Goal: Task Accomplishment & Management: Use online tool/utility

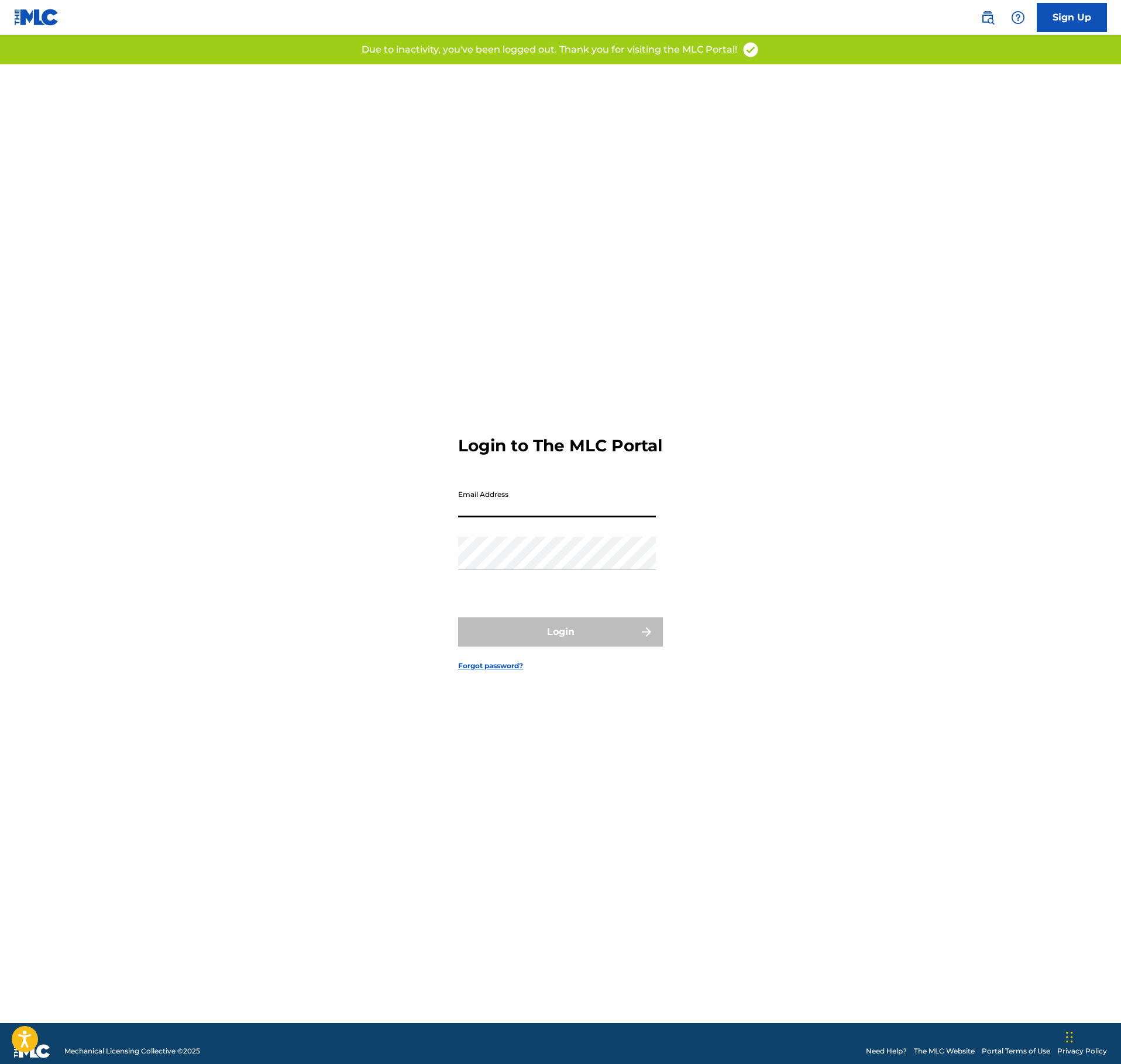
click at [566, 496] on input "Email Address" at bounding box center [557, 500] width 198 height 33
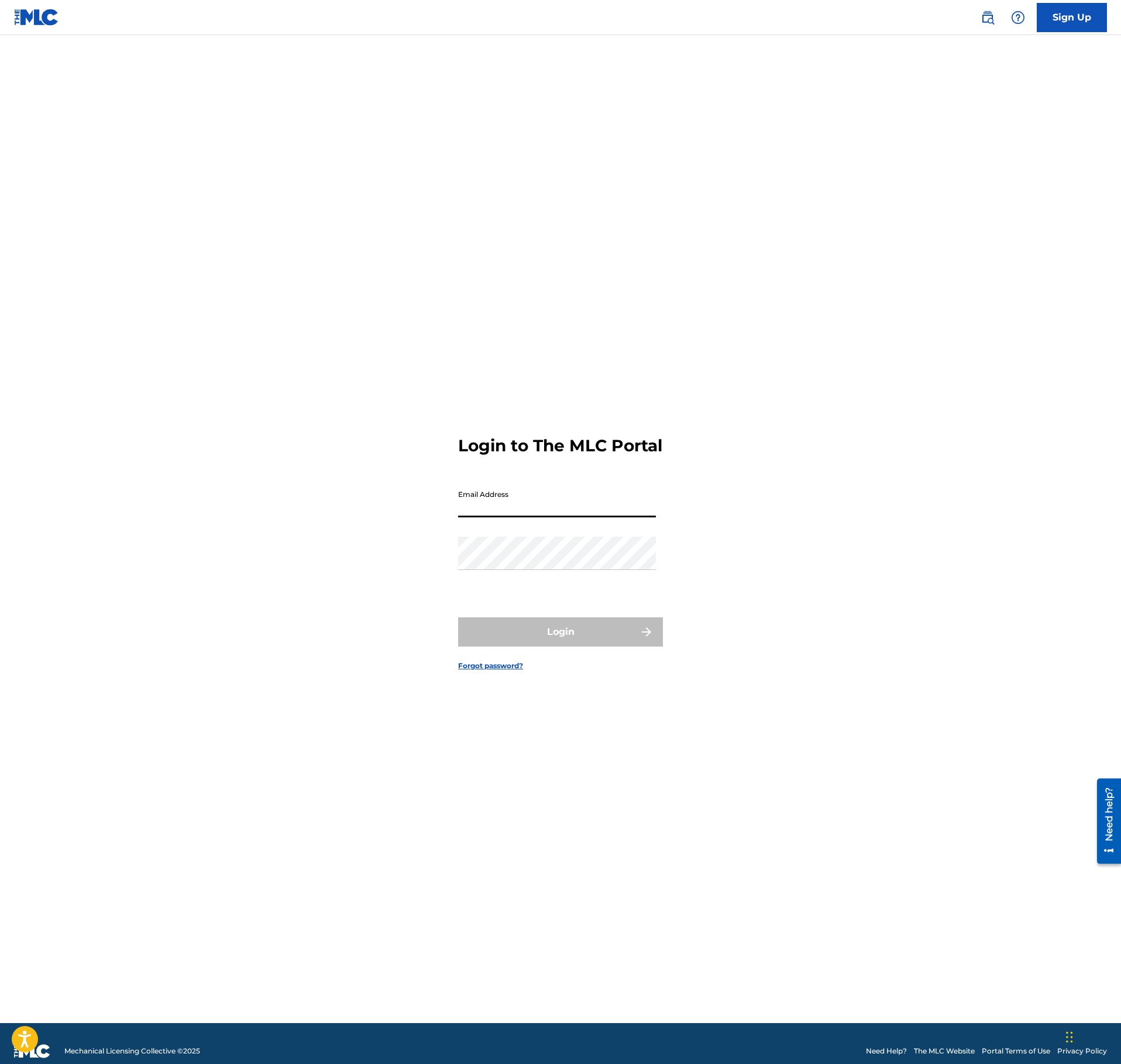
click at [522, 517] on input "Email Address" at bounding box center [557, 500] width 198 height 33
type input "[EMAIL_ADDRESS][DOMAIN_NAME]"
click at [610, 641] on button "Login" at bounding box center [560, 632] width 205 height 30
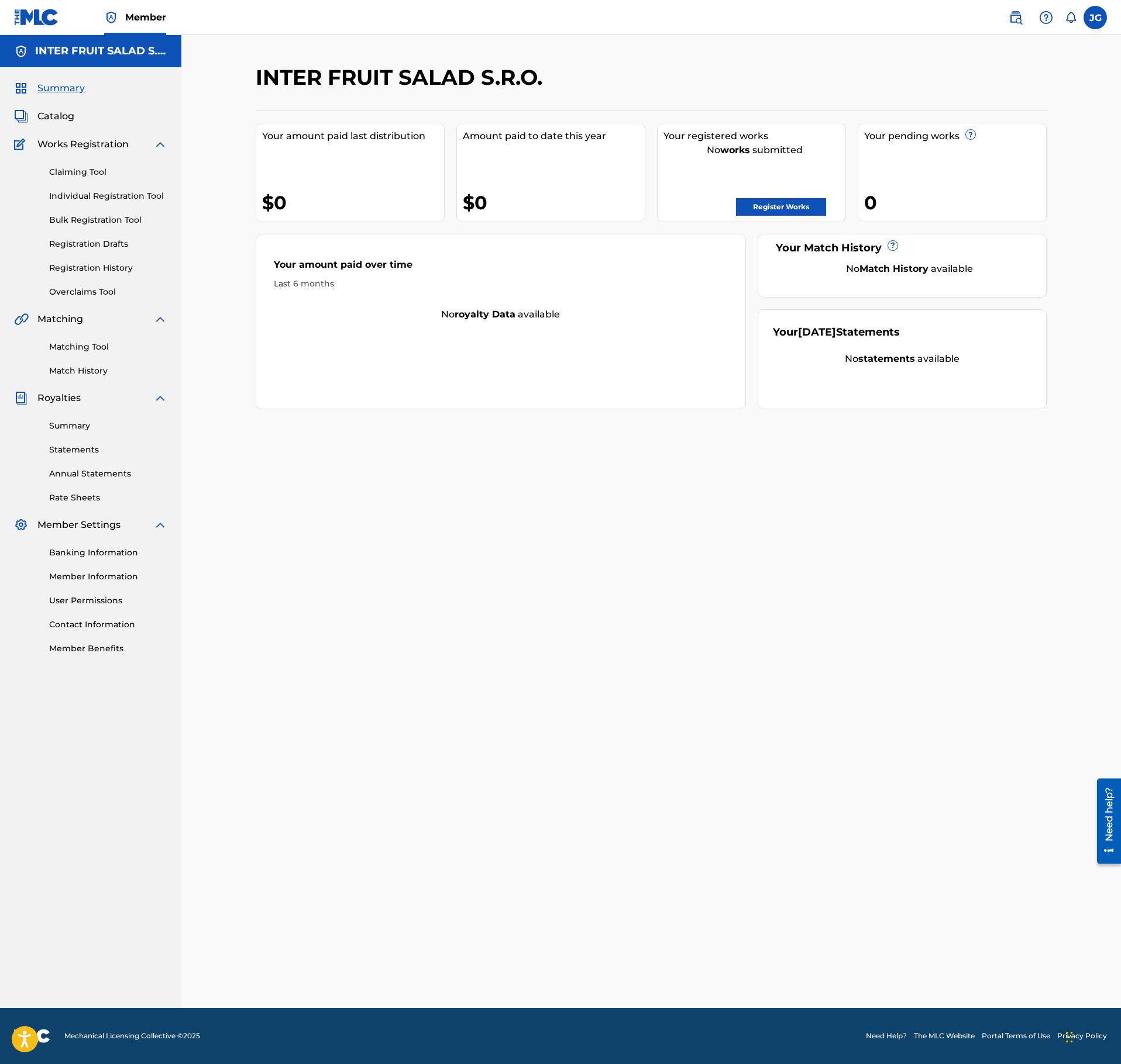
click at [1096, 14] on label at bounding box center [1096, 18] width 24 height 24
click at [1095, 18] on input "[PERSON_NAME] [PERSON_NAME] [EMAIL_ADDRESS][DOMAIN_NAME] Notification Preferenc…" at bounding box center [1095, 18] width 0 height 0
click at [634, 787] on div "INTER FRUIT SALAD S.R.O. Your amount paid last distribution $0 Amount paid to d…" at bounding box center [651, 536] width 819 height 944
click at [52, 118] on span "Catalog" at bounding box center [56, 116] width 37 height 14
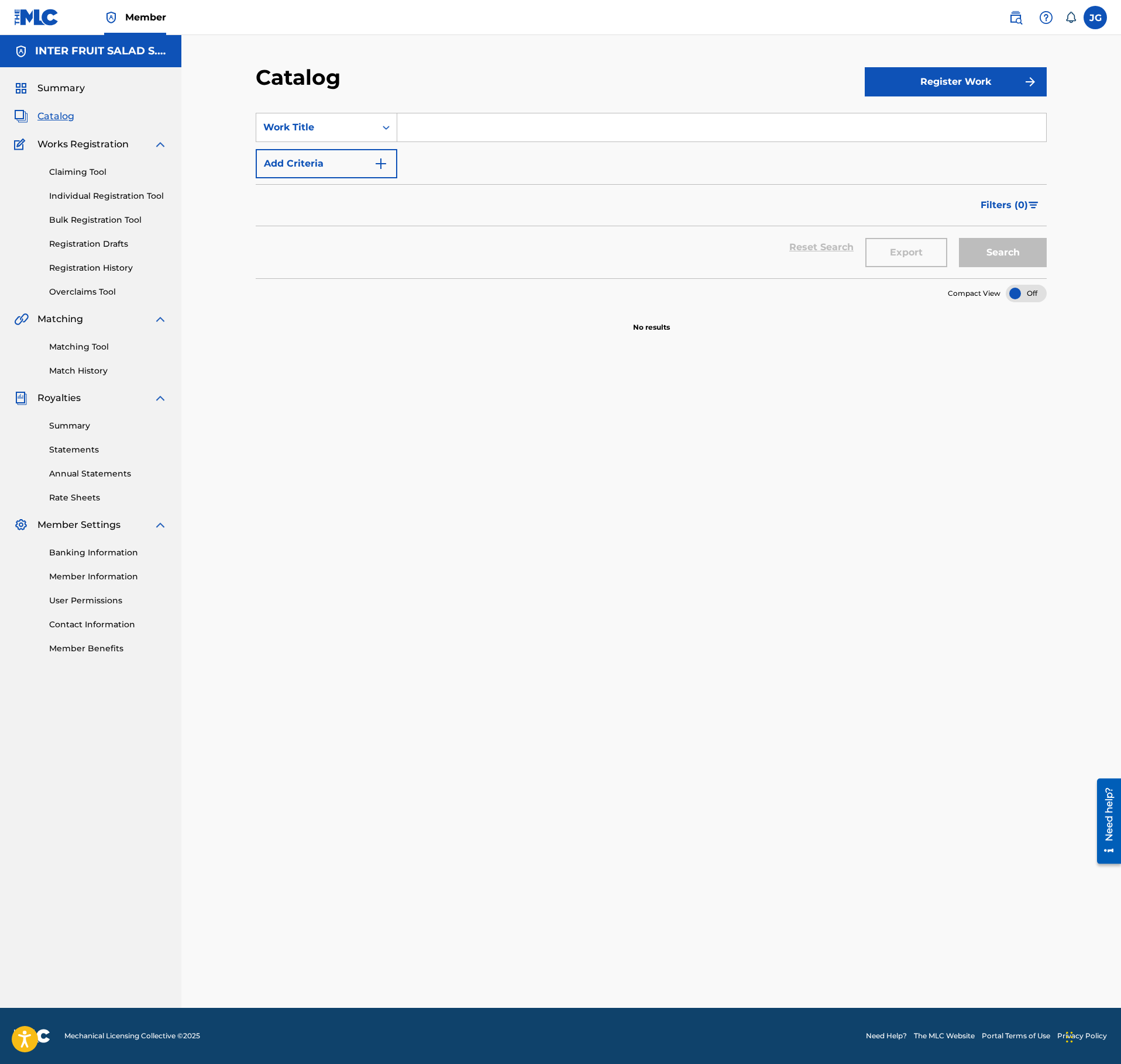
click at [932, 79] on button "Register Work" at bounding box center [955, 82] width 182 height 30
click at [914, 115] on link "Individual" at bounding box center [955, 119] width 182 height 28
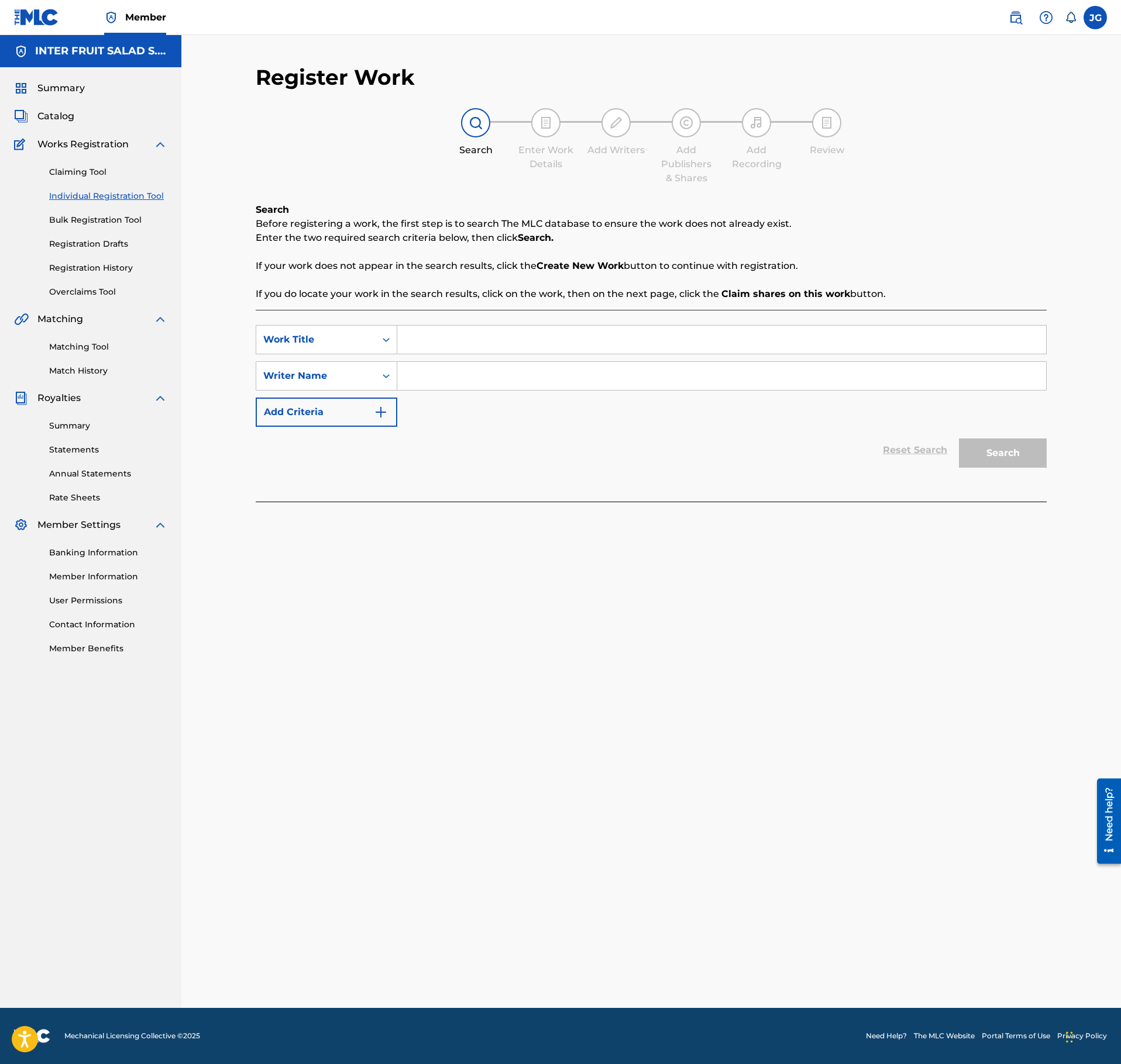
drag, startPoint x: 427, startPoint y: 322, endPoint x: 426, endPoint y: 341, distance: 19.0
click at [424, 320] on div "SearchWithCriteriab7f932d8-1794-4ae7-b0b3-249be9656f8c Work Title SearchWithCri…" at bounding box center [651, 406] width 791 height 192
click at [429, 344] on input "Search Form" at bounding box center [721, 339] width 648 height 28
paste input "CAN'T HOLD ON MUCH LONGER"
type input "CAN'T HOLD ON MUCH LONGER"
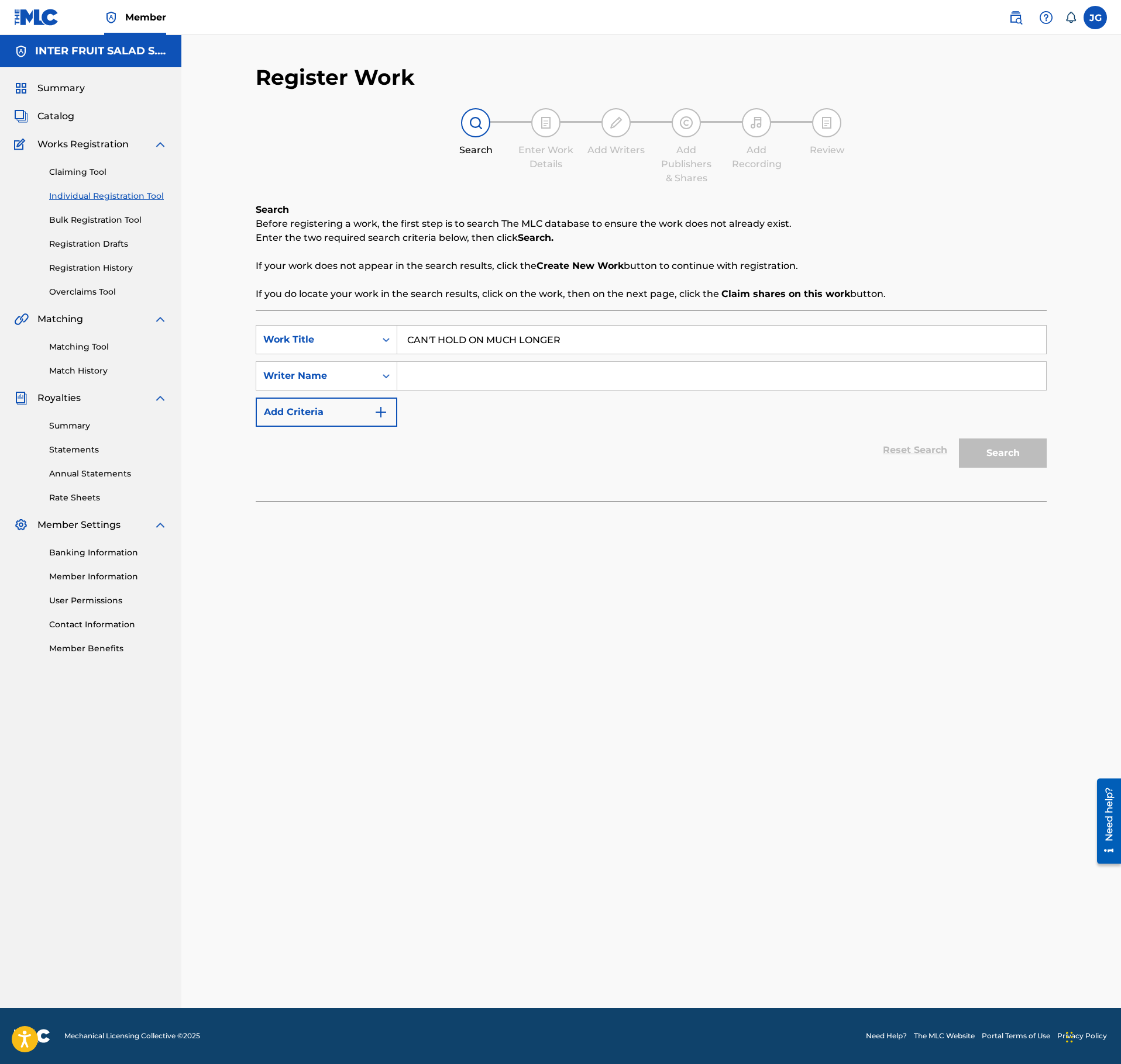
click at [490, 374] on input "Search Form" at bounding box center [721, 375] width 648 height 28
type input "colsters"
click at [959, 439] on button "Search" at bounding box center [1003, 453] width 88 height 30
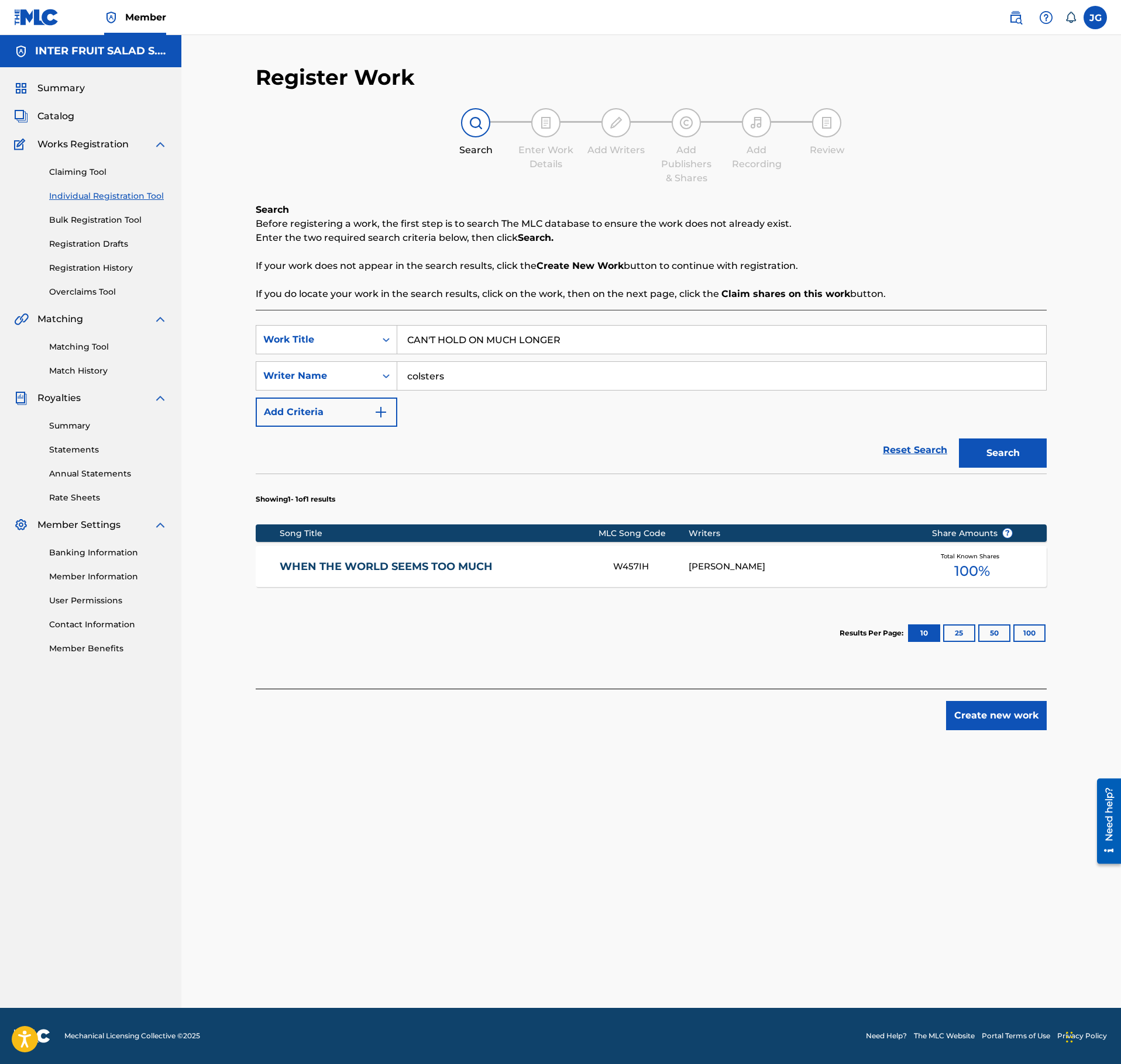
click at [514, 344] on input "CAN'T HOLD ON MUCH LONGER" at bounding box center [721, 339] width 648 height 28
paste input "TREETOP TALES"
type input "TREETOP TALES"
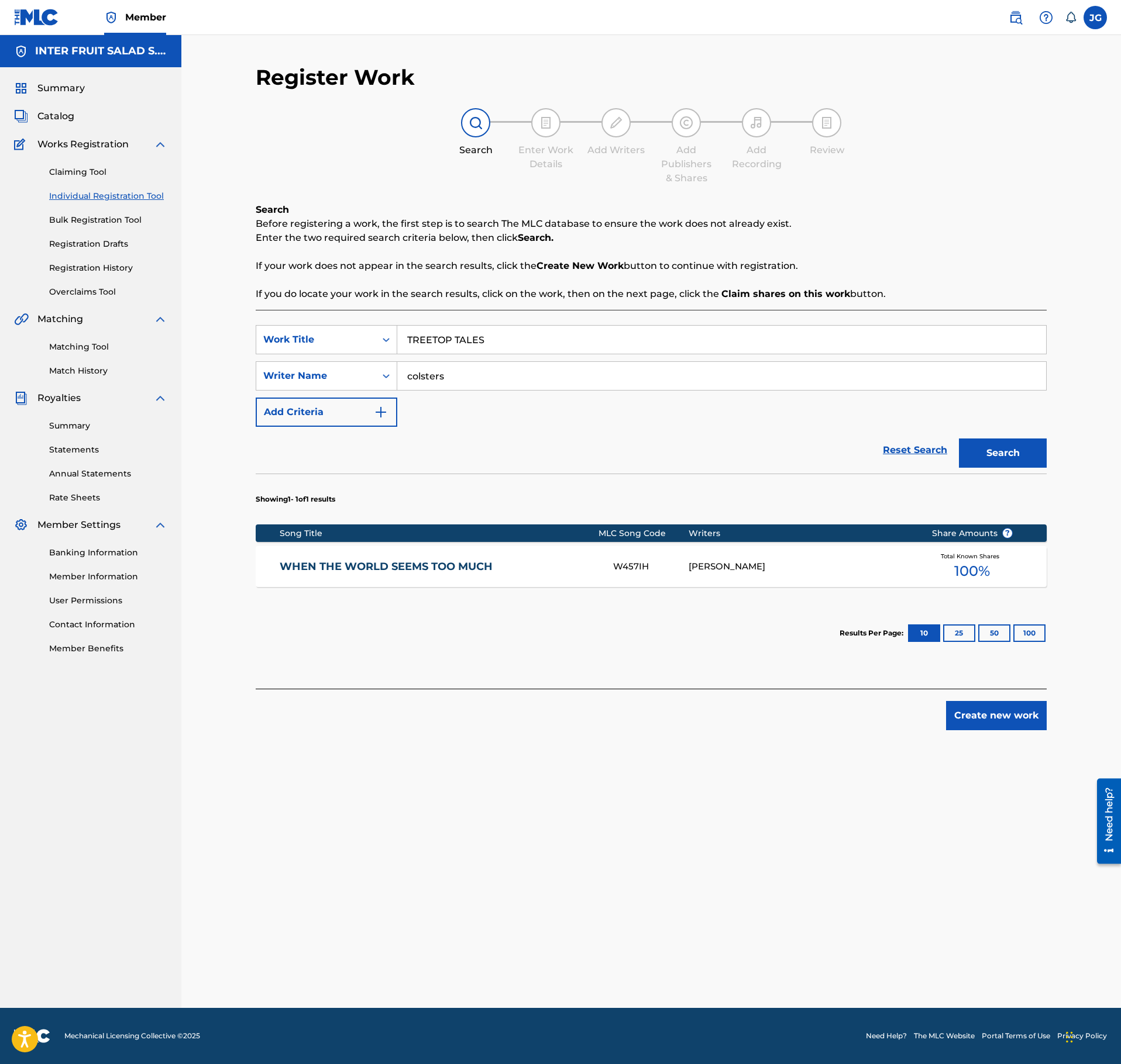
click at [474, 394] on div "SearchWithCriteriab7f932d8-1794-4ae7-b0b3-249be9656f8c Work Title TREETOP TALES…" at bounding box center [651, 376] width 791 height 101
click at [467, 379] on input "colsters" at bounding box center [721, 375] width 648 height 28
paste input "Federico Puttilli"
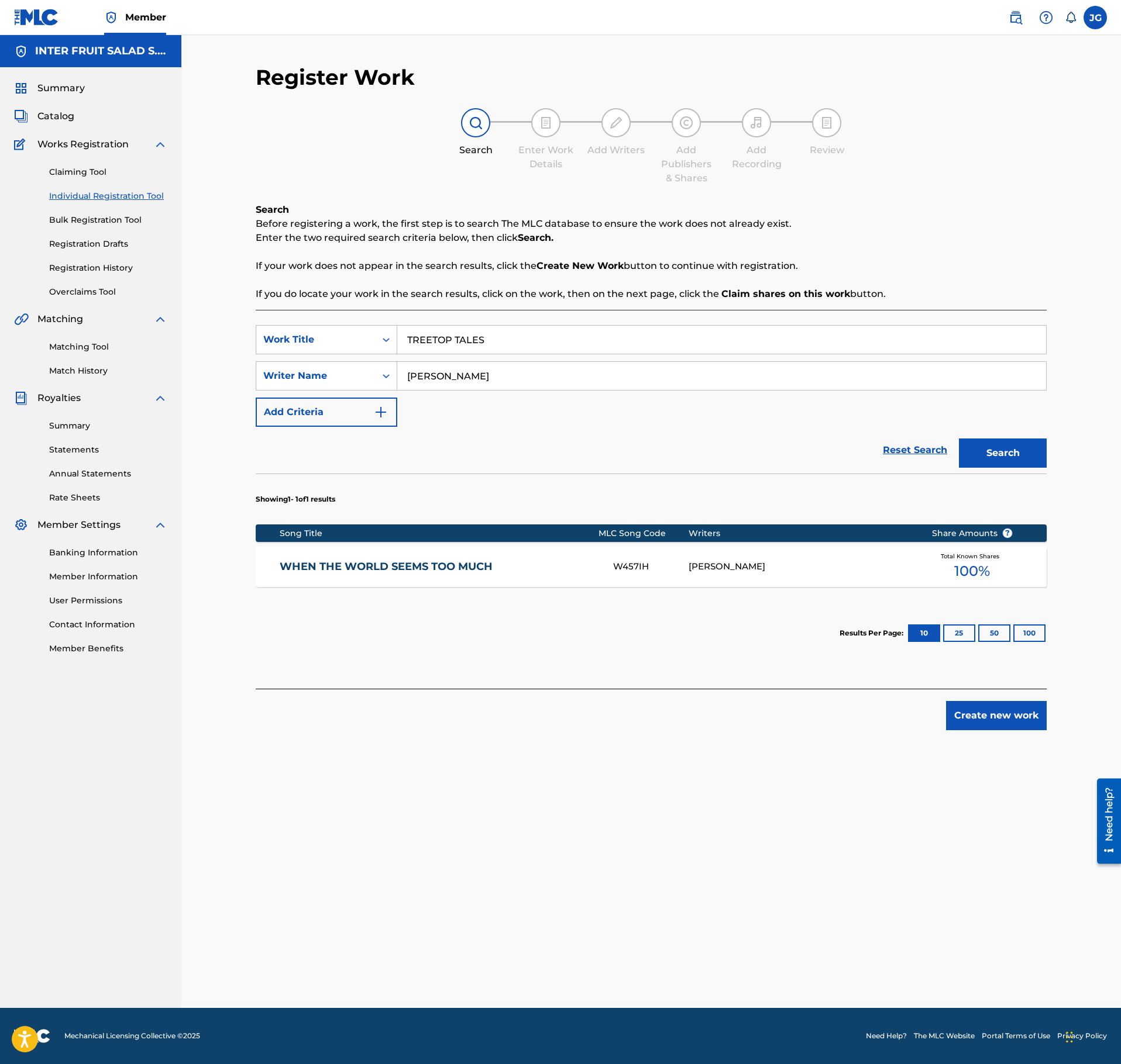
type input "Federico Puttilli"
click at [1011, 468] on button "Search" at bounding box center [1003, 453] width 88 height 30
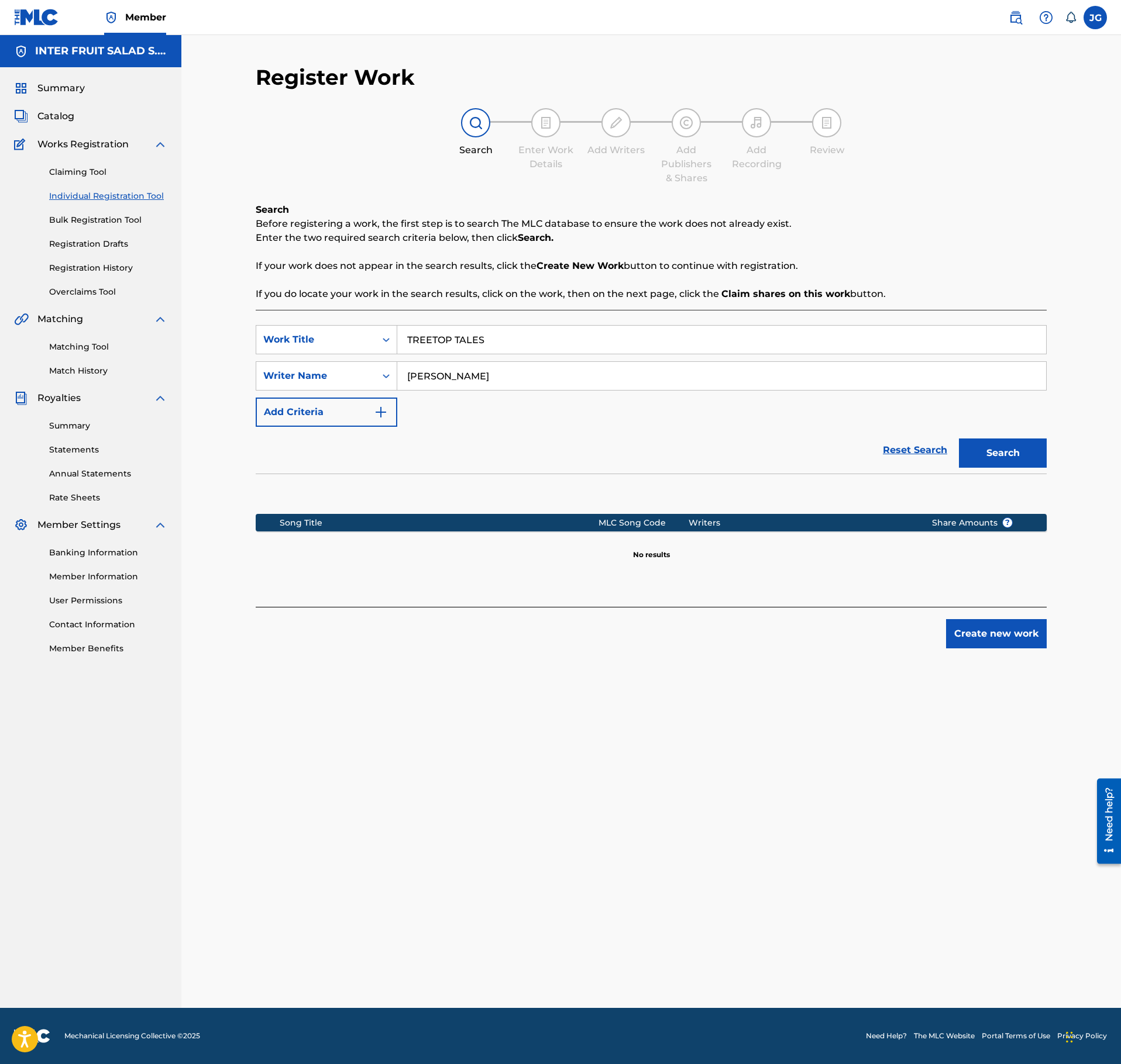
click at [463, 335] on input "TREETOP TALES" at bounding box center [721, 339] width 648 height 28
paste input "HE ANNOUNCEMENT"
type input "THE ANNOUNCEMENT"
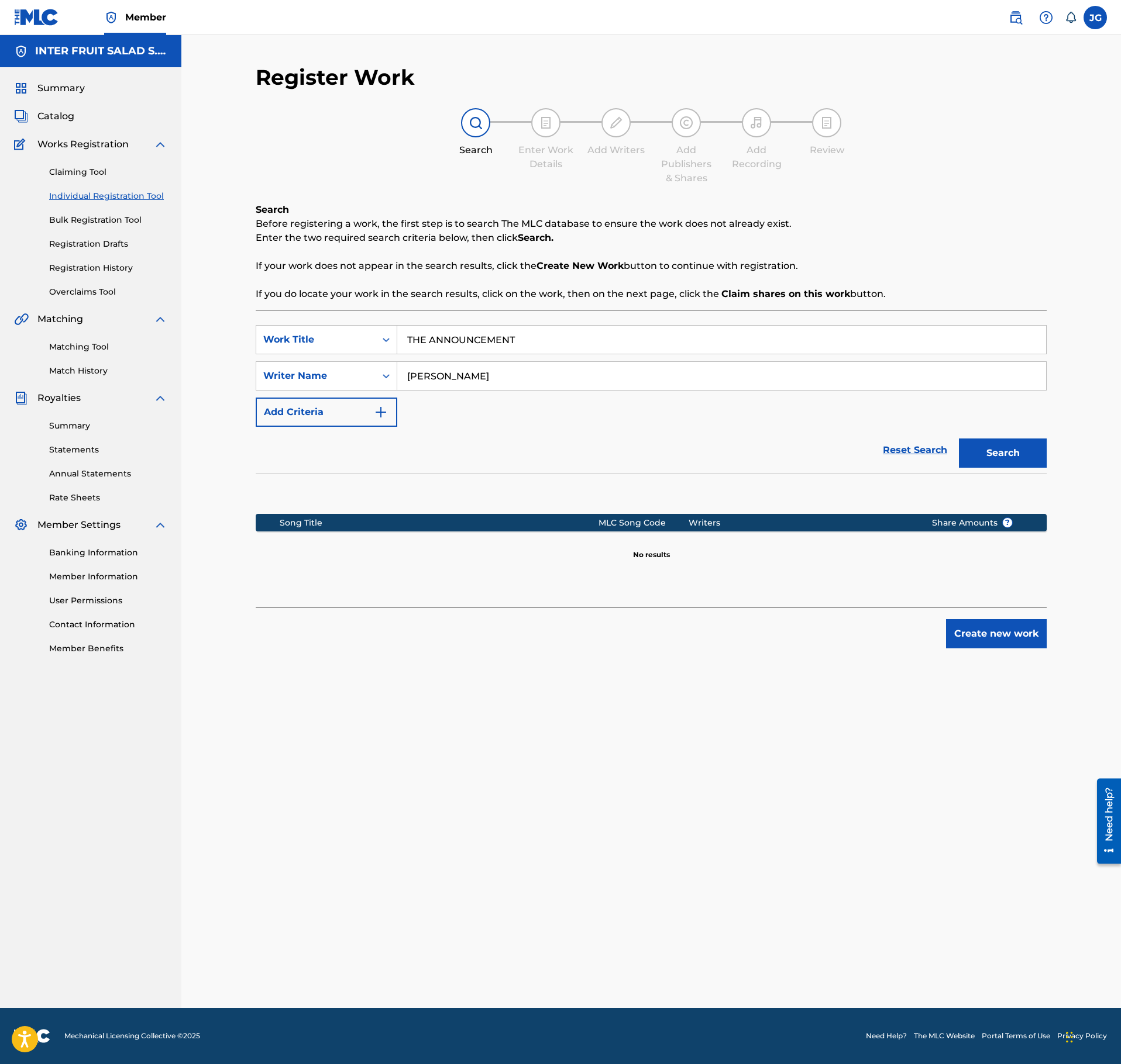
click at [503, 387] on input "Federico Puttilli" at bounding box center [721, 375] width 648 height 28
paste input "Michael Mathieu"
type input "Michael Mathieu"
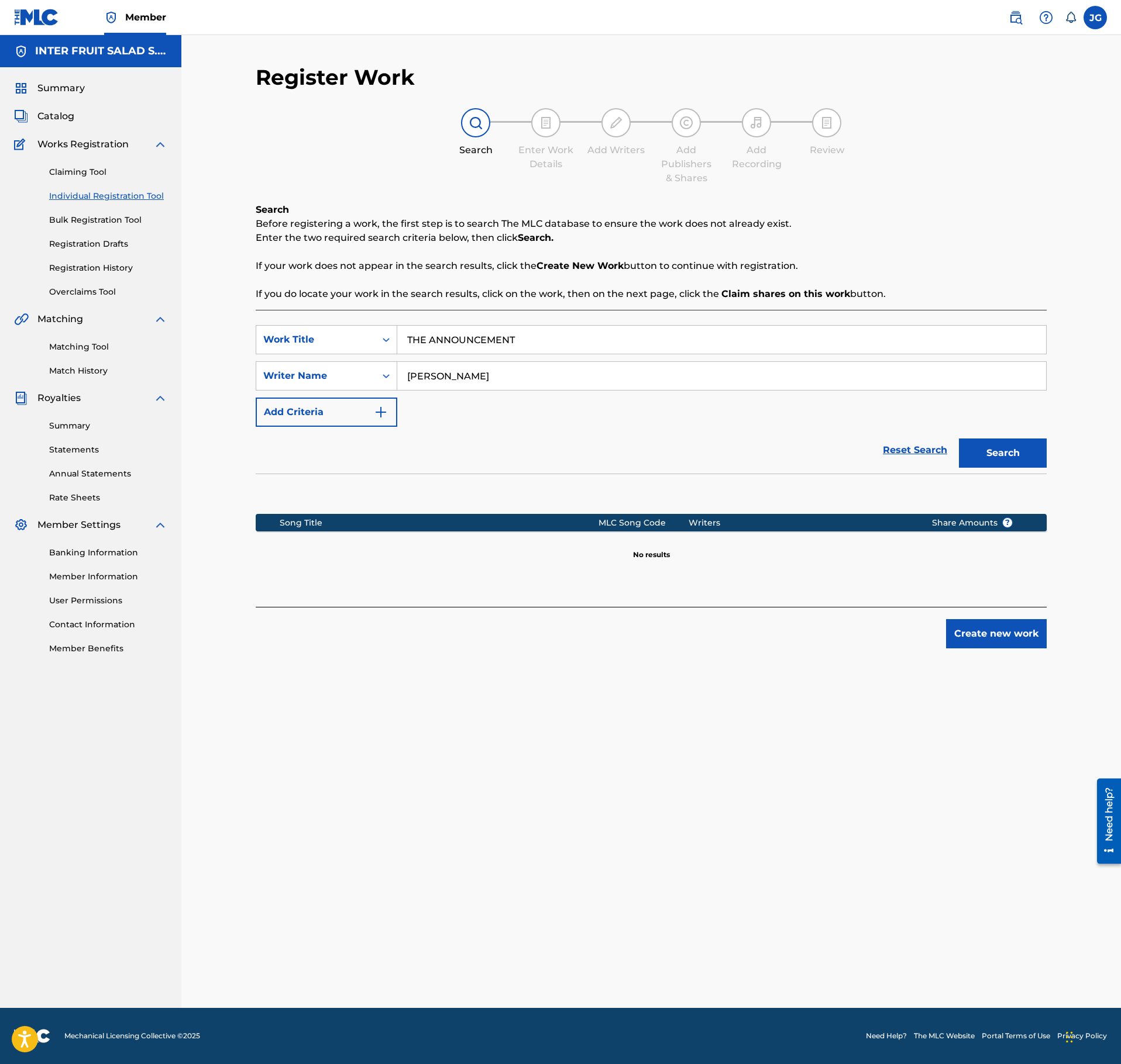
click at [996, 451] on button "Search" at bounding box center [1003, 453] width 88 height 30
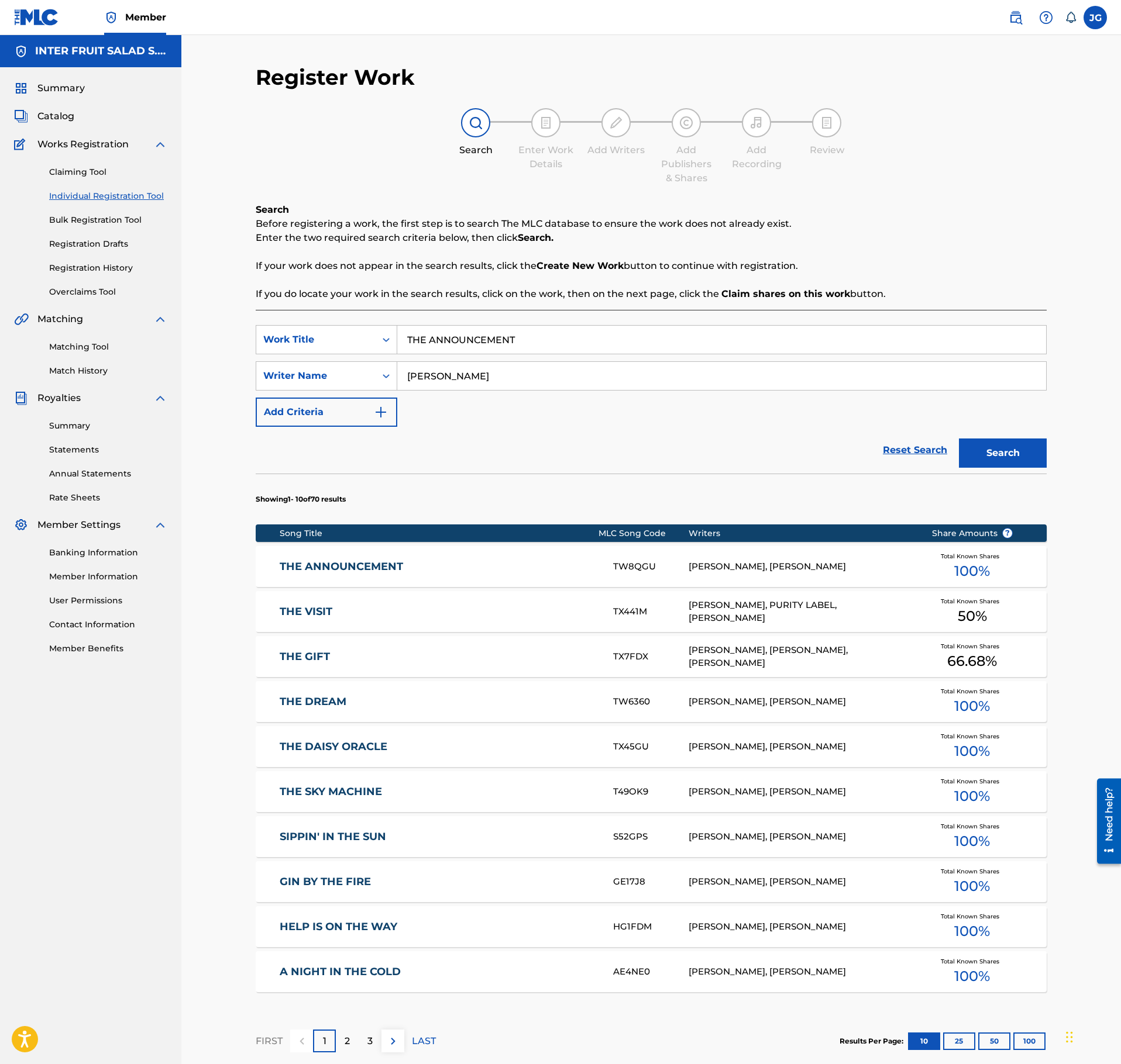
click at [622, 569] on div "TW8QGU" at bounding box center [650, 567] width 75 height 14
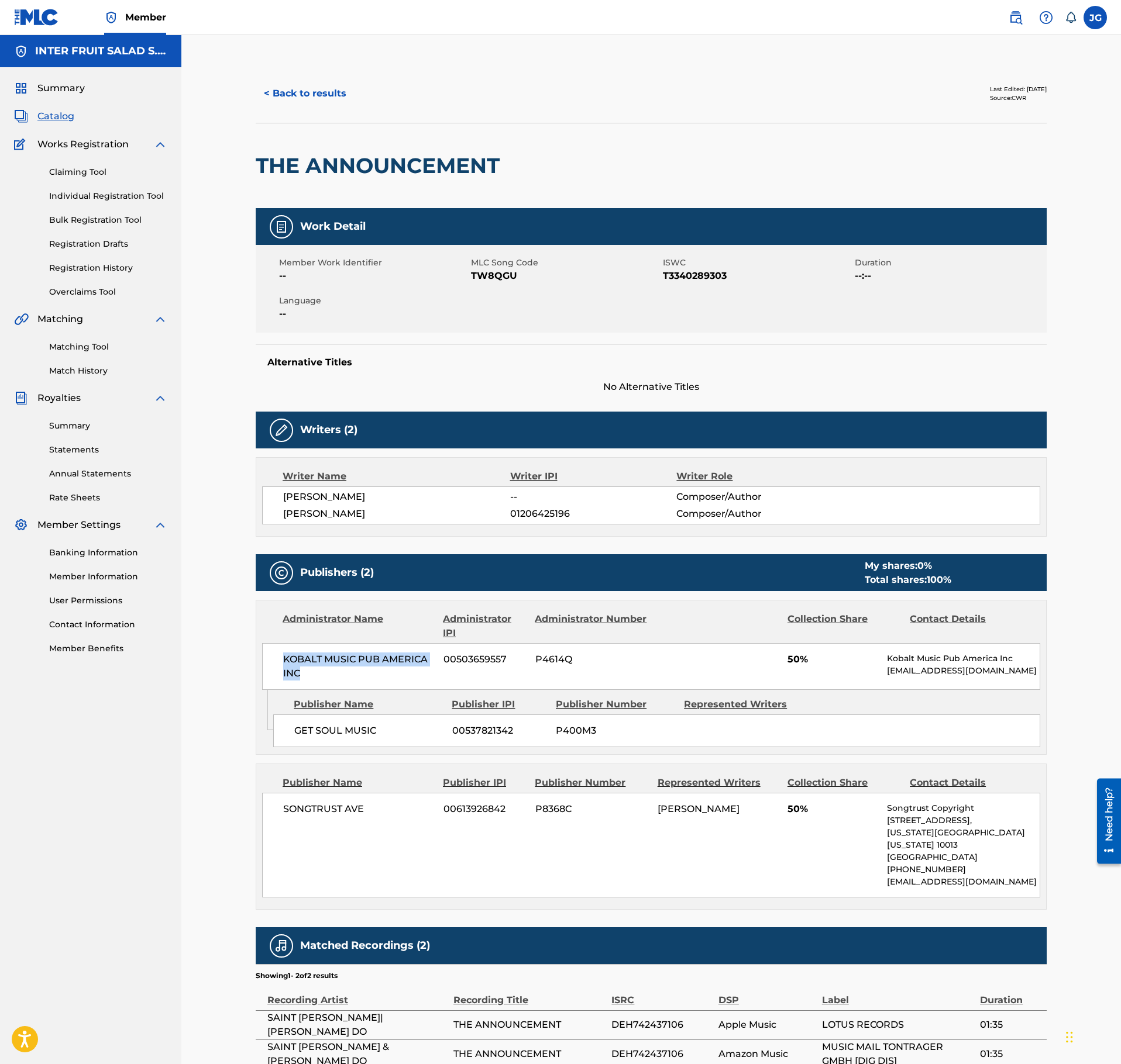
drag, startPoint x: 314, startPoint y: 682, endPoint x: 280, endPoint y: 665, distance: 38.0
click at [280, 665] on div "KOBALT MUSIC PUB AMERICA INC 00503659557 P4614Q 50% Kobalt Music Pub America In…" at bounding box center [651, 666] width 778 height 46
copy span "KOBALT MUSIC PUB AMERICA INC"
click at [500, 283] on span "TW8QGU" at bounding box center [566, 276] width 189 height 14
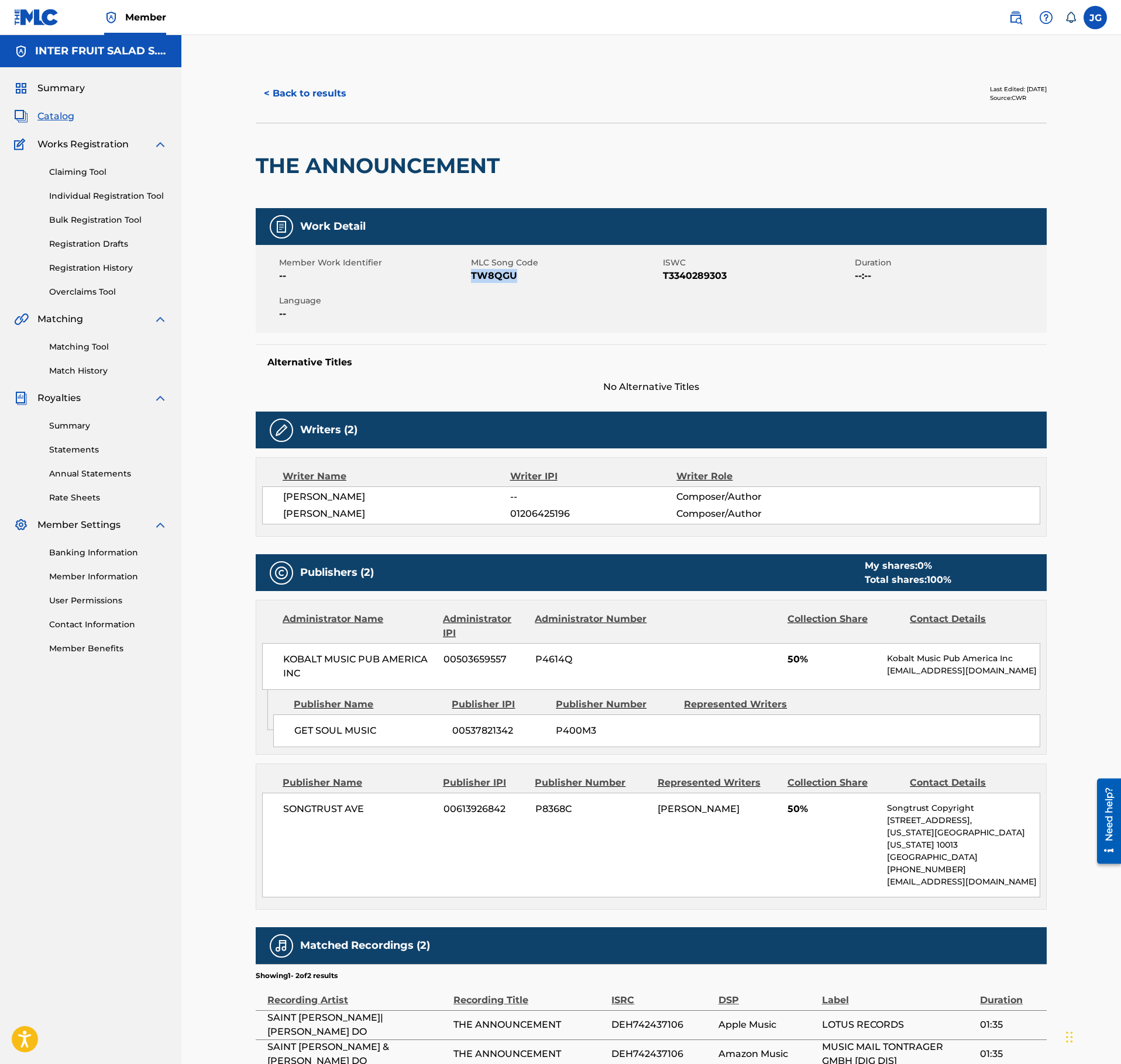
copy span "TW8QGU"
click at [744, 372] on div "Alternative Titles No Alternative Titles" at bounding box center [651, 369] width 791 height 50
click at [517, 284] on div "Member Work Identifier -- MLC Song Code TW8QGU ISWC T3340289303 Duration --:-- …" at bounding box center [651, 289] width 791 height 88
click at [497, 274] on span "TW8QGU" at bounding box center [566, 276] width 189 height 14
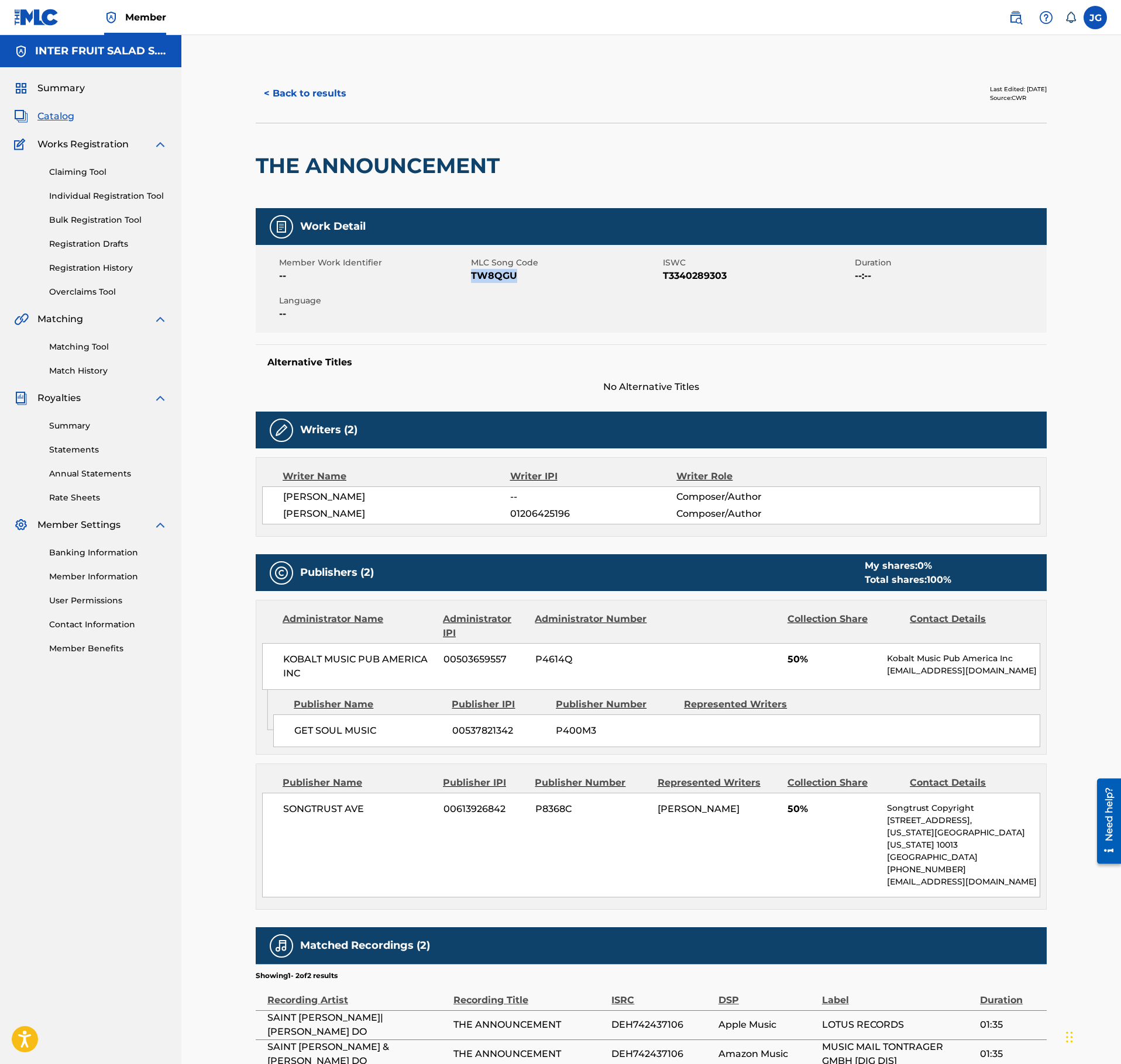
copy span "TW8QGU"
click at [601, 344] on div "Work Detail Member Work Identifier -- MLC Song Code TW8QGU ISWC T3340289303 Dur…" at bounding box center [651, 301] width 791 height 186
click at [299, 82] on button "< Back to results" at bounding box center [304, 93] width 99 height 30
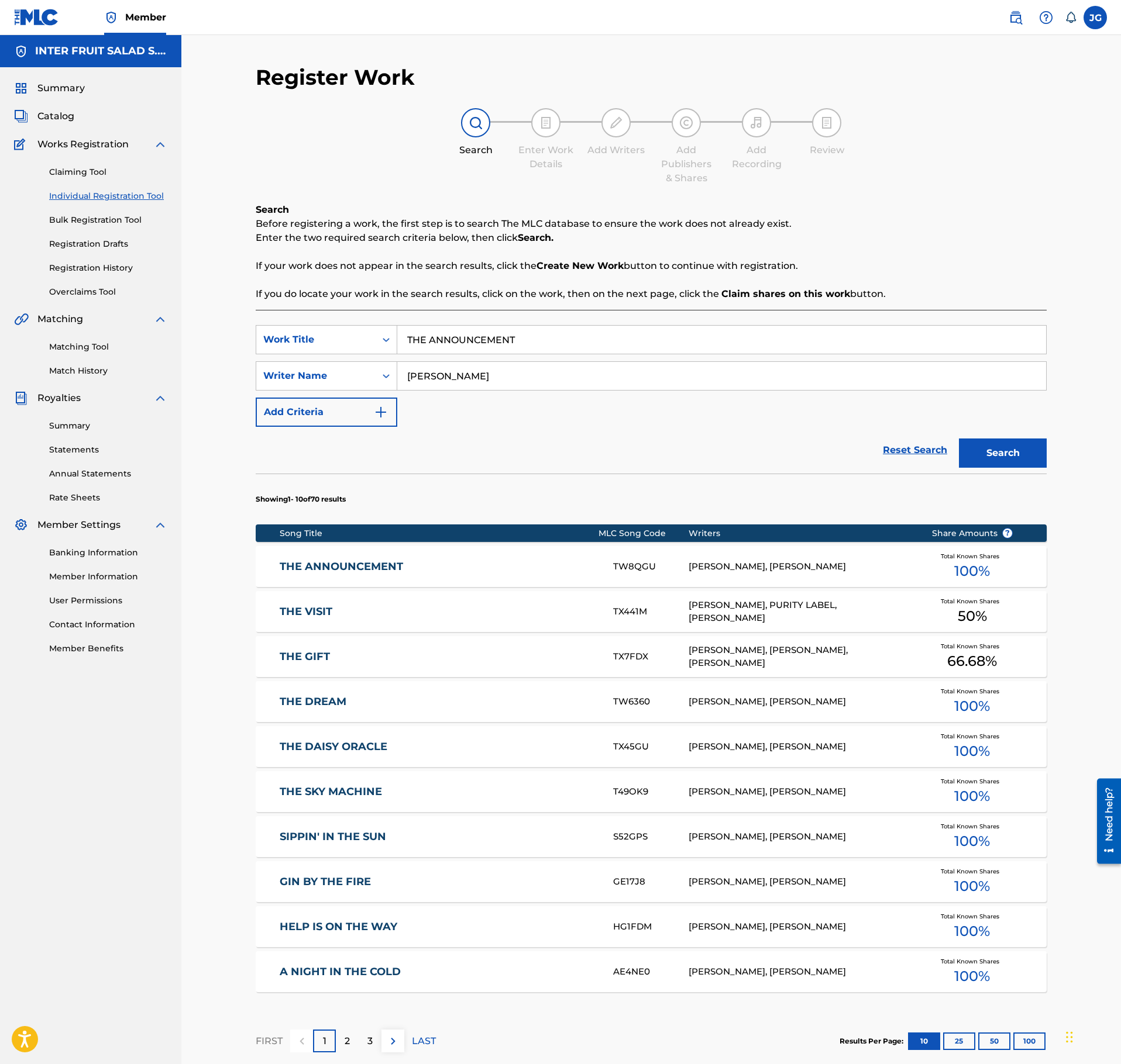
click at [490, 351] on input "THE ANNOUNCEMENT" at bounding box center [721, 339] width 648 height 28
click at [488, 337] on input "THE ANNOUNCEMENT" at bounding box center [721, 339] width 648 height 28
paste input "IMELESS BLISS"
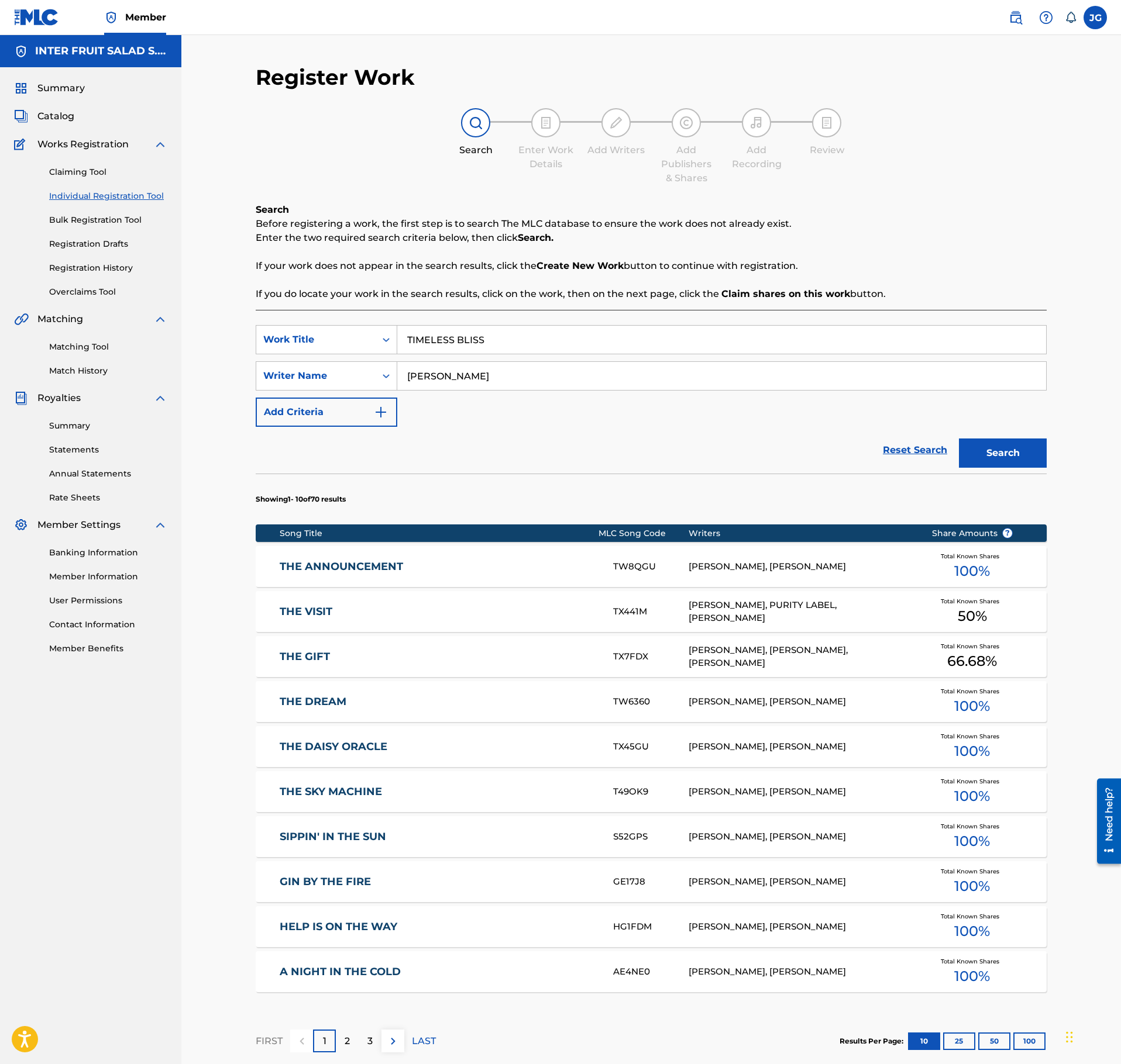
type input "TIMELESS BLISS"
drag, startPoint x: 561, startPoint y: 390, endPoint x: 331, endPoint y: 377, distance: 230.4
click at [296, 378] on div "SearchWithCriteria863e1e43-145d-4bb0-b9fe-32344dcee8da Writer Name Michael Math…" at bounding box center [651, 376] width 791 height 30
drag, startPoint x: 578, startPoint y: 387, endPoint x: 342, endPoint y: 384, distance: 236.0
click at [397, 378] on input "Michael Mathieu" at bounding box center [721, 375] width 648 height 28
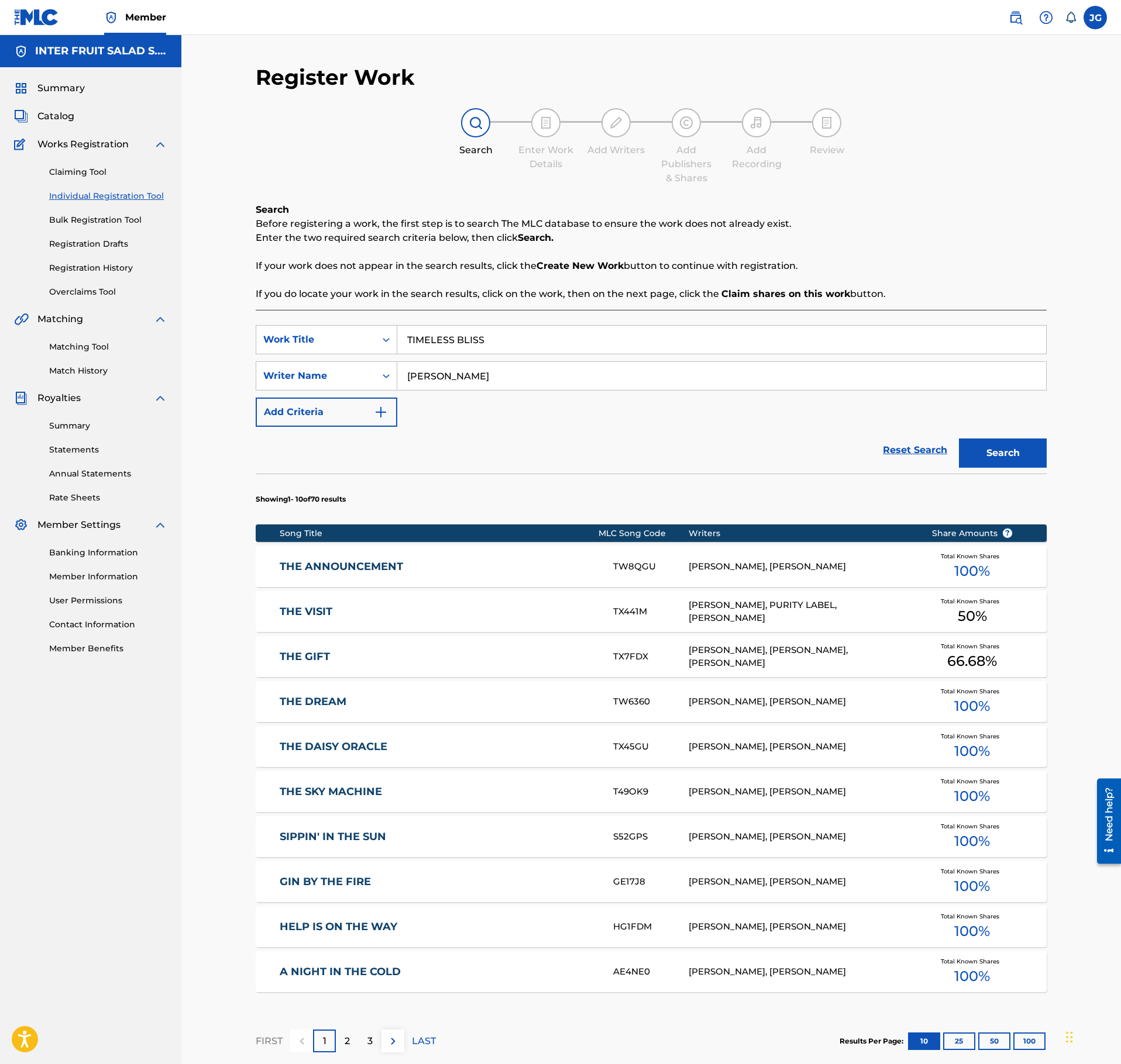
paste input "Antonio Ivorra Giner;Malte Kuhn"
drag, startPoint x: 506, startPoint y: 379, endPoint x: 155, endPoint y: 396, distance: 351.4
click at [397, 390] on input "Antonio Ivorra Giner;Malte Kuhn" at bounding box center [721, 375] width 648 height 28
type input "Malte Kuhn"
click at [959, 439] on button "Search" at bounding box center [1003, 453] width 88 height 30
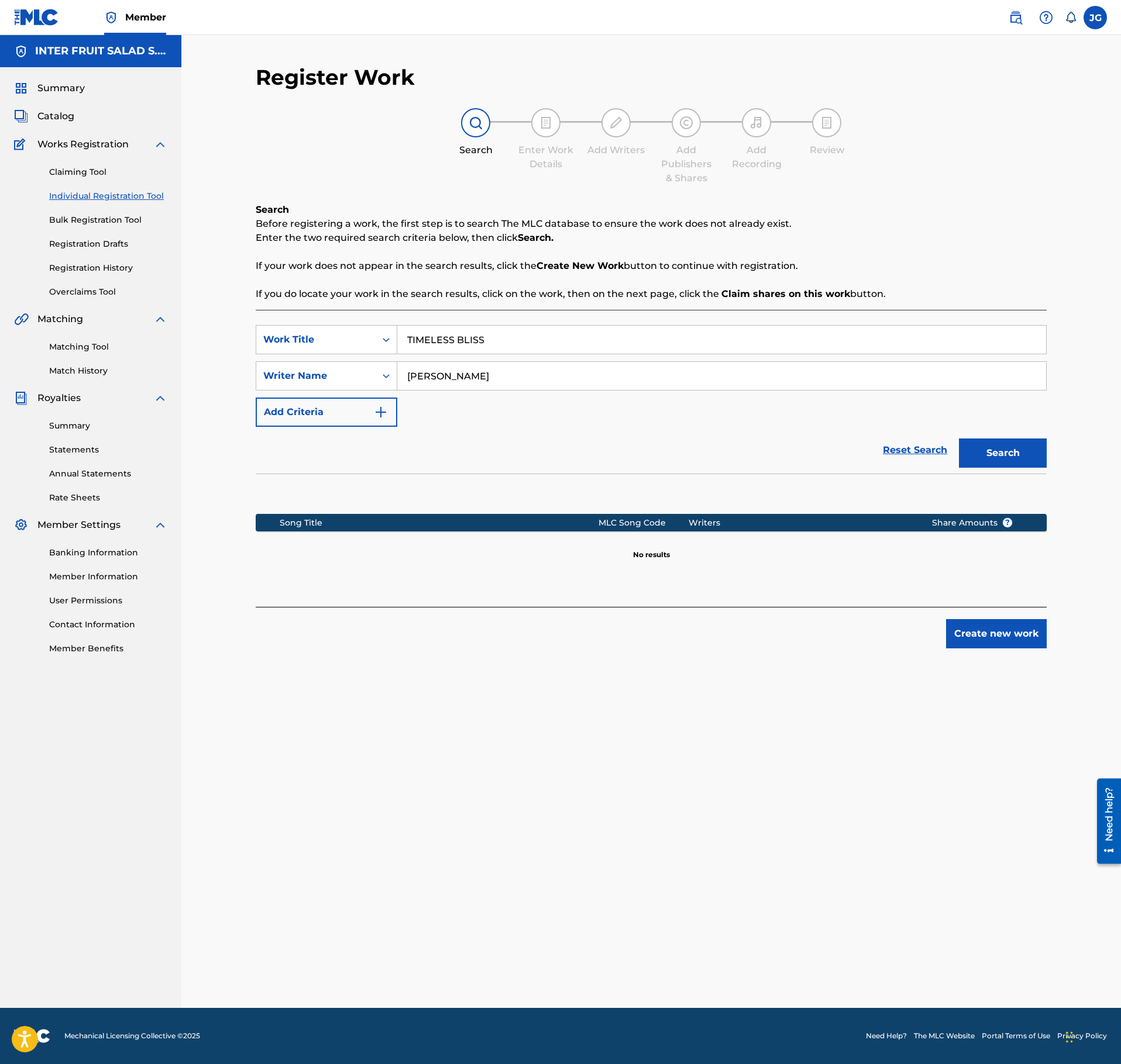
click at [487, 350] on input "TIMELESS BLISS" at bounding box center [721, 339] width 648 height 28
click at [473, 341] on input "TIMELESS BLISS" at bounding box center [721, 339] width 648 height 28
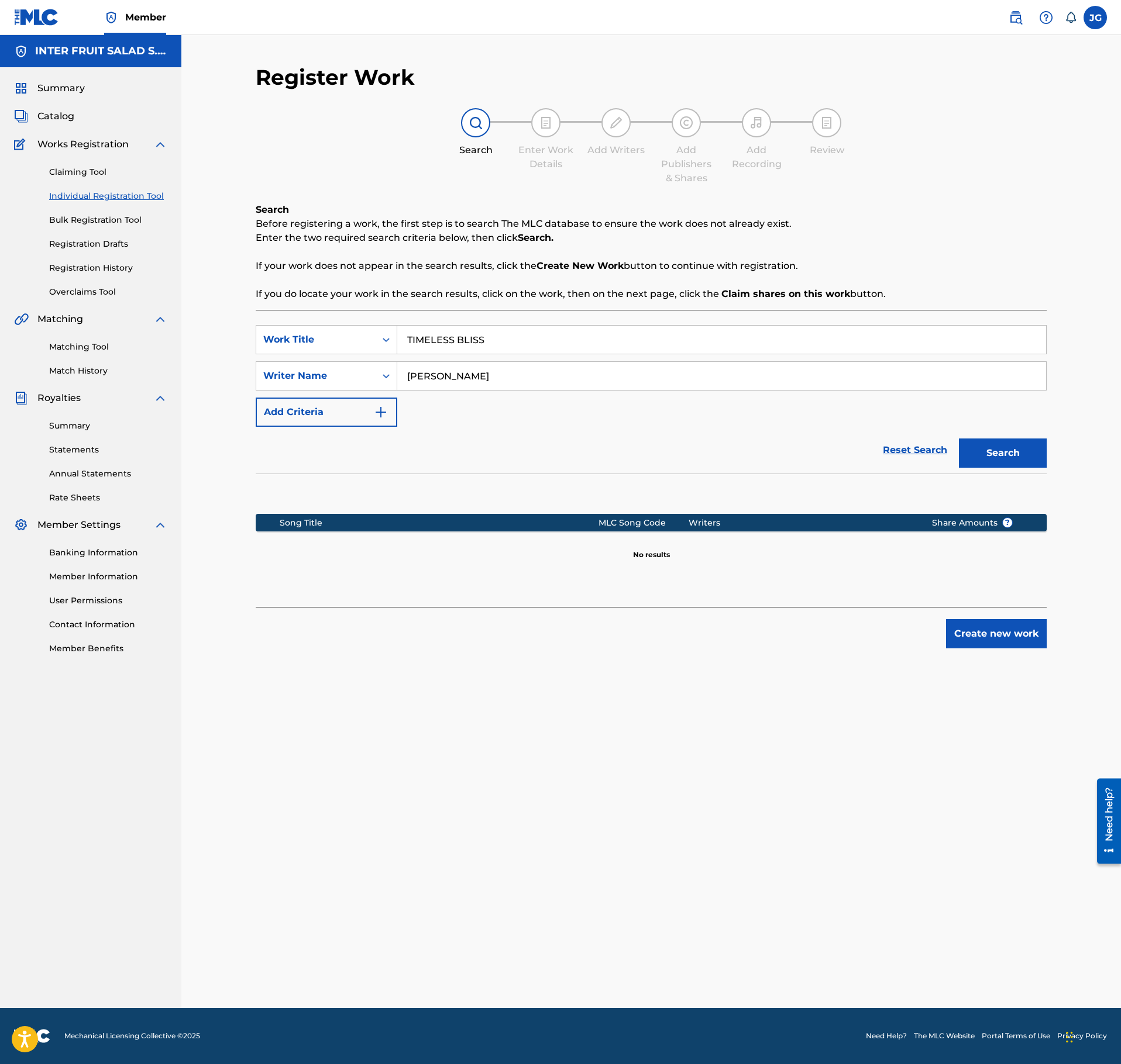
click at [473, 341] on input "TIMELESS BLISS" at bounding box center [721, 339] width 648 height 28
paste input "MOONLIT"
type input "MOONLIT"
click at [525, 379] on input "Malte Kuhn" at bounding box center [721, 375] width 648 height 28
click at [524, 379] on input "Malte Kuhn" at bounding box center [721, 375] width 648 height 28
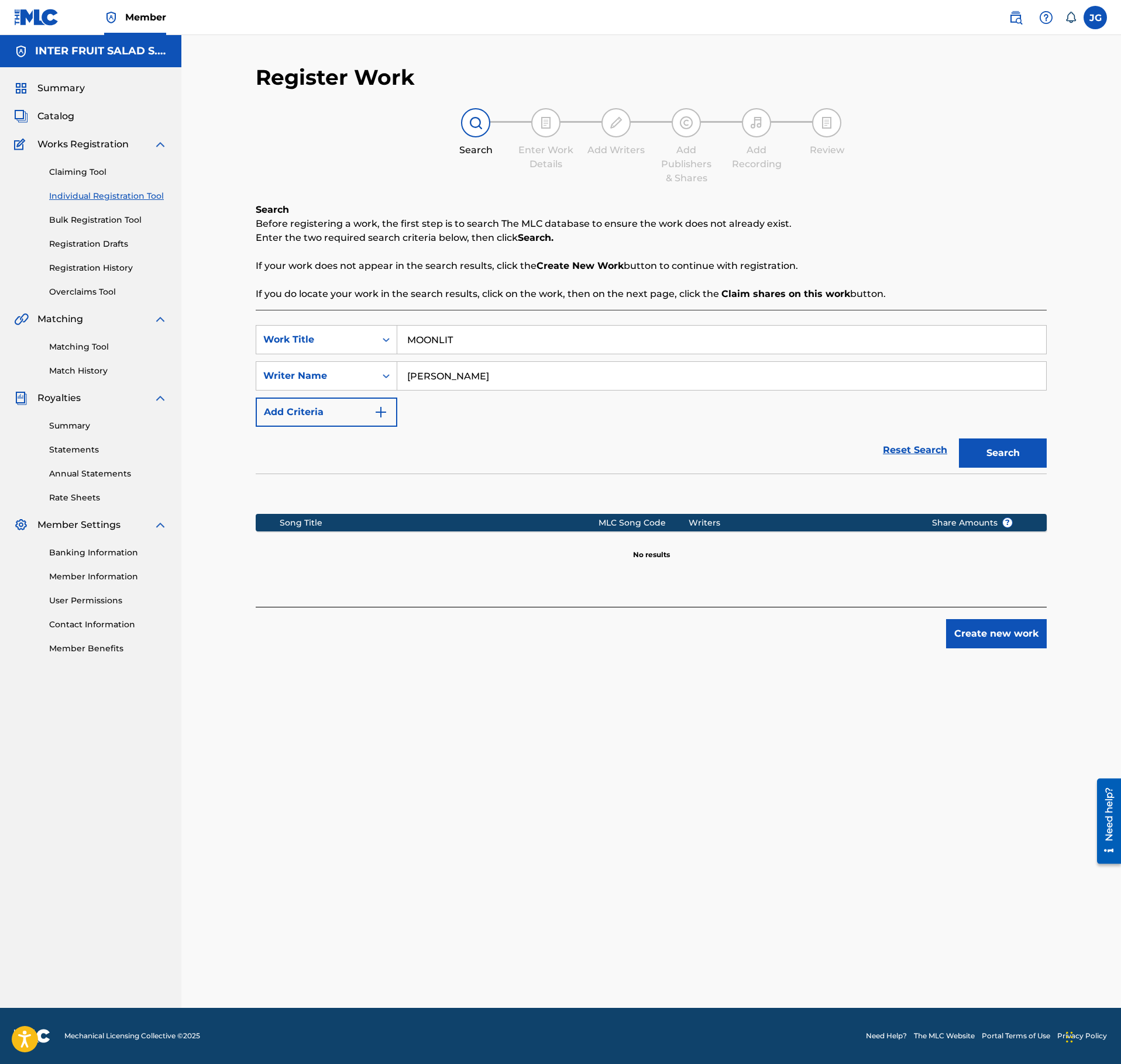
click at [524, 379] on input "Malte Kuhn" at bounding box center [721, 375] width 648 height 28
paste input "Jonas Hoffmann Nedergaard;Rasmus Claudius Trinderup"
drag, startPoint x: 550, startPoint y: 380, endPoint x: 64, endPoint y: 396, distance: 486.3
click at [397, 390] on input "Jonas Hoffmann Nedergaard;Rasmus Claudius Trinderup" at bounding box center [721, 375] width 648 height 28
click at [959, 439] on button "Search" at bounding box center [1003, 453] width 88 height 30
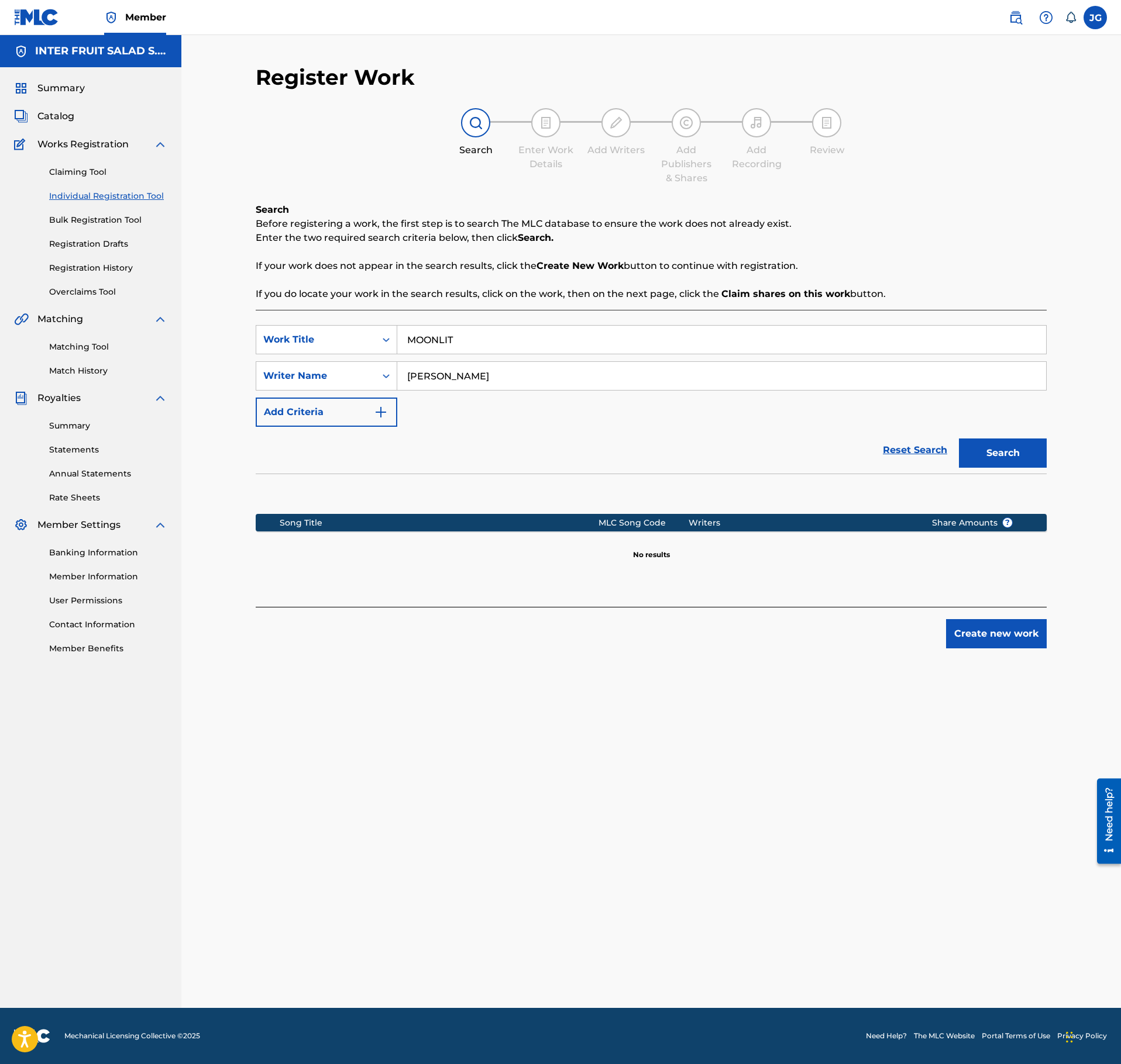
click at [491, 366] on input "Rasmus Claudius Trinderup" at bounding box center [721, 375] width 648 height 28
paste input "CELESTE"
click at [510, 384] on input "CELESTE" at bounding box center [721, 375] width 648 height 28
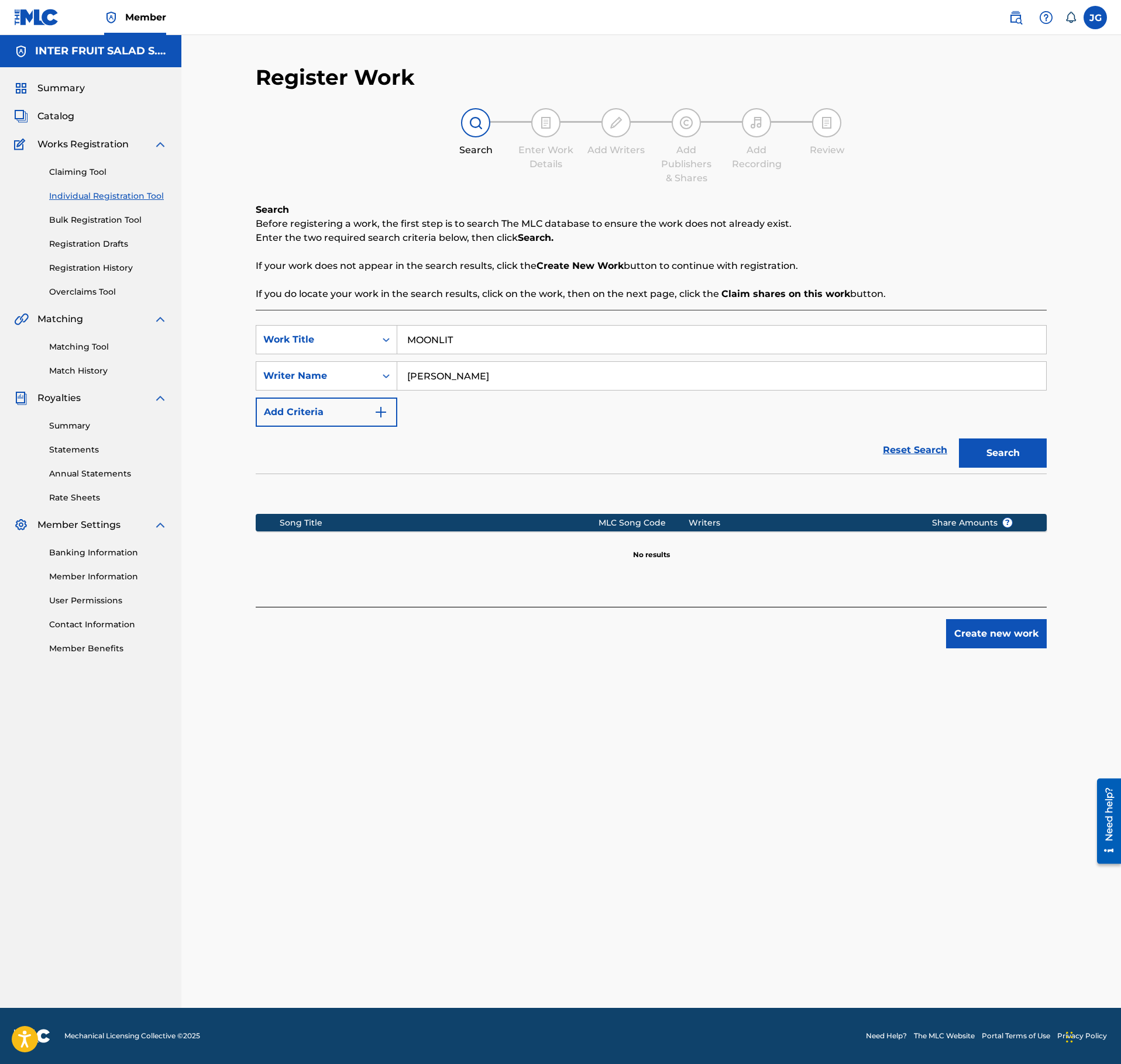
click at [510, 384] on input "CELESTE" at bounding box center [721, 375] width 648 height 28
click at [510, 383] on input "CELESTE" at bounding box center [721, 375] width 648 height 28
paste input "Philipp Agustin Sanchez Romero;Daniel Catalá Martinez"
click at [570, 375] on input "Philipp Agustin Sanchez Romero;Daniel Catalá Martinez" at bounding box center [721, 375] width 648 height 28
type input "Philipp Agustin Sanchez Romero Daniel Catalá Martinez"
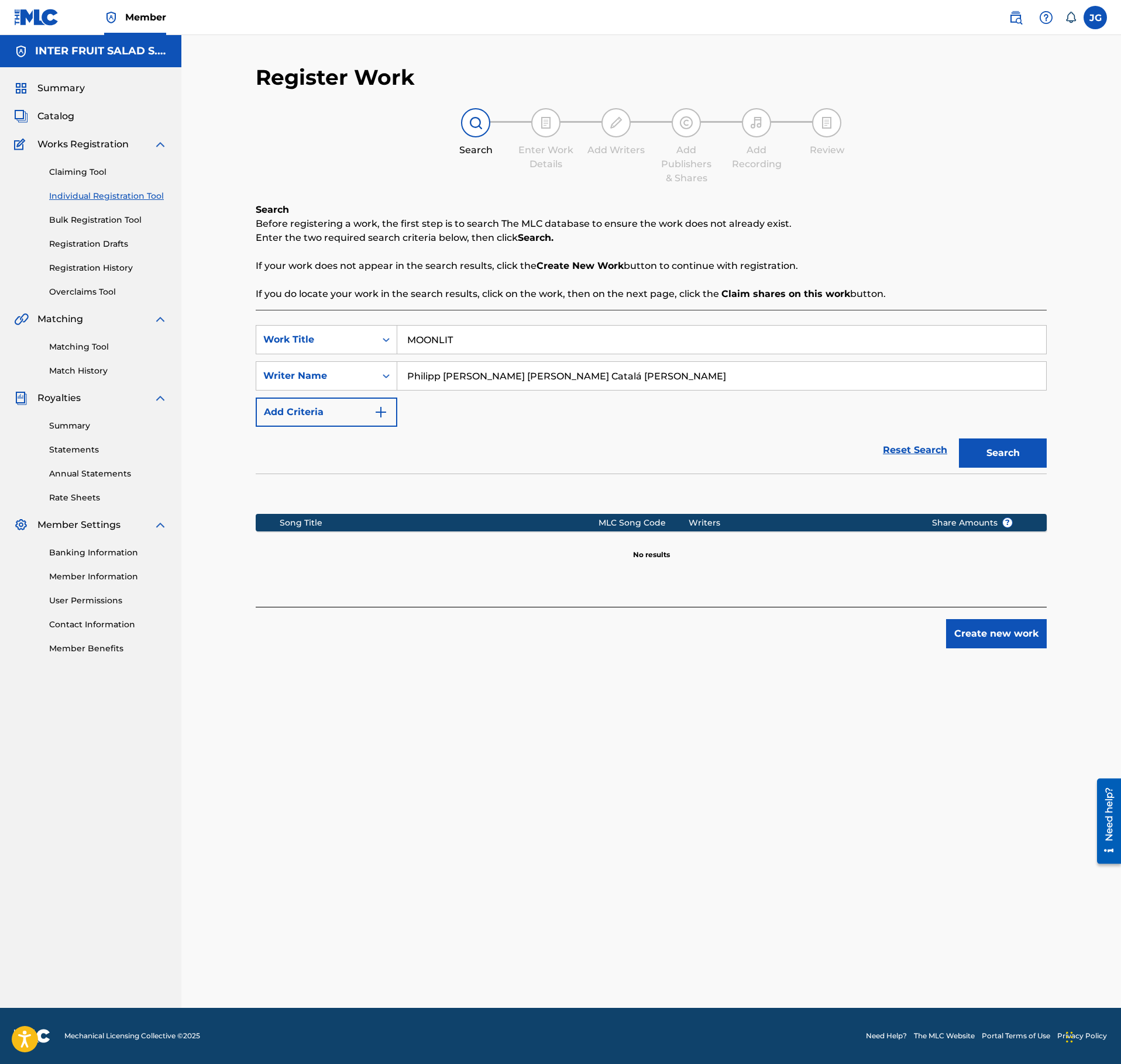
click at [959, 439] on button "Search" at bounding box center [1003, 453] width 88 height 30
click at [472, 324] on div "SearchWithCriteriab7f932d8-1794-4ae7-b0b3-249be9656f8c Work Title MOONLIT Searc…" at bounding box center [651, 459] width 791 height 297
click at [467, 332] on input "MOONLIT" at bounding box center [721, 339] width 648 height 28
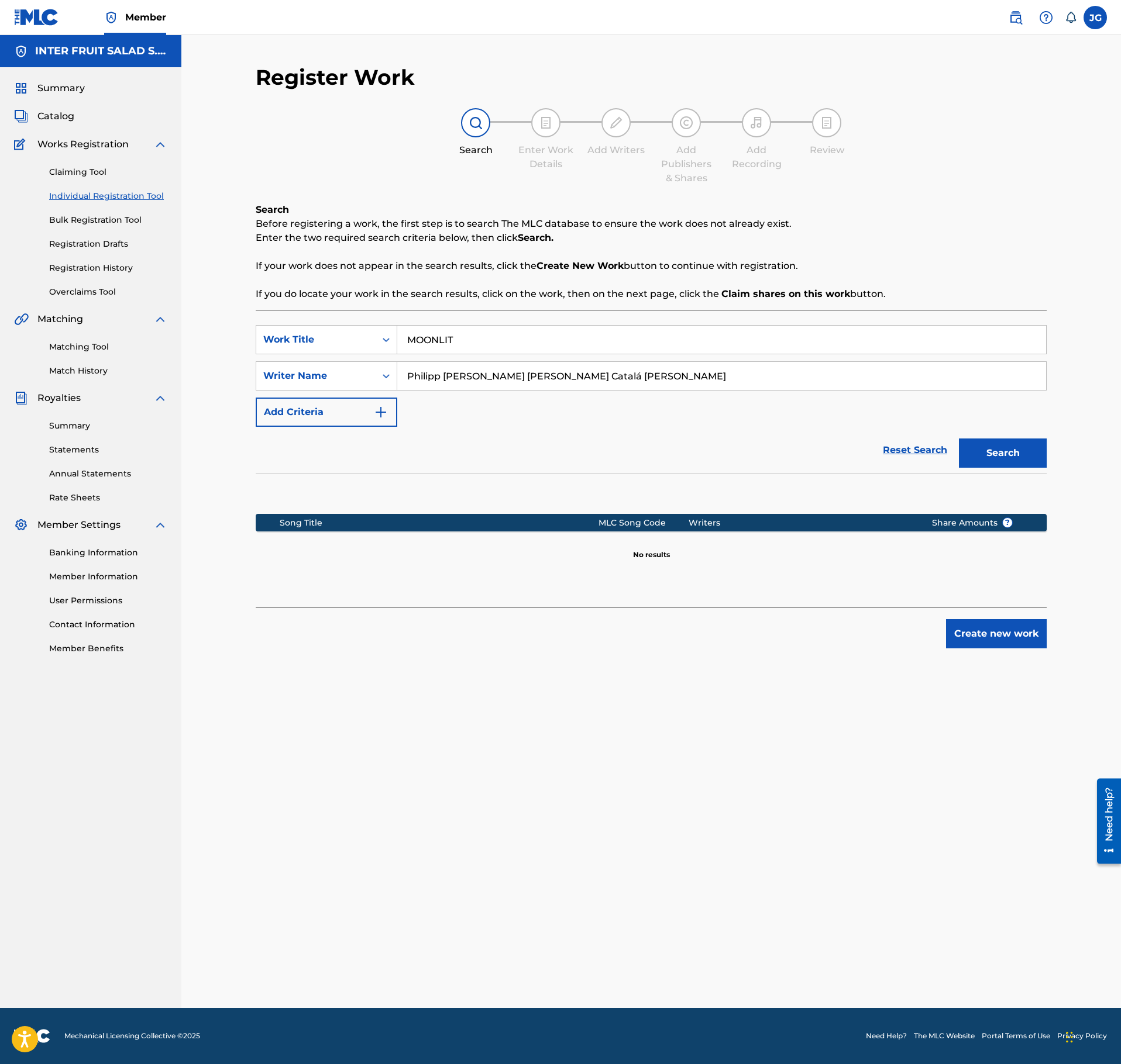
click at [467, 332] on input "MOONLIT" at bounding box center [721, 339] width 648 height 28
paste input "SOOTHING WATERS"
type input "SOOTHING WATERS"
click at [549, 387] on input "Philipp Agustin Sanchez Romero Daniel Catalá Martinez" at bounding box center [721, 375] width 648 height 28
click at [549, 383] on input "Philipp Agustin Sanchez Romero Daniel Catalá Martinez" at bounding box center [721, 375] width 648 height 28
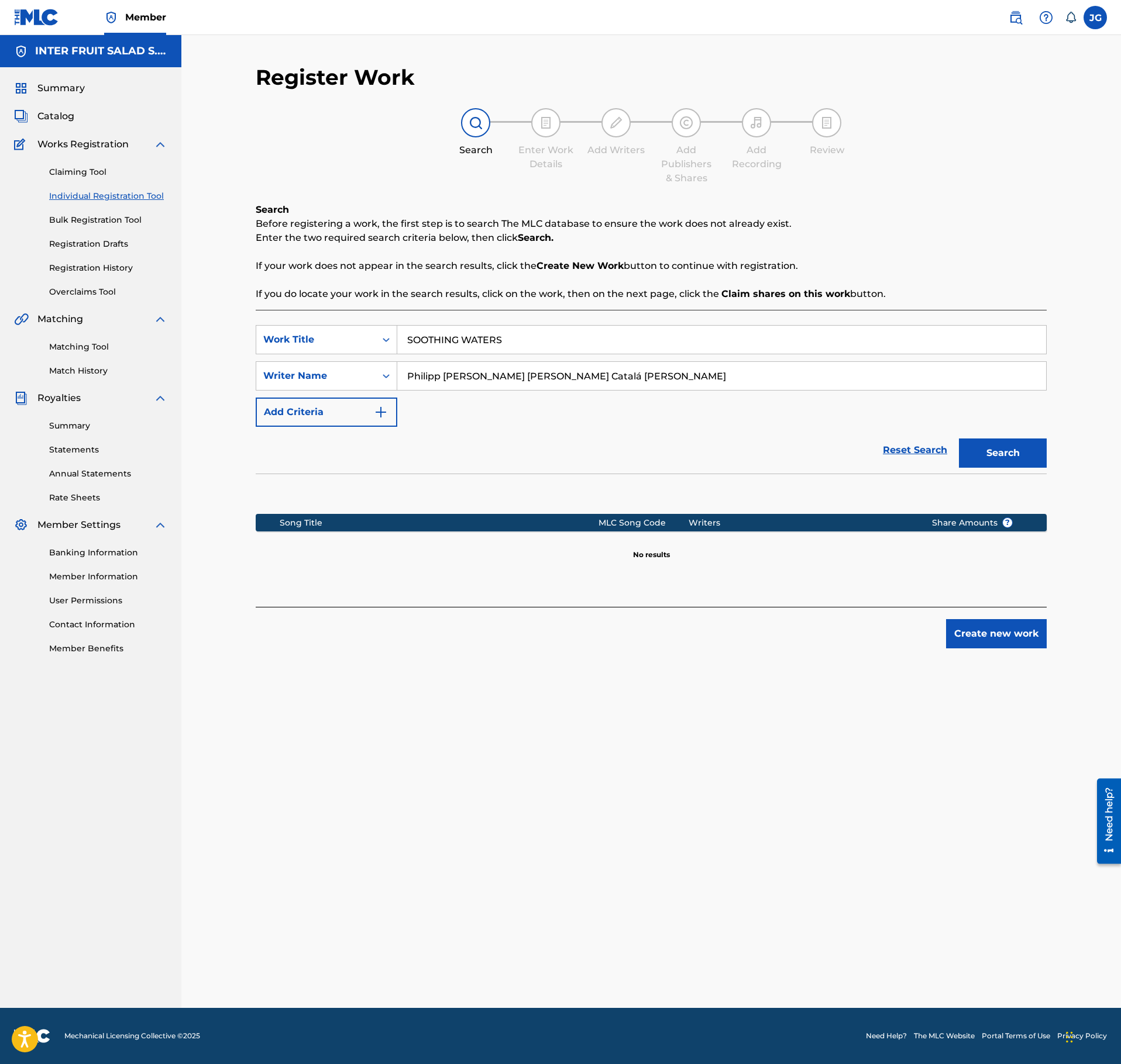
click at [549, 383] on input "Philipp Agustin Sanchez Romero Daniel Catalá Martinez" at bounding box center [721, 375] width 648 height 28
click at [549, 381] on input "Philipp Agustin Sanchez Romero Daniel Catalá Martinez" at bounding box center [721, 375] width 648 height 28
paste input "Daniel Catalá;Ramon Antonio Riera Jover"
click at [1018, 476] on section at bounding box center [651, 491] width 791 height 35
click at [984, 468] on button "Search" at bounding box center [1003, 453] width 88 height 30
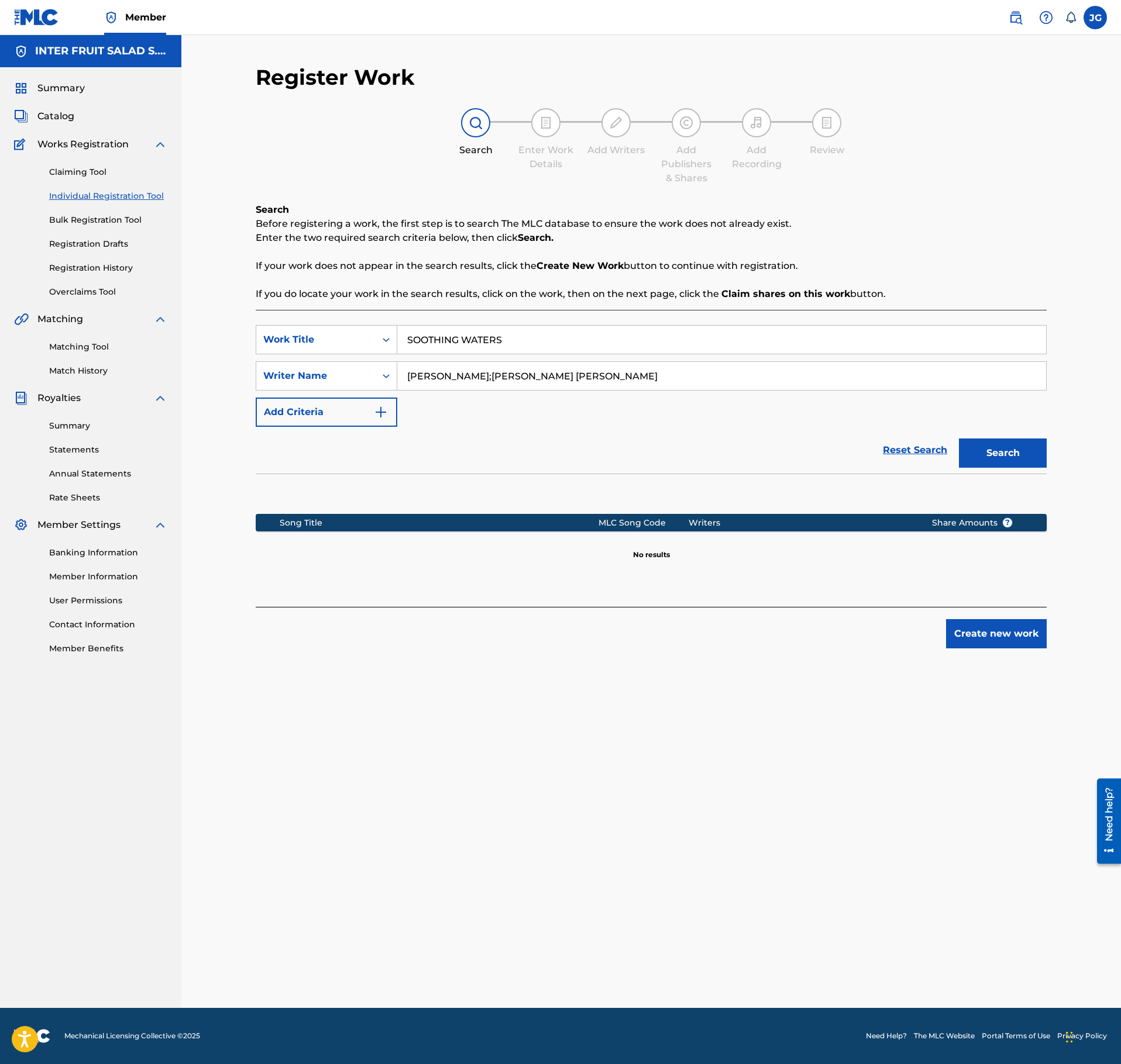
click at [433, 377] on input "Daniel Catalá;Ramon Antonio Riera Jover" at bounding box center [721, 375] width 648 height 28
paste input "GOLDEN HOUR"
type input "GOLDEN HOUR"
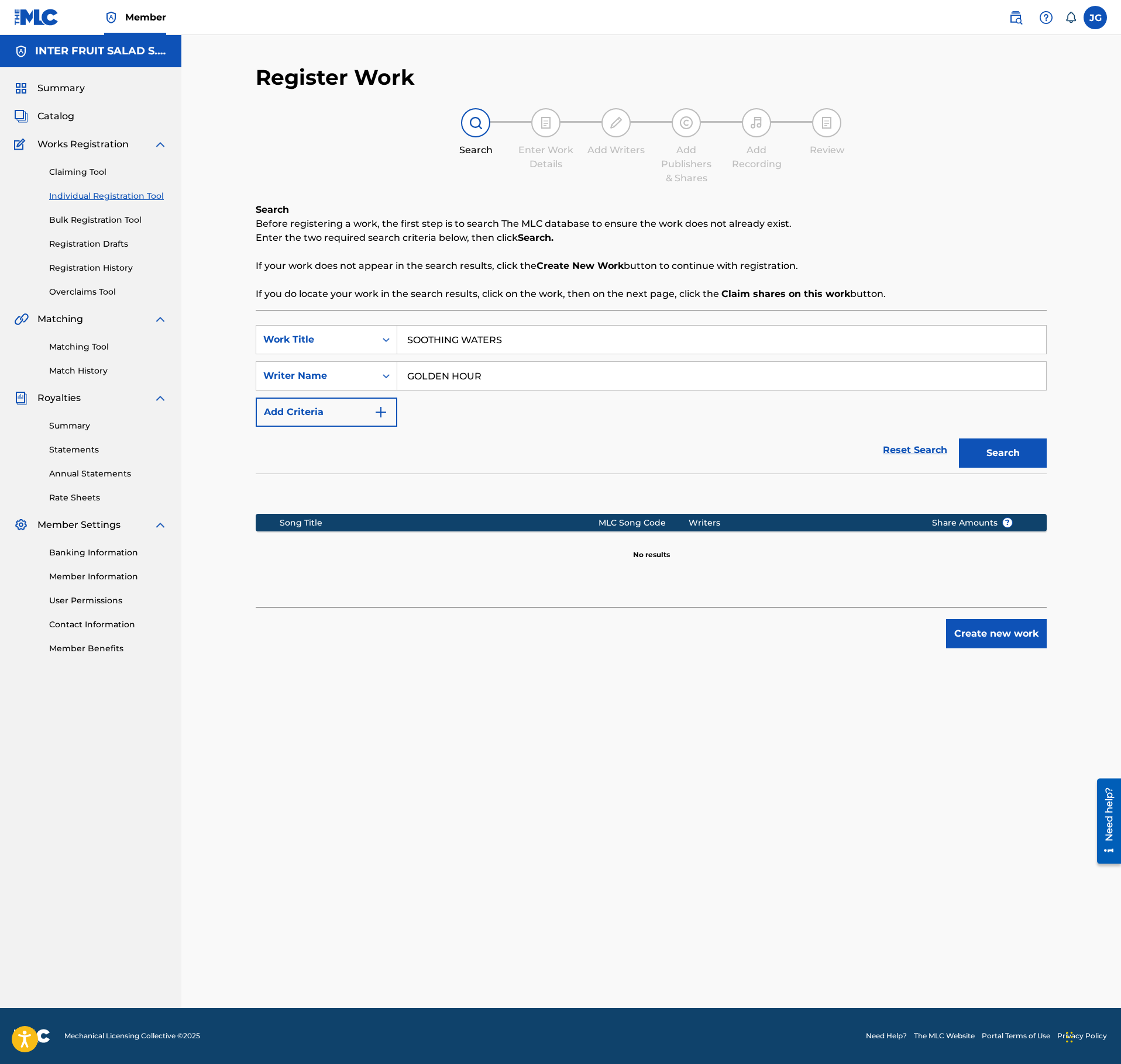
click at [440, 343] on input "SOOTHING WATERS" at bounding box center [721, 339] width 648 height 28
paste input "GOLDEN HOUR"
type input "GOLDEN HOUR"
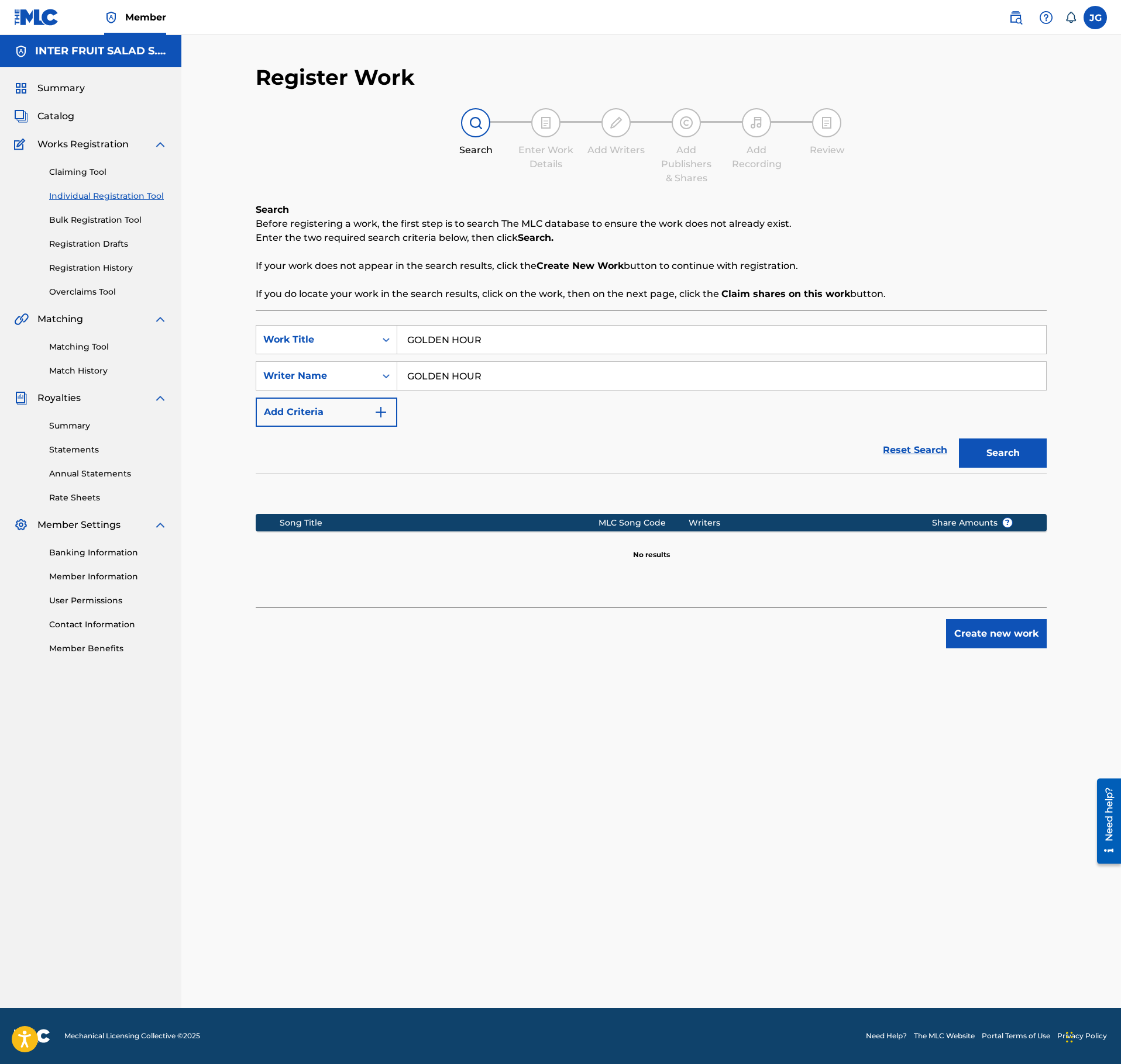
click at [525, 356] on div "SearchWithCriteriab7f932d8-1794-4ae7-b0b3-249be9656f8c Work Title GOLDEN HOUR S…" at bounding box center [651, 376] width 791 height 101
click at [516, 373] on input "GOLDEN HOUR" at bounding box center [721, 375] width 648 height 28
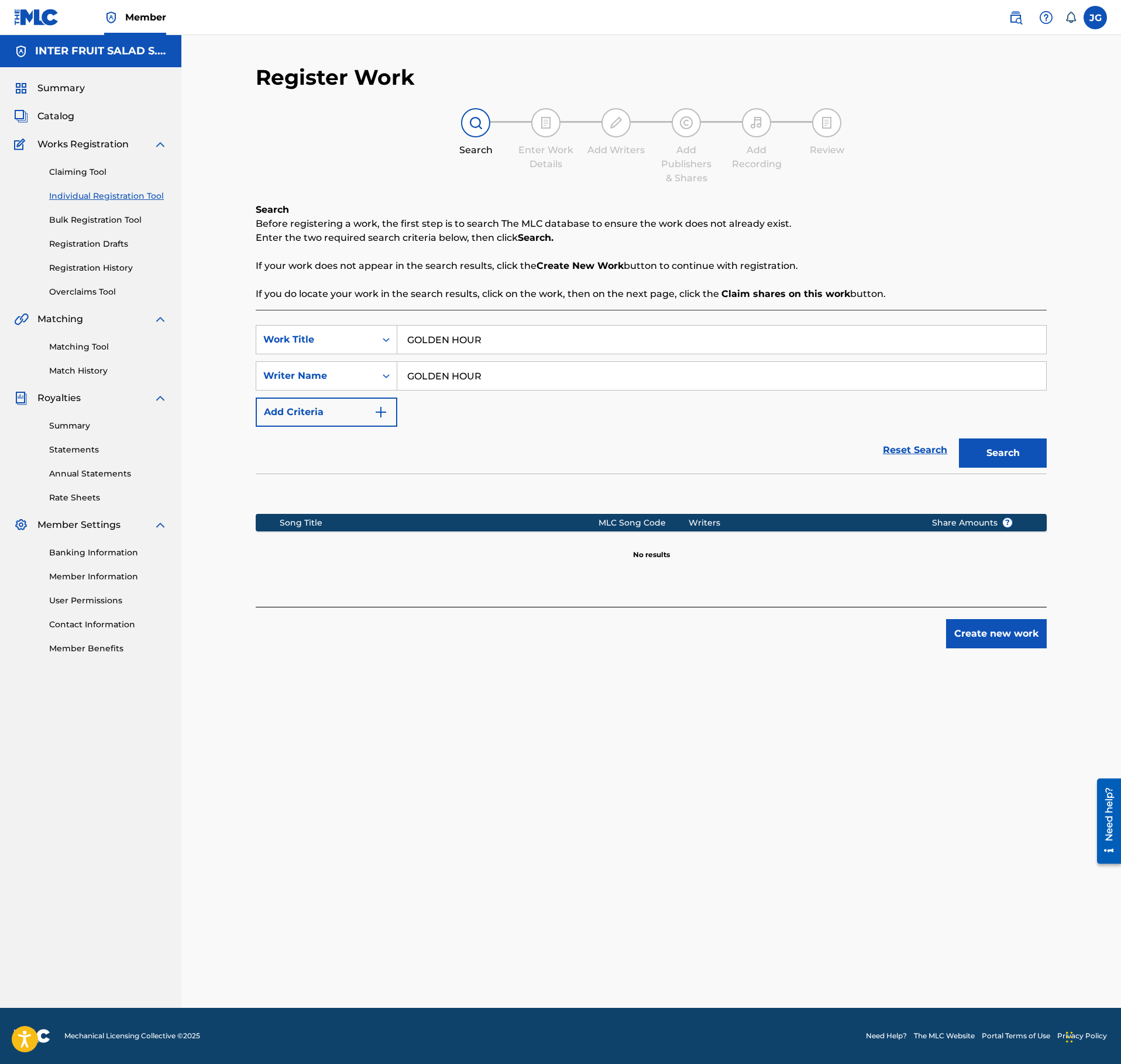
click at [516, 373] on input "GOLDEN HOUR" at bounding box center [721, 375] width 648 height 28
paste input "Tobias Nahuel Carvalho Cisneros;Peter Leupold"
type input "Tobias Nahuel Carvalho Cisneros;Peter Leupold"
click at [987, 450] on button "Search" at bounding box center [1003, 453] width 88 height 30
click at [503, 341] on input "GOLDEN HOUR" at bounding box center [721, 339] width 648 height 28
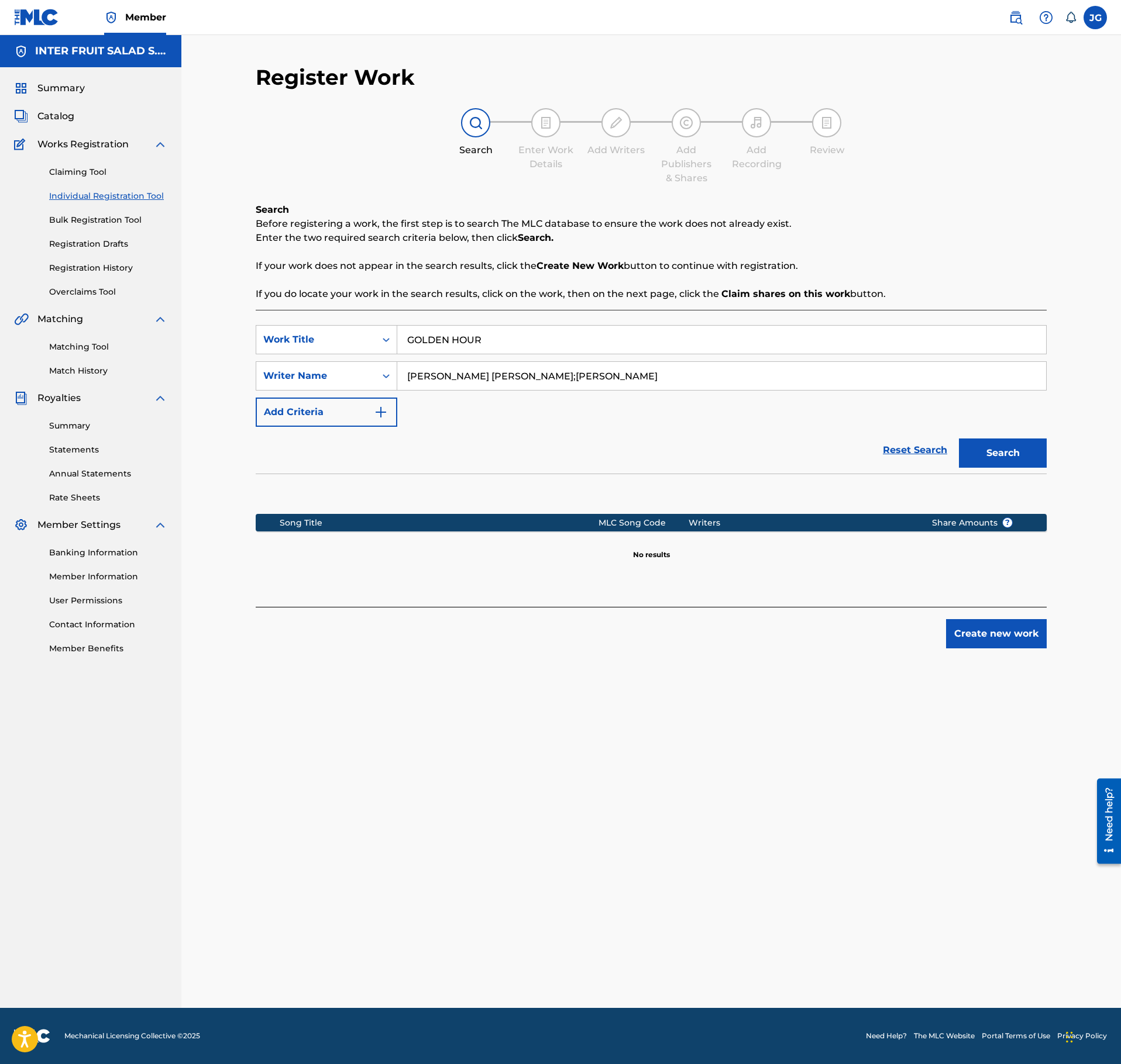
click at [503, 341] on input "GOLDEN HOUR" at bounding box center [721, 339] width 648 height 28
paste input "SALT AND PEPPE"
type input "SALT AND PEPPER"
click at [561, 377] on input "Tobias Nahuel Carvalho Cisneros;Peter Leupold" at bounding box center [721, 375] width 648 height 28
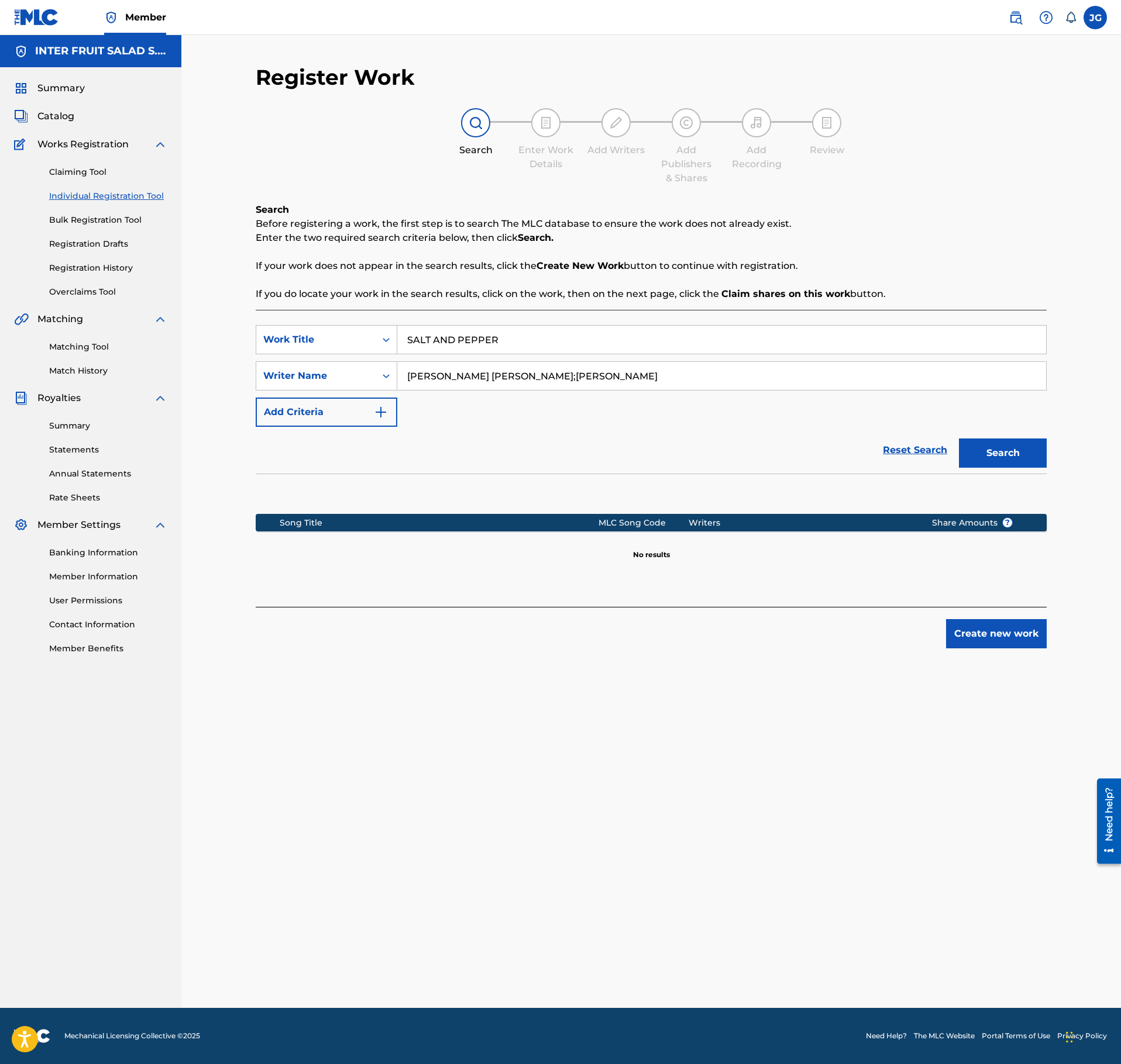
click at [561, 377] on input "Tobias Nahuel Carvalho Cisneros;Peter Leupold" at bounding box center [721, 375] width 648 height 28
paste input "Sergio Perea Morales"
type input "Sergio Perea Morales"
click at [982, 448] on button "Search" at bounding box center [1003, 453] width 88 height 30
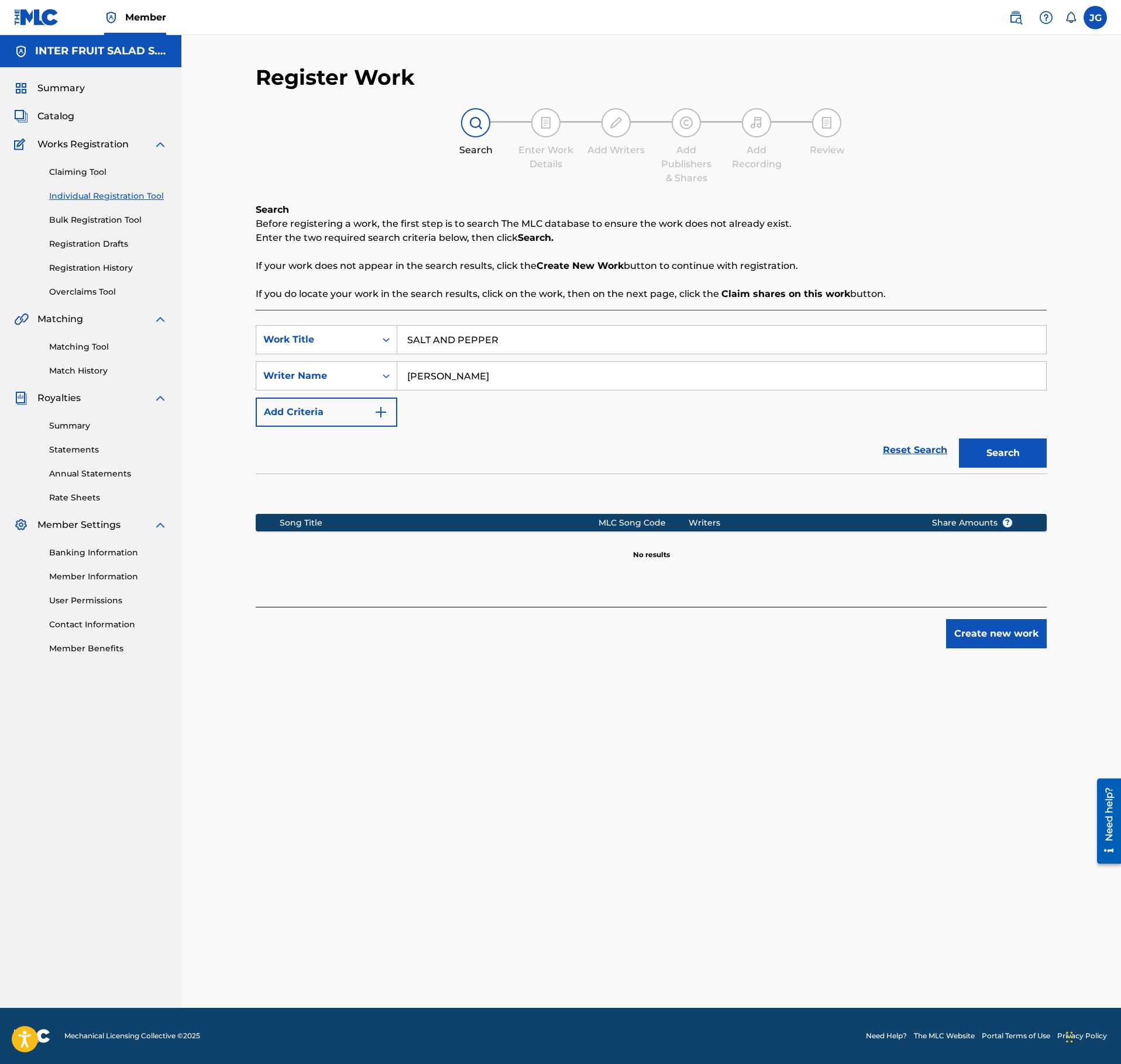
click at [489, 345] on input "SALT AND PEPPER" at bounding box center [721, 339] width 648 height 28
paste input "MYSTERY HOURS"
type input "MYSTERY HOURS"
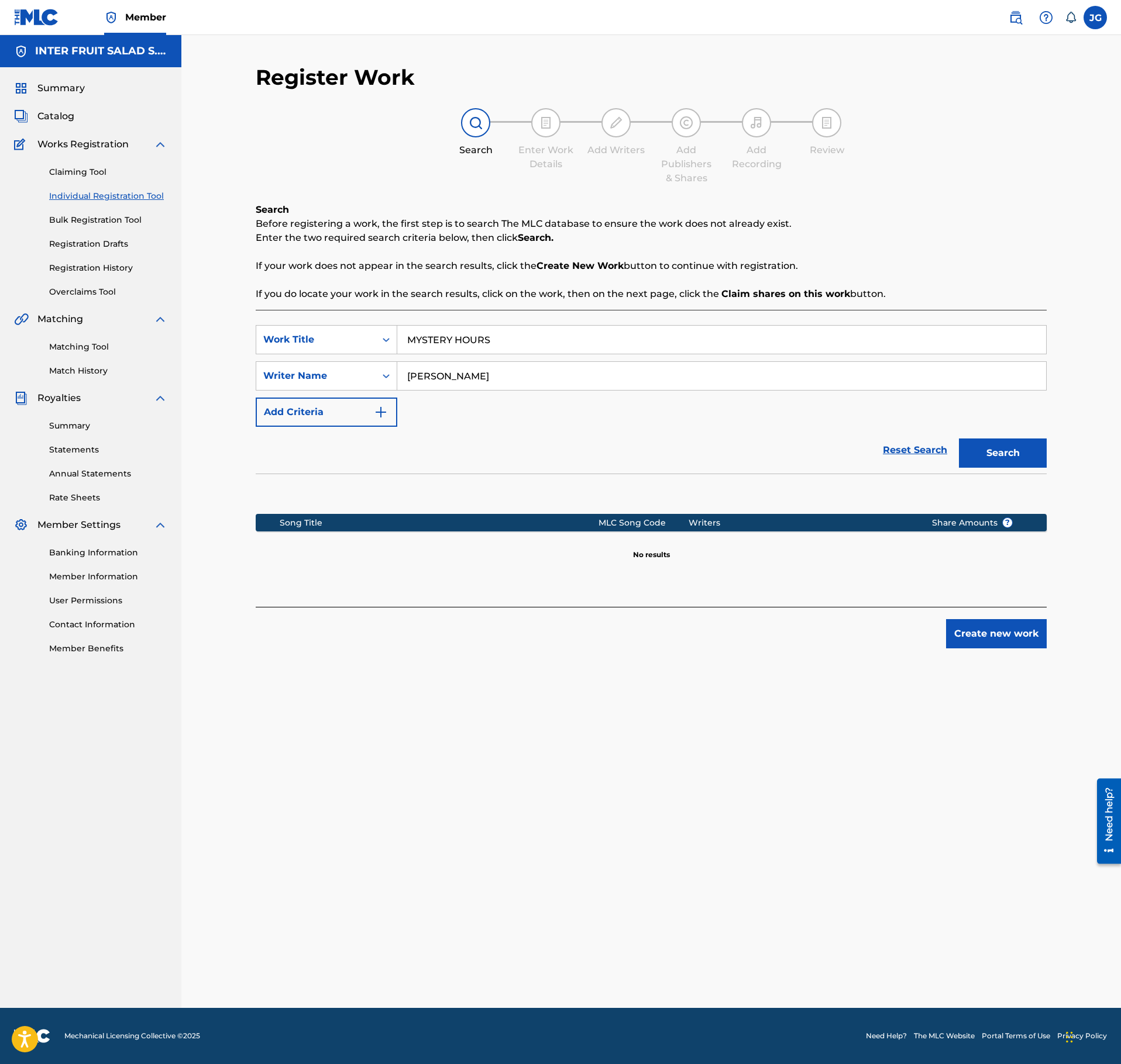
click at [524, 392] on div "SearchWithCriteriab7f932d8-1794-4ae7-b0b3-249be9656f8c Work Title MYSTERY HOURS…" at bounding box center [651, 376] width 791 height 101
click at [527, 383] on input "Sergio Perea Morales" at bounding box center [721, 375] width 648 height 28
paste input "Federico Flaviano;Sebastian Nahuel Fahey"
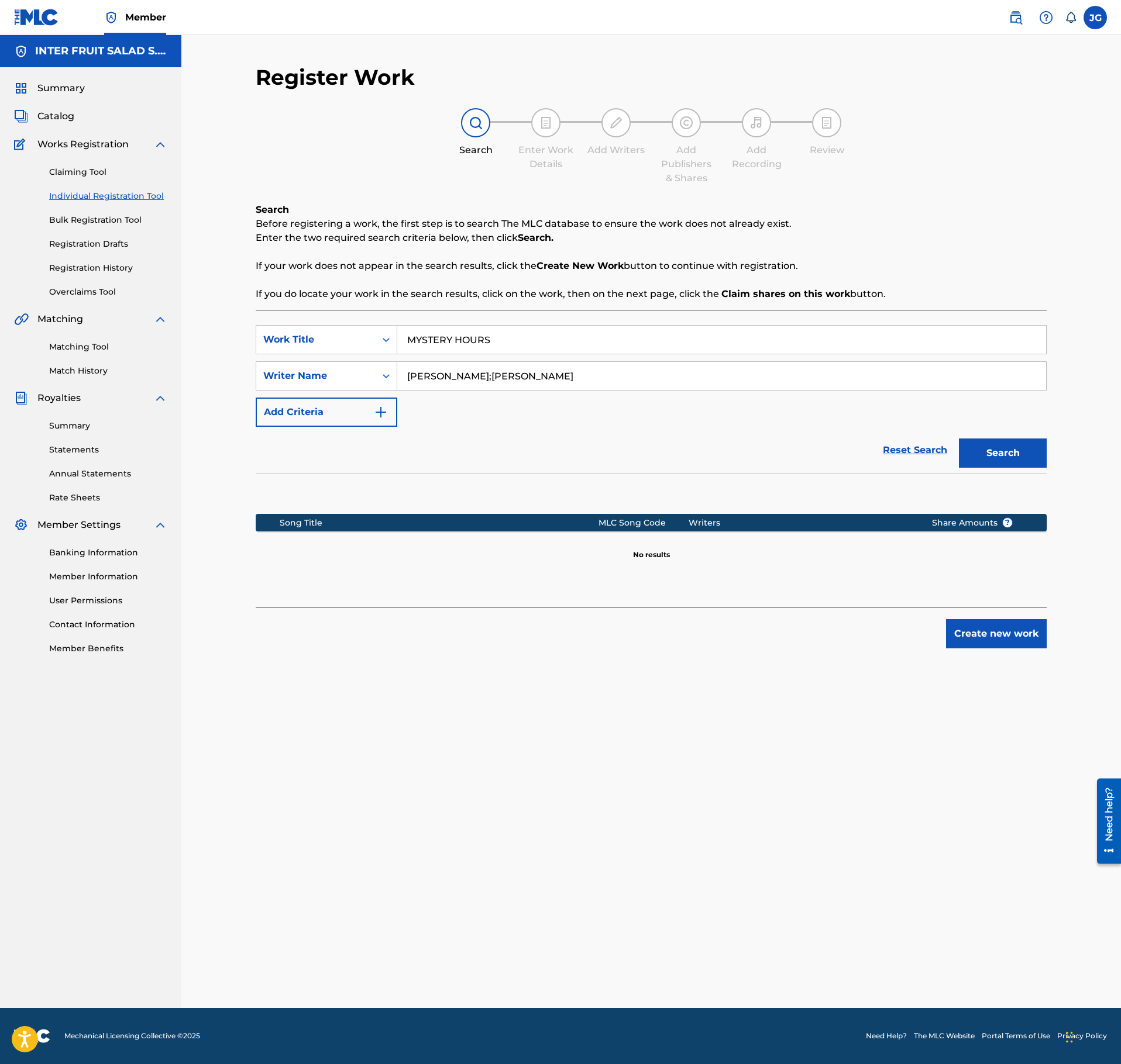
drag, startPoint x: 580, startPoint y: 377, endPoint x: 261, endPoint y: 402, distance: 320.0
click at [397, 390] on input "Federico Flaviano;Sebastian Nahuel Fahey" at bounding box center [721, 375] width 648 height 28
click at [959, 439] on button "Search" at bounding box center [1003, 453] width 88 height 30
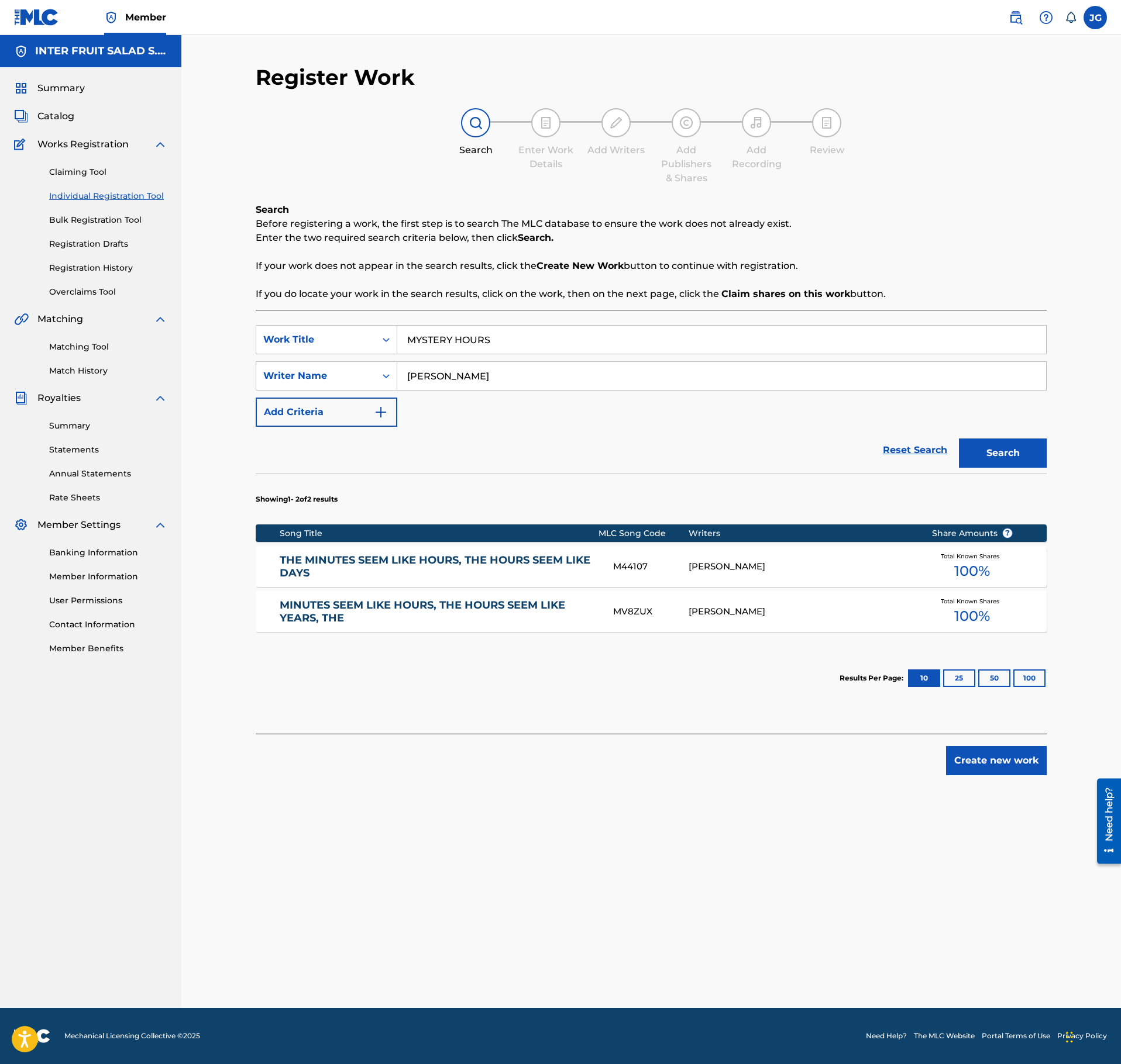
click at [457, 375] on input "Fahey" at bounding box center [721, 375] width 648 height 28
paste input "Federico Flaviano;Sebastian Nahuel"
drag, startPoint x: 451, startPoint y: 379, endPoint x: 202, endPoint y: 360, distance: 249.7
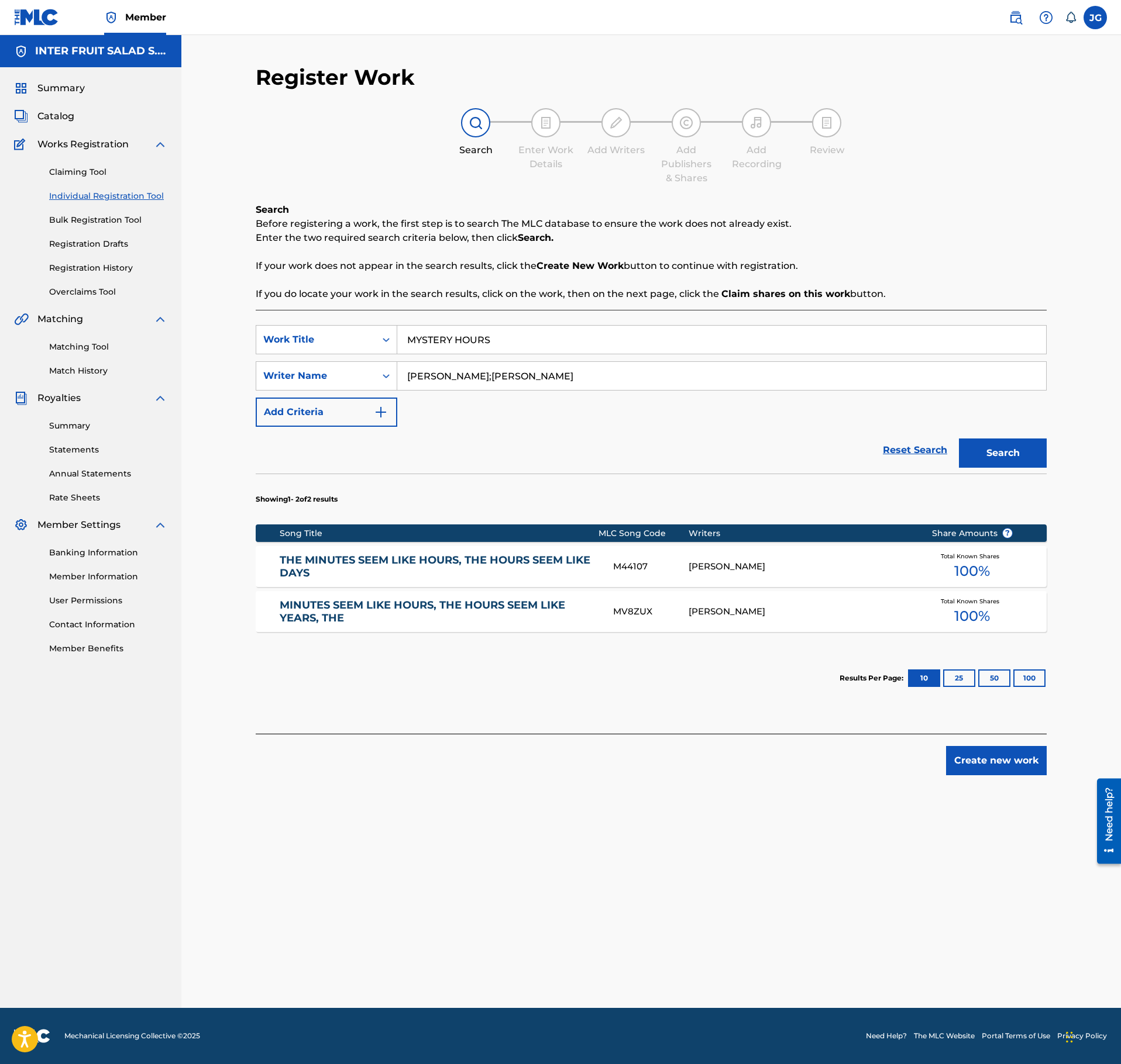
click at [397, 377] on input "Federico Flaviano;Sebastian Nahuel Fahey" at bounding box center [721, 375] width 648 height 28
drag, startPoint x: 622, startPoint y: 373, endPoint x: 446, endPoint y: 372, distance: 176.0
click at [446, 372] on input "Flaviano;Sebastian Nahuel Fahey" at bounding box center [721, 375] width 648 height 28
type input "Flaviano"
click at [959, 439] on button "Search" at bounding box center [1003, 453] width 88 height 30
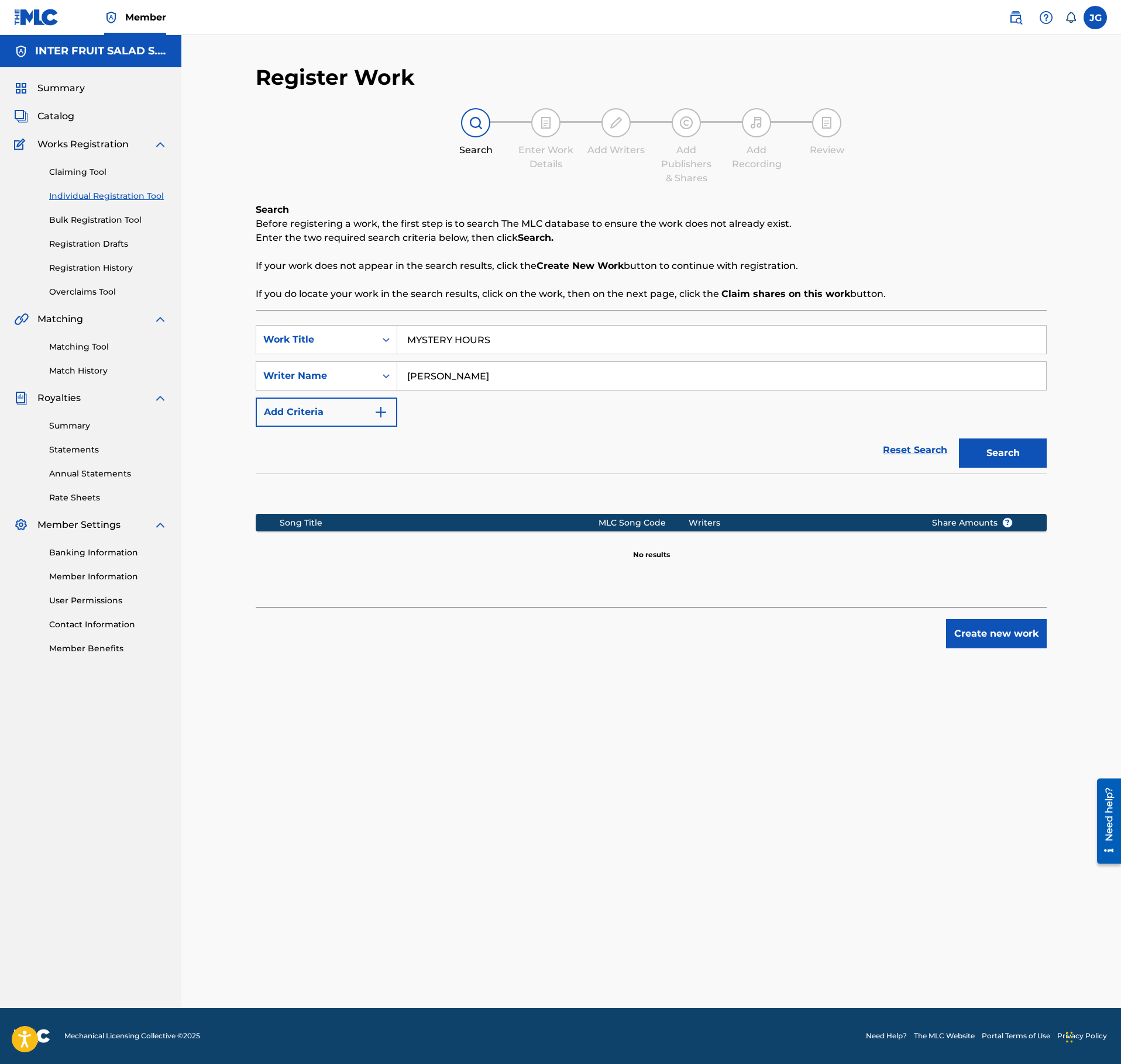
click at [470, 336] on input "MYSTERY HOURS" at bounding box center [721, 339] width 648 height 28
click at [460, 337] on input "MYSTERY HOURS" at bounding box center [721, 339] width 648 height 28
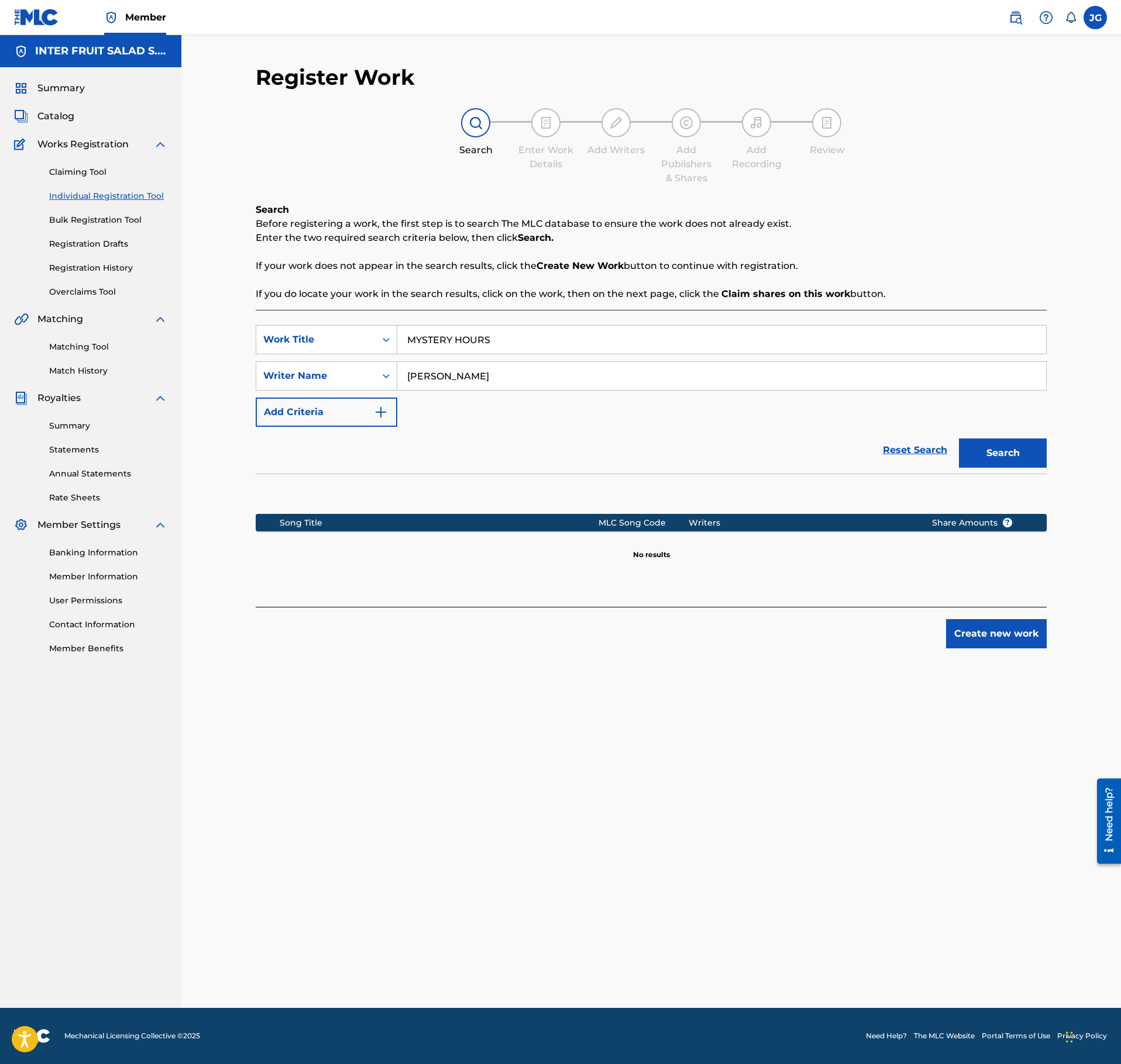
paste input "LOOK OVER"
type input "LOOK OVER"
click at [415, 379] on input "Flaviano" at bounding box center [721, 375] width 648 height 28
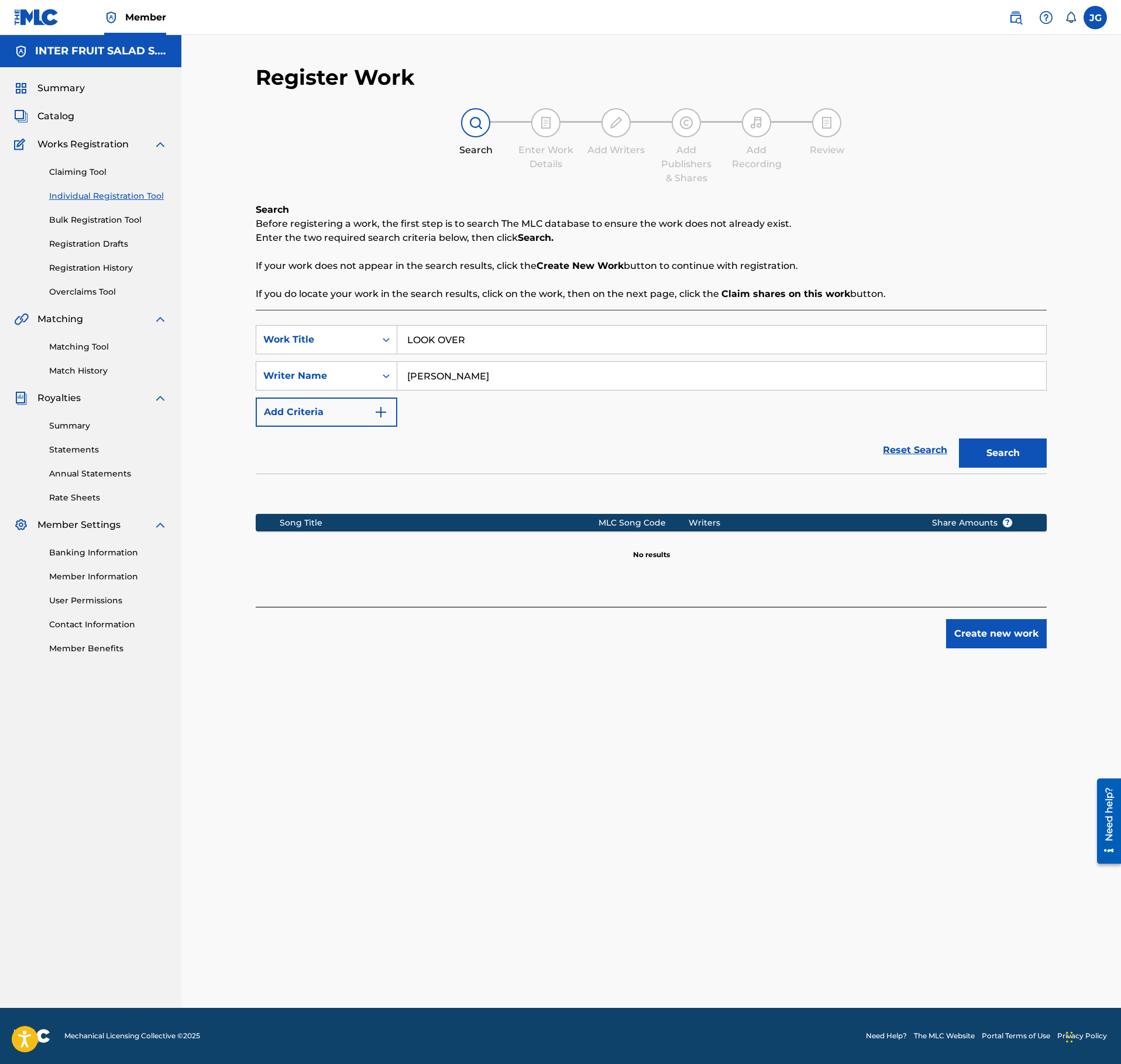
paste input "Antonio Ivorra Giner;Philipp Alexander Geitmann;Dennis Wiebe"
click at [997, 447] on button "Search" at bounding box center [1003, 453] width 88 height 30
drag, startPoint x: 744, startPoint y: 377, endPoint x: 101, endPoint y: 400, distance: 643.4
click at [397, 390] on input "Antonio Ivorra Giner;Philipp Alexander Geitmann;Dennis Wiebe" at bounding box center [721, 375] width 648 height 28
type input "WIEBE"
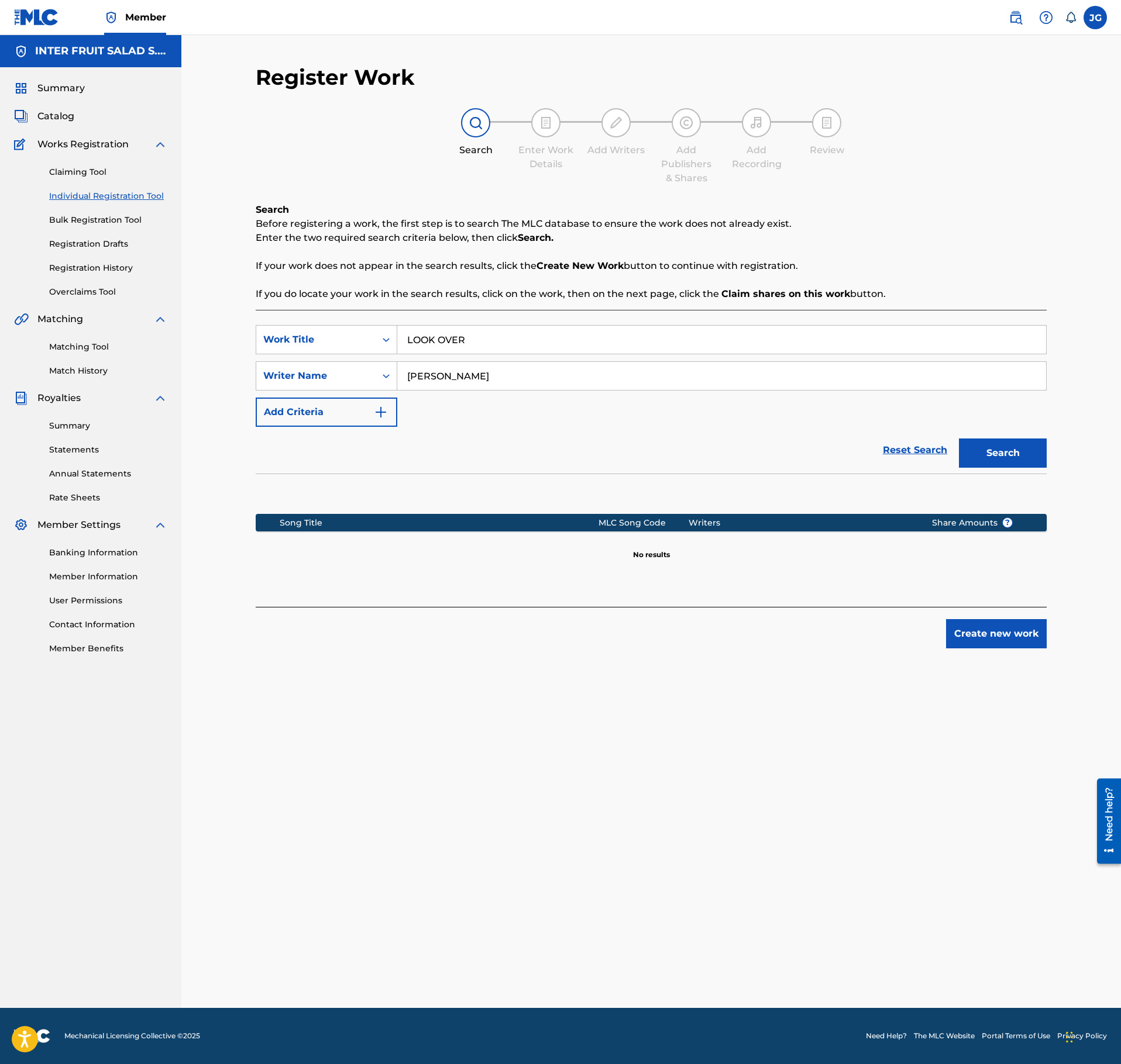
click at [959, 439] on button "Search" at bounding box center [1003, 453] width 88 height 30
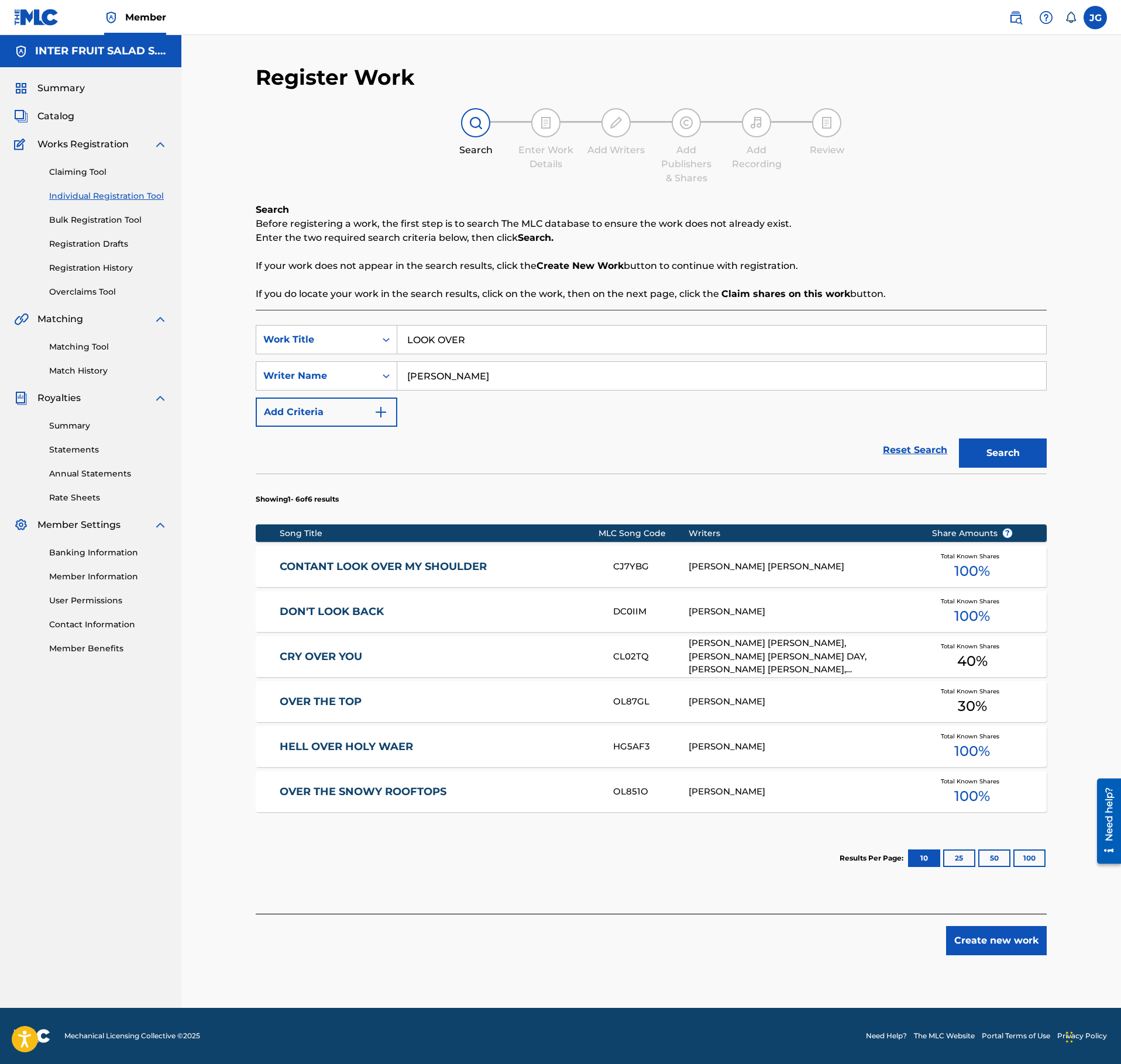
click at [514, 345] on input "LOOK OVER" at bounding box center [721, 339] width 648 height 28
paste input "JAPANDI"
type input "JAPANDI"
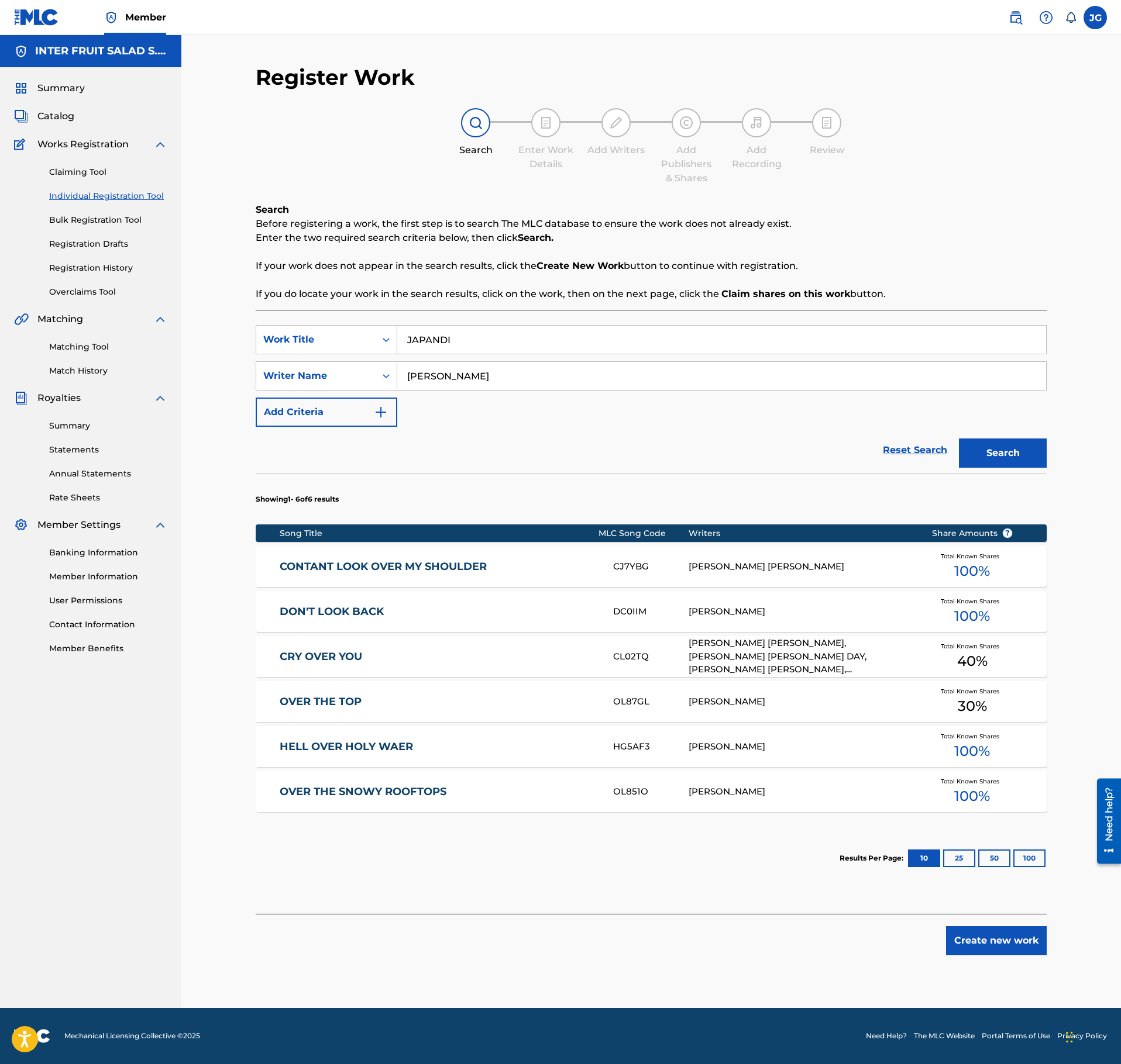
click at [474, 375] on input "WIEBE" at bounding box center [721, 375] width 648 height 28
paste input "Simon Riviere"
type input "Simon Riviere"
click at [954, 444] on div "Search" at bounding box center [999, 450] width 94 height 46
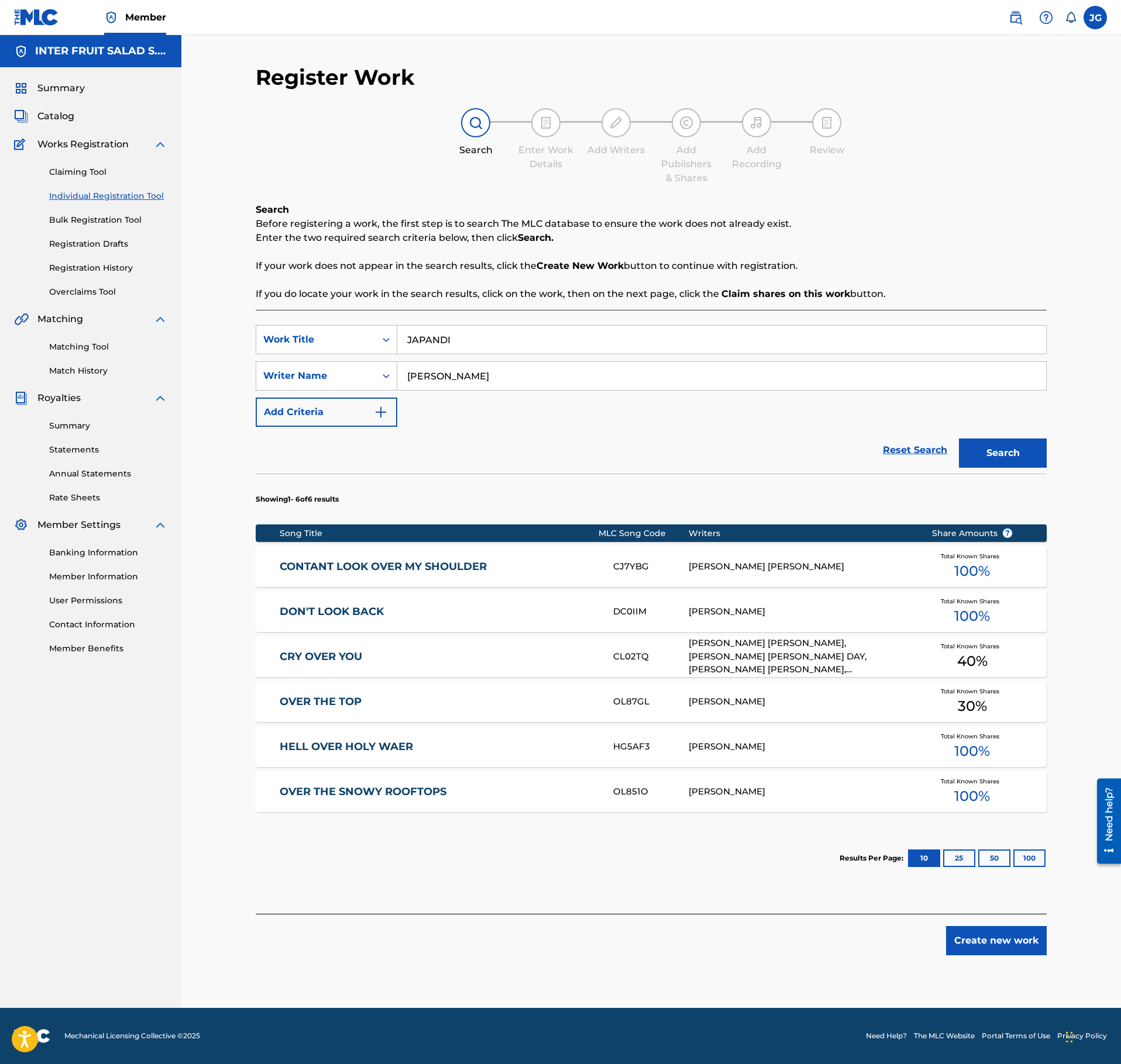
click at [978, 445] on button "Search" at bounding box center [1003, 453] width 88 height 30
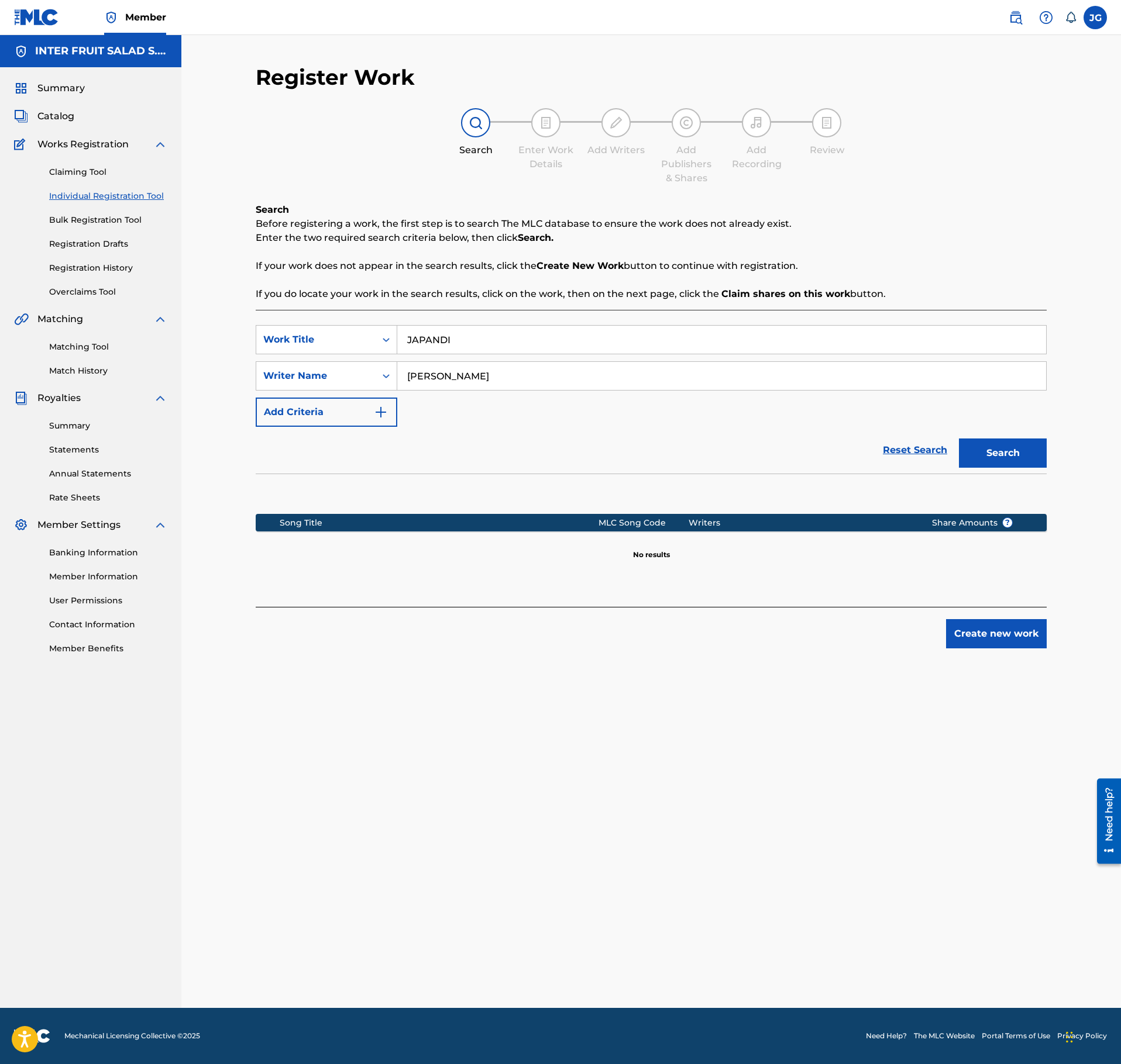
click at [478, 353] on input "JAPANDI" at bounding box center [721, 339] width 648 height 28
paste input "I MISS THE 90S"
type input "I MISS THE 90S"
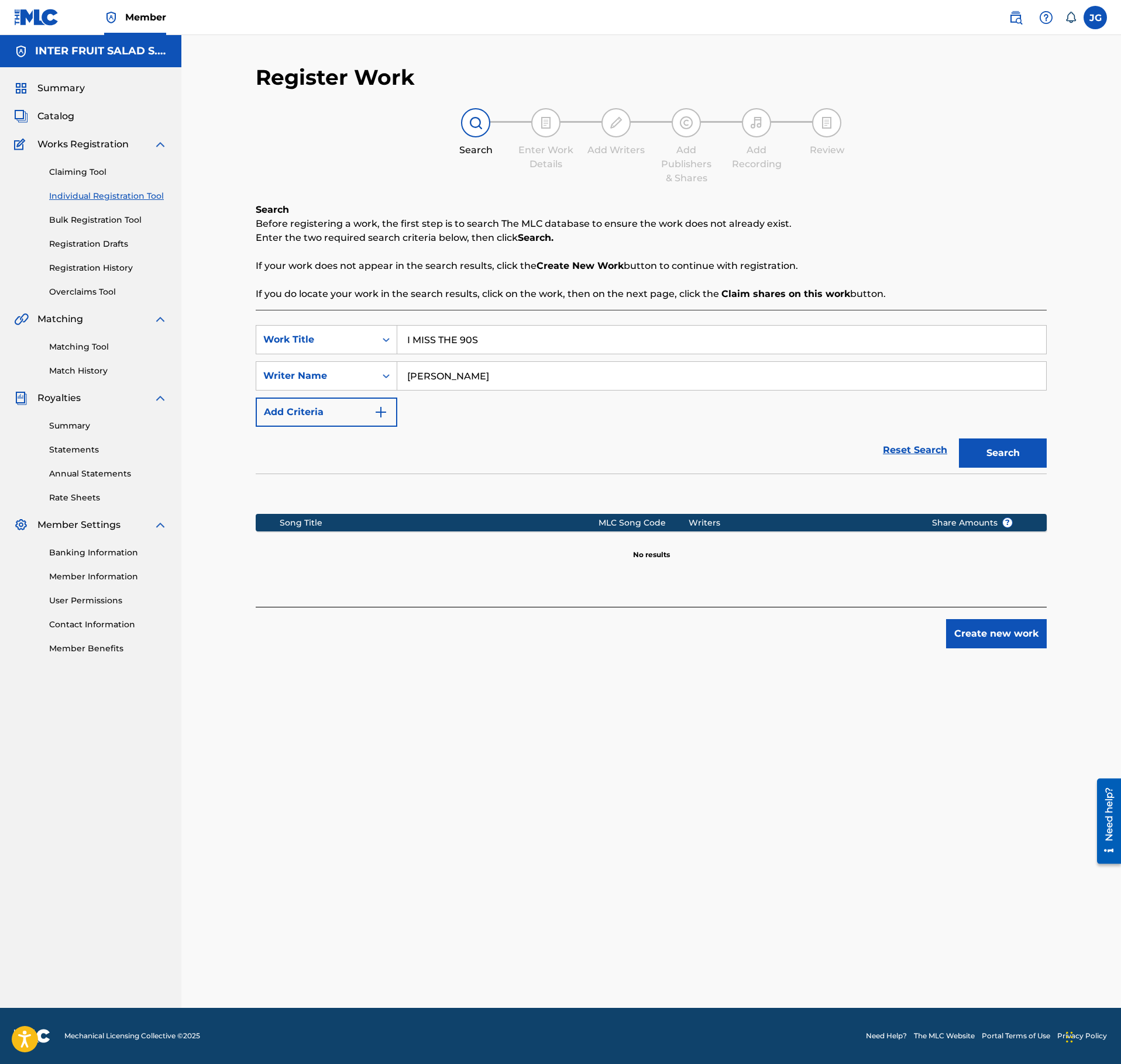
click at [478, 383] on input "Simon Riviere" at bounding box center [721, 375] width 648 height 28
paste input "Artur Manuel Borda"
type input "Artur Manuel Borda"
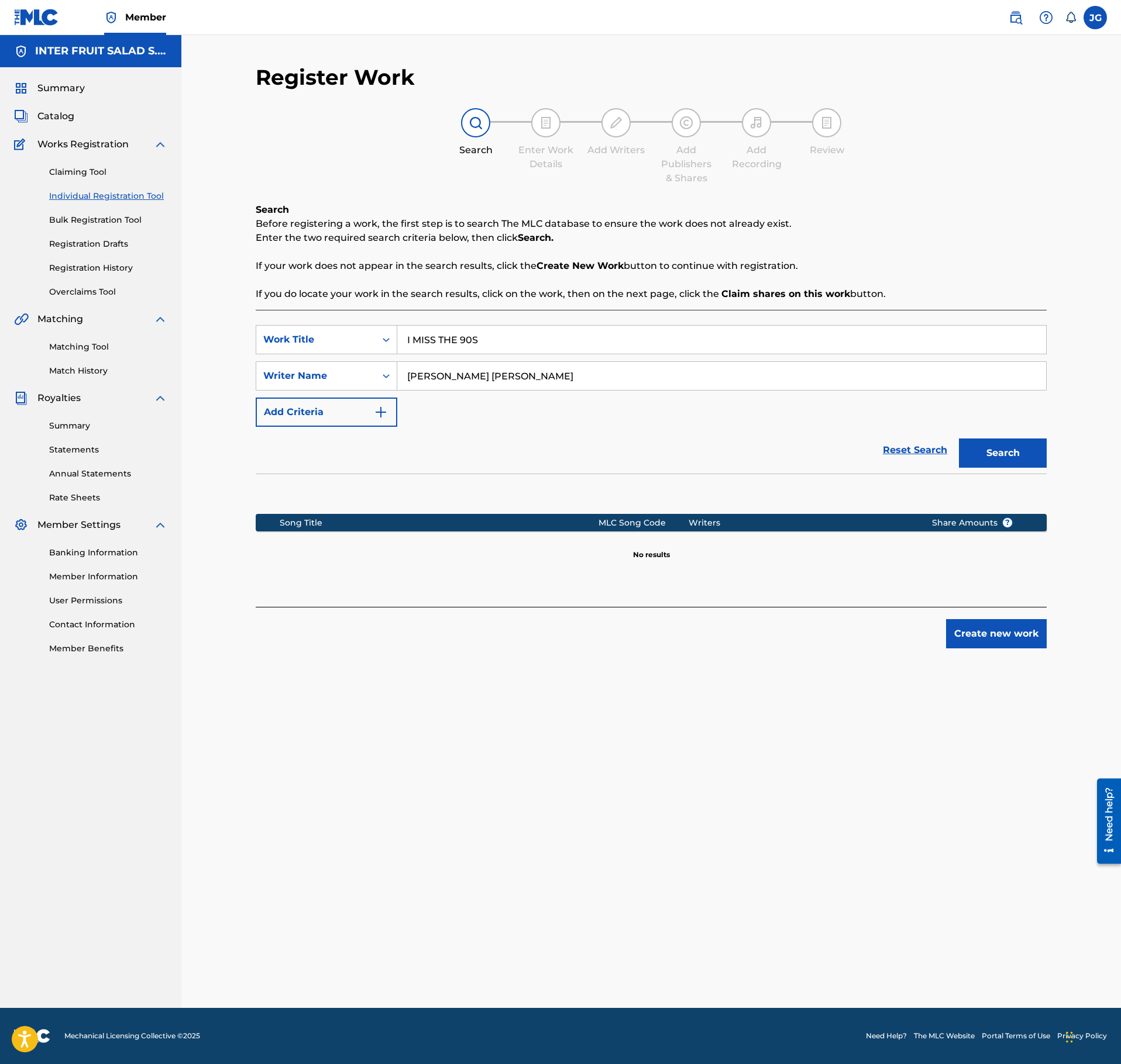
click at [1049, 470] on div "Register Work Search Enter Work Details Add Writers Add Publishers & Shares Add…" at bounding box center [651, 536] width 819 height 944
click at [1019, 459] on button "Search" at bounding box center [1003, 453] width 88 height 30
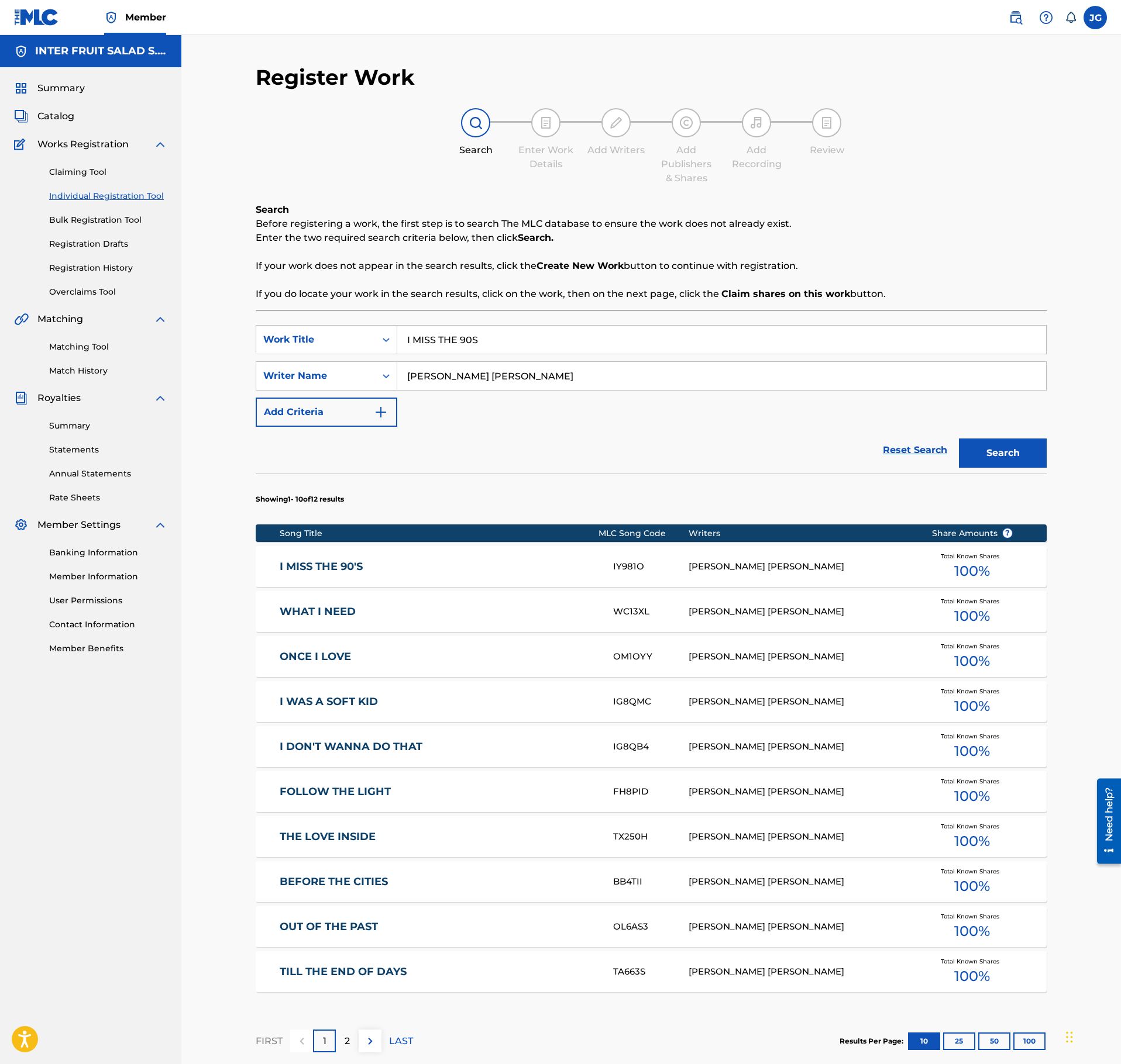
click at [487, 576] on div "I MISS THE 90'S IY981O ARTUR MANUEL BORDA Total Known Shares 100 %" at bounding box center [651, 566] width 791 height 41
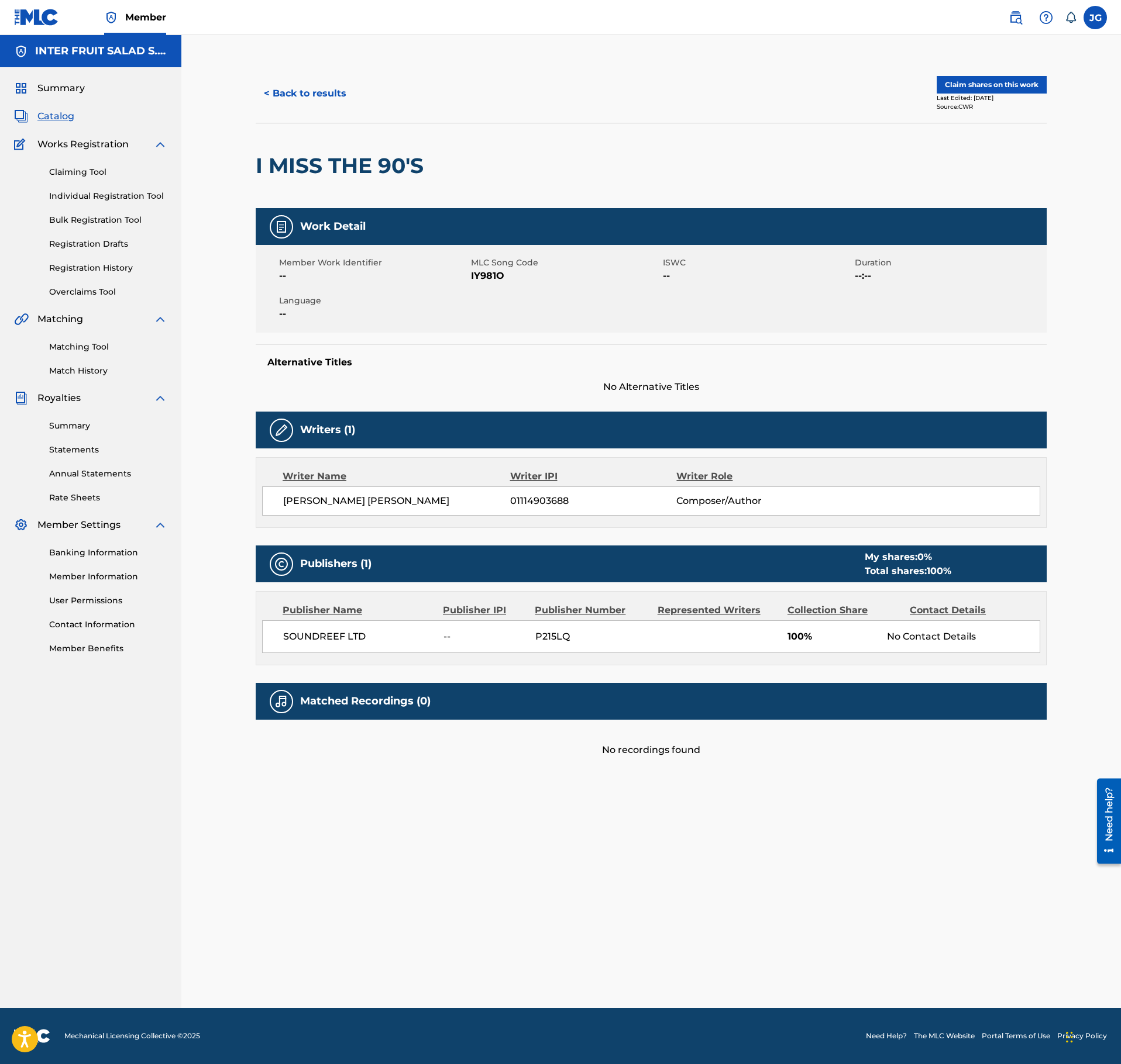
click at [308, 644] on span "SOUNDREEF LTD" at bounding box center [358, 636] width 151 height 14
click at [326, 644] on span "SOUNDREEF LTD" at bounding box center [358, 636] width 151 height 14
click at [527, 139] on div at bounding box center [520, 166] width 182 height 85
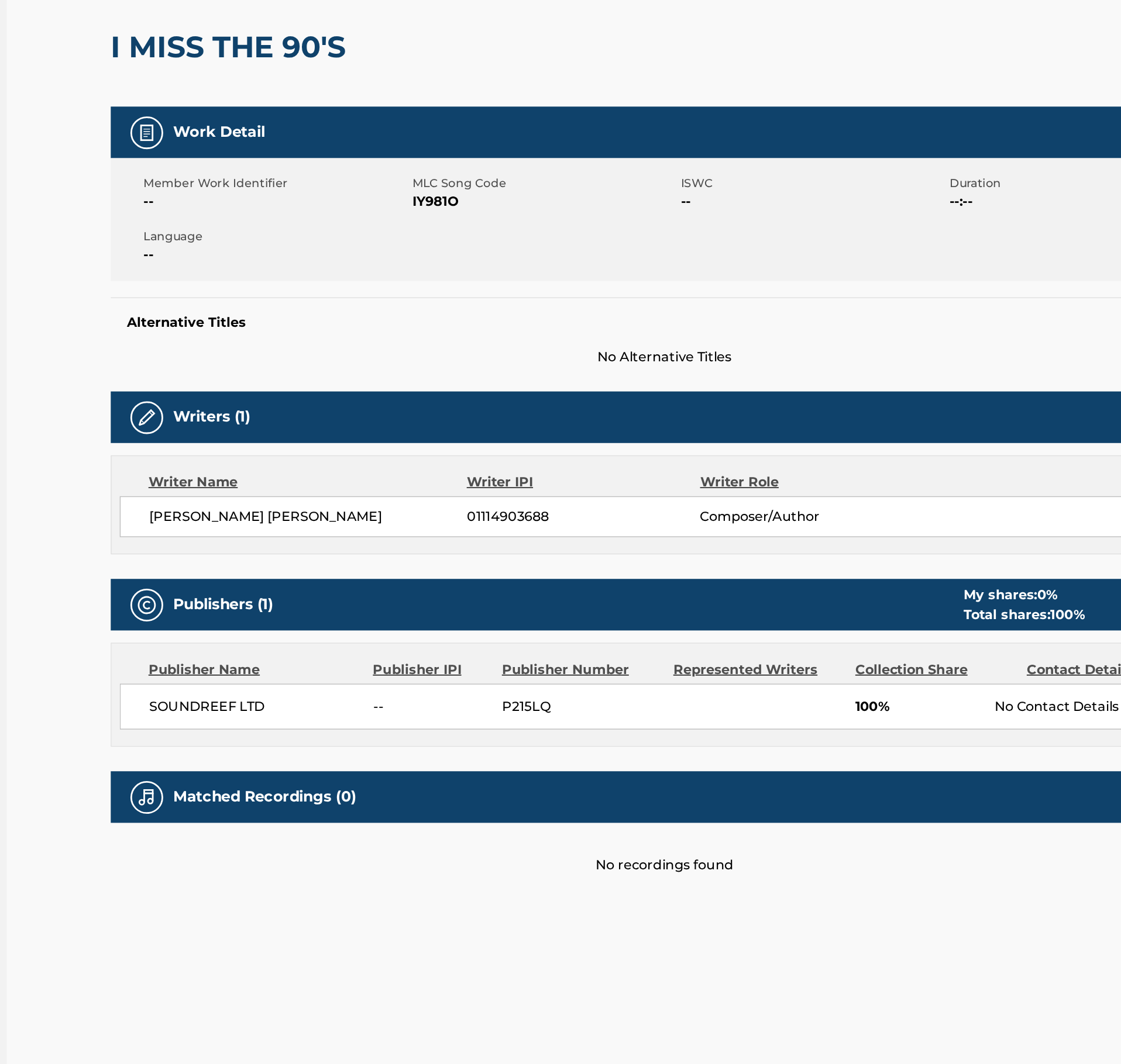
click at [445, 272] on span "--" at bounding box center [374, 276] width 189 height 14
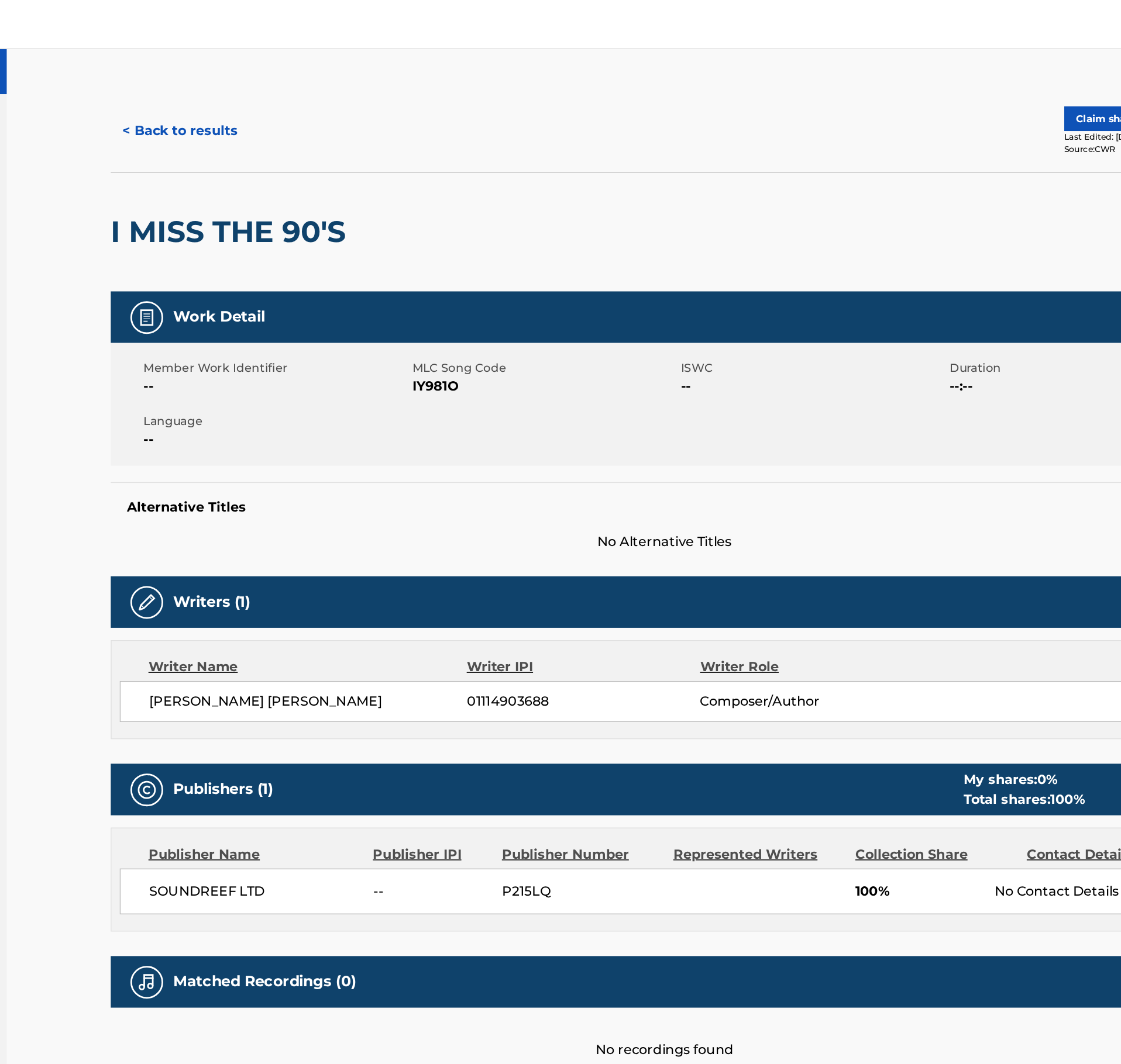
click at [284, 93] on button "< Back to results" at bounding box center [304, 93] width 99 height 30
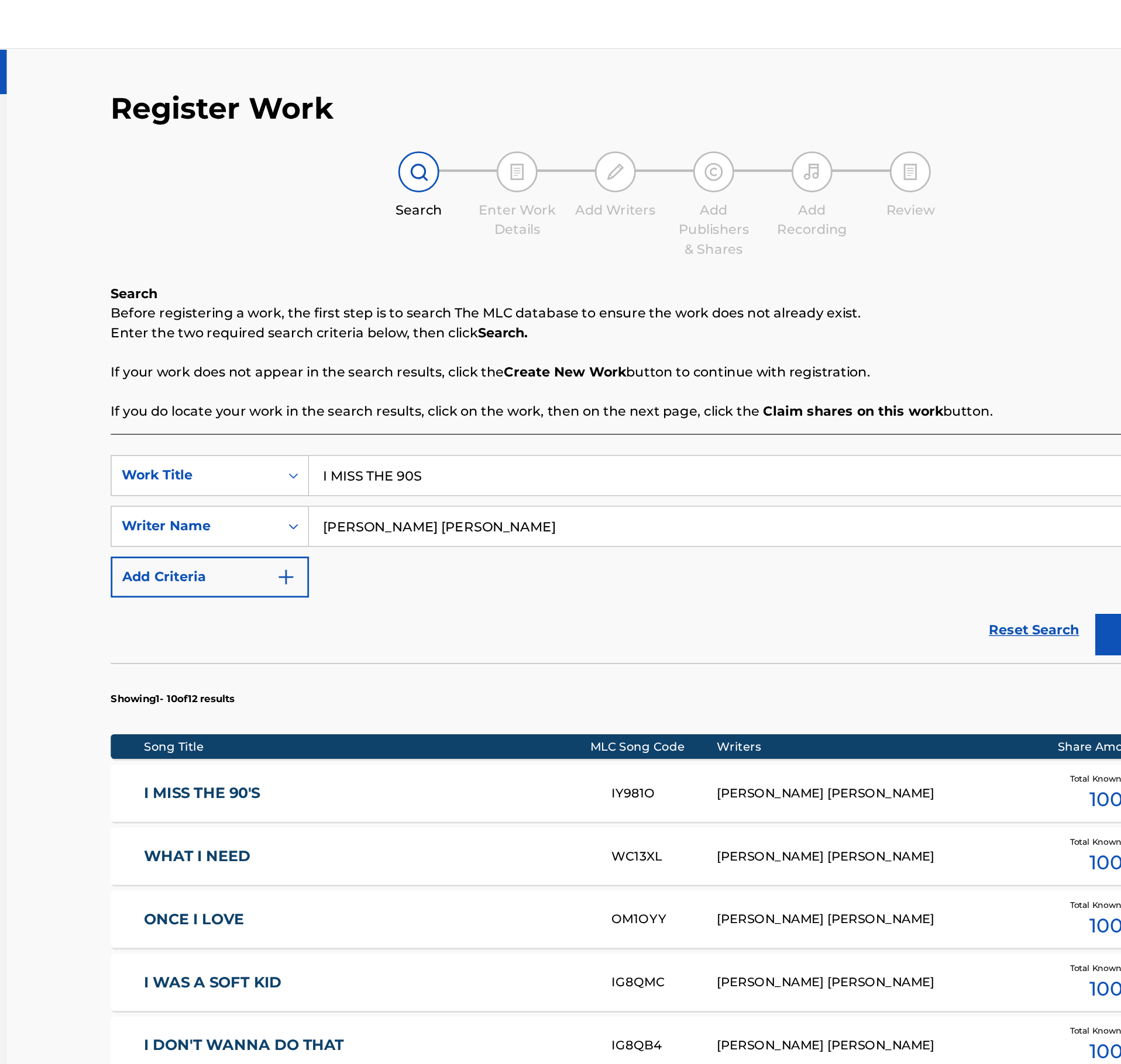
click at [495, 337] on input "I MISS THE 90S" at bounding box center [721, 339] width 648 height 28
paste input "CALA"
type input "CALA"
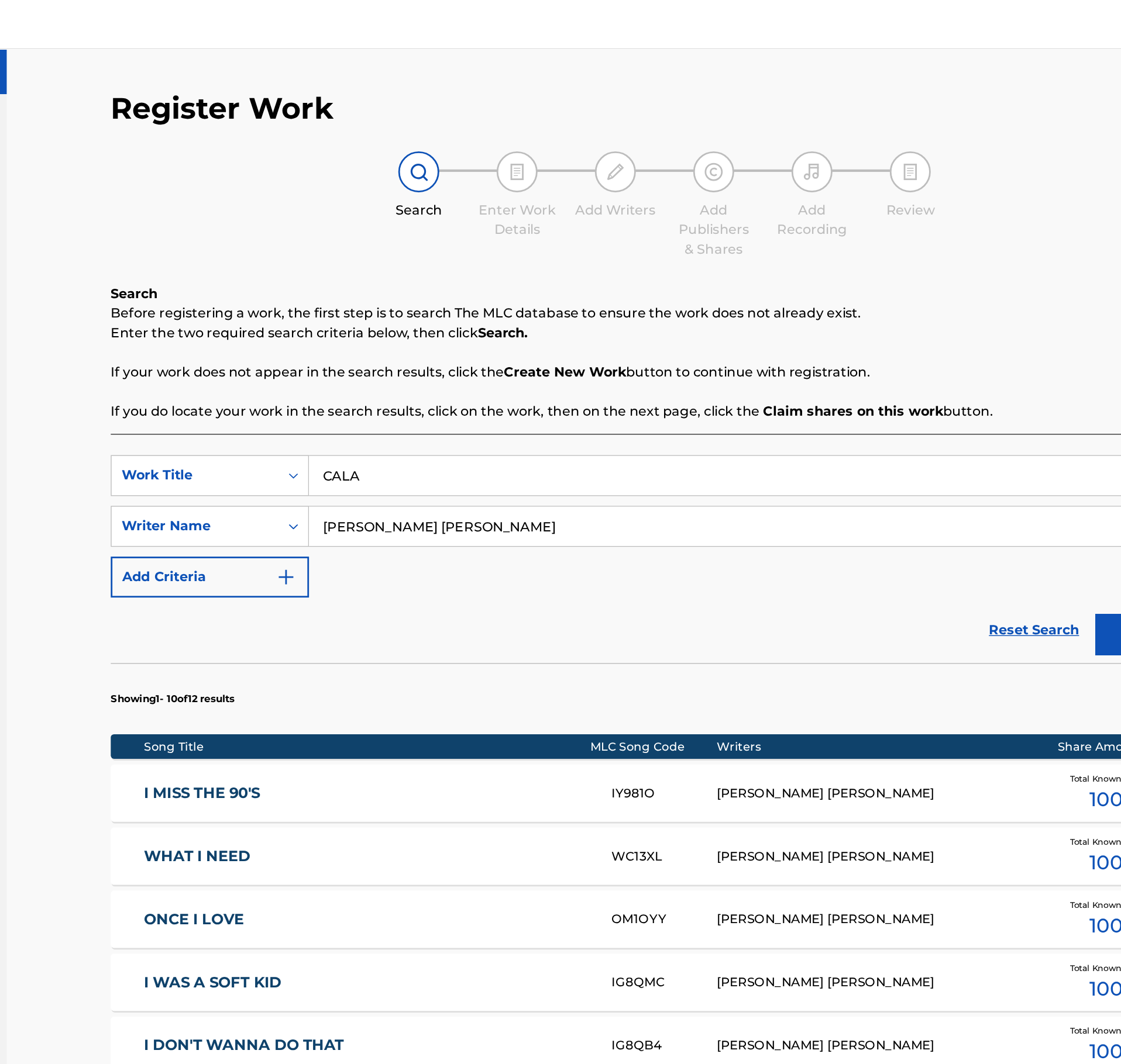
click at [517, 379] on input "Artur Manuel Borda" at bounding box center [721, 375] width 648 height 28
type input "CATALA"
click at [959, 439] on button "Search" at bounding box center [1003, 453] width 88 height 30
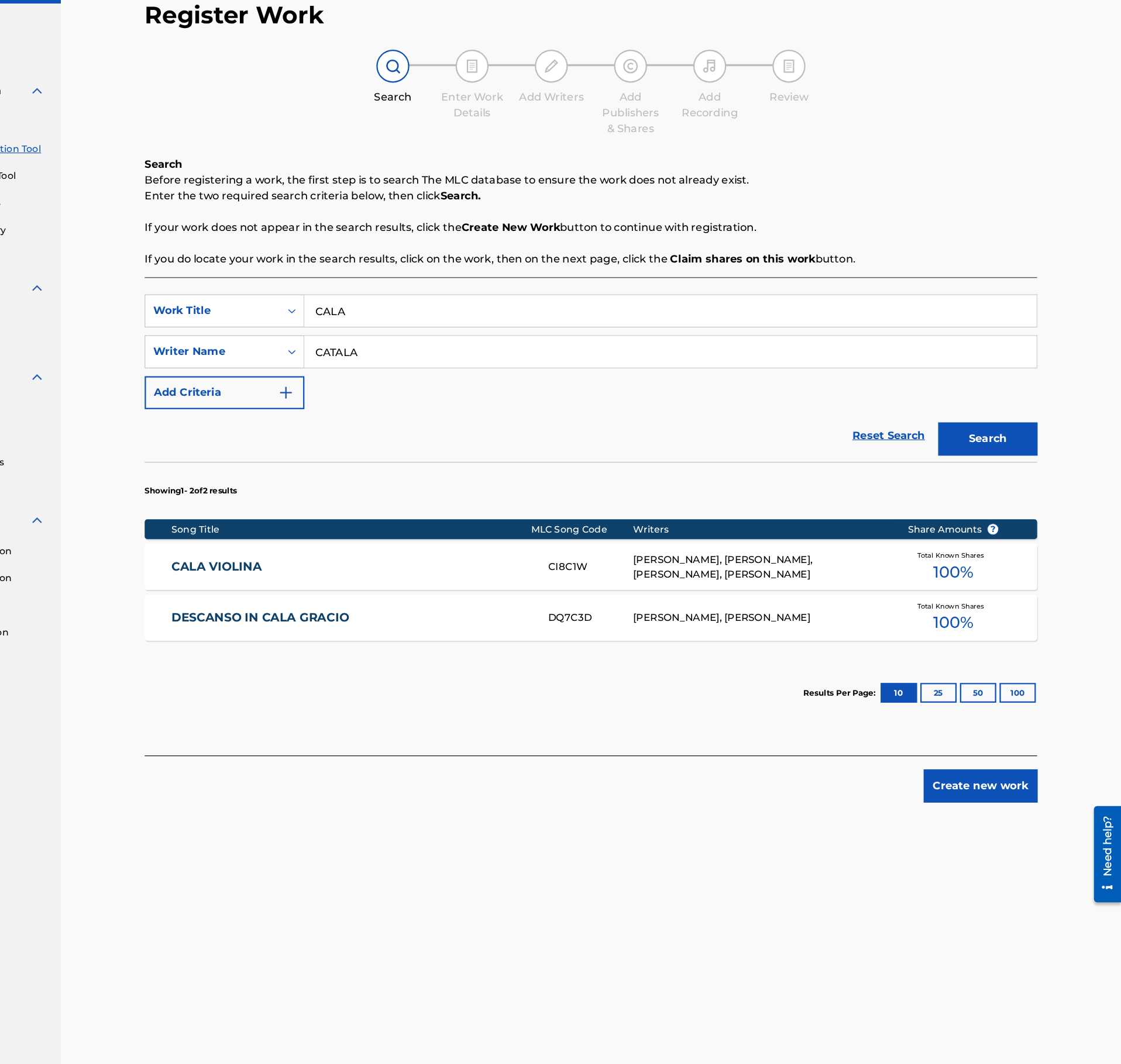
click at [474, 361] on div "SearchWithCriteriab7f932d8-1794-4ae7-b0b3-249be9656f8c Work Title CALA SearchWi…" at bounding box center [651, 376] width 791 height 101
click at [470, 342] on input "CALA" at bounding box center [721, 339] width 648 height 28
paste input "A QUIET WORLD"
type input "A QUIET WORLD"
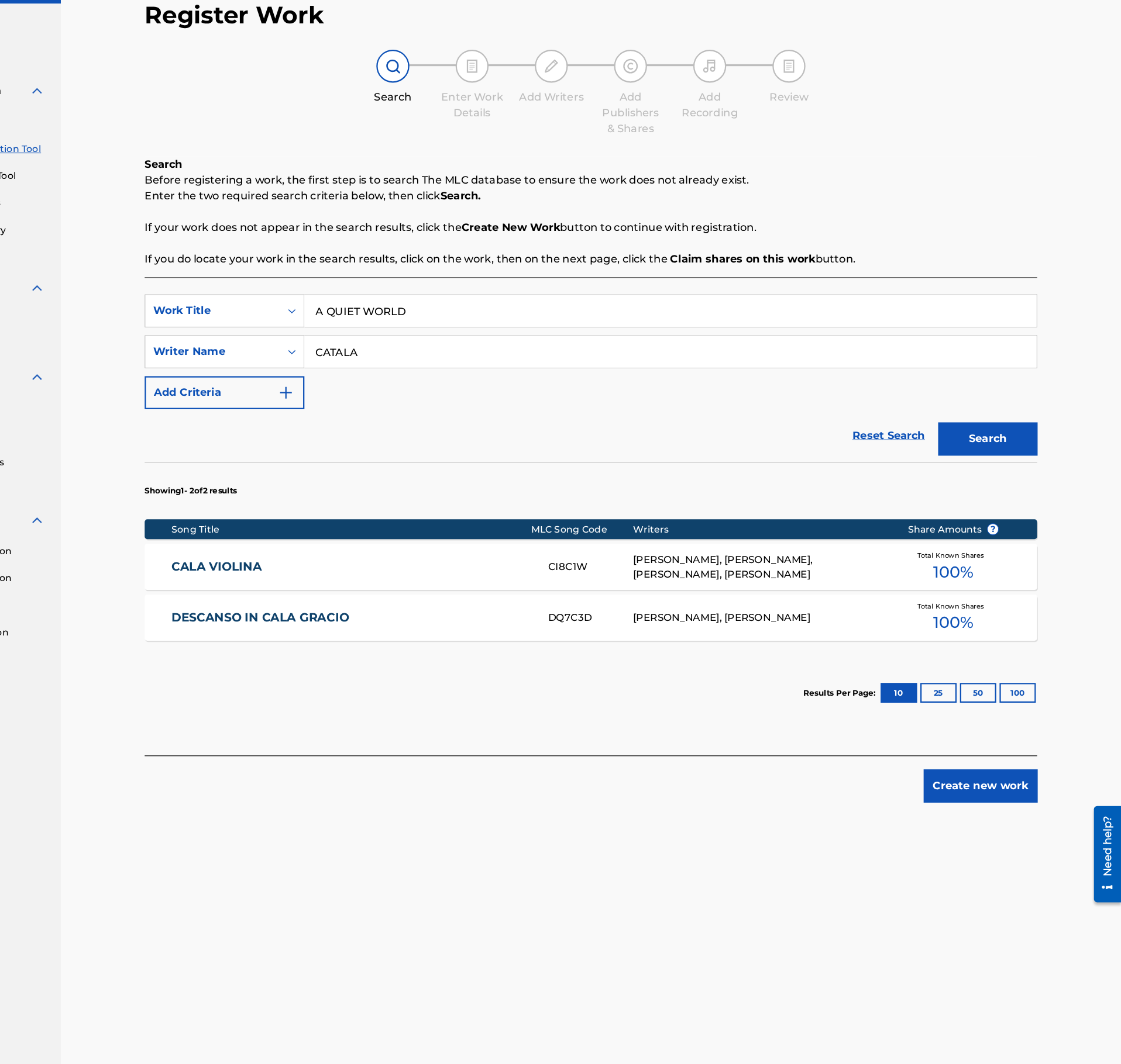
click at [447, 392] on div "SearchWithCriteriab7f932d8-1794-4ae7-b0b3-249be9656f8c Work Title A QUIET WORLD…" at bounding box center [651, 376] width 791 height 101
click at [457, 381] on input "CATALA" at bounding box center [721, 375] width 648 height 28
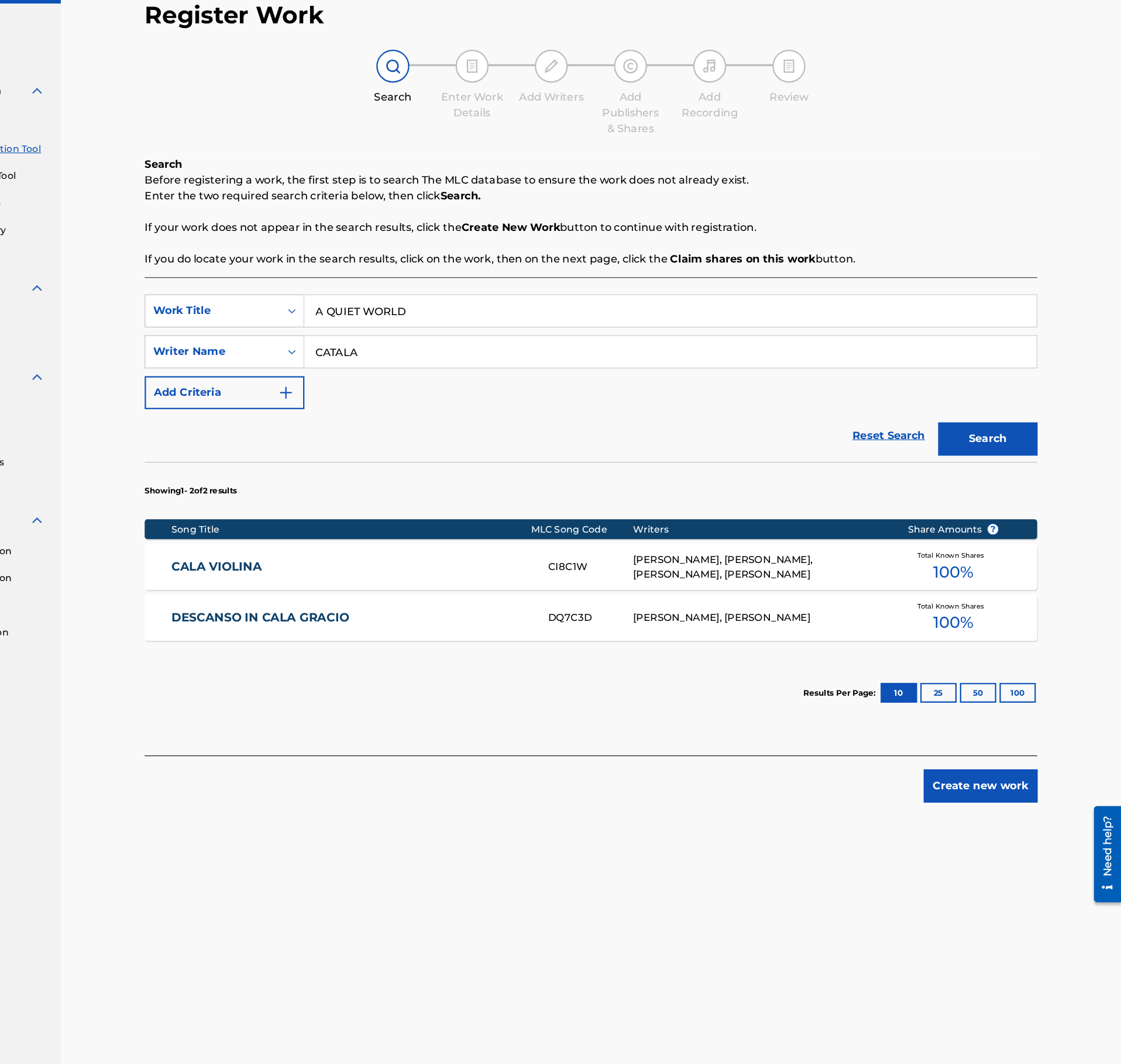
paste input "Jens Leo Peter Colsters"
type input "Jens Leo Peter Colsters"
click at [1014, 467] on button "Search" at bounding box center [1003, 453] width 88 height 30
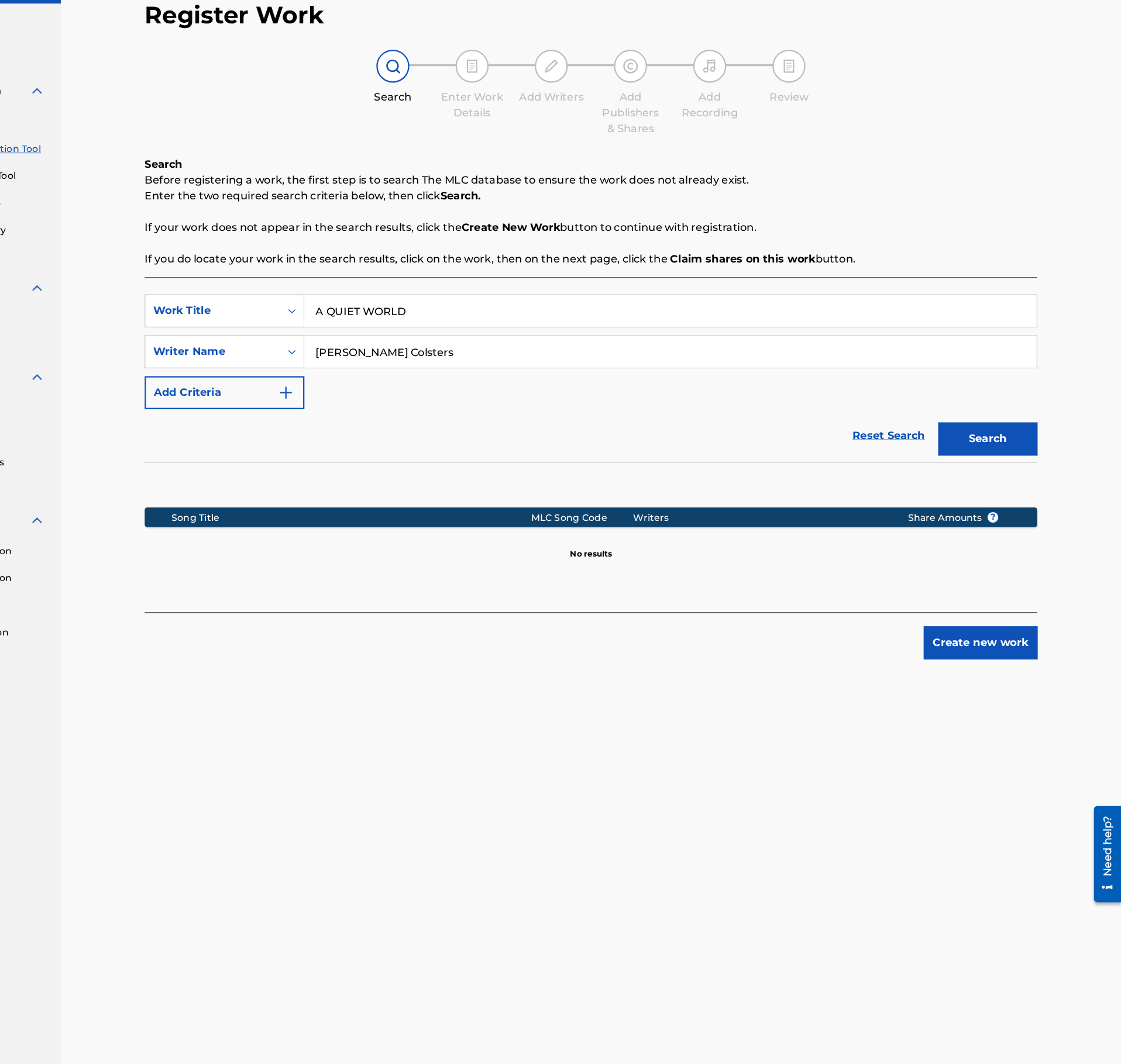
click at [509, 357] on div "SearchWithCriteriab7f932d8-1794-4ae7-b0b3-249be9656f8c Work Title A QUIET WORLD…" at bounding box center [651, 376] width 791 height 101
click at [514, 339] on input "A QUIET WORLD" at bounding box center [721, 339] width 648 height 28
paste input "I'M ALWAYS BY YOUR SIDE"
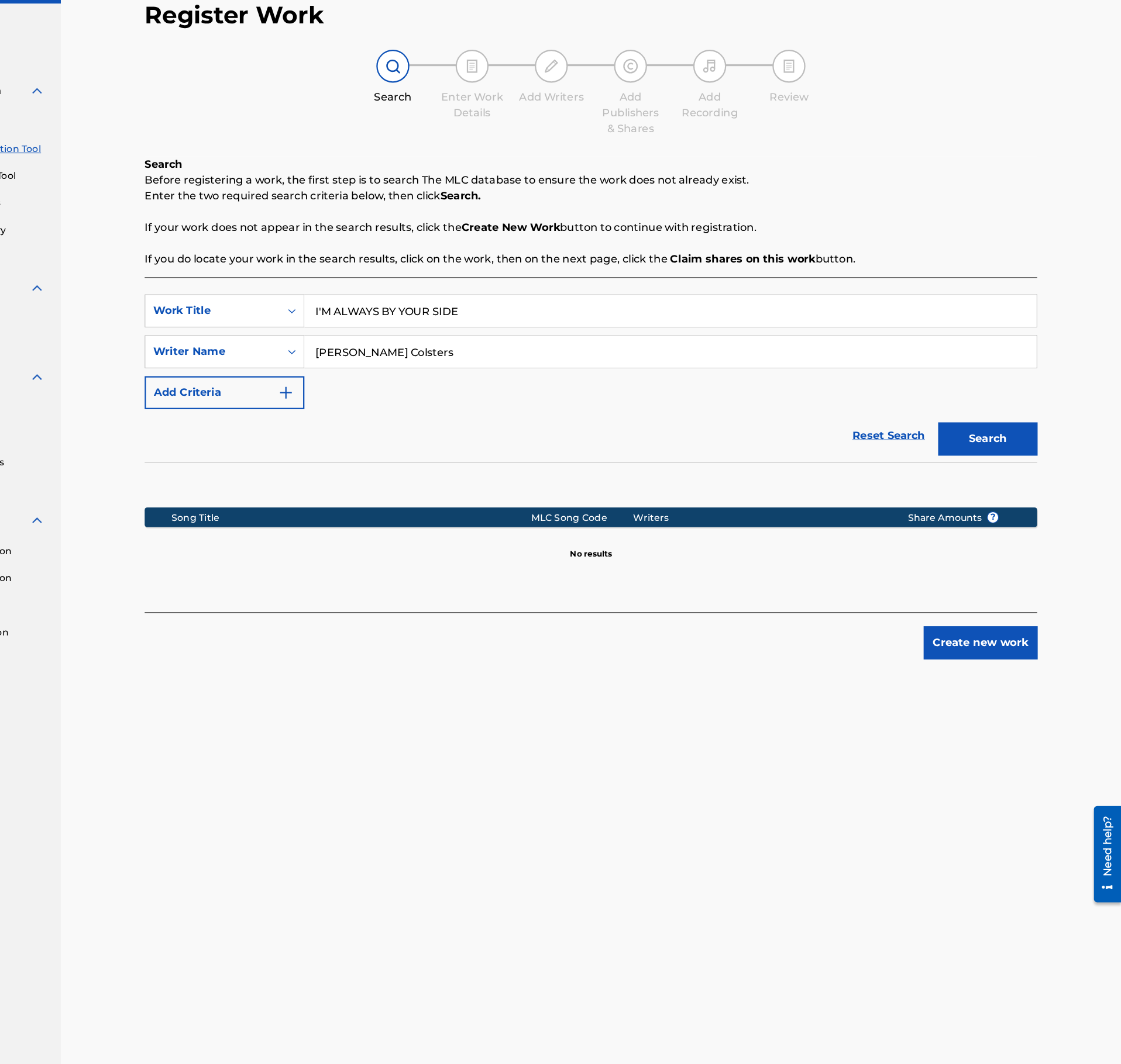
click at [600, 384] on input "Jens Leo Peter Colsters" at bounding box center [721, 375] width 648 height 28
click at [991, 467] on button "Search" at bounding box center [1003, 453] width 88 height 30
click at [523, 346] on input "I'M ALWAYS BY YOUR SIDE" at bounding box center [721, 339] width 648 height 28
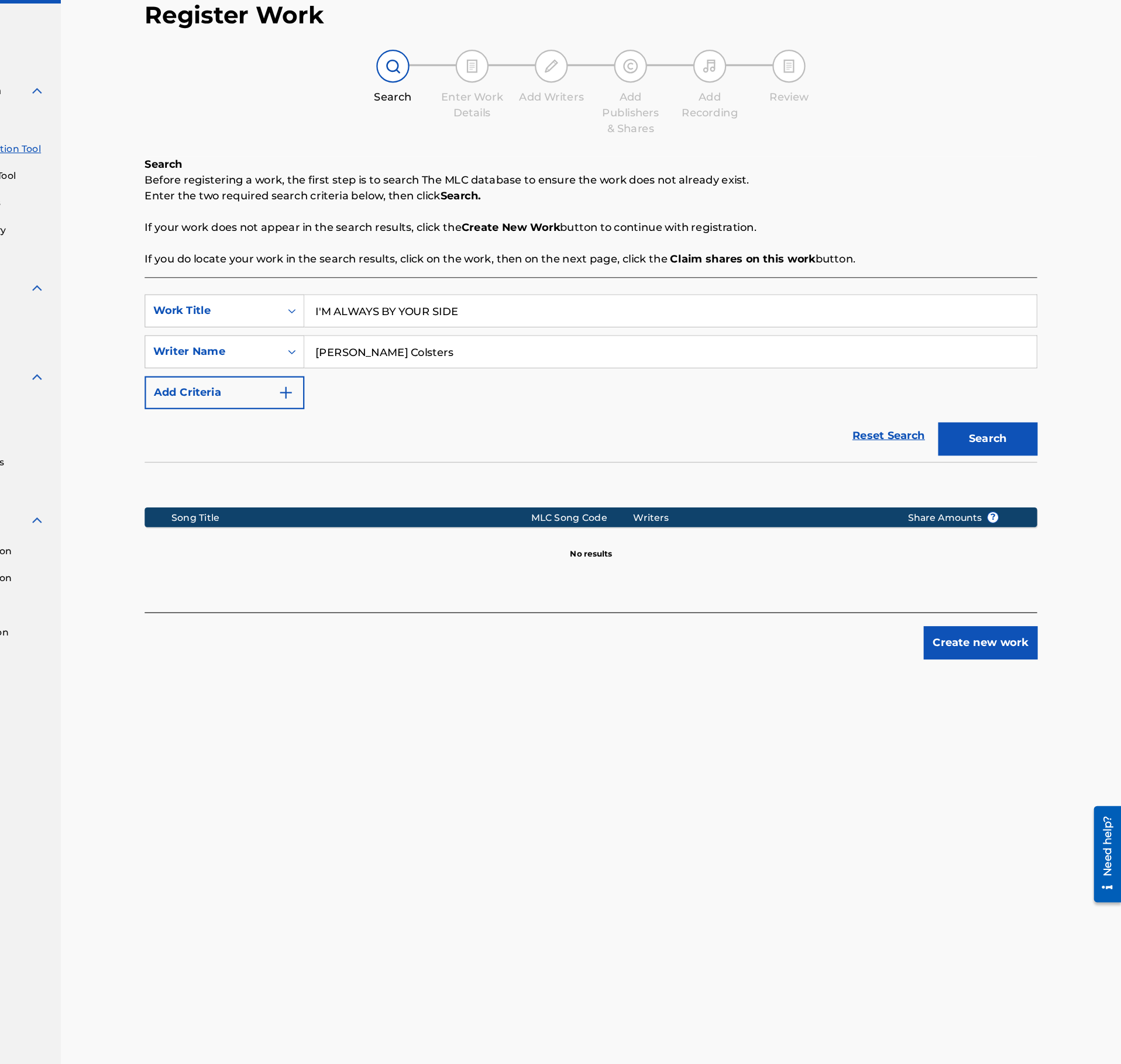
click at [523, 346] on input "I'M ALWAYS BY YOUR SIDE" at bounding box center [721, 339] width 648 height 28
paste input "SPEAKING HANDS"
type input "SPEAKING HANDS"
click at [563, 385] on input "Jens Leo Peter Colsters" at bounding box center [721, 375] width 648 height 28
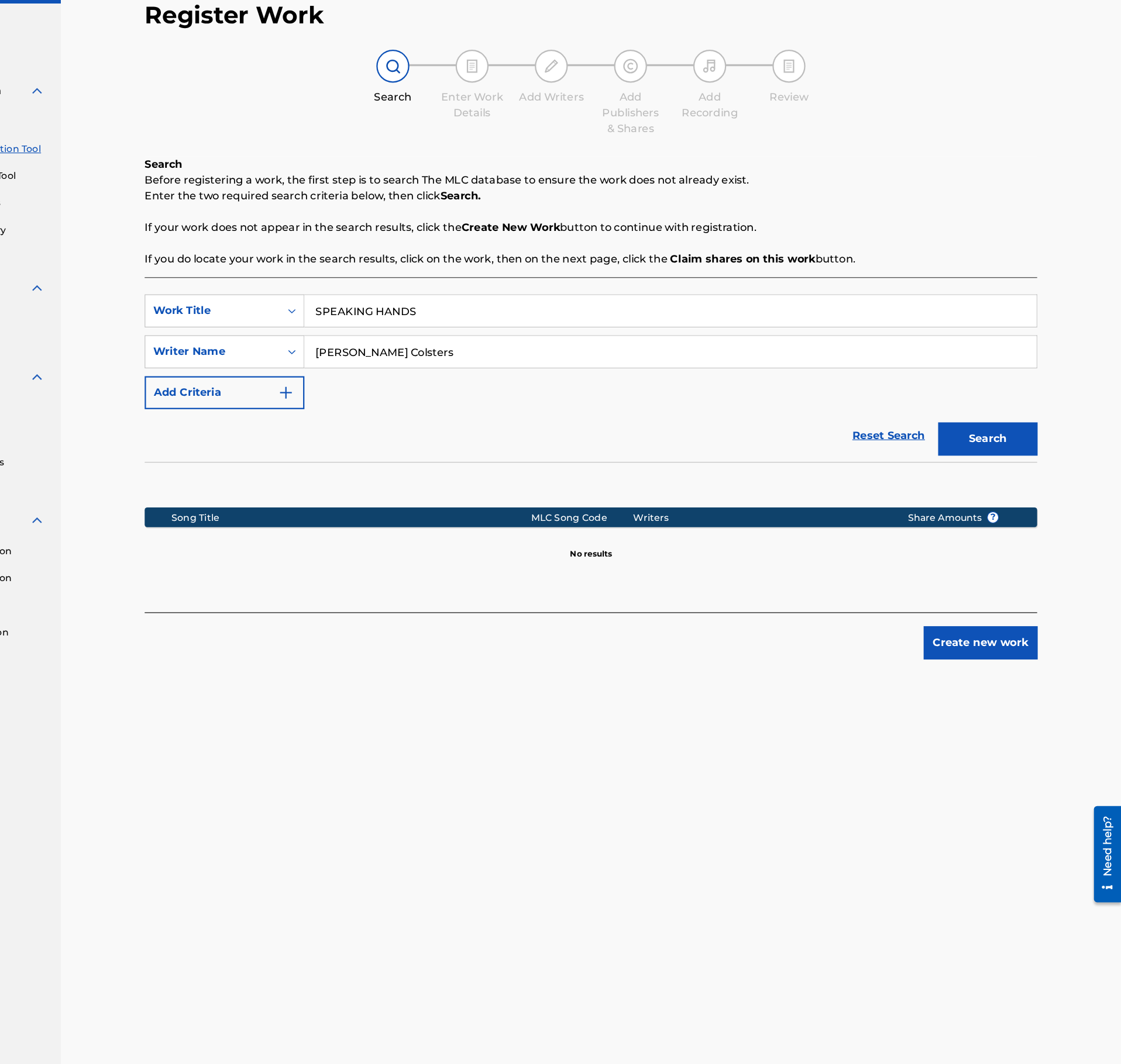
click at [563, 385] on input "Jens Leo Peter Colsters" at bounding box center [721, 375] width 648 height 28
paste input "Search Form"
type input "Jens Colsters"
click at [987, 448] on button "Search" at bounding box center [1003, 453] width 88 height 30
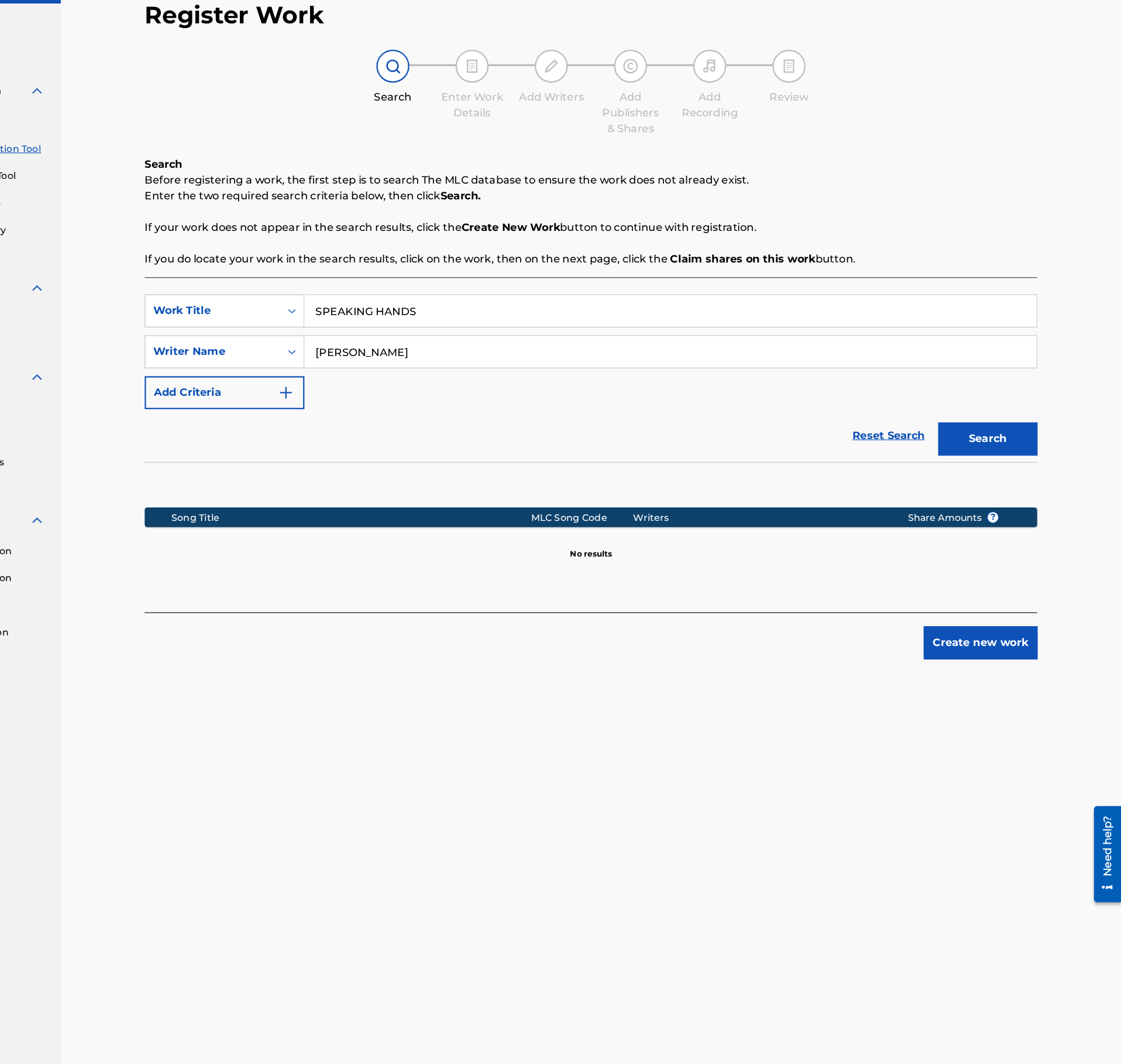
click at [517, 346] on input "SPEAKING HANDS" at bounding box center [721, 339] width 648 height 28
paste input "OPEN SEAT"
click at [1012, 468] on button "Search" at bounding box center [1003, 453] width 88 height 30
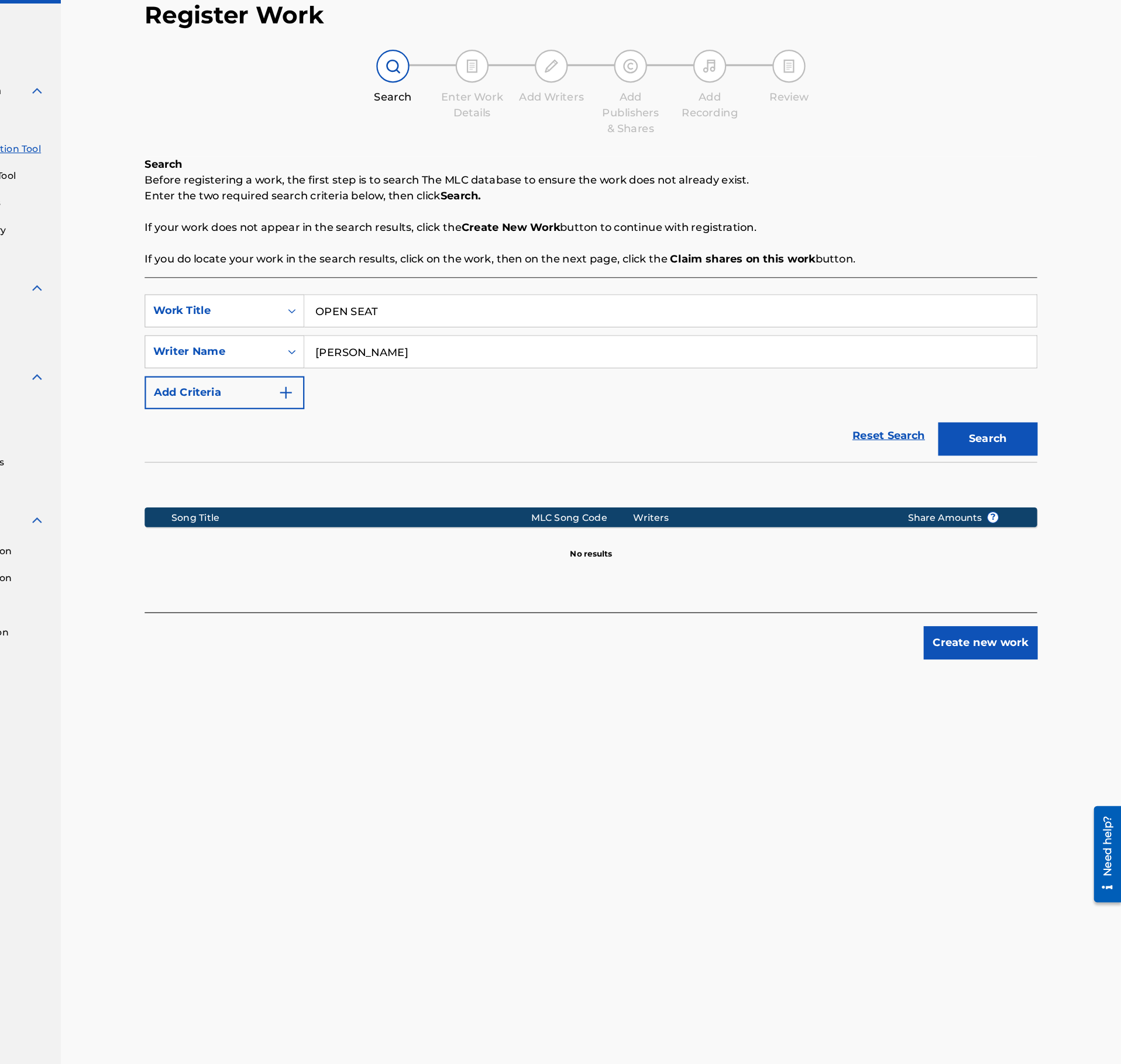
click at [440, 352] on input "OPEN SEAT" at bounding box center [721, 339] width 648 height 28
paste input "ALLURING YOU"
click at [985, 454] on button "Search" at bounding box center [1003, 453] width 88 height 30
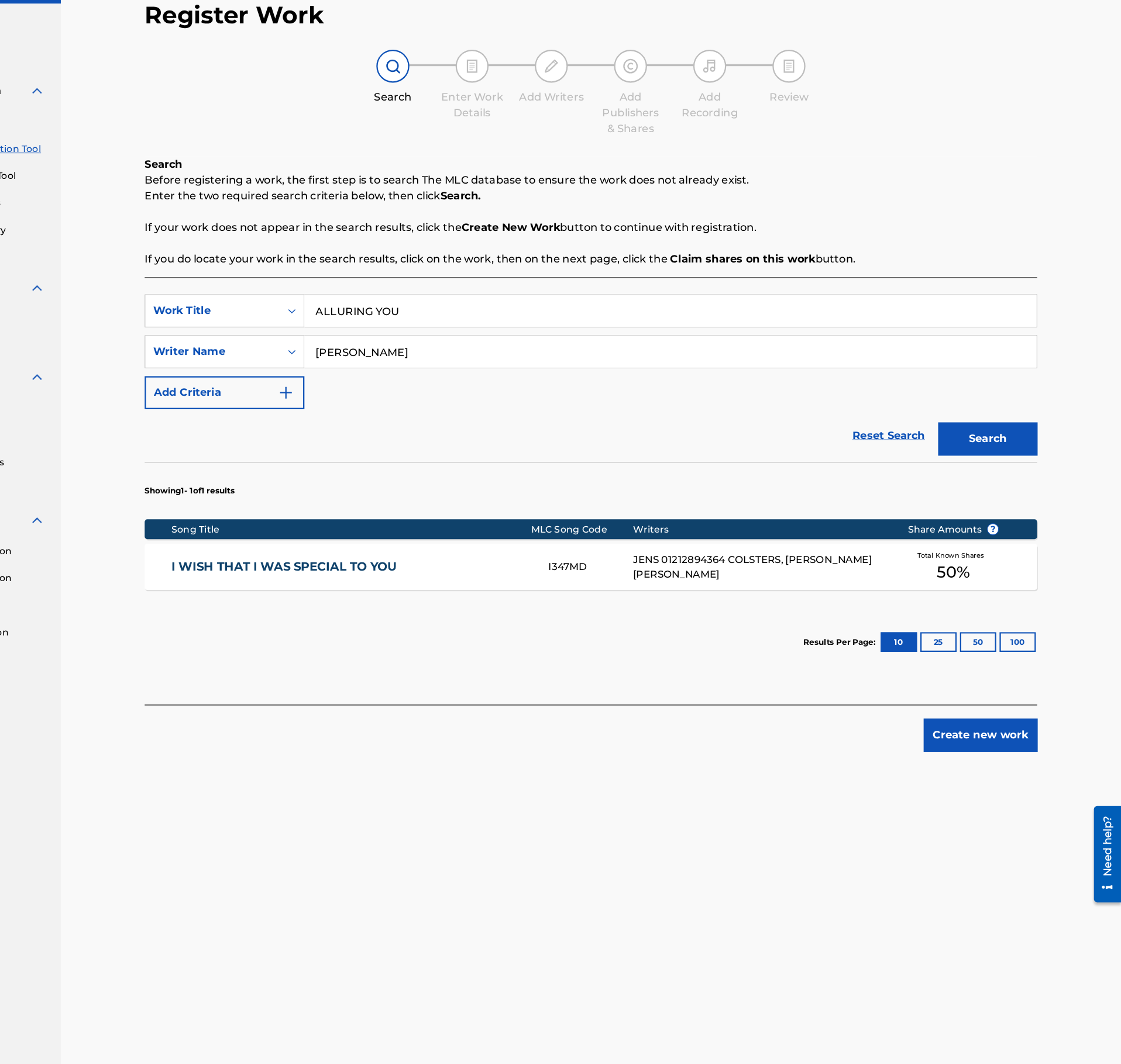
click at [473, 341] on input "ALLURING YOU" at bounding box center [721, 339] width 648 height 28
paste input "HOW THINGS USED TO BE"
click at [1042, 459] on button "Search" at bounding box center [1003, 453] width 88 height 30
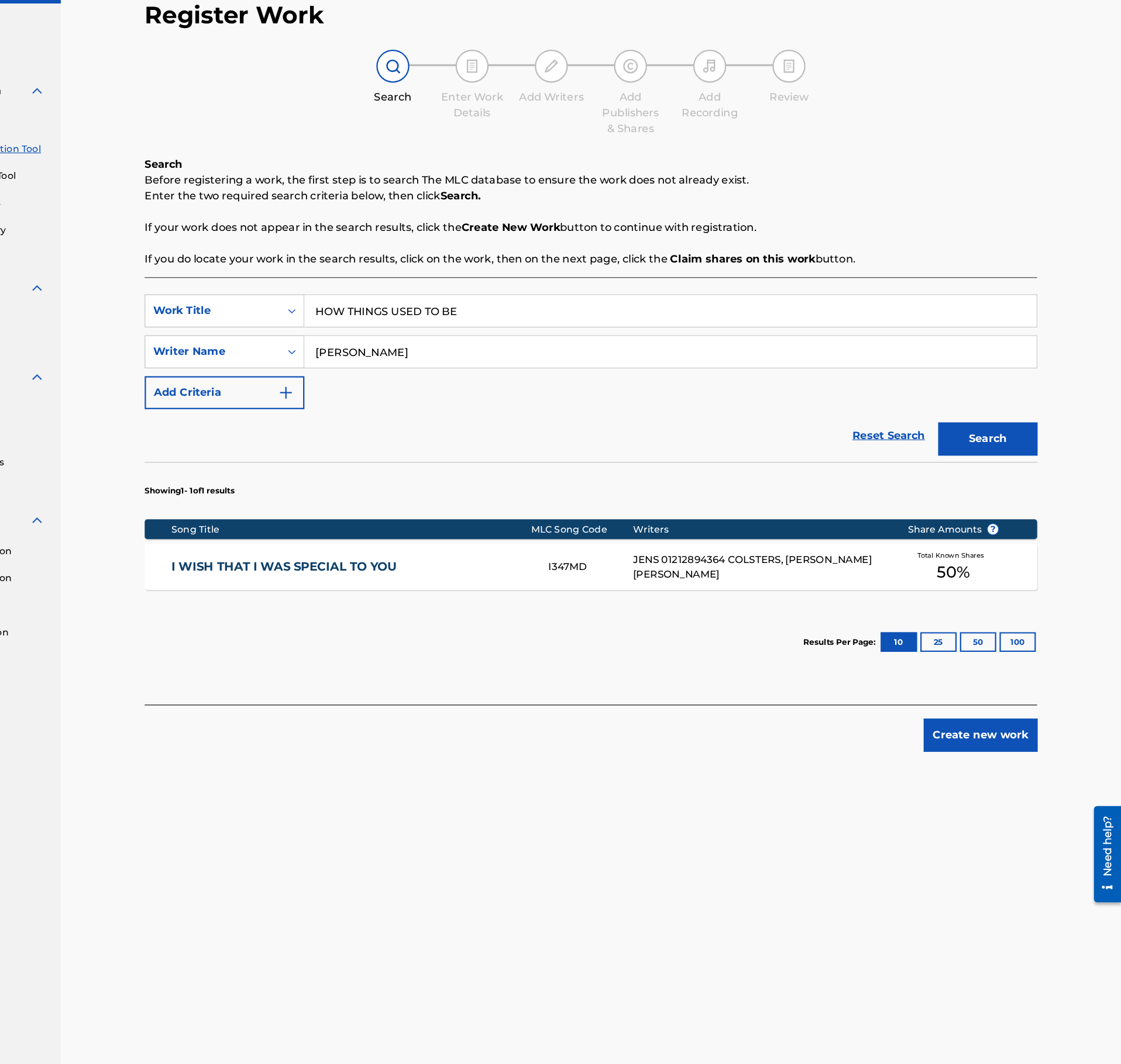
click at [522, 346] on input "HOW THINGS USED TO BE" at bounding box center [721, 339] width 648 height 28
paste input "A WAY OF LIVING"
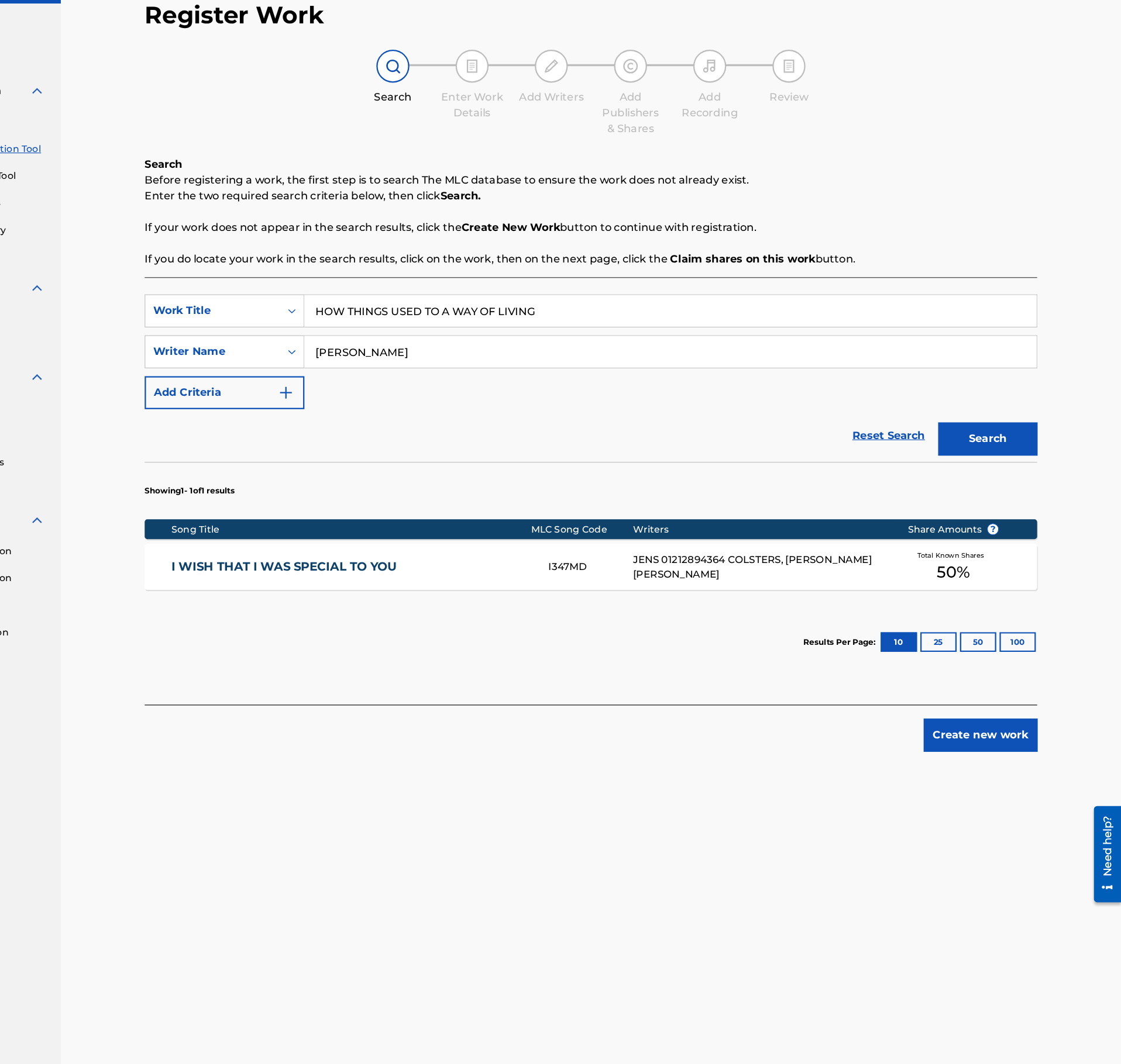
click at [588, 343] on input "HOW THINGS USED TO A WAY OF LIVING" at bounding box center [721, 339] width 648 height 28
paste input "Search Form"
click at [959, 448] on button "Search" at bounding box center [1003, 453] width 88 height 30
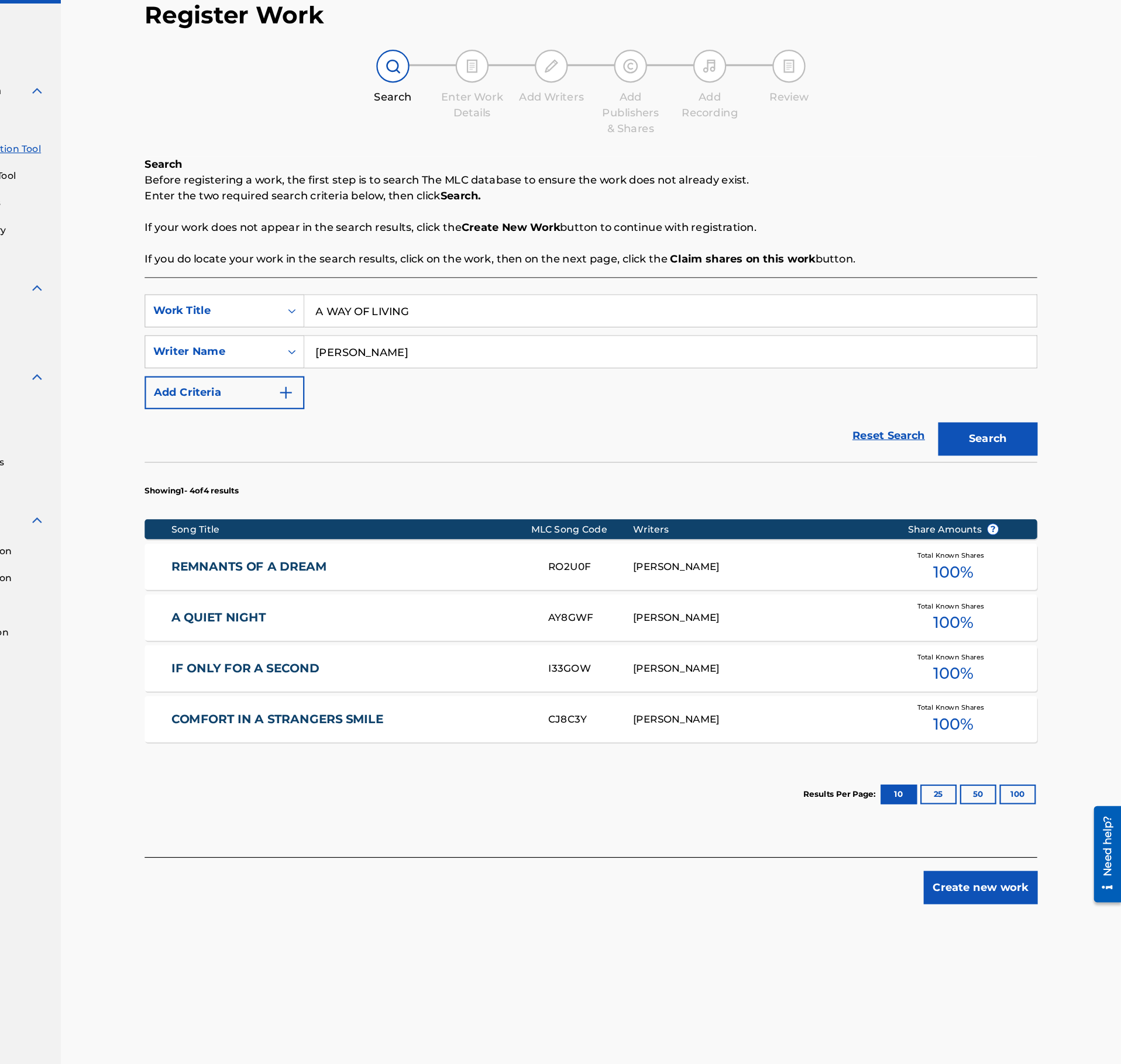
click at [516, 340] on input "A WAY OF LIVING" at bounding box center [721, 339] width 648 height 28
paste input "LAST GOODBYE"
click at [1048, 467] on div "Register Work Search Enter Work Details Add Writers Add Publishers & Shares Add…" at bounding box center [651, 536] width 819 height 944
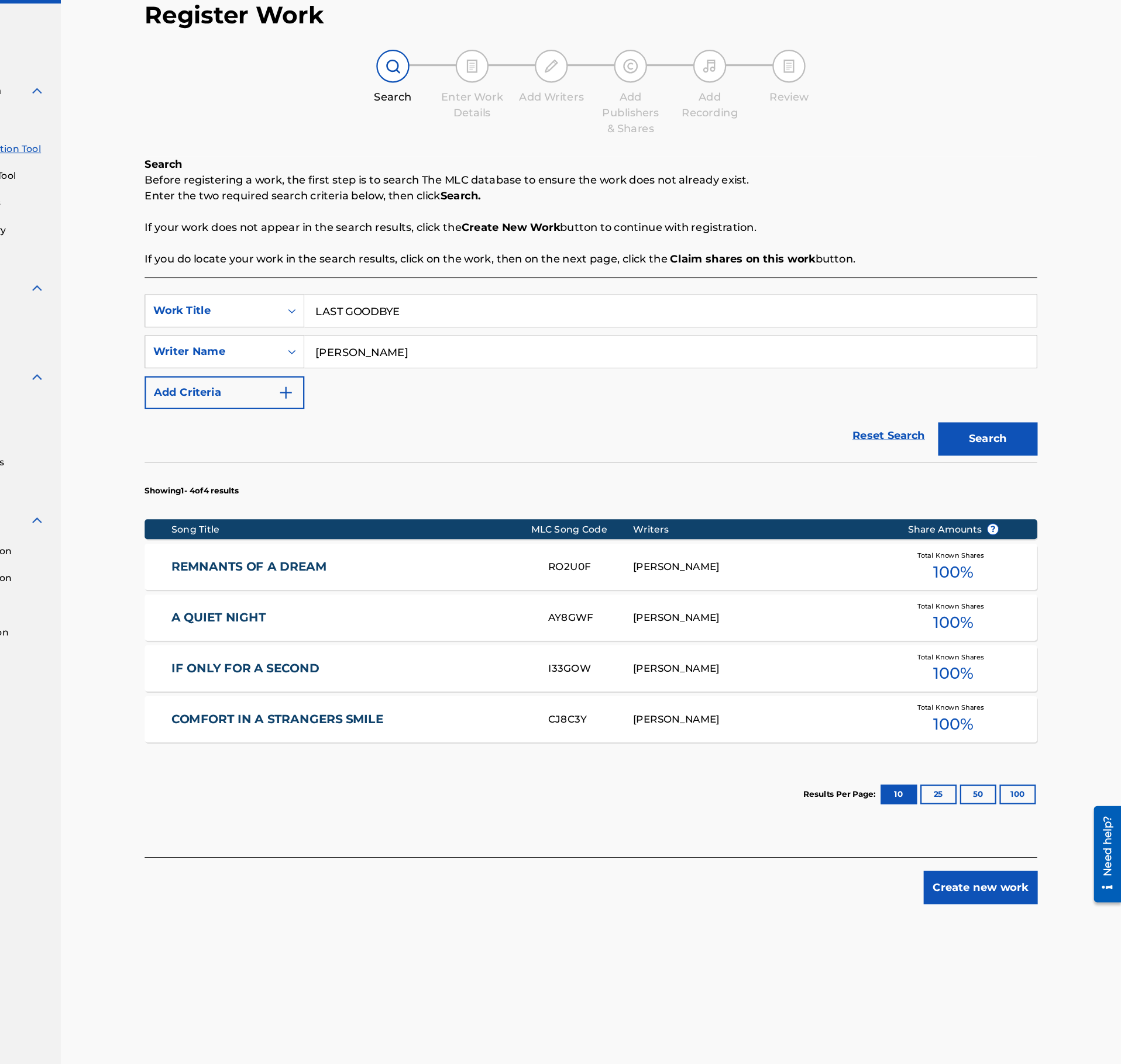
click at [1014, 455] on button "Search" at bounding box center [1003, 453] width 88 height 30
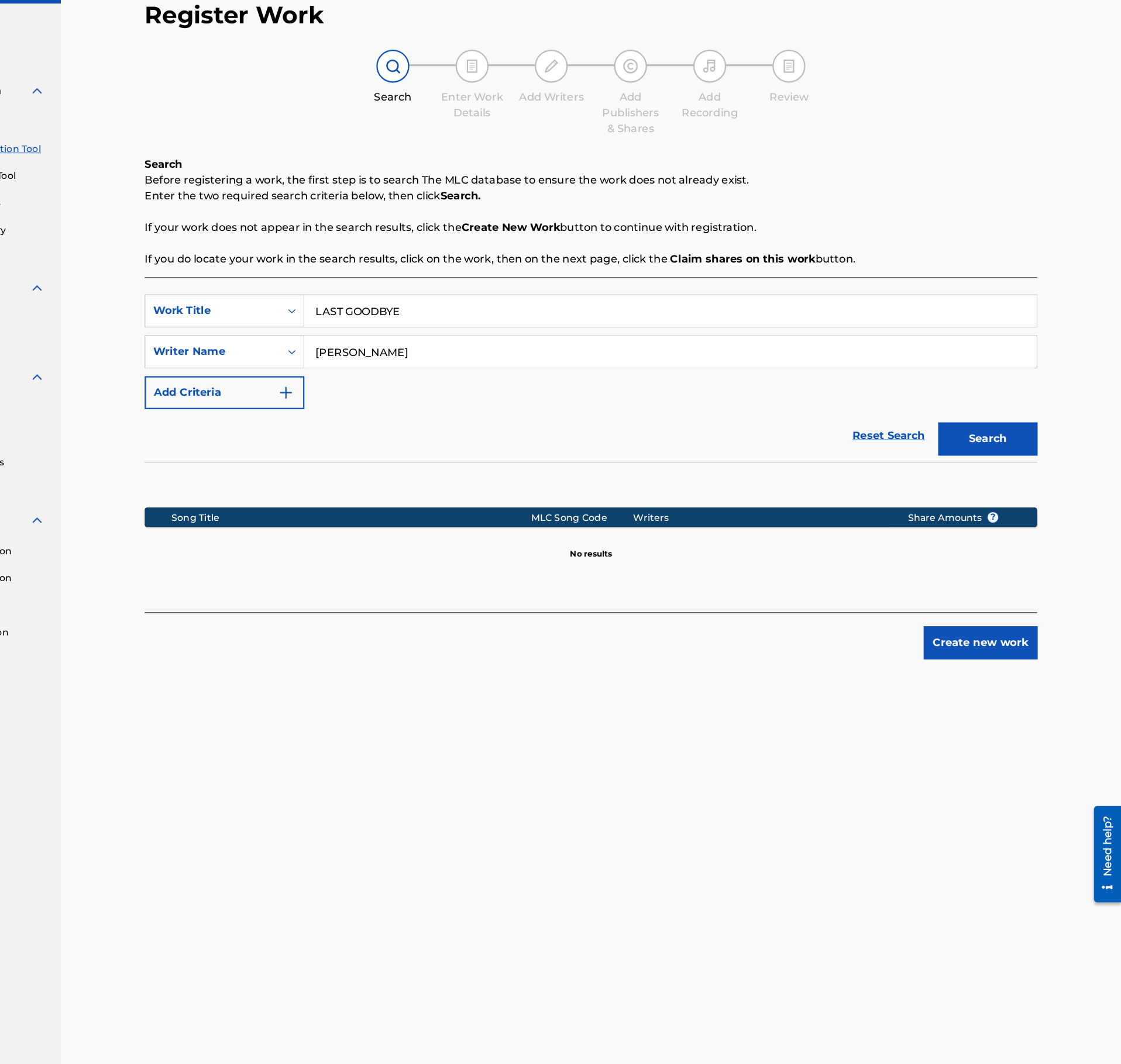
click at [448, 353] on input "LAST GOODBYE" at bounding box center [721, 339] width 648 height 28
paste input "NO REST FOR THE WICKED"
type input "NO REST FOR THE WICKED"
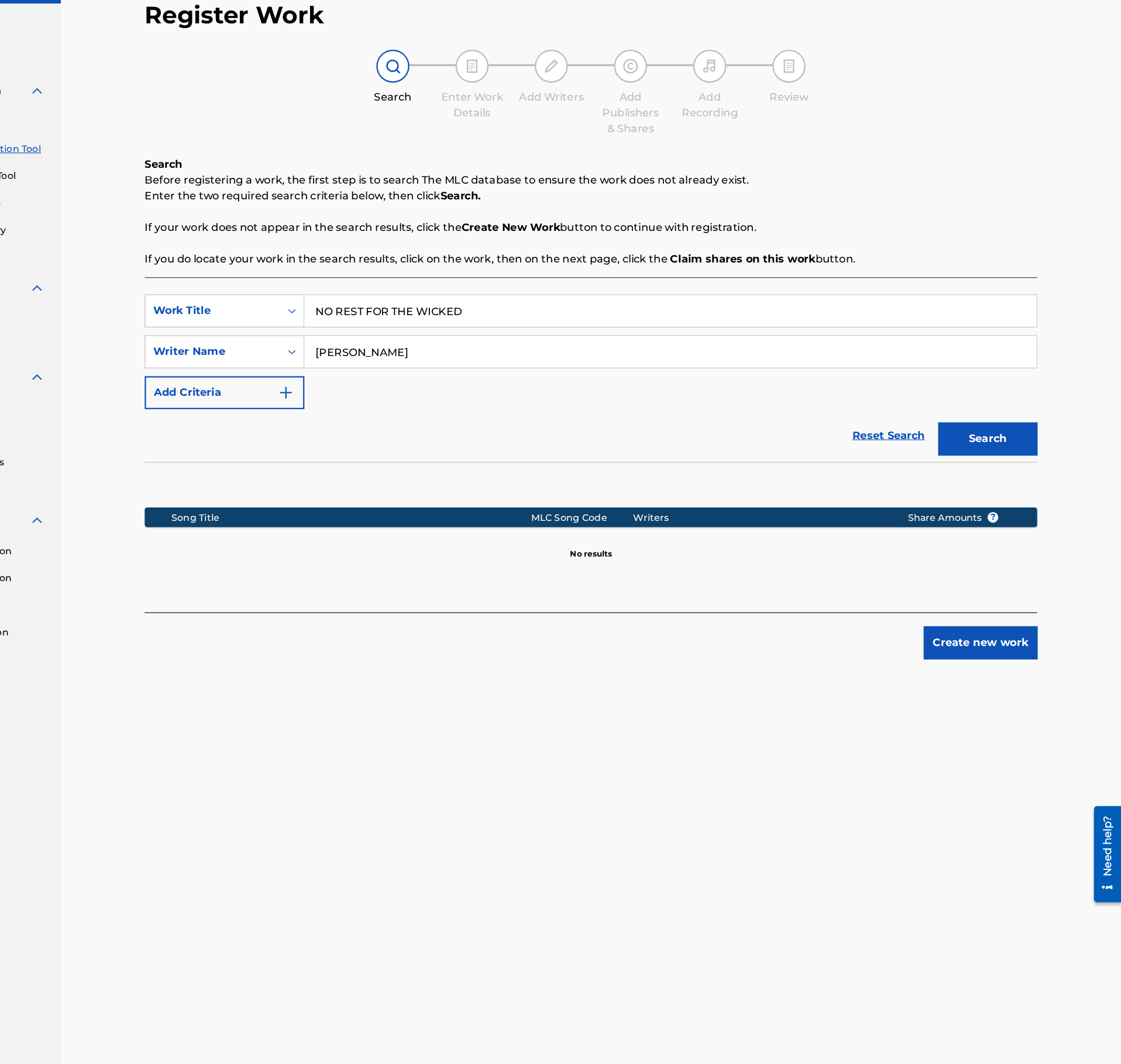
click at [463, 379] on input "Jens Colsters" at bounding box center [721, 375] width 648 height 28
paste input "Artur Manuel Borda"
type input "Artur Manuel Borda"
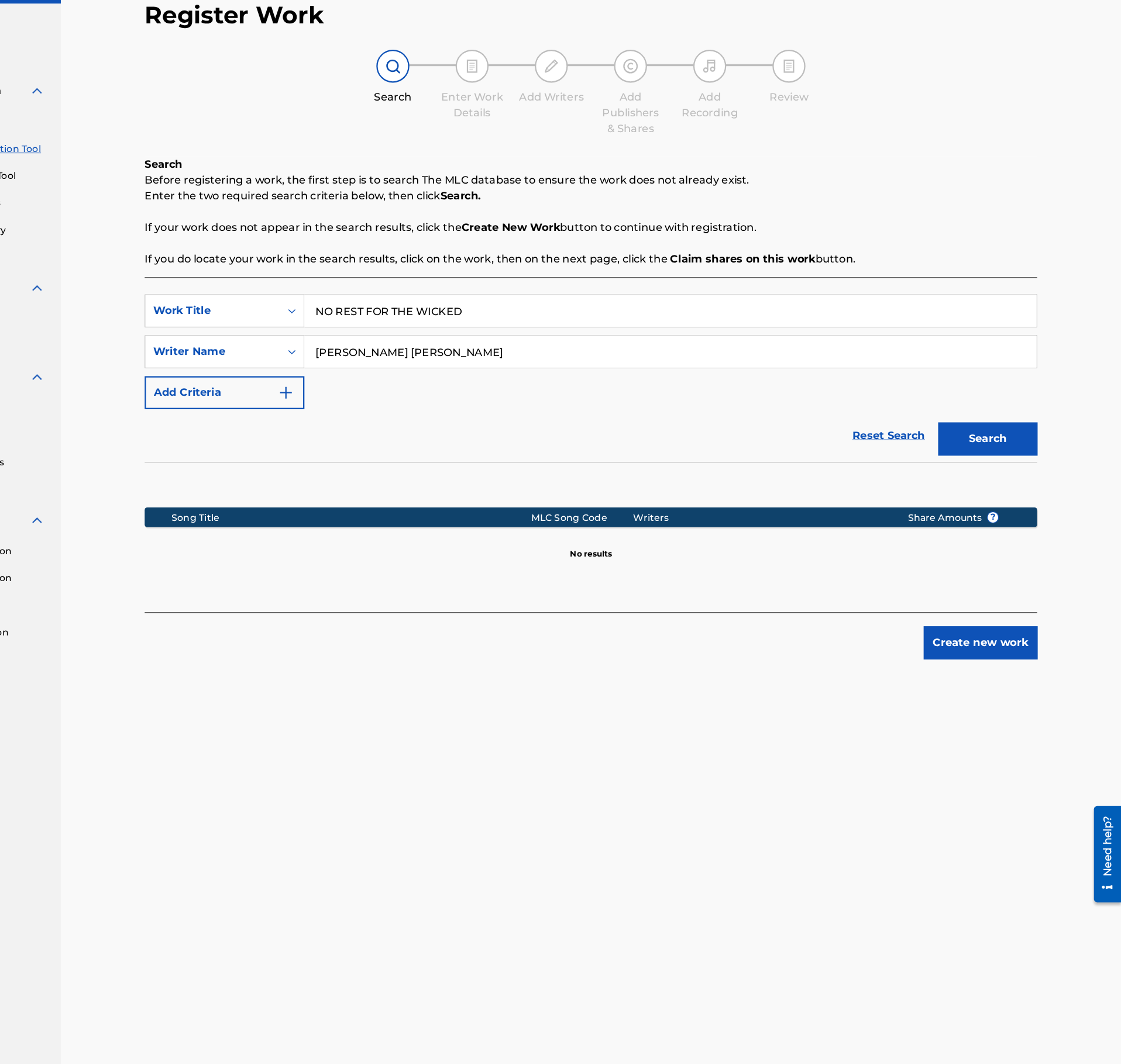
click at [1025, 459] on button "Search" at bounding box center [1003, 453] width 88 height 30
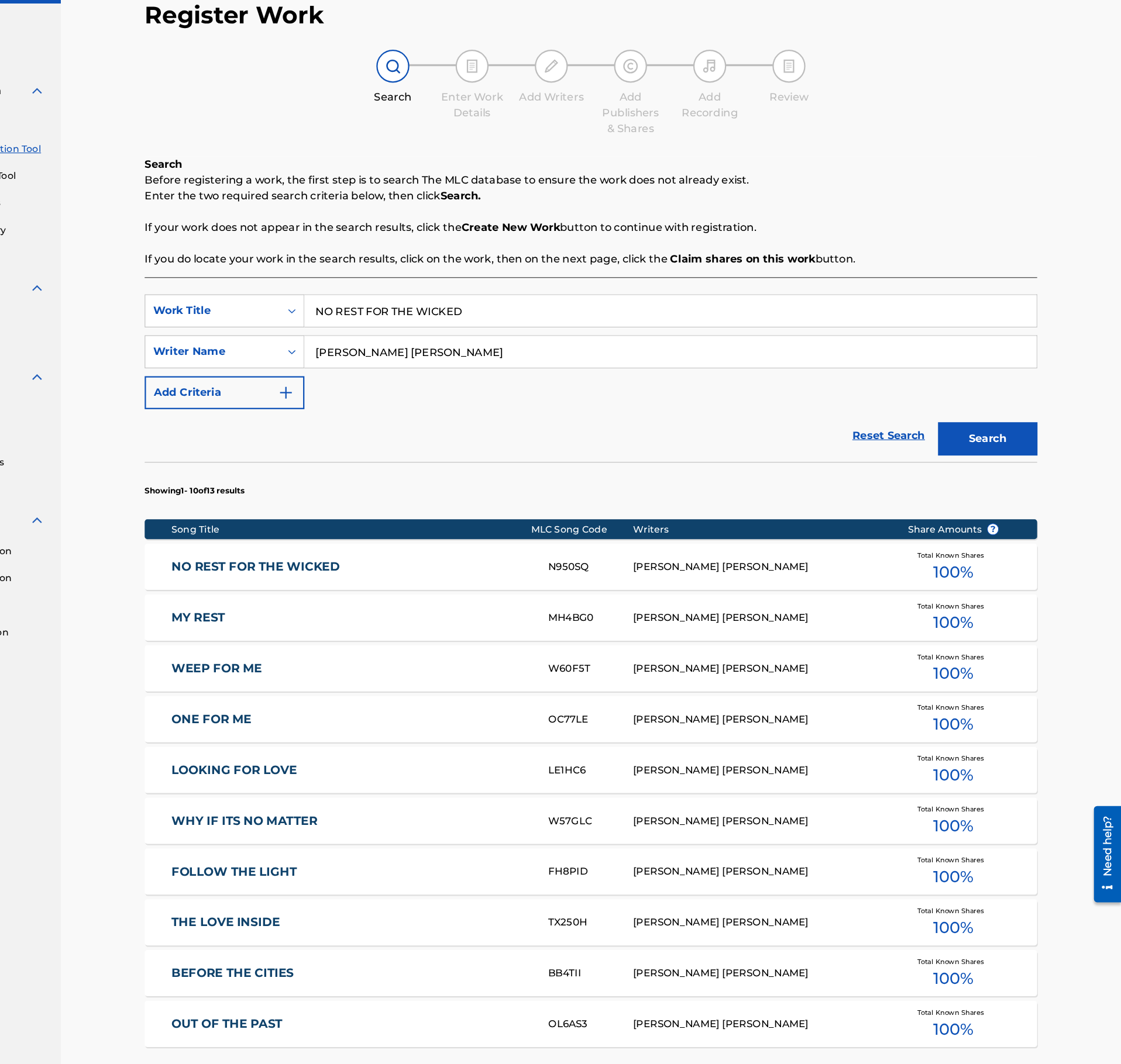
click at [453, 580] on div "NO REST FOR THE WICKED N950SQ ARTUR MANUEL BORDA Total Known Shares 100 %" at bounding box center [651, 566] width 791 height 41
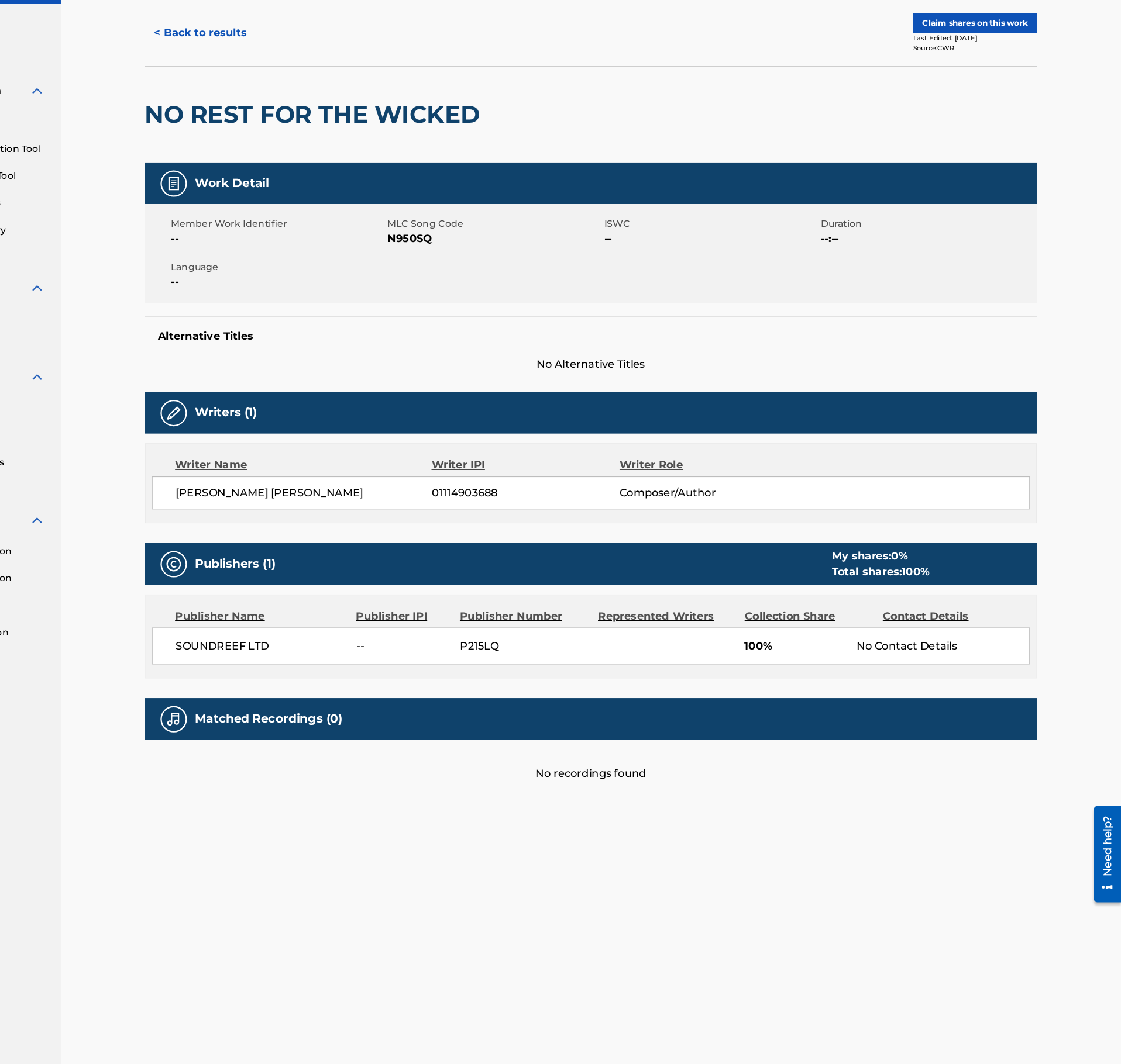
click at [336, 87] on button "< Back to results" at bounding box center [304, 93] width 99 height 30
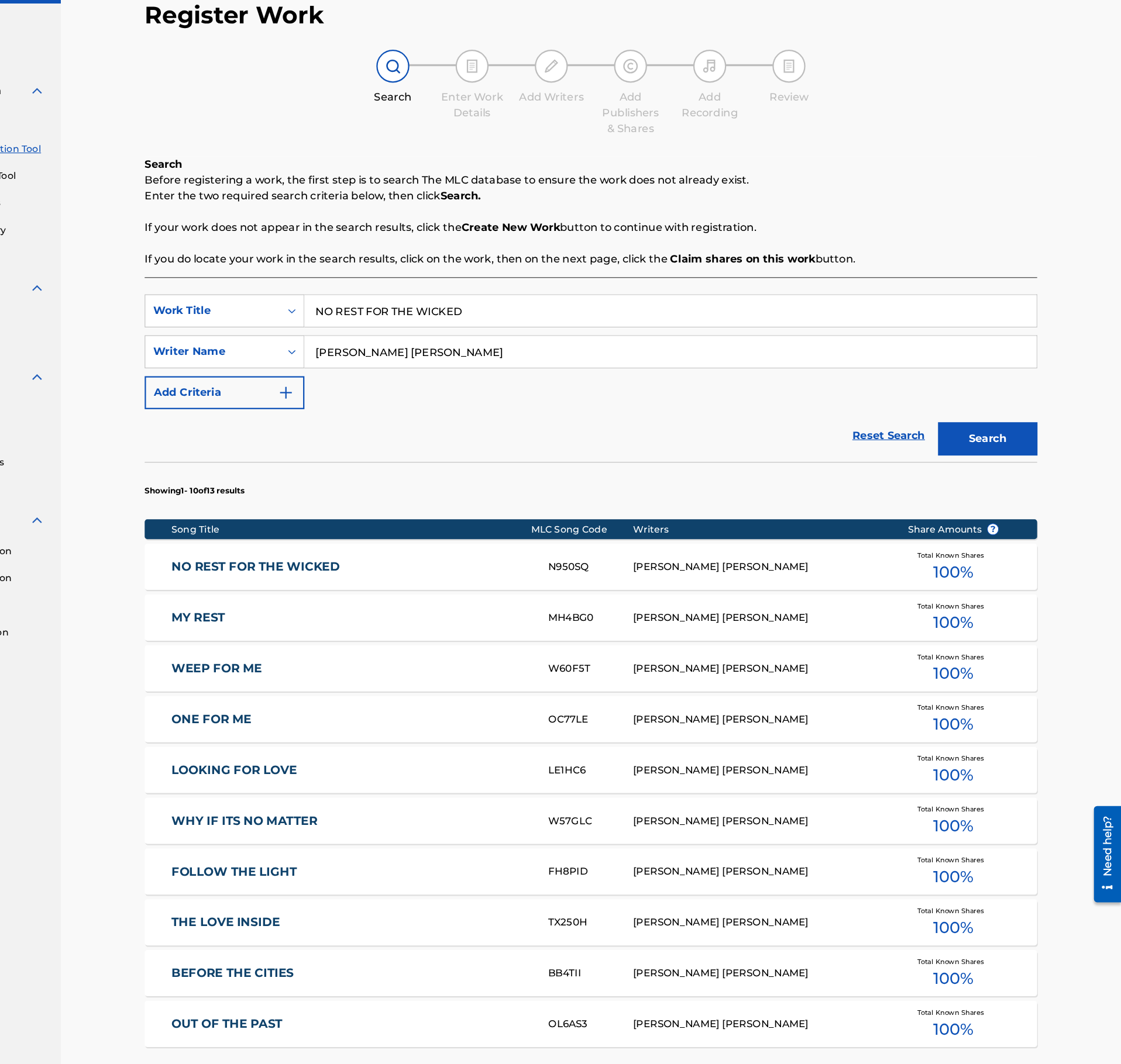
click at [522, 339] on input "NO REST FOR THE WICKED" at bounding box center [721, 339] width 648 height 28
paste input "THE FOREST"
type input "THE FOREST"
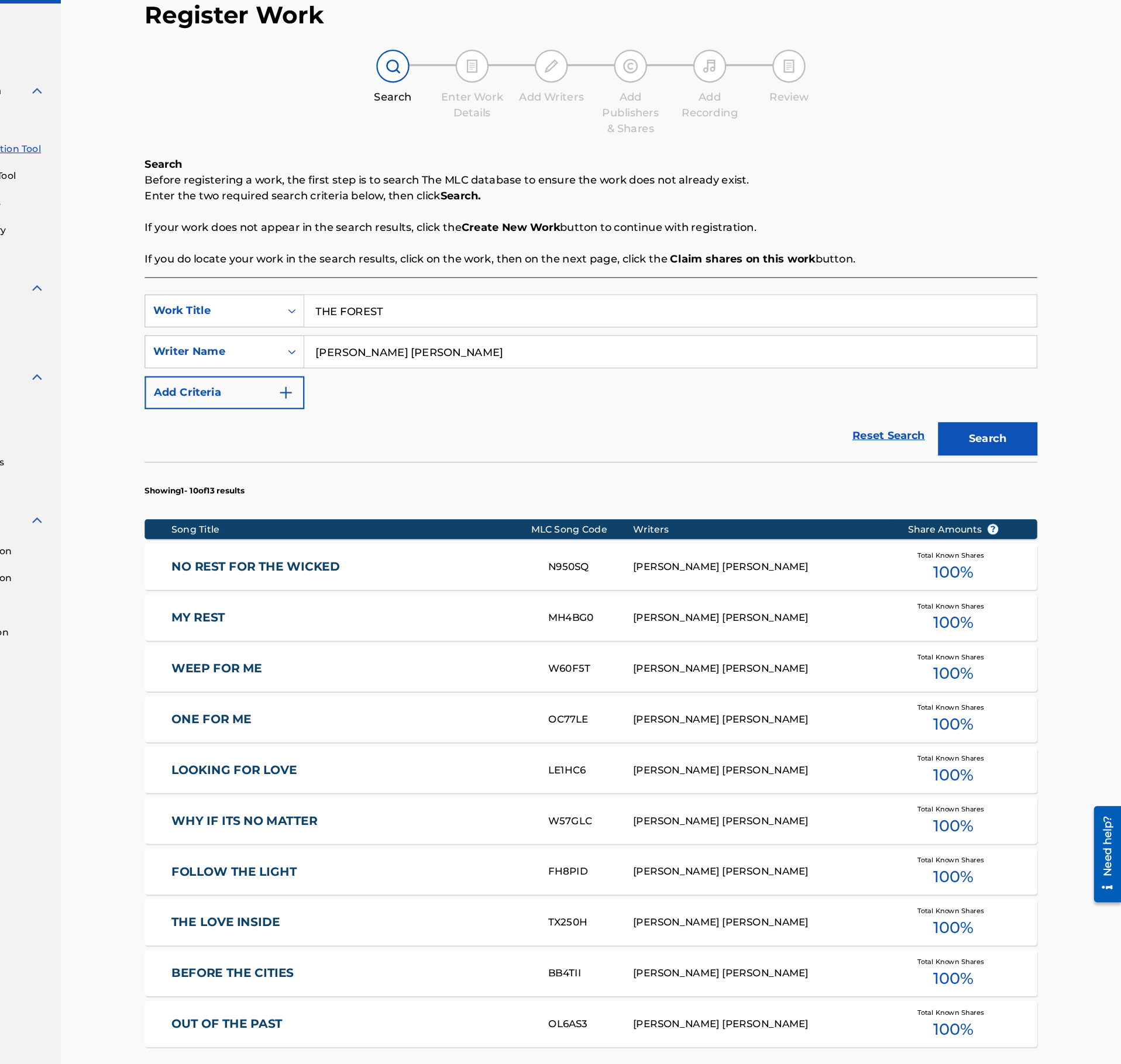
click at [478, 375] on input "Artur Manuel Borda" at bounding box center [721, 375] width 648 height 28
drag, startPoint x: 478, startPoint y: 375, endPoint x: 636, endPoint y: 403, distance: 160.5
click at [478, 374] on input "Artur Manuel Borda" at bounding box center [721, 375] width 648 height 28
paste input "Daniel Catalá"
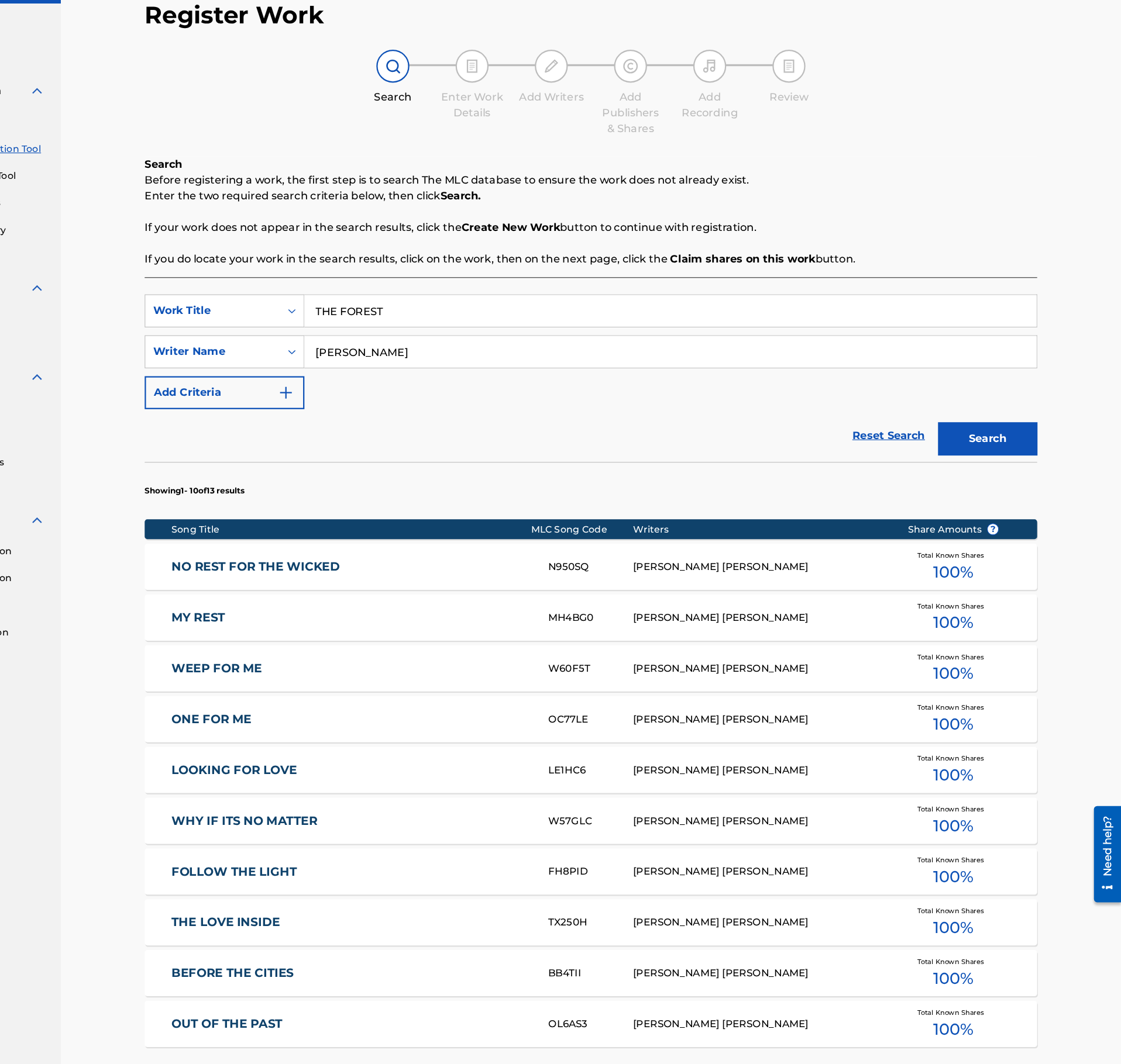
type input "Daniel Catalá"
click at [996, 450] on button "Search" at bounding box center [1003, 453] width 88 height 30
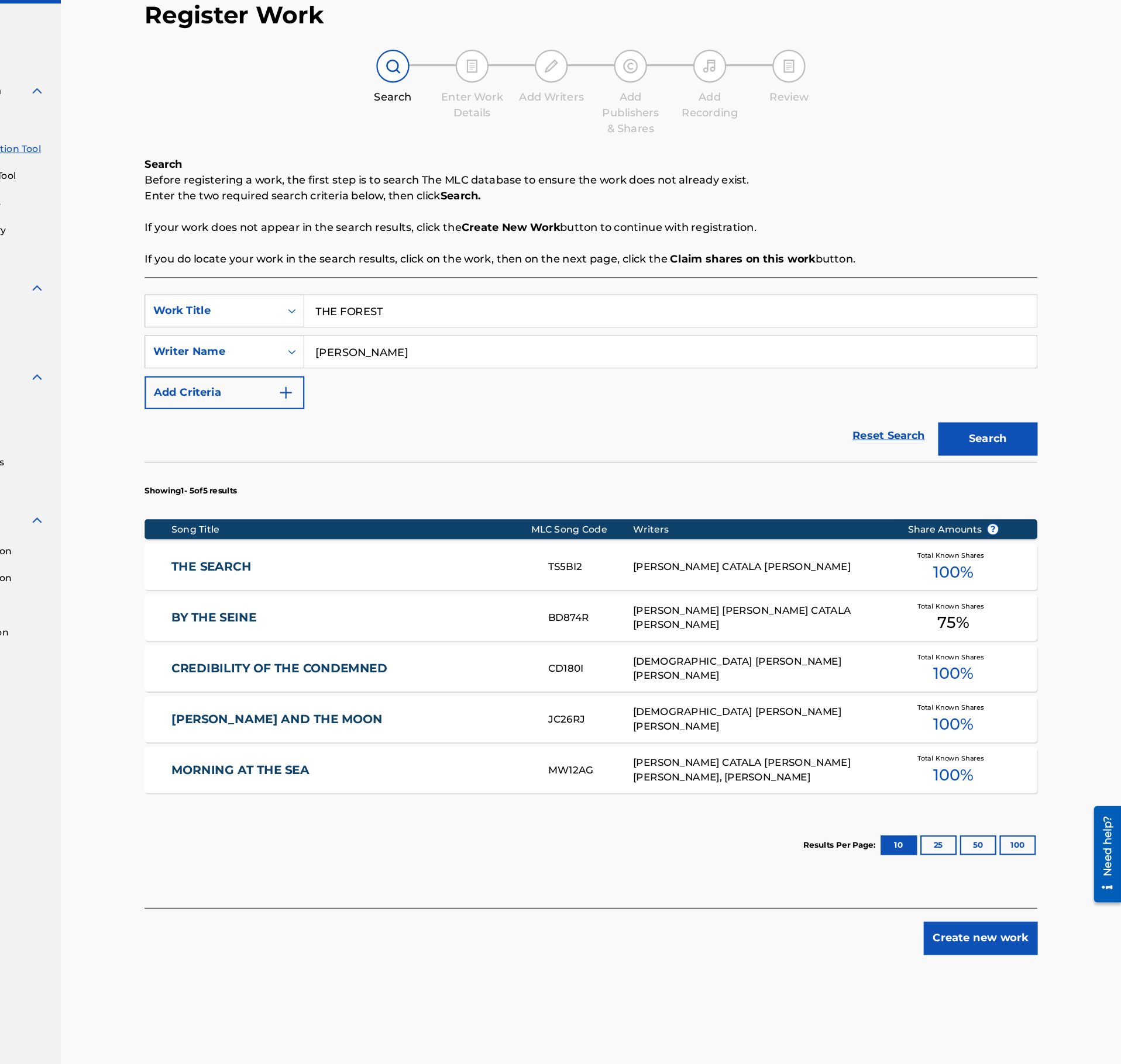
click at [482, 346] on input "THE FOREST" at bounding box center [721, 339] width 648 height 28
paste input "SUNRISE BY THE SEA"
type input "SUNRISE BY THE SEA"
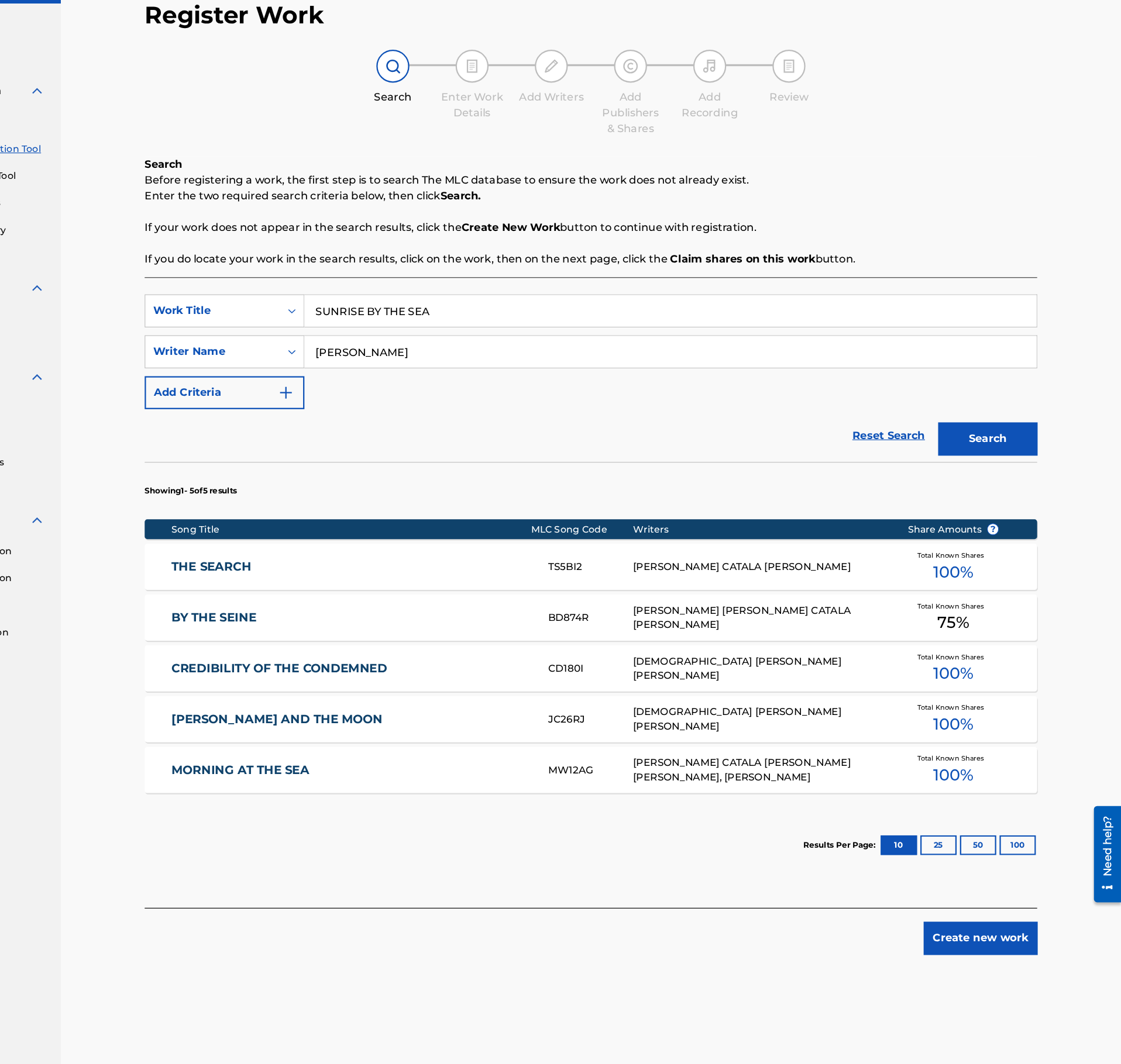
click at [521, 373] on input "Daniel Catalá" at bounding box center [721, 375] width 648 height 28
paste input "vid Cañas del Mazo"
type input "David Cañas del Mazo"
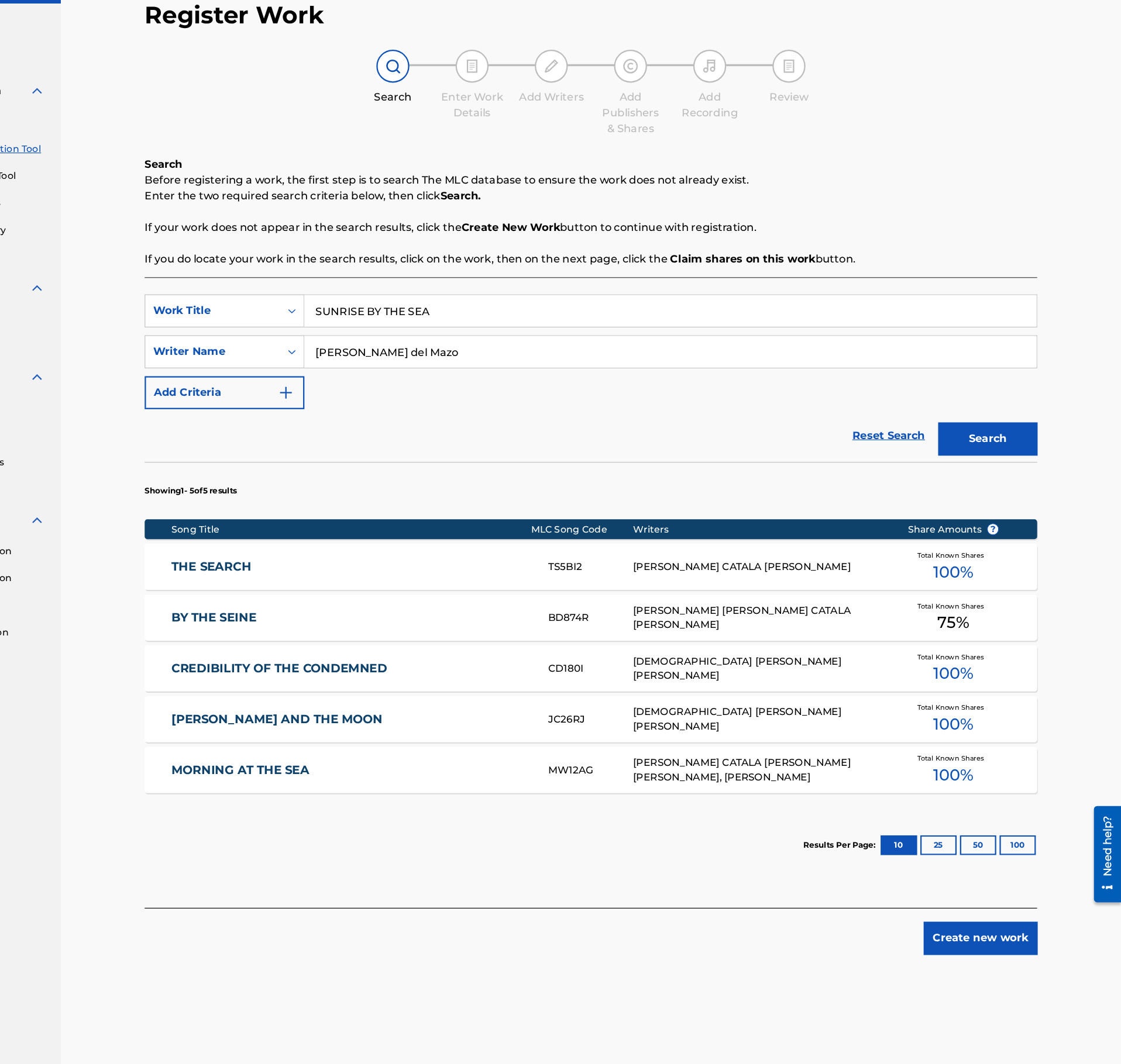
click at [993, 448] on button "Search" at bounding box center [1003, 453] width 88 height 30
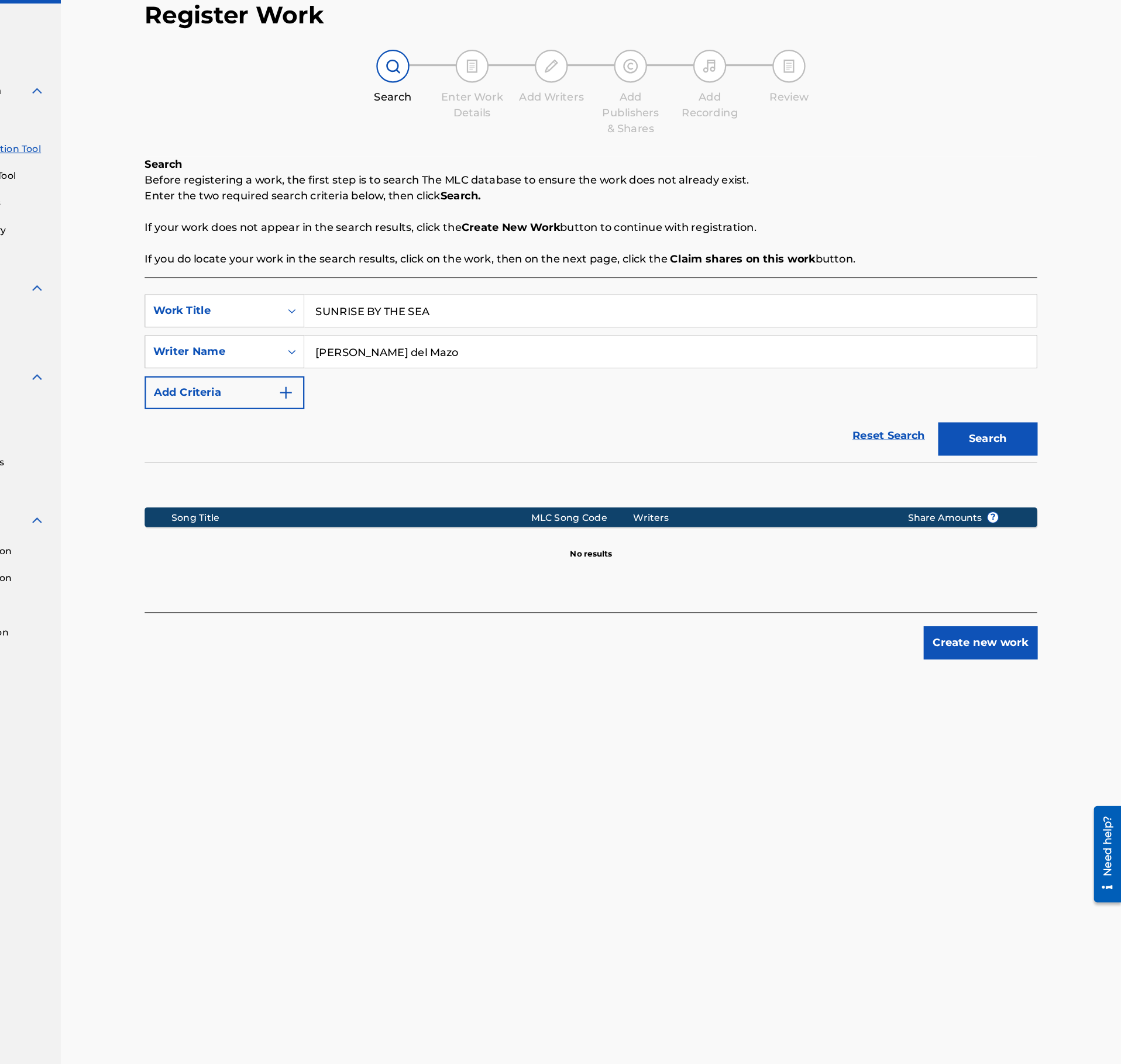
click at [486, 356] on div "SearchWithCriteriab7f932d8-1794-4ae7-b0b3-249be9656f8c Work Title SUNRISE BY TH…" at bounding box center [651, 376] width 791 height 101
click at [486, 354] on div "SearchWithCriteriab7f932d8-1794-4ae7-b0b3-249be9656f8c Work Title SUNRISE BY TH…" at bounding box center [651, 376] width 791 height 101
click at [500, 339] on input "SUNRISE BY THE SEA" at bounding box center [721, 339] width 648 height 28
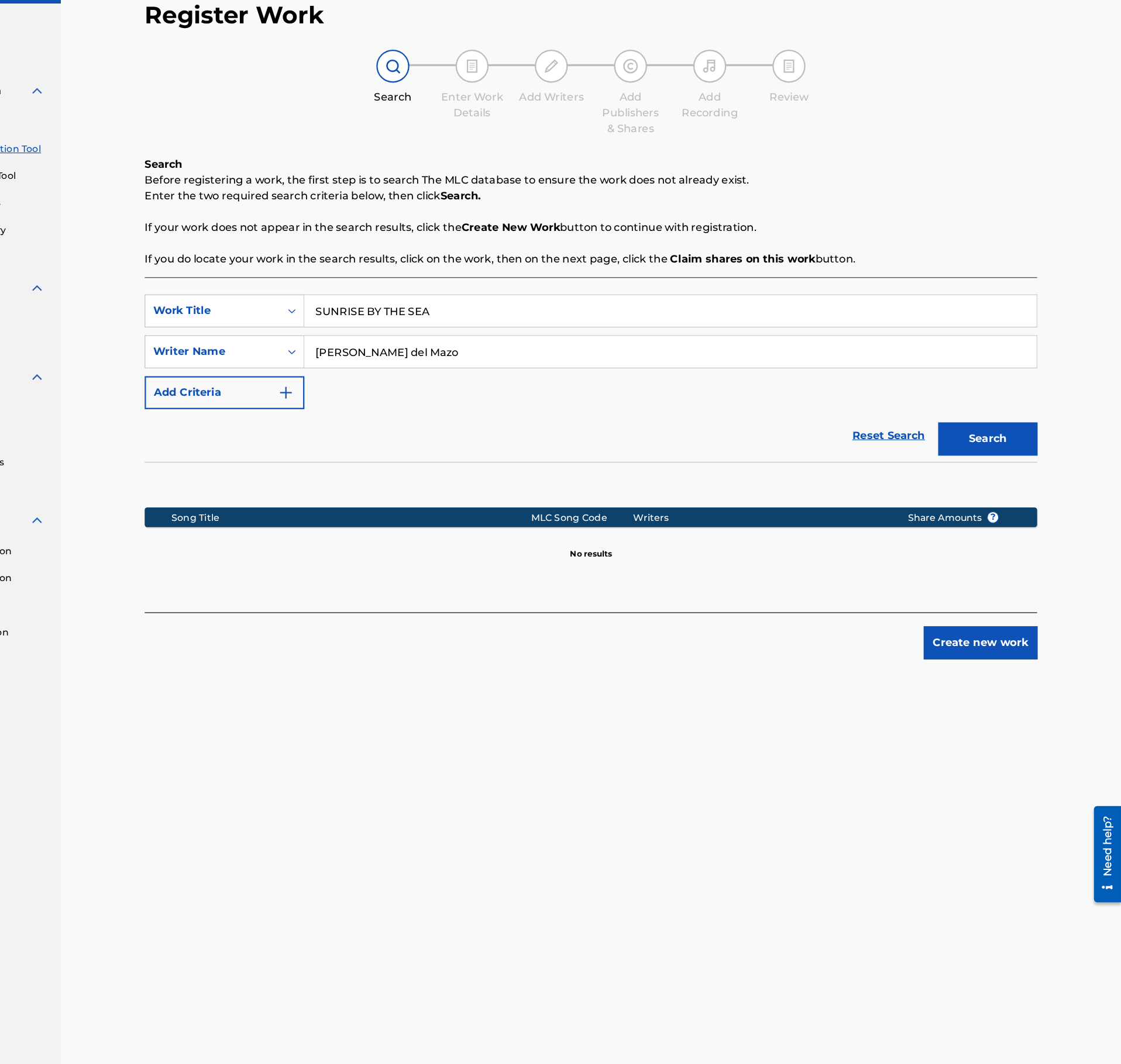
paste input "CIRCLES"
type input "CIRCLES"
click at [565, 381] on input "David Cañas del Mazo" at bounding box center [721, 375] width 648 height 28
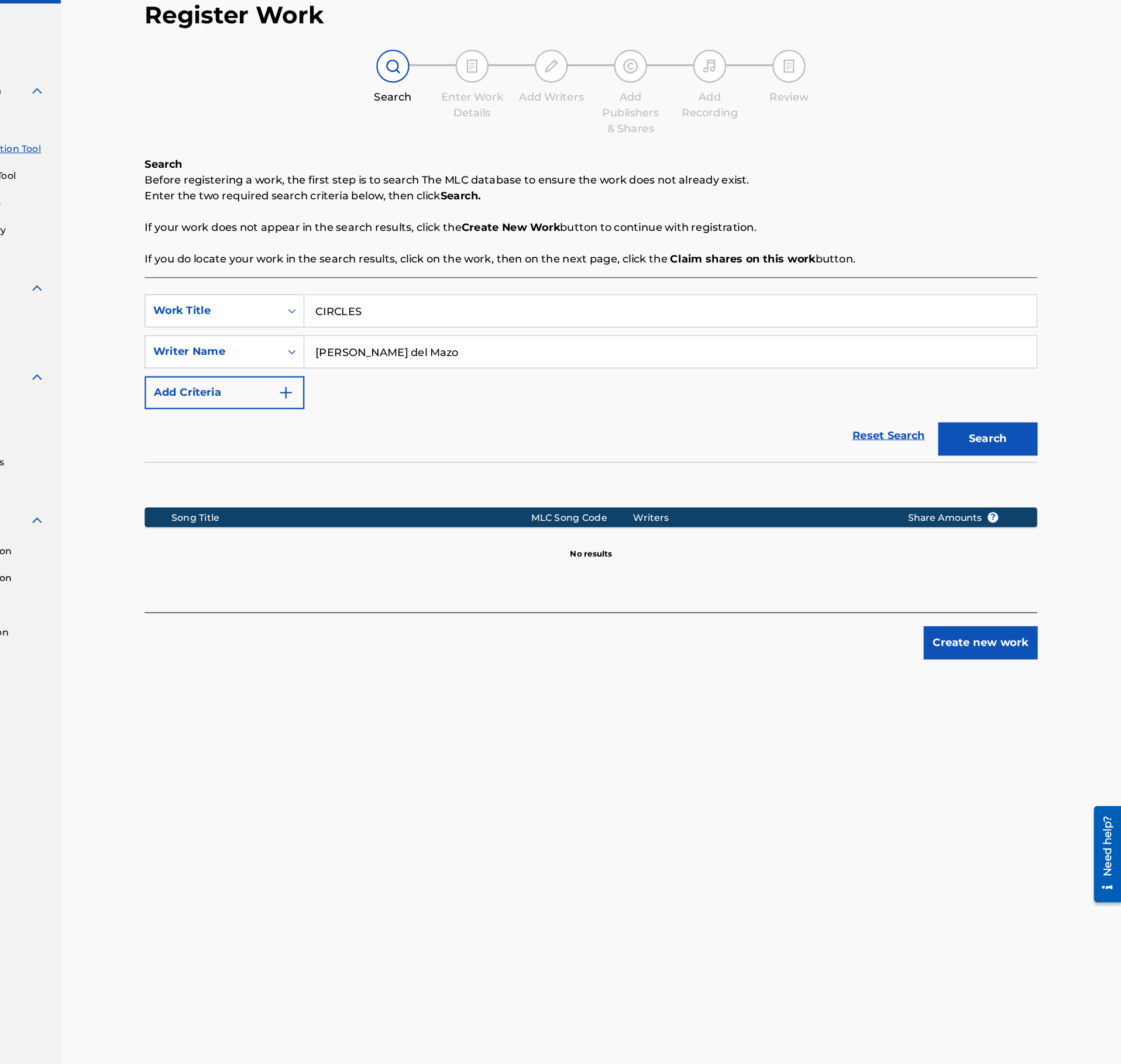
paste input "Haim Elmaleh"
type input "Haim Elmaleh"
click at [979, 453] on button "Search" at bounding box center [1003, 453] width 88 height 30
click at [462, 333] on input "CIRCLES" at bounding box center [721, 339] width 648 height 28
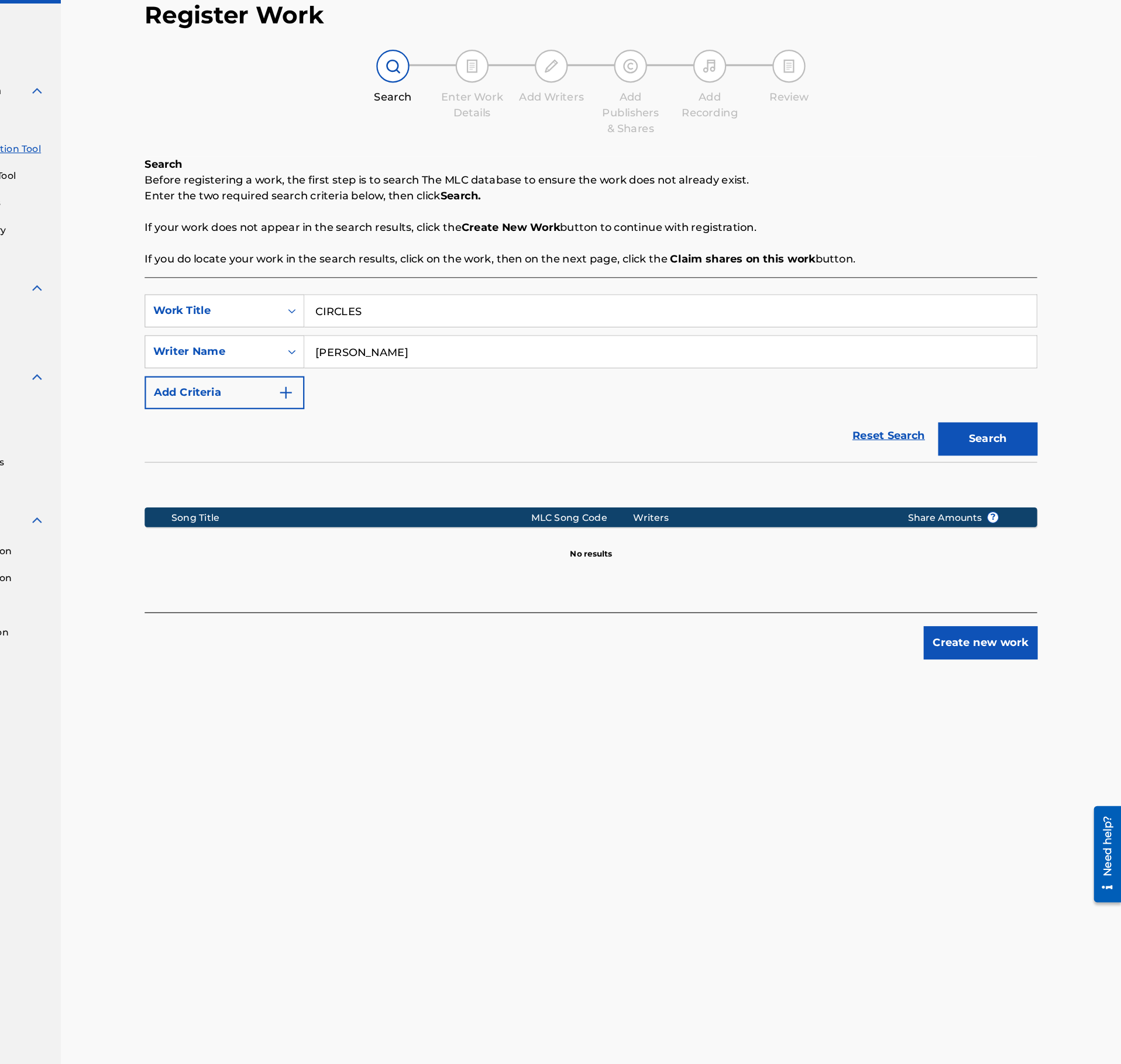
paste input "ETUDE EN BLEU"
click at [979, 445] on button "Search" at bounding box center [1003, 453] width 88 height 30
click at [448, 351] on input "ETUDE EN BLEU" at bounding box center [721, 339] width 648 height 28
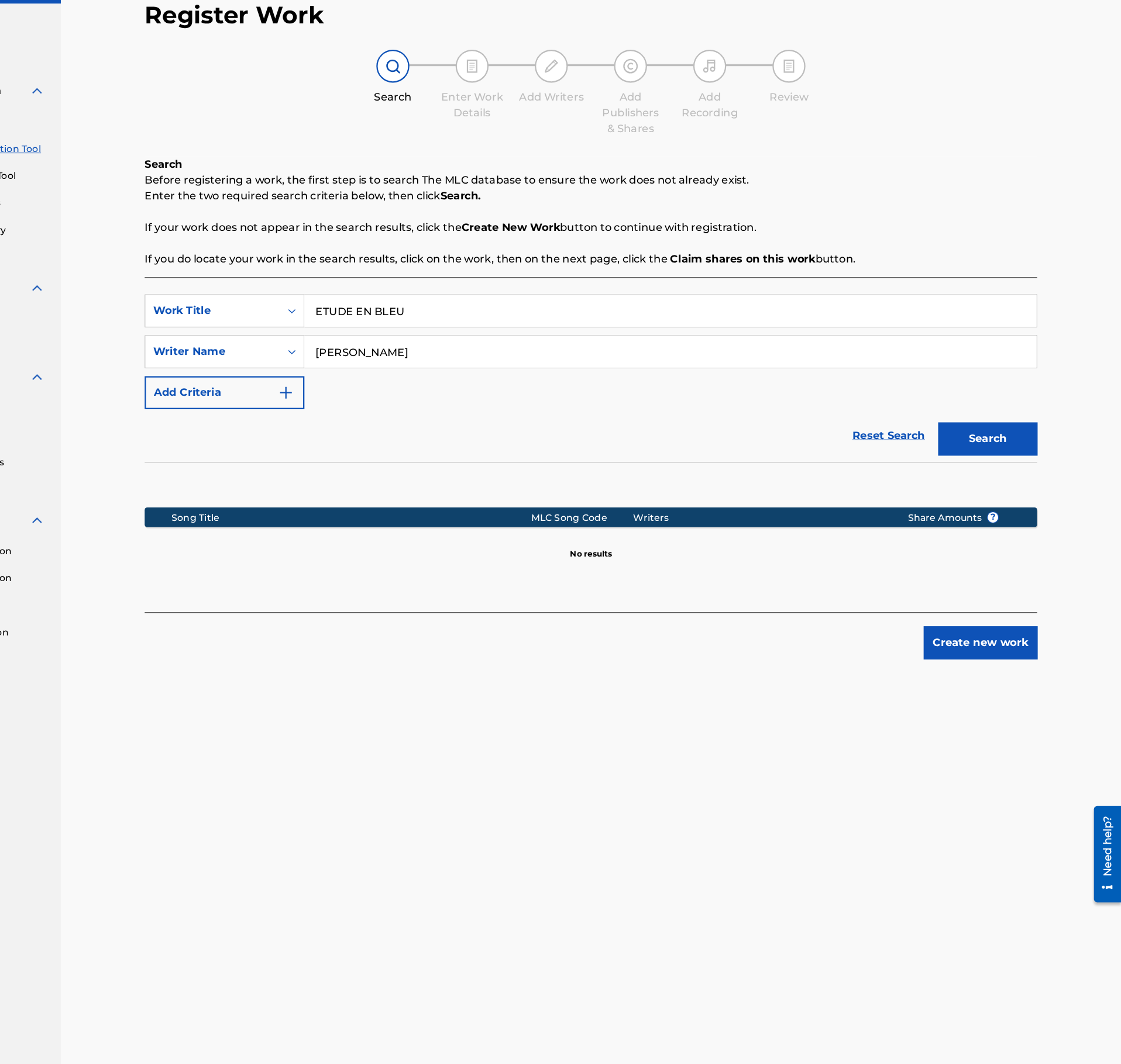
paste input "A MATTER OF TIME"
click at [1038, 468] on div "Search" at bounding box center [999, 450] width 94 height 46
click at [1025, 461] on button "Search" at bounding box center [1003, 453] width 88 height 30
click at [480, 343] on input "A MATTER OF TIME" at bounding box center [721, 339] width 648 height 28
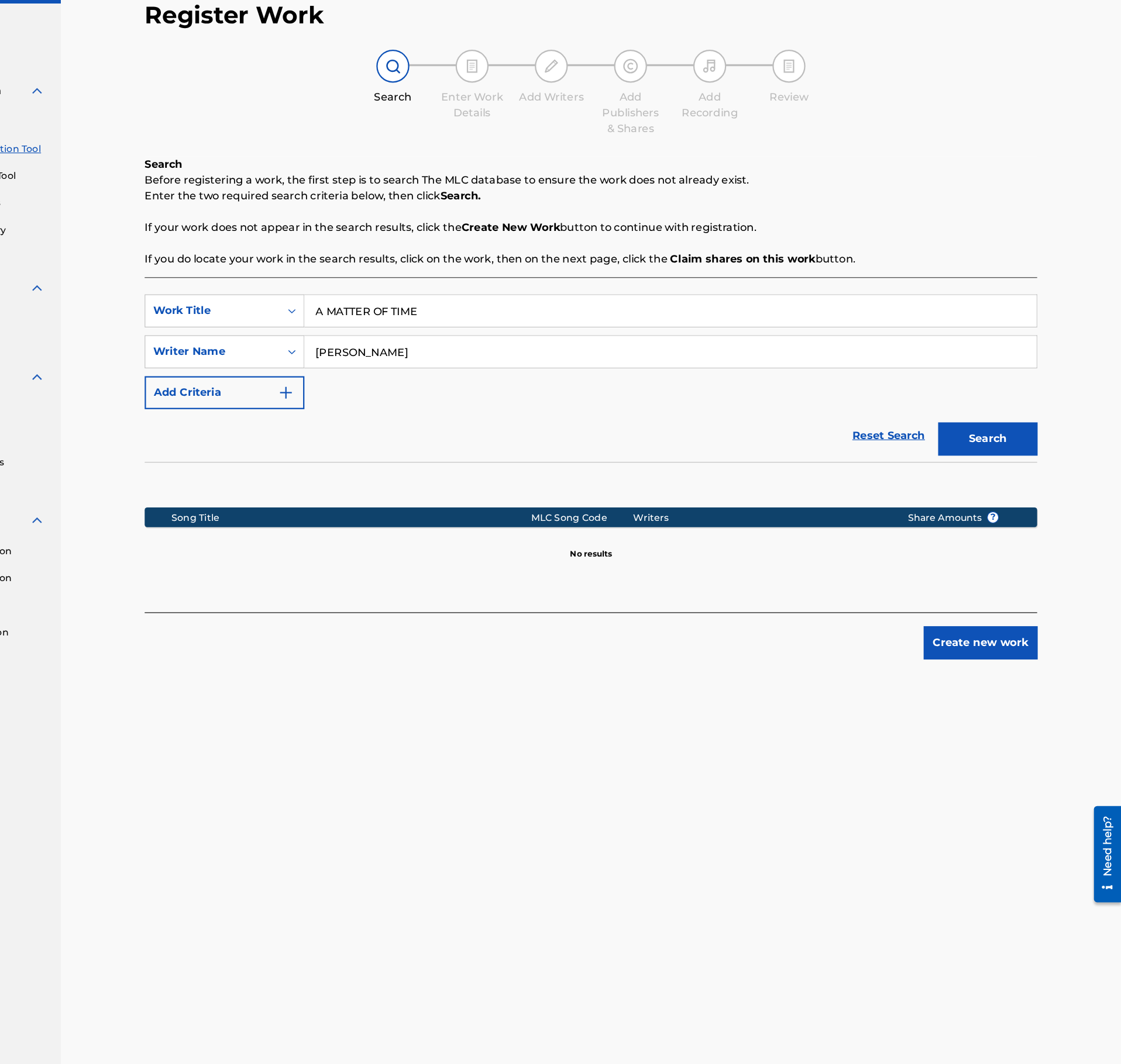
click at [480, 343] on input "A MATTER OF TIME" at bounding box center [721, 339] width 648 height 28
paste input "THE SECONDS BEFORE WE FALL"
type input "THE SECONDS BEFORE WE FALL"
click at [1052, 467] on div "Register Work Search Enter Work Details Add Writers Add Publishers & Shares Add…" at bounding box center [651, 536] width 819 height 944
click at [989, 455] on button "Search" at bounding box center [1003, 453] width 88 height 30
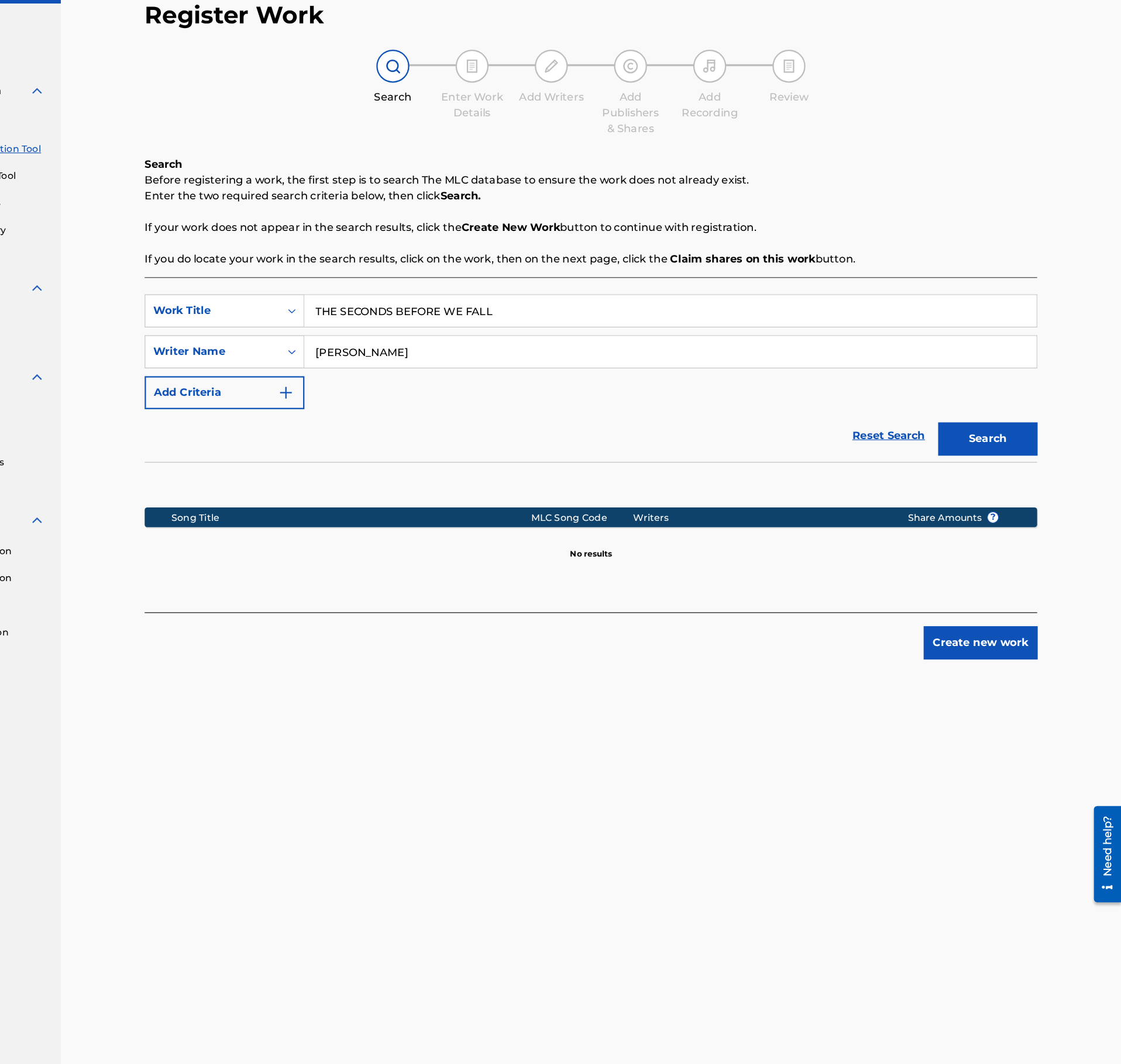
click at [458, 367] on input "Haim Elmaleh" at bounding box center [721, 375] width 648 height 28
click at [453, 375] on input "Haim Elmaleh" at bounding box center [721, 375] width 648 height 28
paste input "Marcel An Kha Khuu"
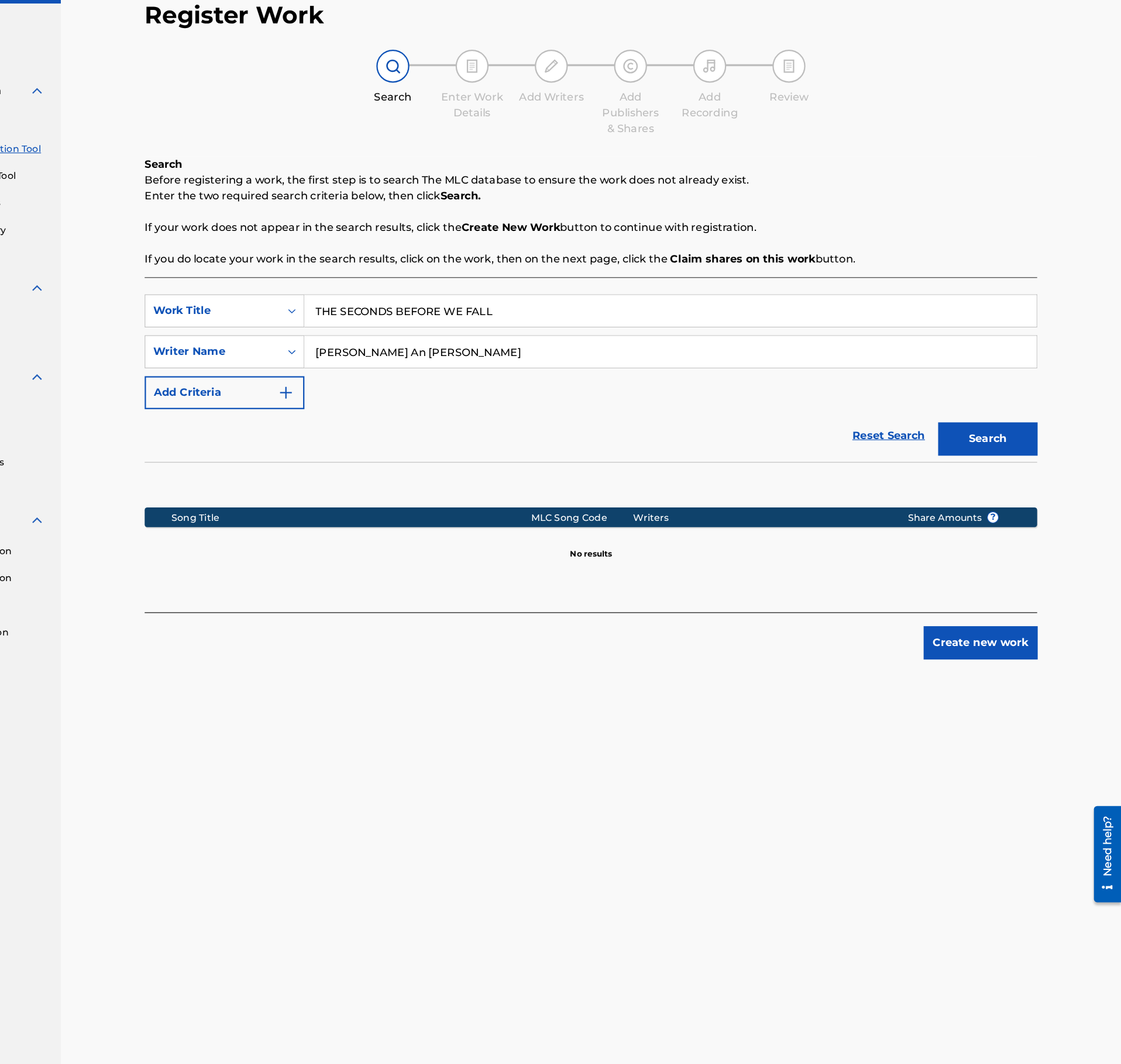
type input "Marcel An Kha Khuu"
click at [971, 453] on button "Search" at bounding box center [1003, 453] width 88 height 30
click at [464, 338] on input "THE SECONDS BEFORE WE FALL" at bounding box center [721, 339] width 648 height 28
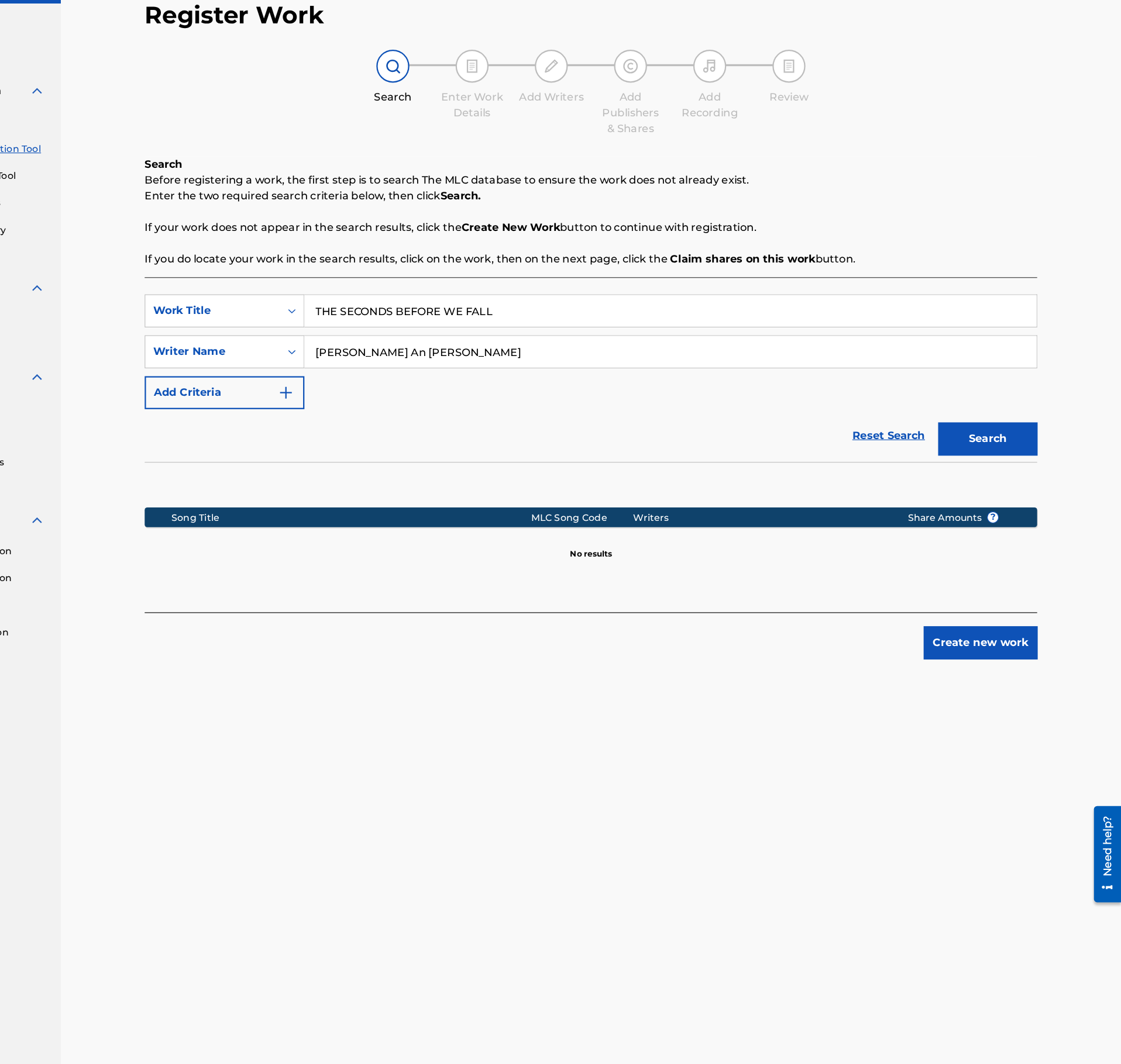
paste input "DISCONNECTED"
type input "DISCONNECTED"
click at [506, 376] on input "Marcel An Kha Khuu" at bounding box center [721, 375] width 648 height 28
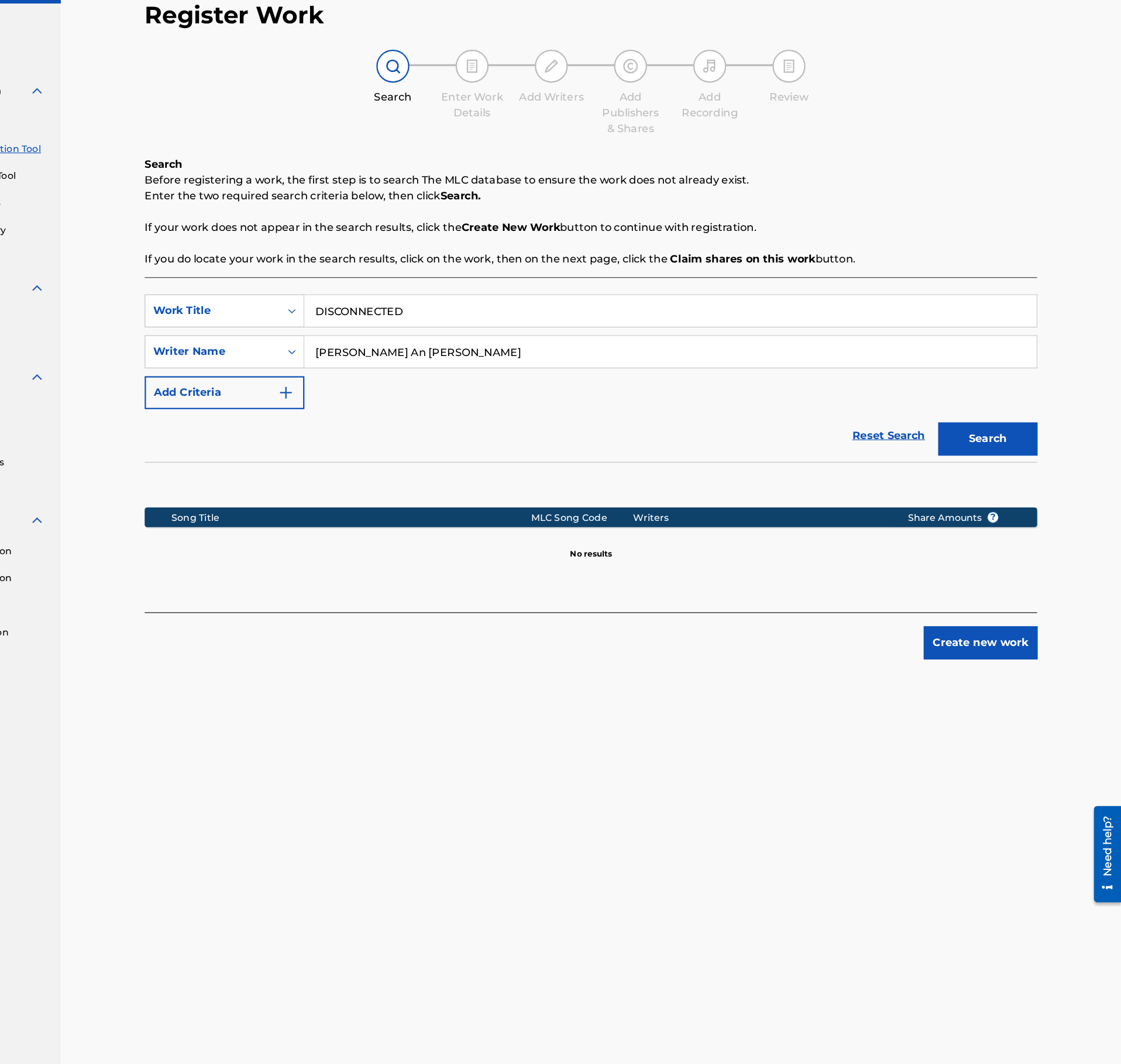
paste input "Antonio Ivorra Giner"
type input "Antonio Ivorra Giner"
click at [1008, 457] on button "Search" at bounding box center [1003, 453] width 88 height 30
click at [462, 336] on input "DISCONNECTED" at bounding box center [721, 339] width 648 height 28
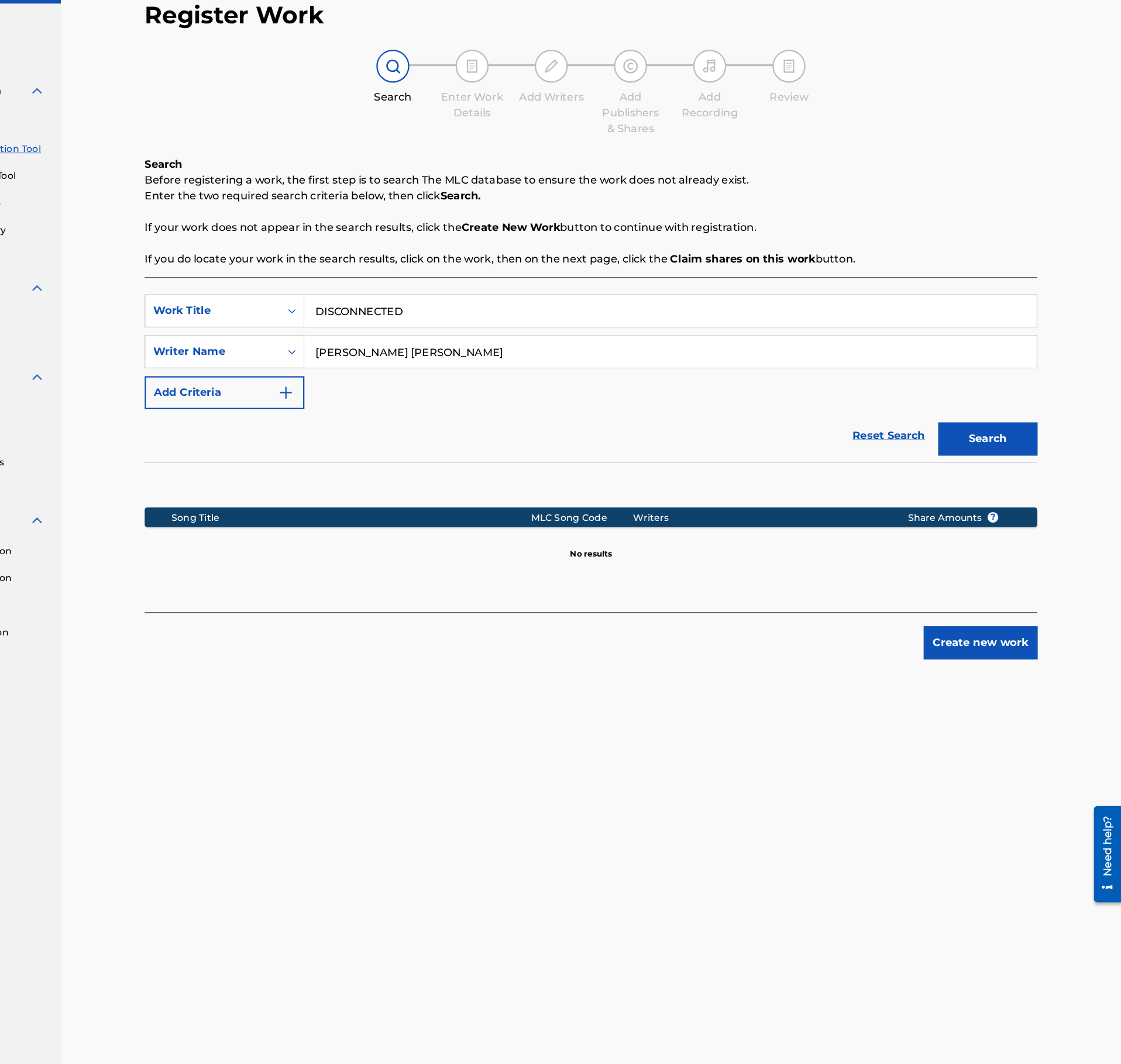
click at [462, 336] on input "DISCONNECTED" at bounding box center [721, 339] width 648 height 28
paste input "SHADES"
click at [536, 386] on input "Antonio Ivorra Giner" at bounding box center [721, 375] width 648 height 28
click at [497, 380] on input "Antonio Ivorra Giner" at bounding box center [721, 375] width 648 height 28
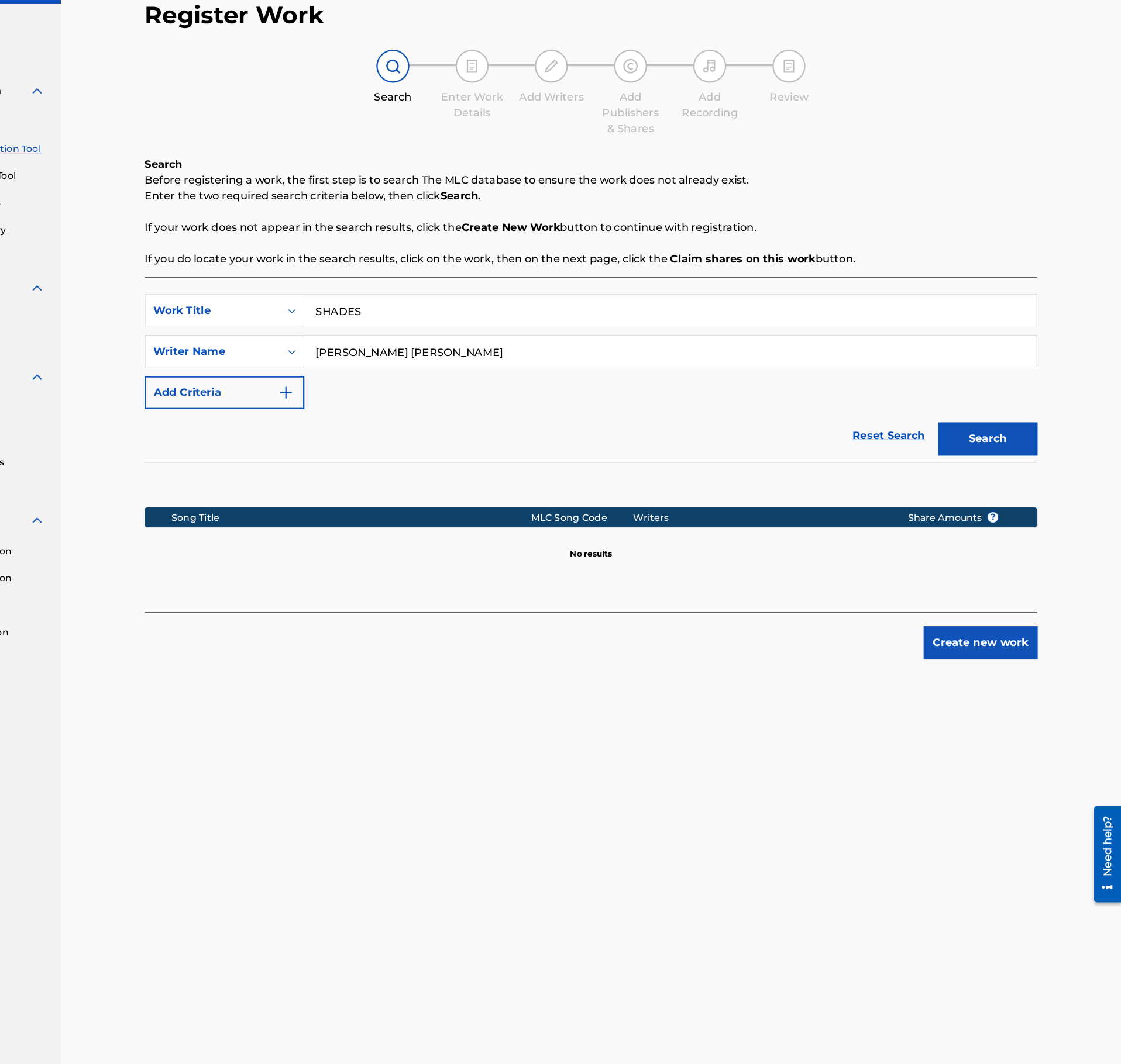
click at [497, 380] on input "Antonio Ivorra Giner" at bounding box center [721, 375] width 648 height 28
click at [1035, 464] on button "Search" at bounding box center [1003, 453] width 88 height 30
click at [447, 343] on input "SHADES" at bounding box center [721, 339] width 648 height 28
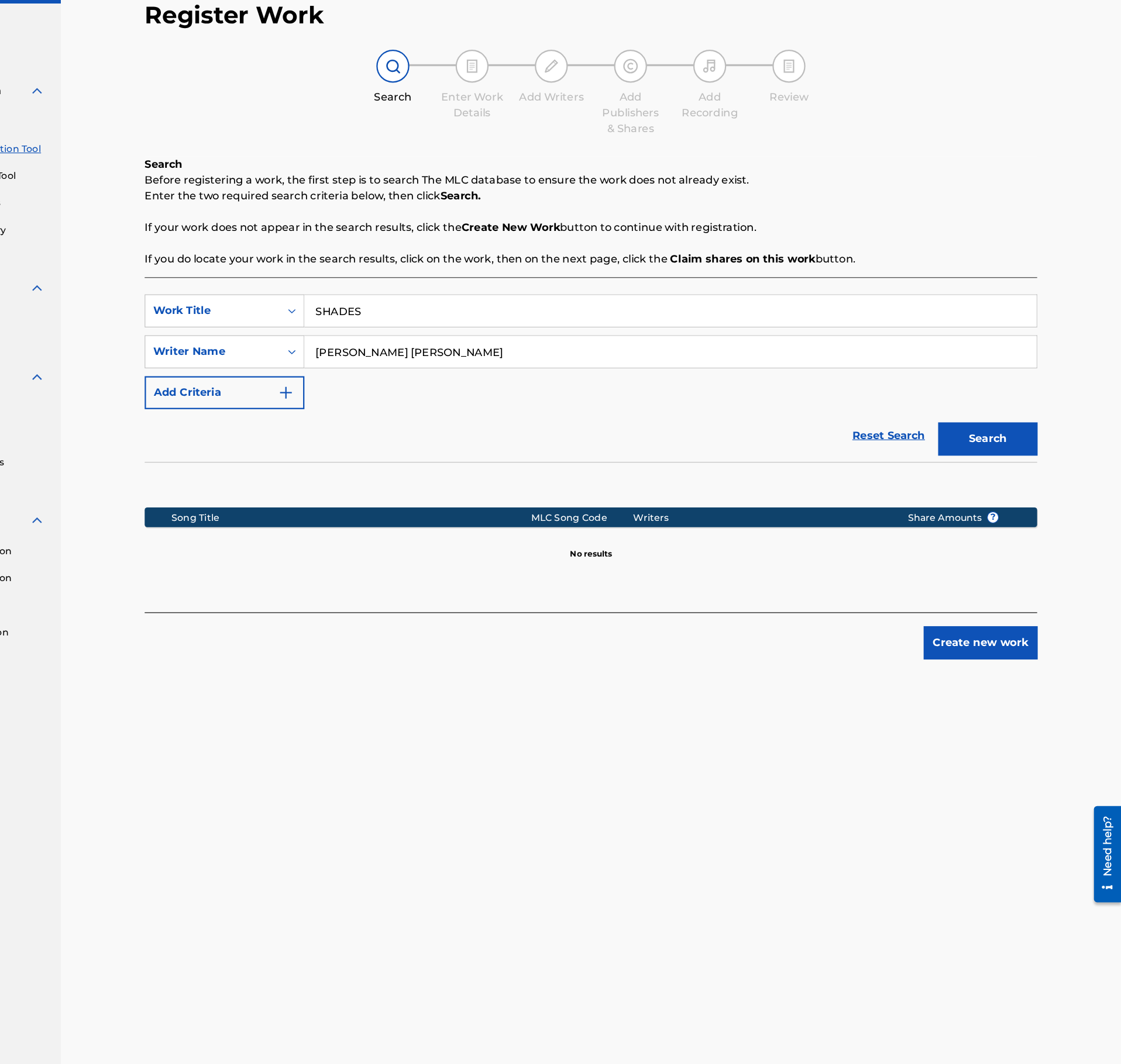
paste input "NORTHERN LIGHT"
click at [519, 394] on div "SearchWithCriteriab7f932d8-1794-4ae7-b0b3-249be9656f8c Work Title NORTHERN LIGH…" at bounding box center [651, 376] width 791 height 101
click at [509, 377] on input "Antonio Ivorra Giner" at bounding box center [721, 375] width 648 height 28
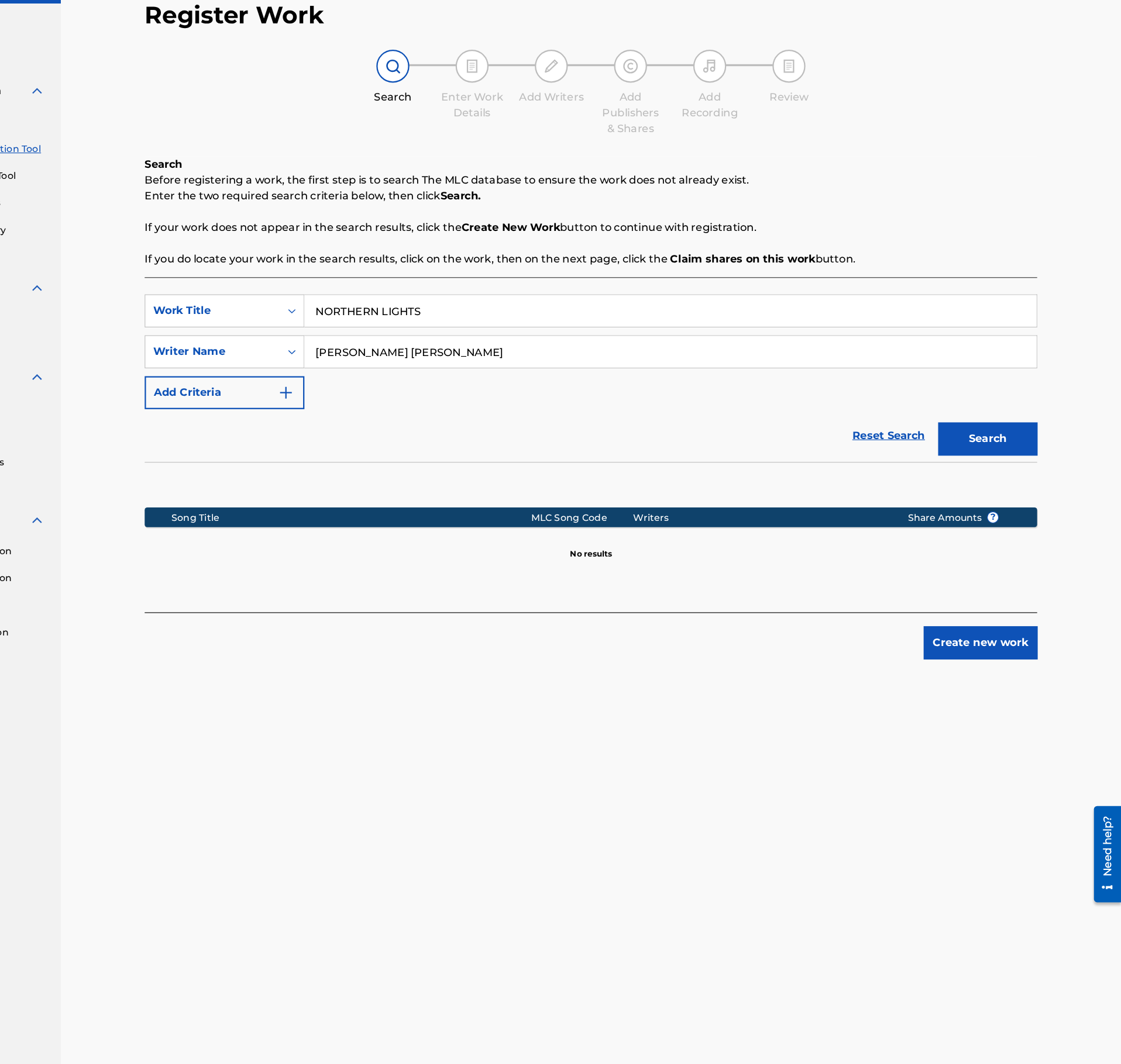
click at [965, 441] on button "Search" at bounding box center [1003, 453] width 88 height 30
click at [516, 340] on input "NORTHERN LIGHTS" at bounding box center [721, 339] width 648 height 28
paste input "UNLIMITED SOUND"
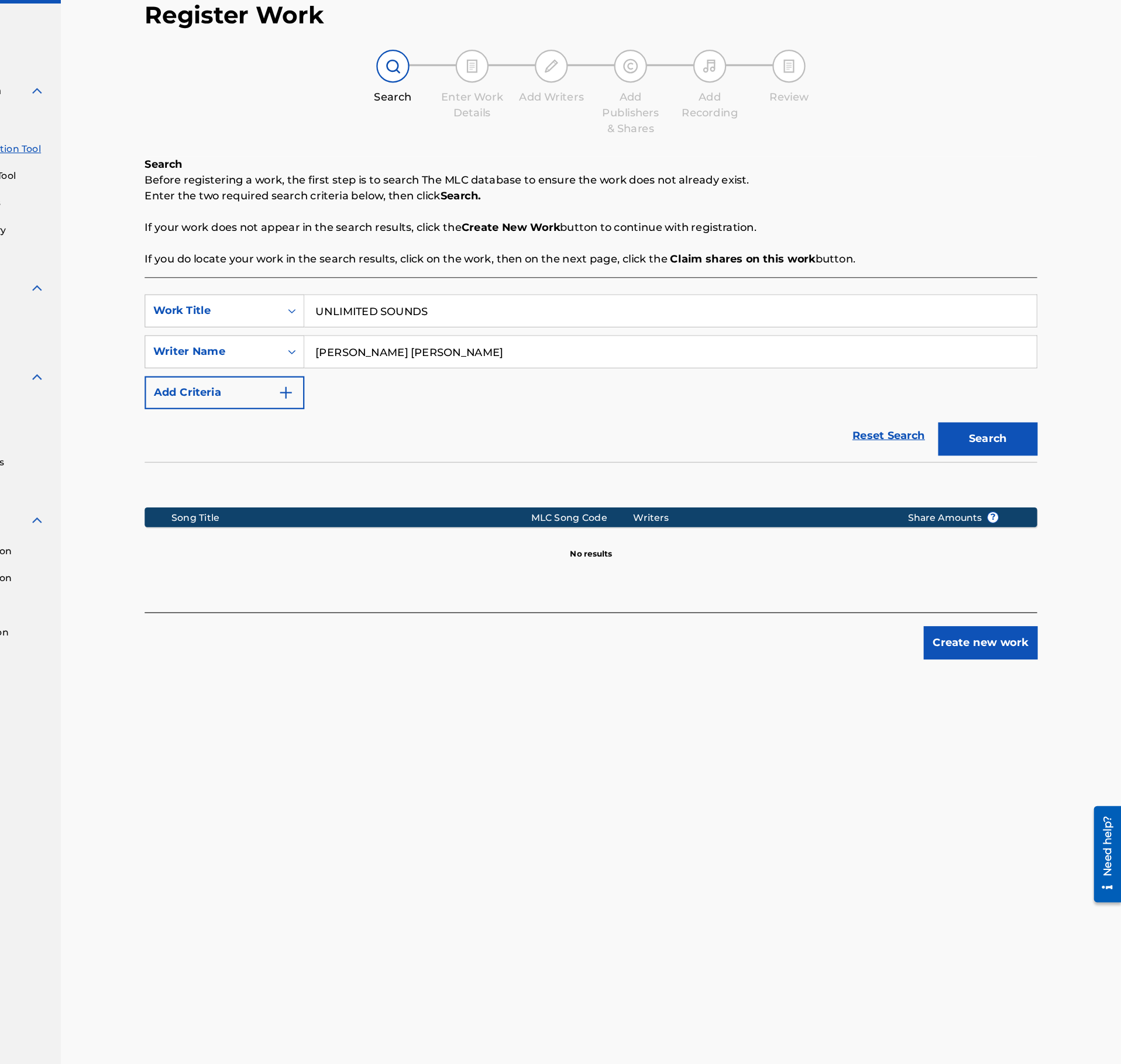
click at [975, 455] on button "Search" at bounding box center [1003, 453] width 88 height 30
click at [477, 336] on input "UNLIMITED SOUNDS" at bounding box center [721, 339] width 648 height 28
paste input "REFLECTION"
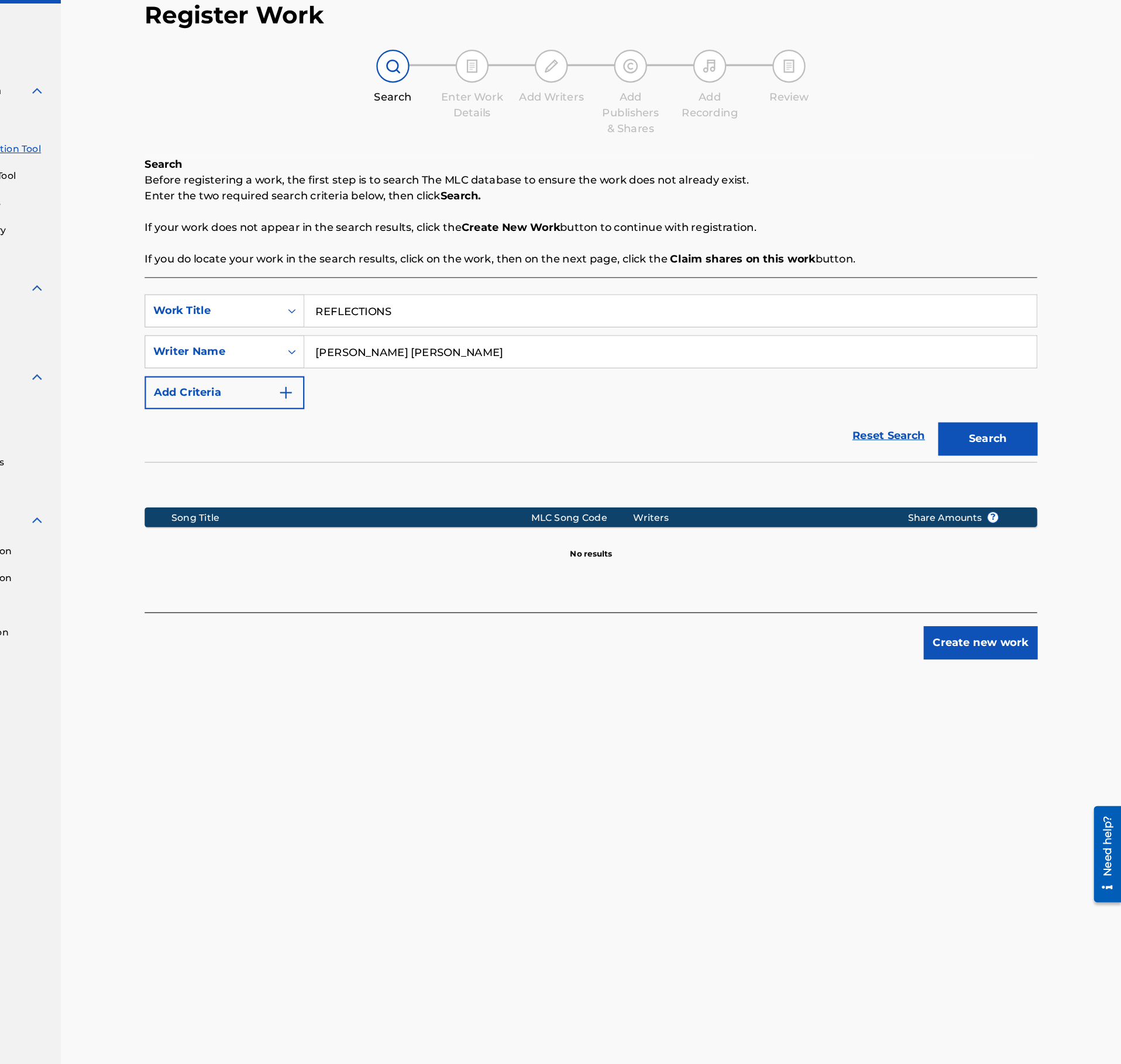
type input "REFLECTIONS"
click at [1101, 472] on div "Register Work Search Enter Work Details Add Writers Add Publishers & Shares Add…" at bounding box center [651, 521] width 939 height 973
click at [1014, 470] on div "Search" at bounding box center [999, 450] width 94 height 46
click at [1014, 459] on button "Search" at bounding box center [1003, 453] width 88 height 30
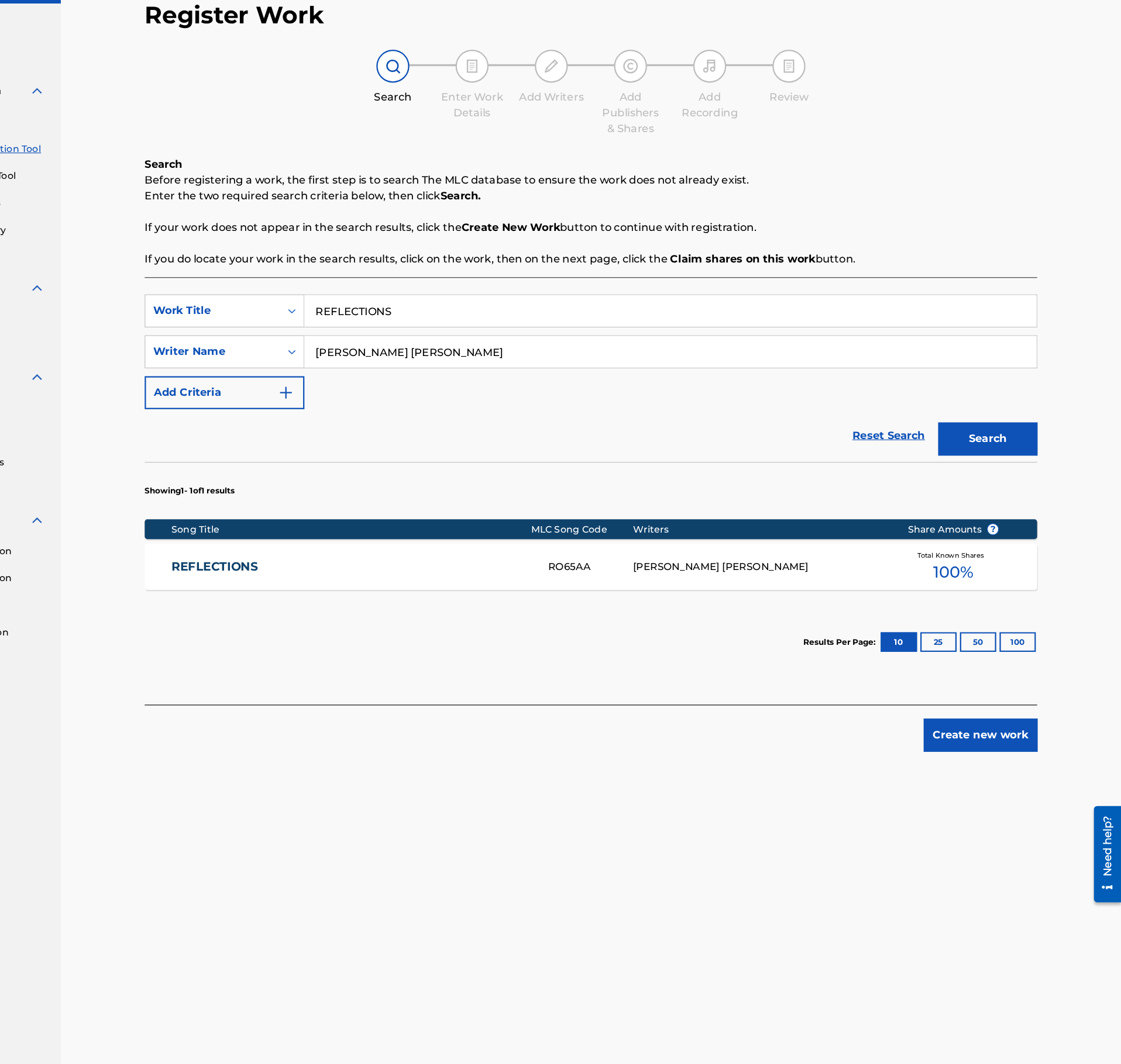
click at [484, 576] on div "REFLECTIONS RO65AA ANTONIO IVORRA GINER Total Known Shares 100 %" at bounding box center [651, 566] width 791 height 41
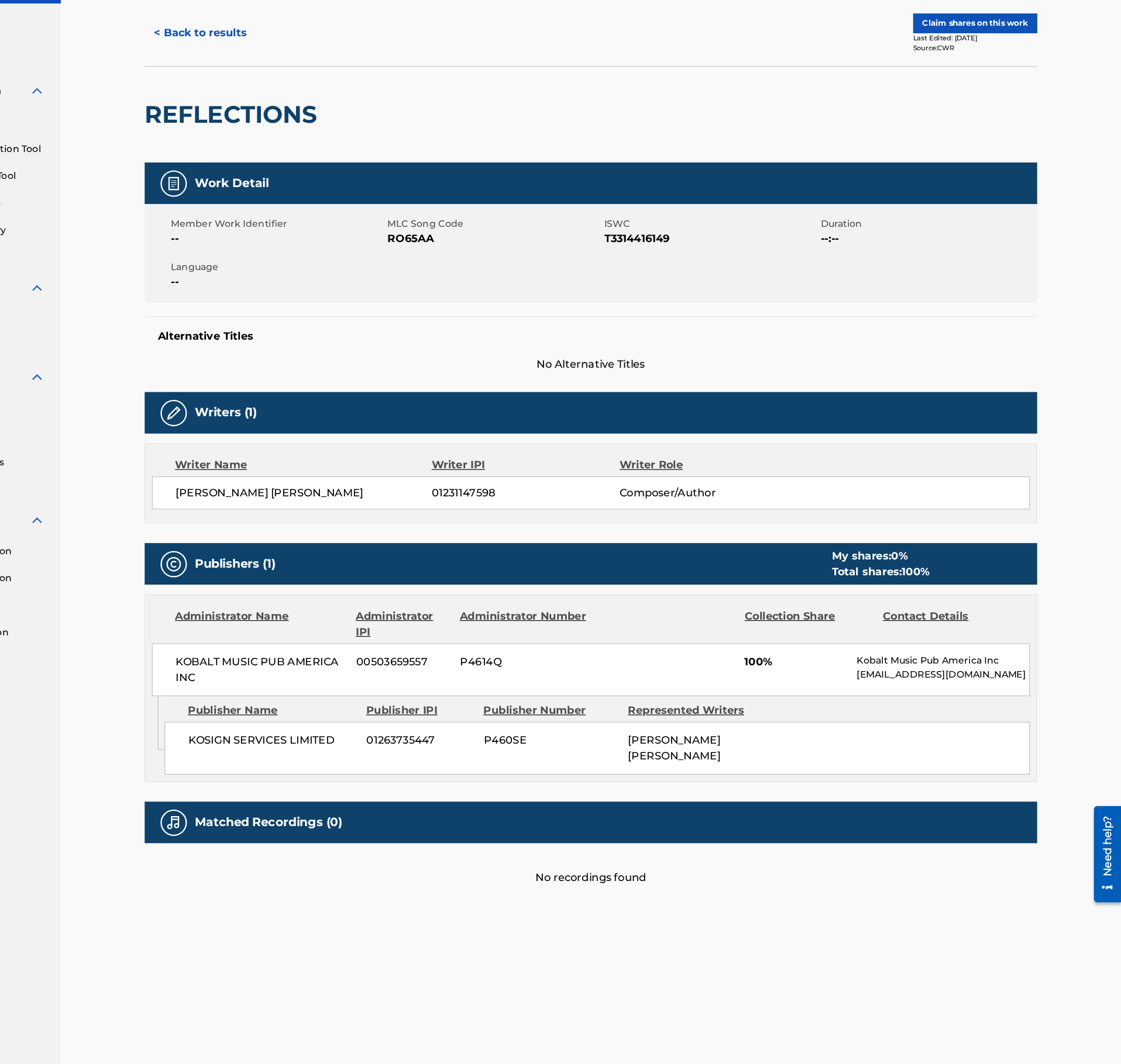
click at [383, 205] on div "REFLECTIONS" at bounding box center [335, 166] width 159 height 85
click at [321, 85] on button "< Back to results" at bounding box center [304, 93] width 99 height 30
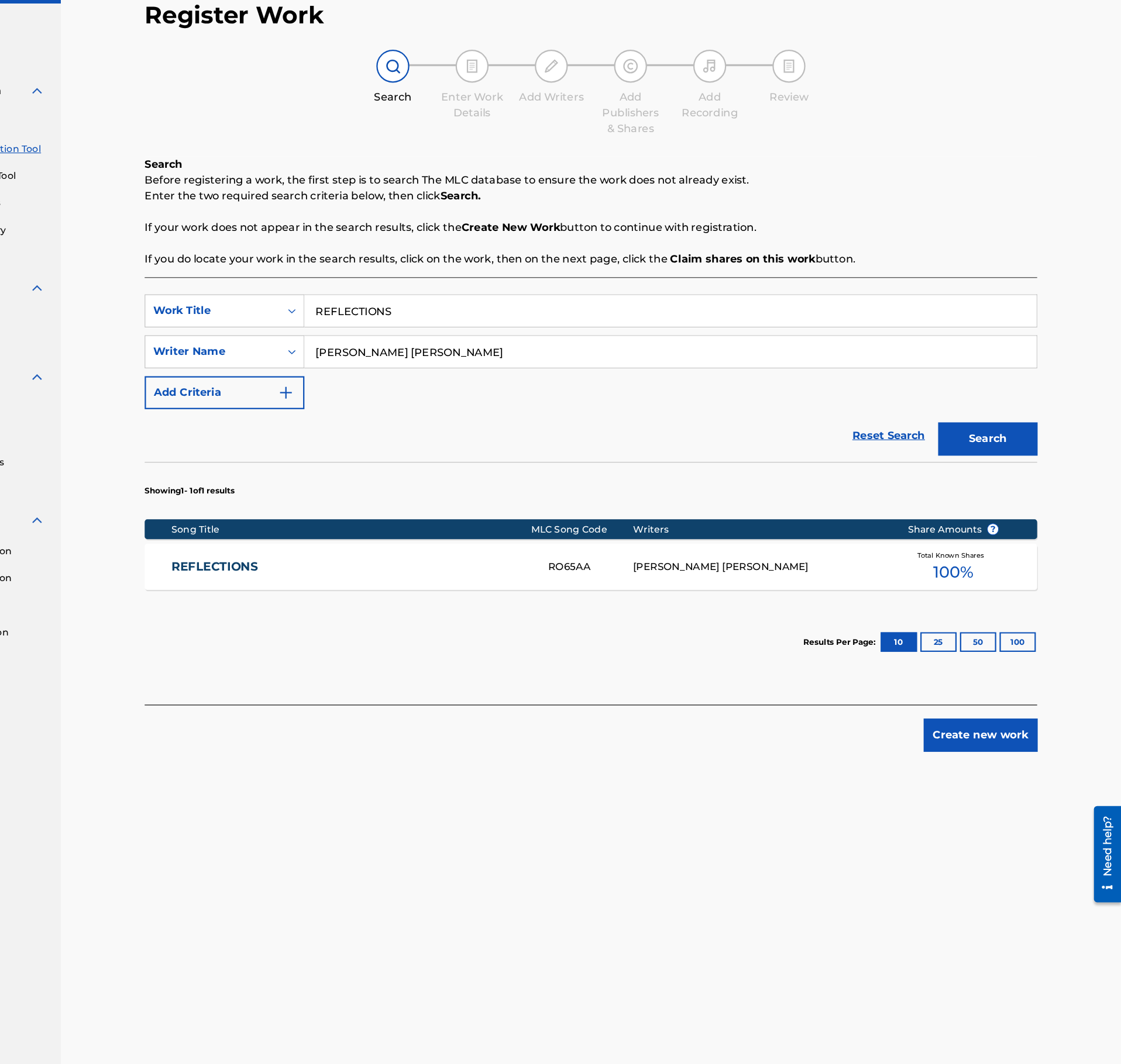
click at [482, 335] on input "REFLECTIONS" at bounding box center [721, 339] width 648 height 28
paste input "LEAF"
click at [1030, 468] on button "Search" at bounding box center [1003, 453] width 88 height 30
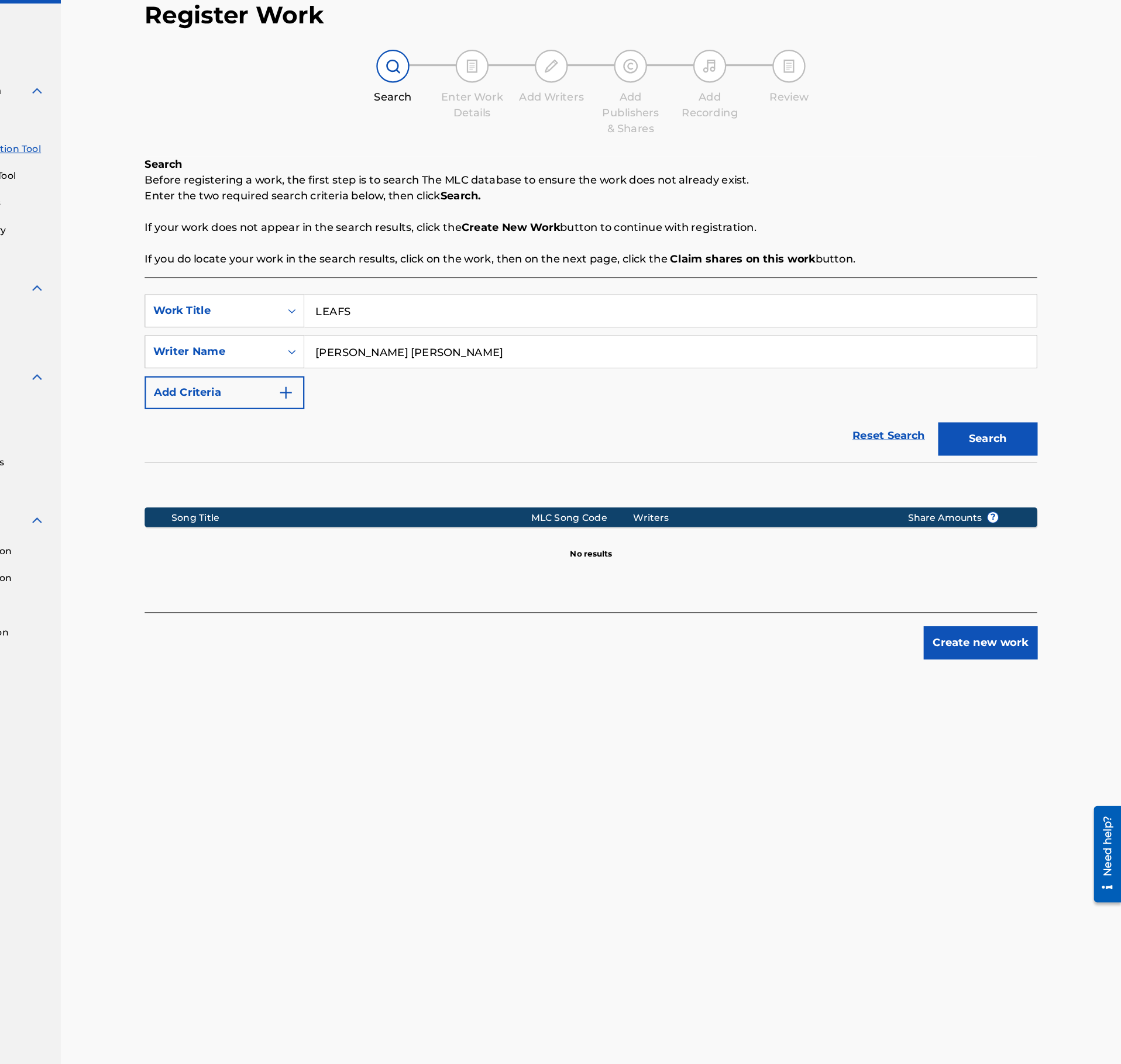
click at [453, 338] on input "LEAFS" at bounding box center [721, 339] width 648 height 28
paste input "DISTANT WAY"
click at [996, 445] on button "Search" at bounding box center [1003, 453] width 88 height 30
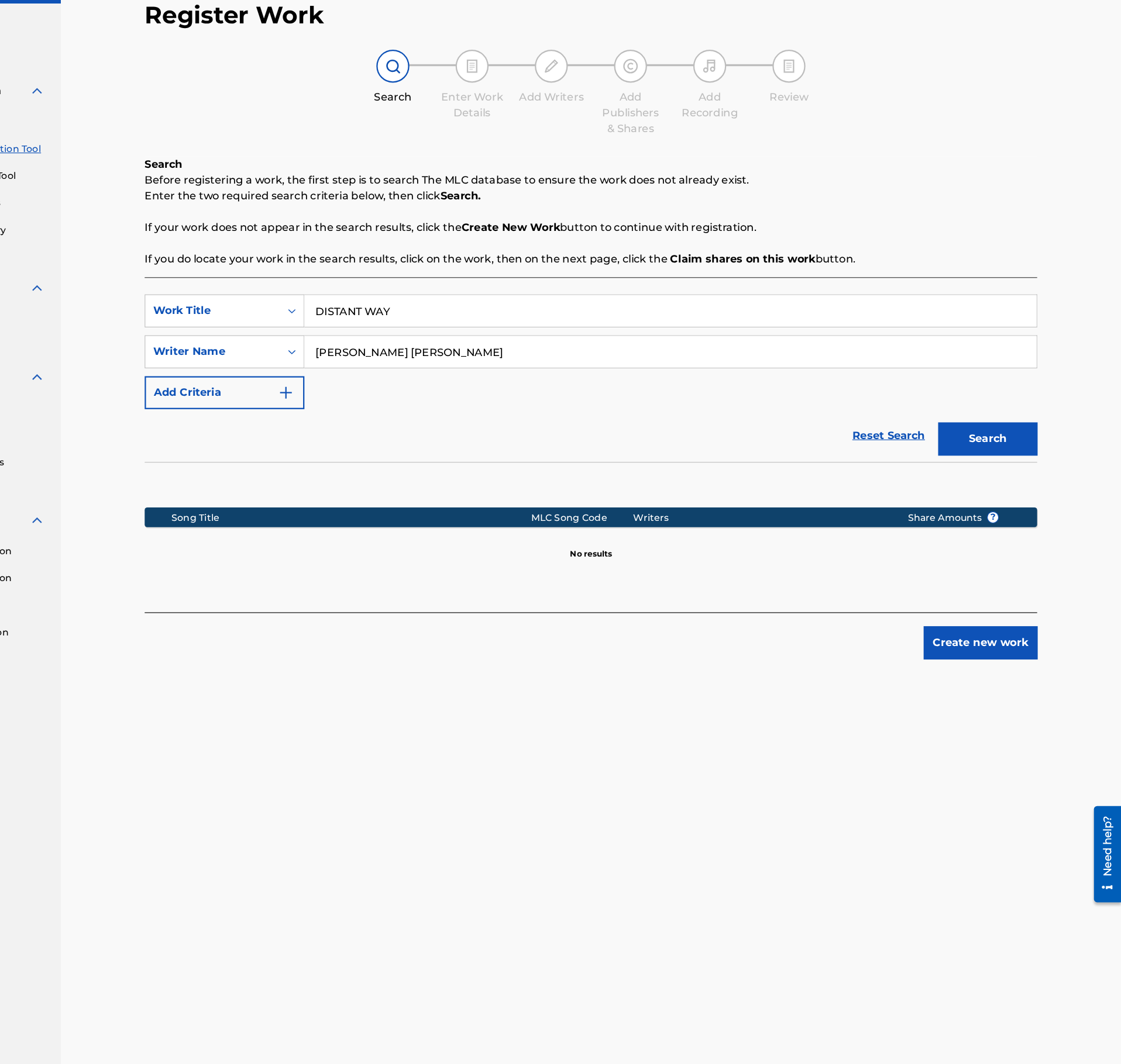
click at [458, 341] on input "DISTANT WAY" at bounding box center [721, 339] width 648 height 28
paste input "GRAVITY PULL"
type input "GRAVITY PULL"
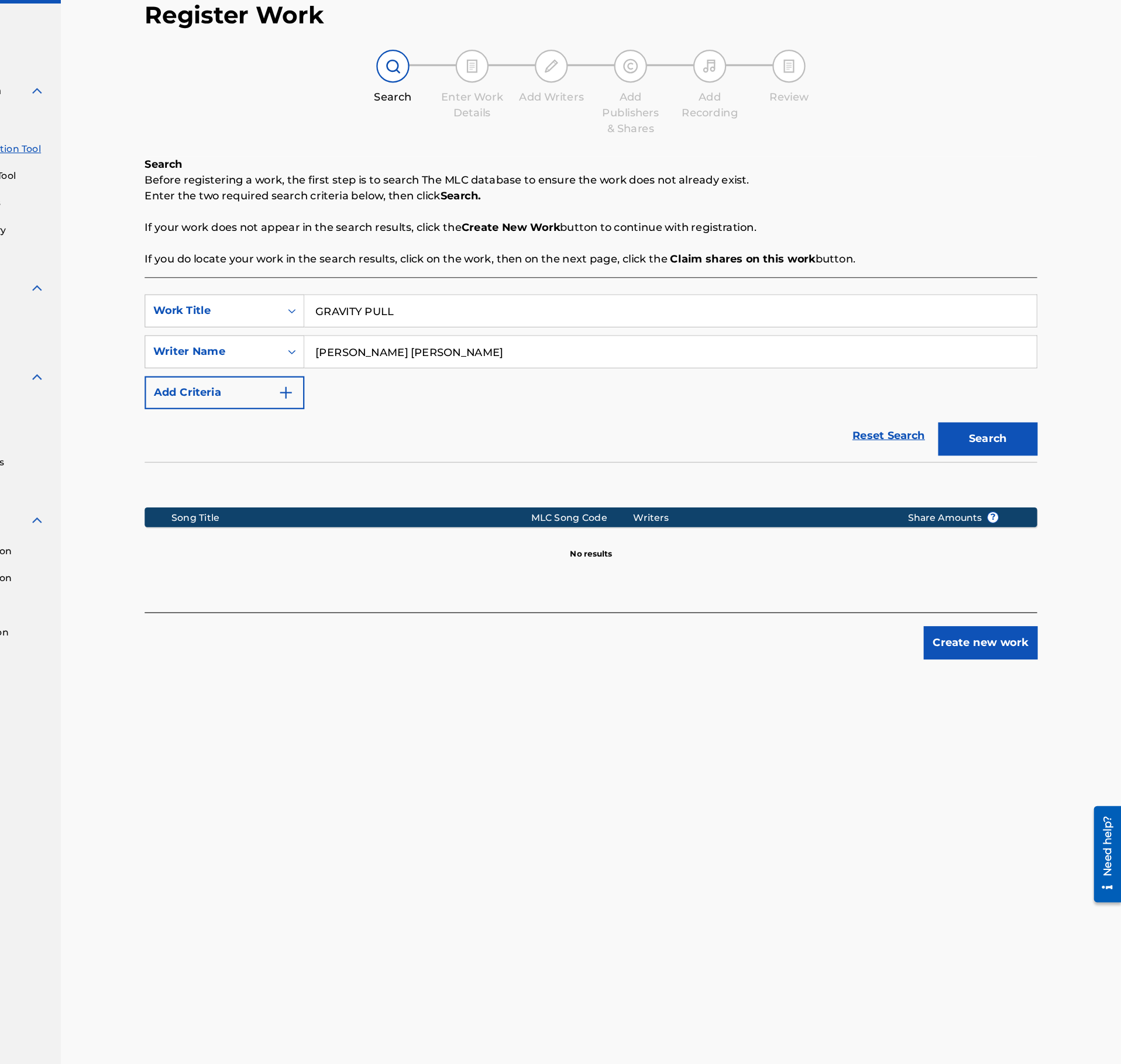
click at [971, 439] on div "Search" at bounding box center [999, 450] width 94 height 46
click at [979, 443] on button "Search" at bounding box center [1003, 453] width 88 height 30
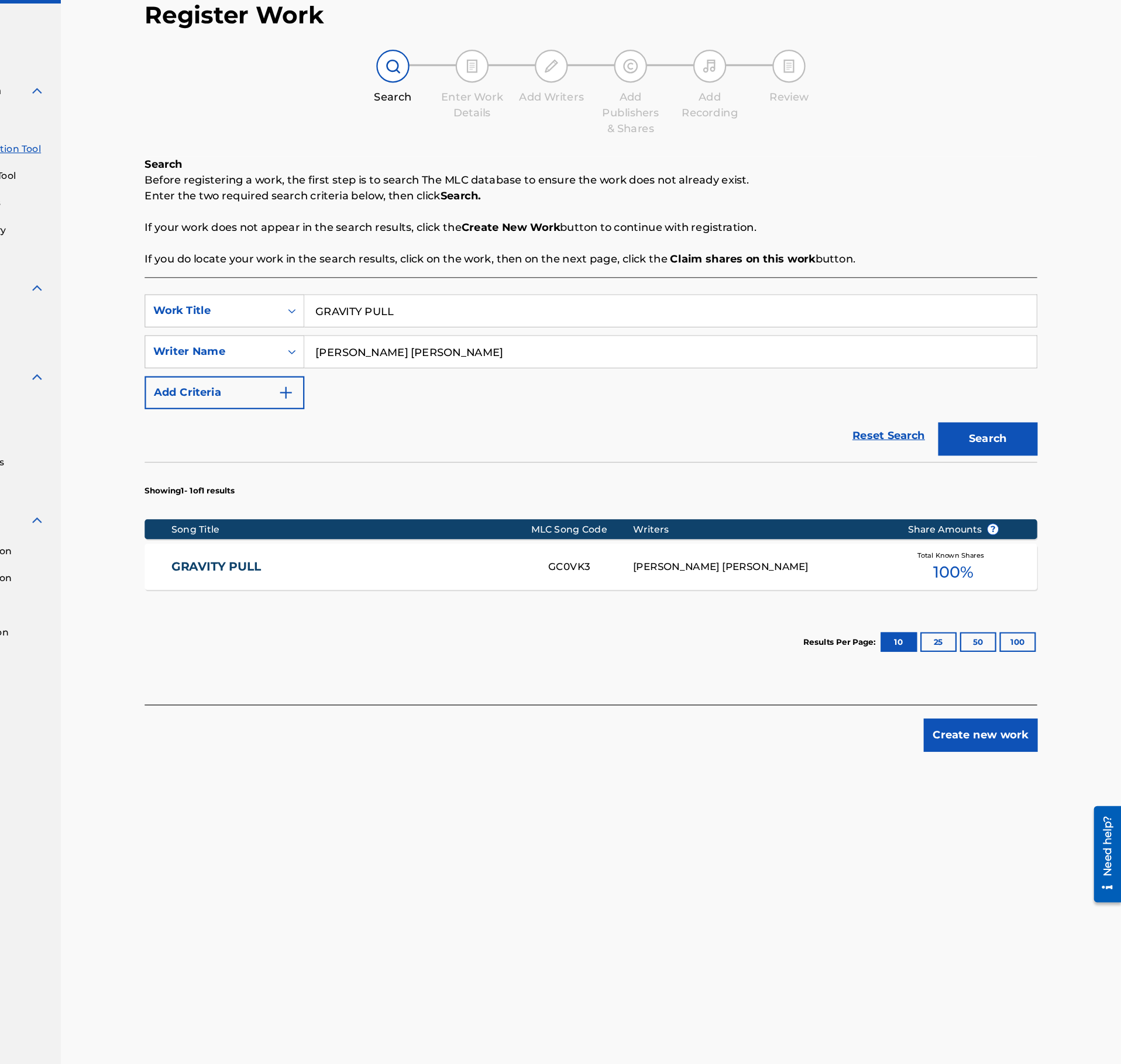
click at [576, 587] on div "GRAVITY PULL GC0VK3 ANTONIO IVORRA GINER Total Known Shares 100 %" at bounding box center [651, 566] width 791 height 41
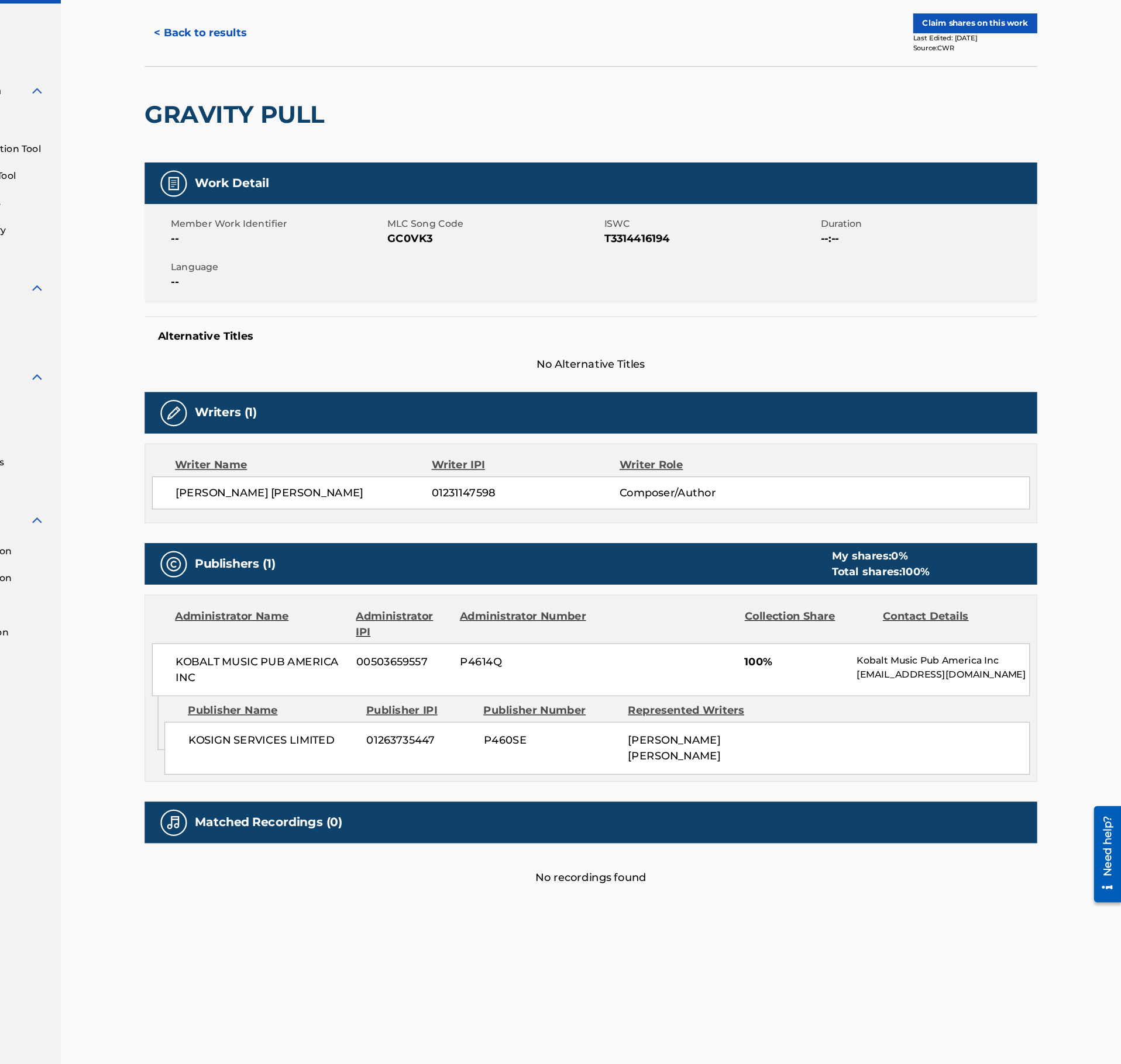
click at [284, 94] on button "< Back to results" at bounding box center [304, 93] width 99 height 30
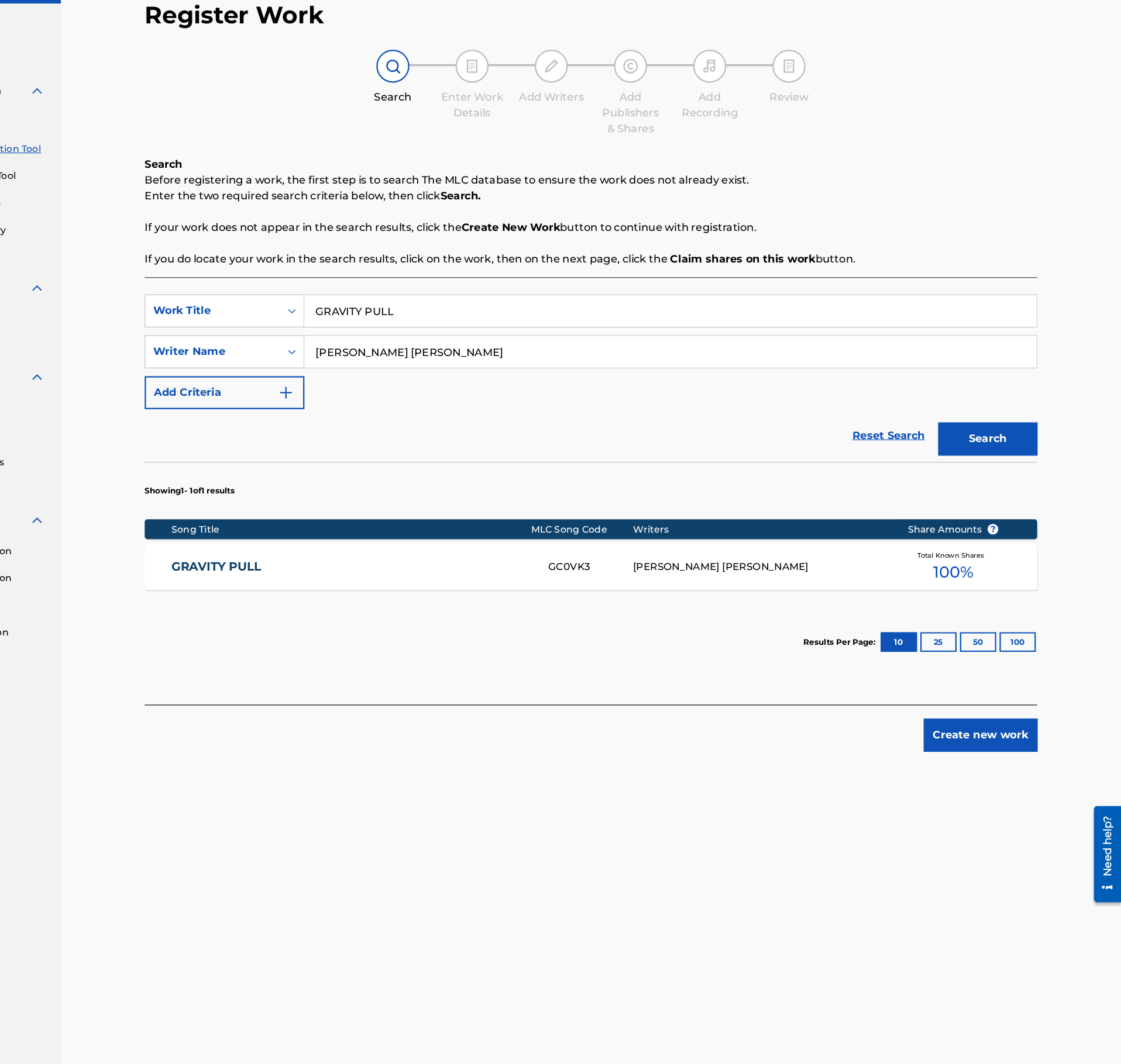
click at [494, 336] on input "GRAVITY PULL" at bounding box center [721, 339] width 648 height 28
paste input "NATURAL COMMENCE"
type input "NATURAL COMMENCE"
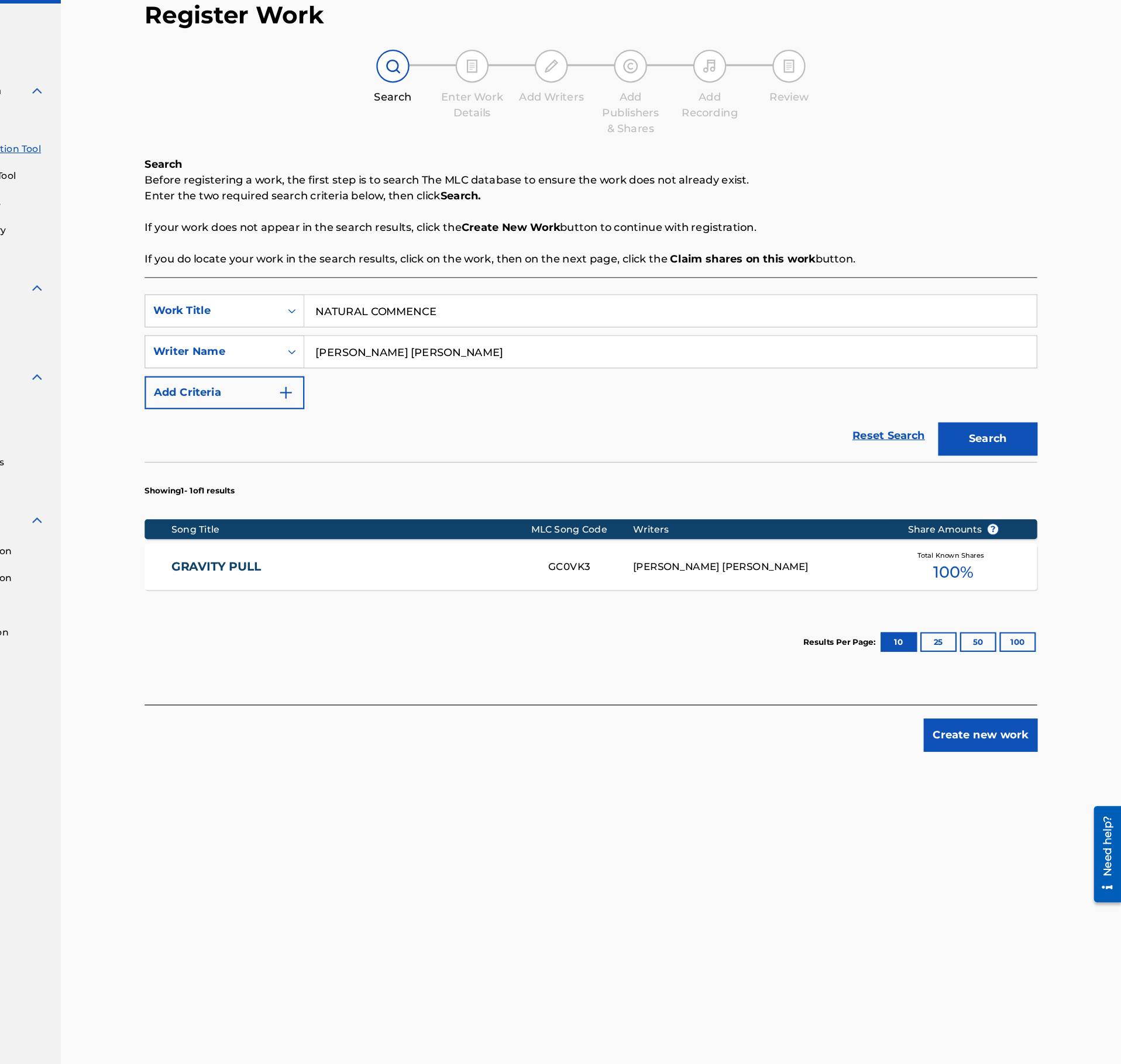
click at [1021, 466] on button "Search" at bounding box center [1003, 453] width 88 height 30
click at [528, 572] on link "NATURAL COMMENCE" at bounding box center [439, 567] width 318 height 14
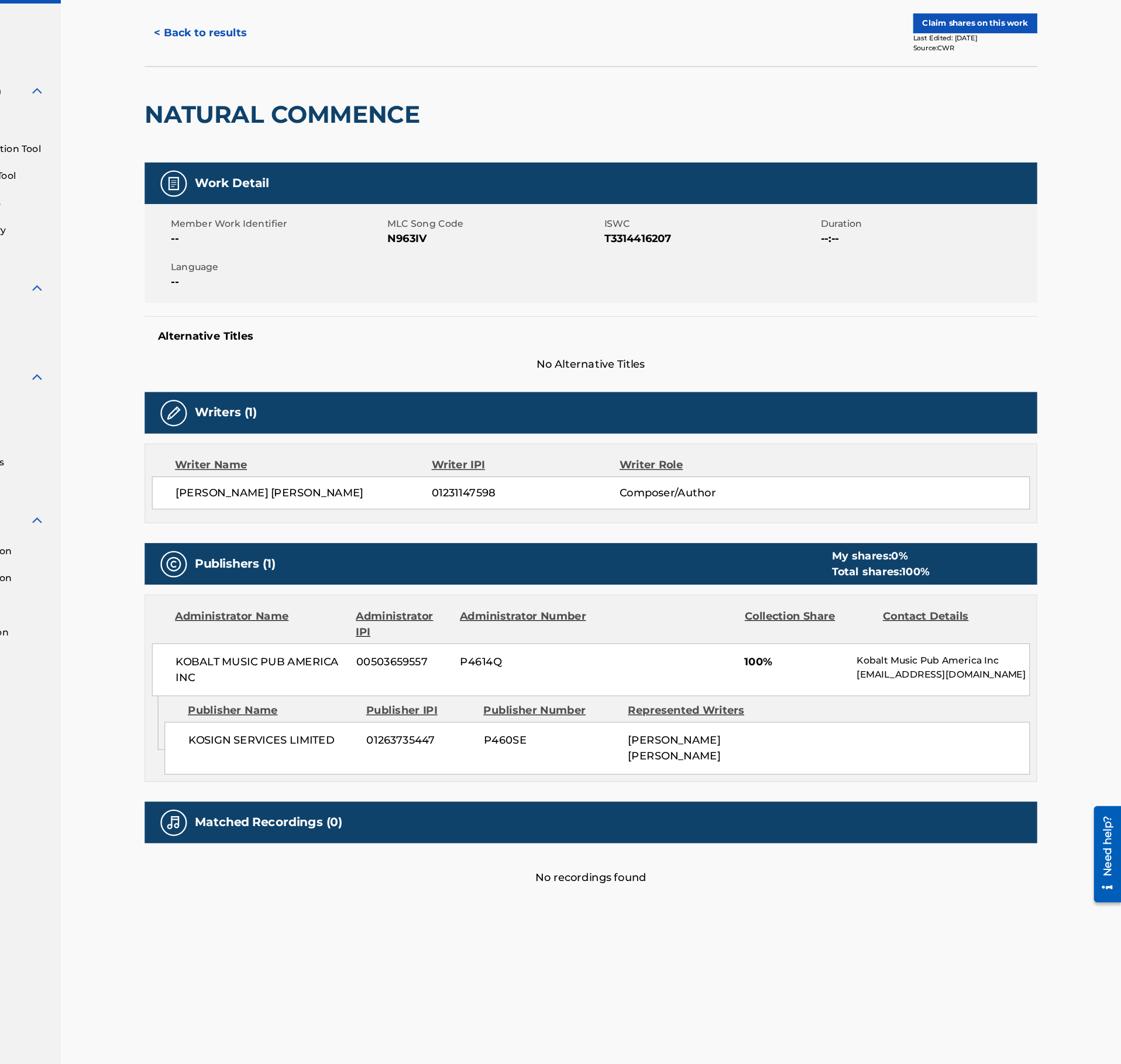
click at [397, 168] on h2 "NATURAL COMMENCE" at bounding box center [380, 166] width 249 height 26
click at [276, 84] on button "< Back to results" at bounding box center [304, 93] width 99 height 30
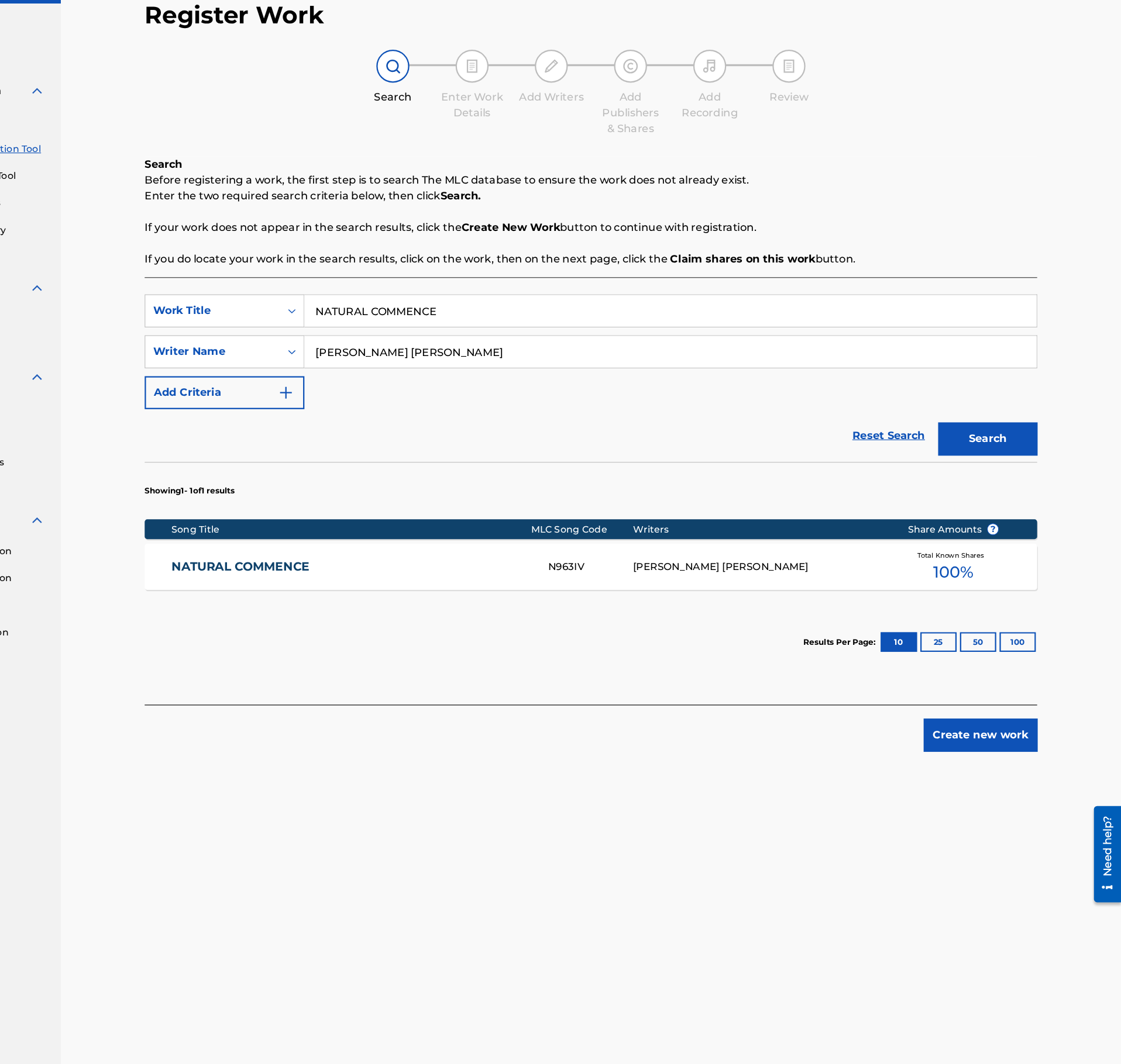
click at [490, 336] on input "NATURAL COMMENCE" at bounding box center [721, 339] width 648 height 28
paste input "SPECIAL DAY"
type input "SPECIAL DAY"
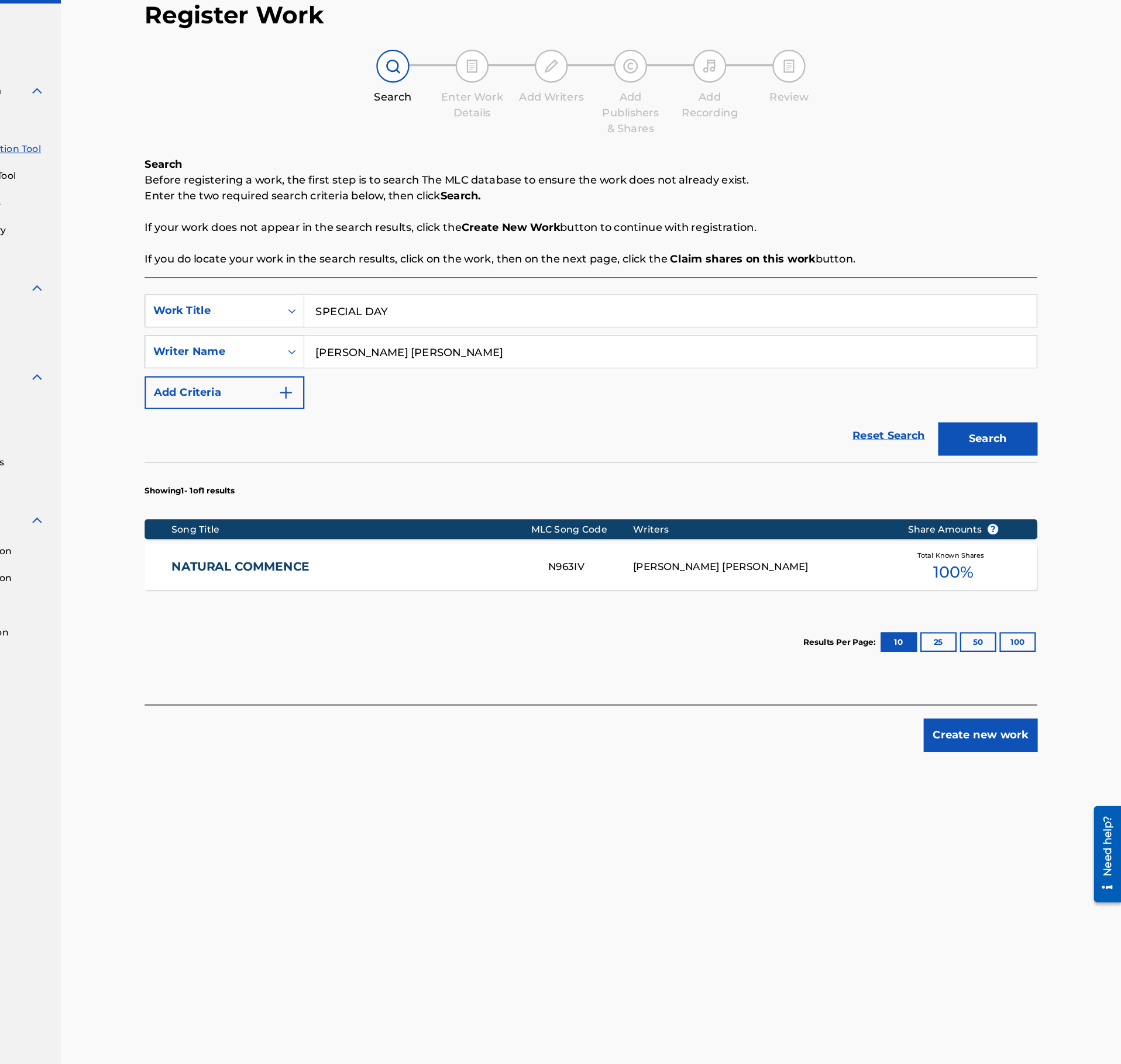
click at [985, 462] on button "Search" at bounding box center [1003, 453] width 88 height 30
click at [643, 573] on div "S79DEB" at bounding box center [650, 567] width 75 height 14
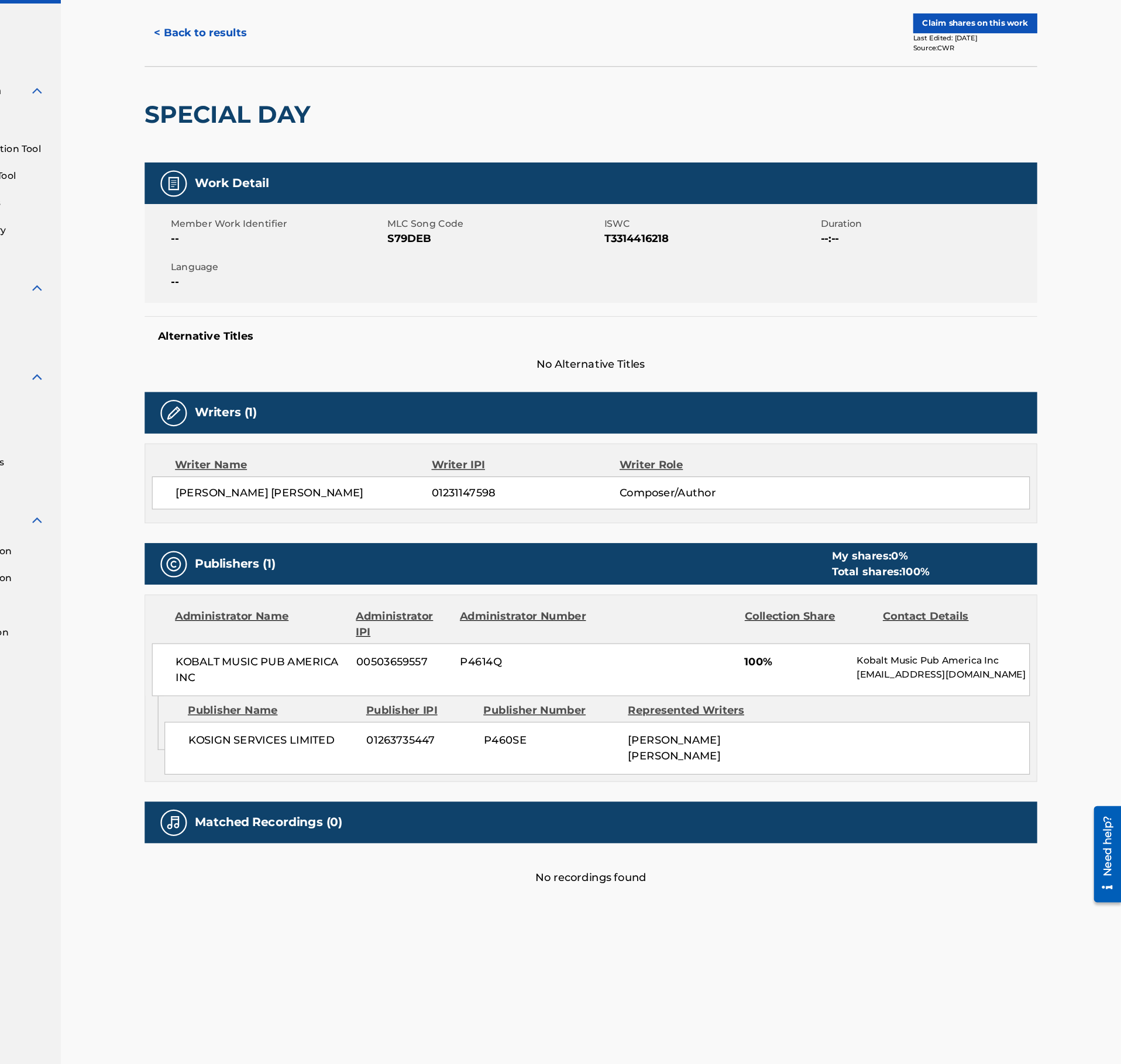
click at [318, 101] on button "< Back to results" at bounding box center [304, 93] width 99 height 30
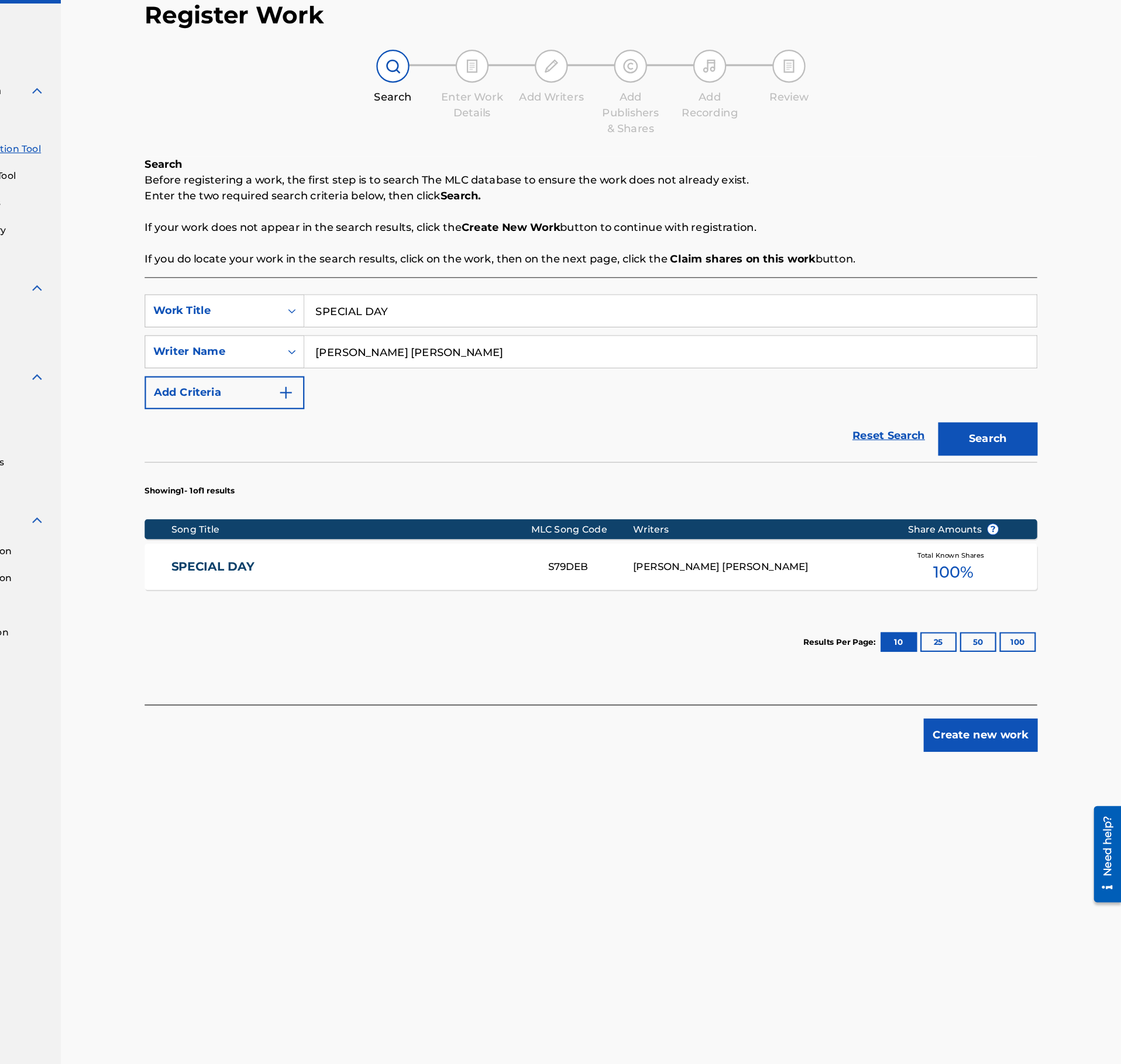
click at [471, 357] on div "SearchWithCriteriab7f932d8-1794-4ae7-b0b3-249be9656f8c Work Title SPECIAL DAY S…" at bounding box center [651, 376] width 791 height 101
click at [467, 341] on input "SPECIAL DAY" at bounding box center [721, 339] width 648 height 28
paste input "WILD ESCAPADE"
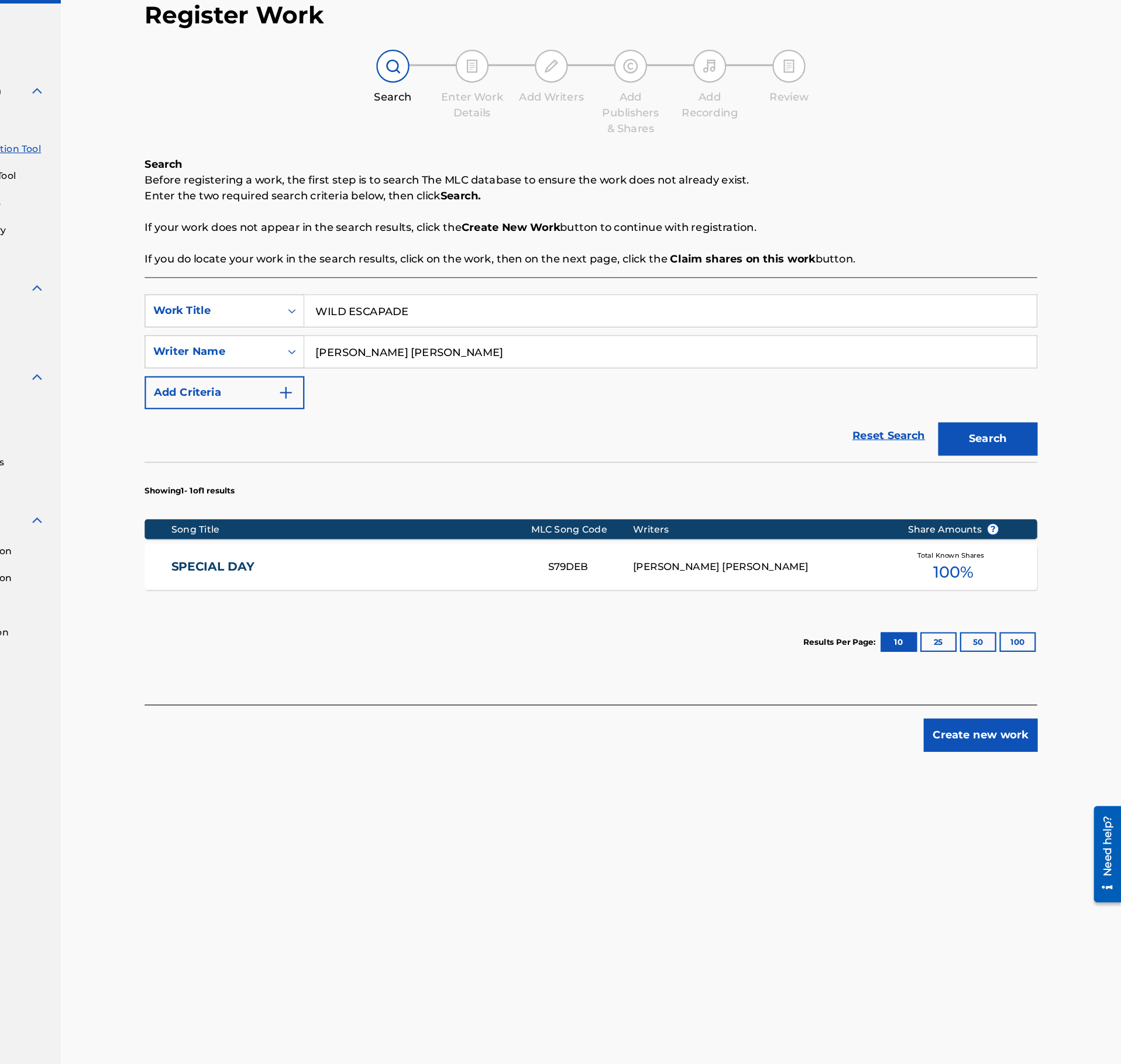
type input "WILD ESCAPADE"
click at [462, 361] on div "SearchWithCriteriab7f932d8-1794-4ae7-b0b3-249be9656f8c Work Title WILD ESCAPADE…" at bounding box center [651, 376] width 791 height 101
click at [462, 372] on input "Antonio Ivorra Giner" at bounding box center [721, 375] width 648 height 28
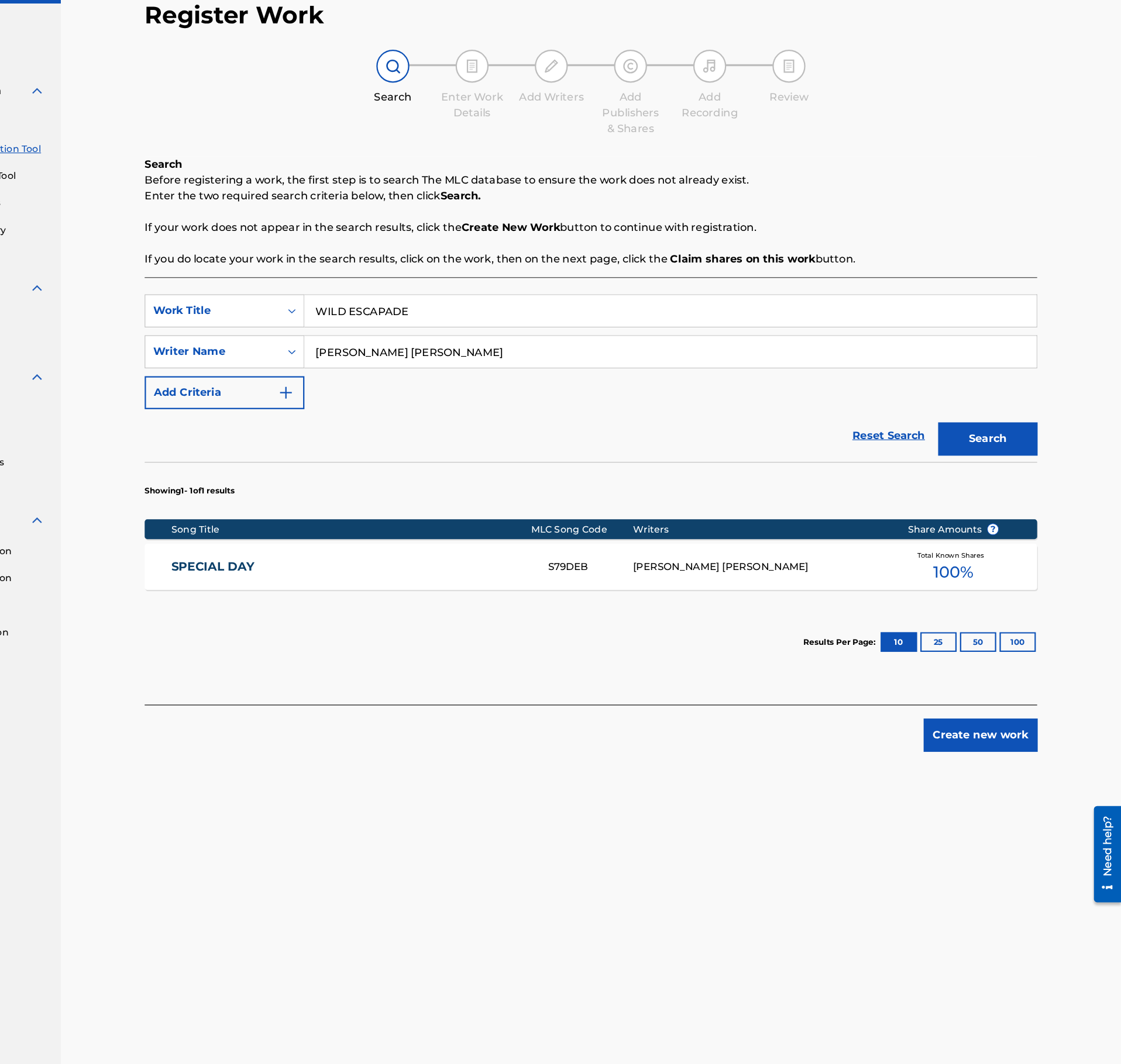
paste input "Hyun Soo Kang"
type input "Hyun Soo Kang"
click at [1030, 464] on button "Search" at bounding box center [1003, 453] width 88 height 30
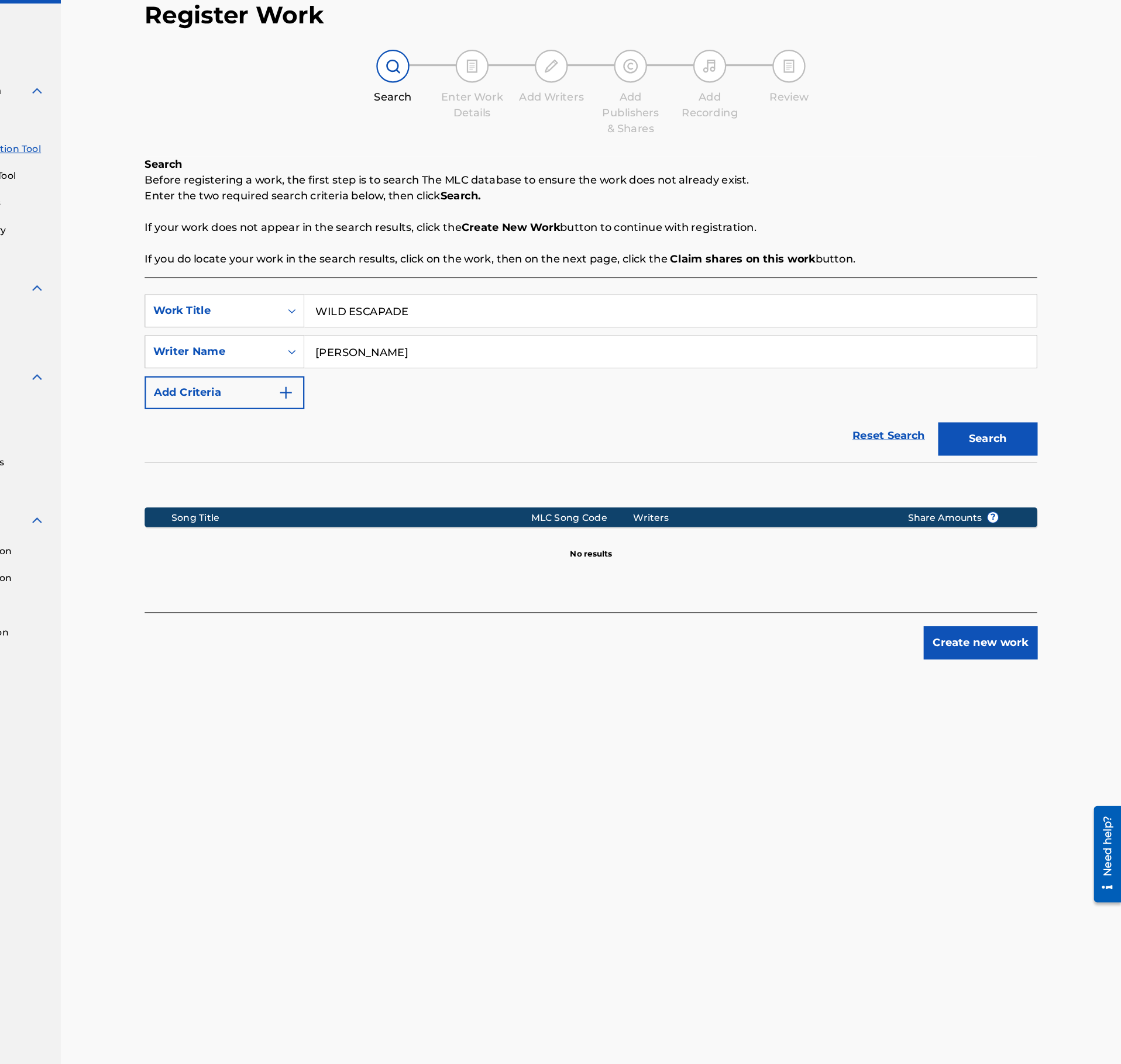
click at [457, 334] on input "WILD ESCAPADE" at bounding box center [721, 339] width 648 height 28
paste input "OVERFLOWING"
type input "OVERFLOWING"
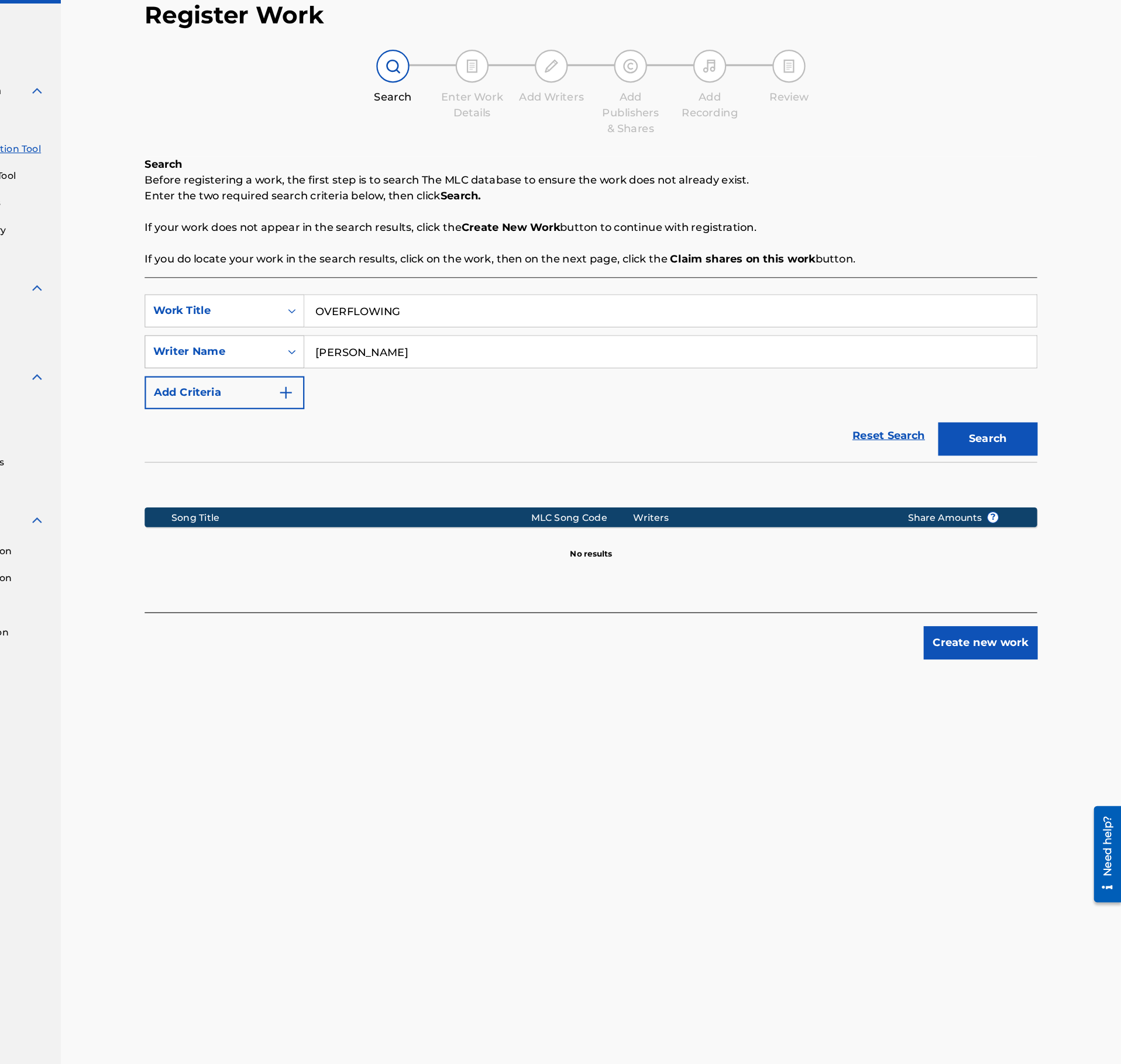
drag, startPoint x: 498, startPoint y: 385, endPoint x: 281, endPoint y: 383, distance: 217.0
click at [397, 383] on input "Hyun Soo Kang" at bounding box center [721, 375] width 648 height 28
click at [959, 439] on button "Search" at bounding box center [1003, 453] width 88 height 30
type input "D"
type input "WIEBE"
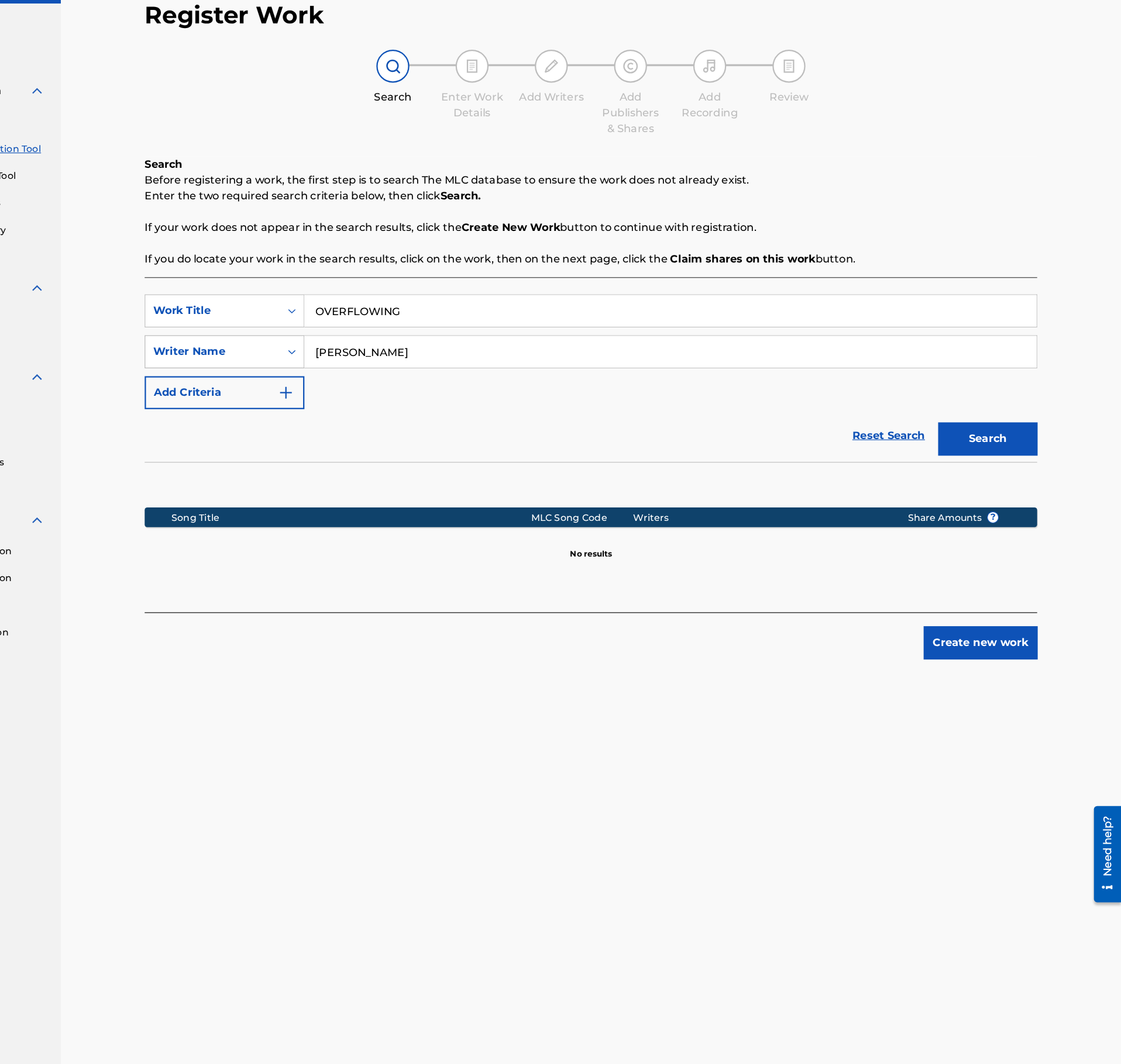
click at [959, 439] on button "Search" at bounding box center [1003, 453] width 88 height 30
click at [421, 334] on input "OVERFLOWING" at bounding box center [721, 339] width 648 height 28
paste input "EXPLORERS"
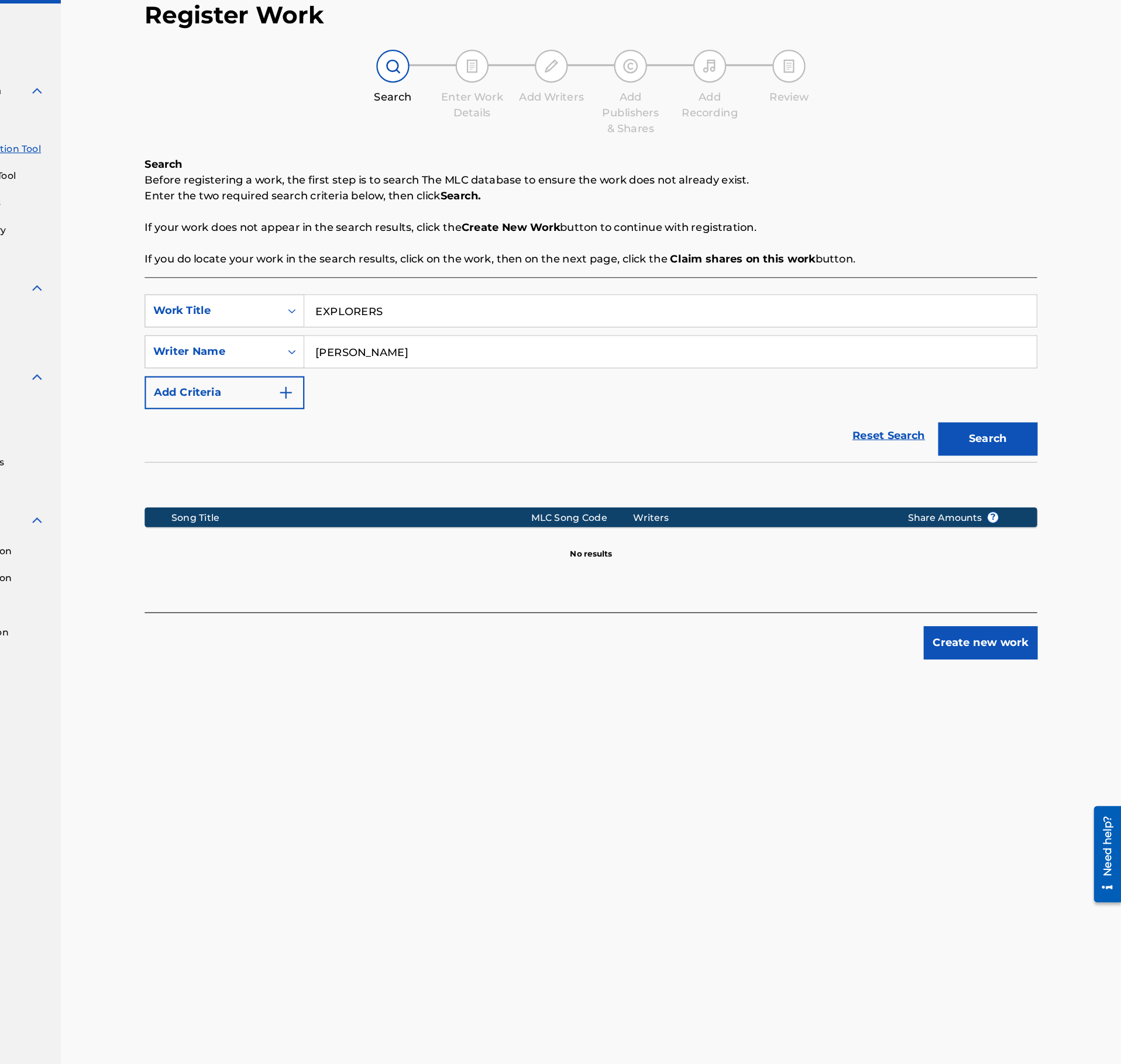
type input "EXPLORERS"
click at [474, 388] on input "WIEBE" at bounding box center [721, 375] width 648 height 28
type input "JESSY AYMON"
click at [959, 439] on button "Search" at bounding box center [1003, 453] width 88 height 30
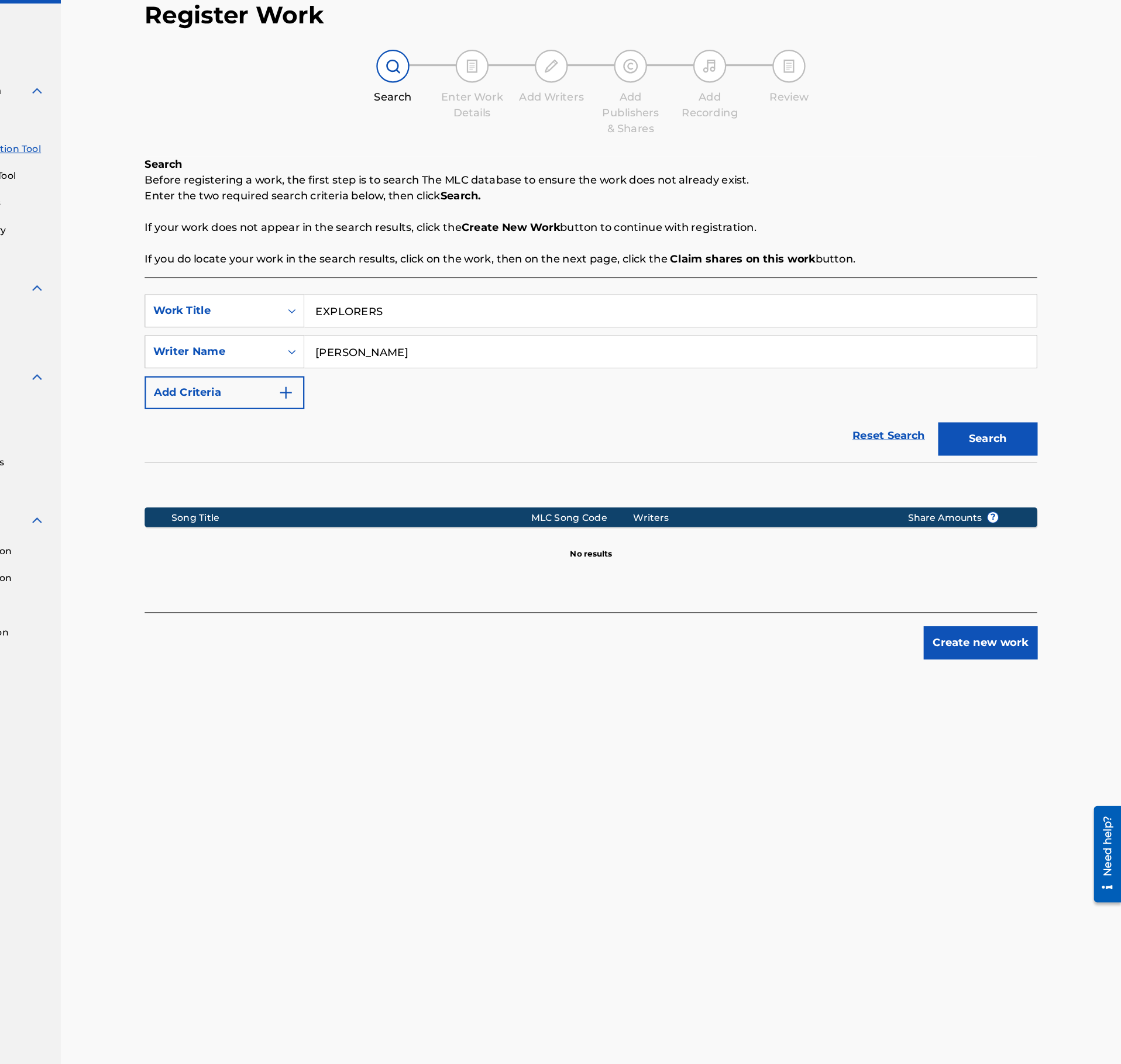
click at [497, 348] on input "EXPLORERS" at bounding box center [721, 339] width 648 height 28
paste input "I CAN FEEL IT"
type input "I CAN FEEL IT"
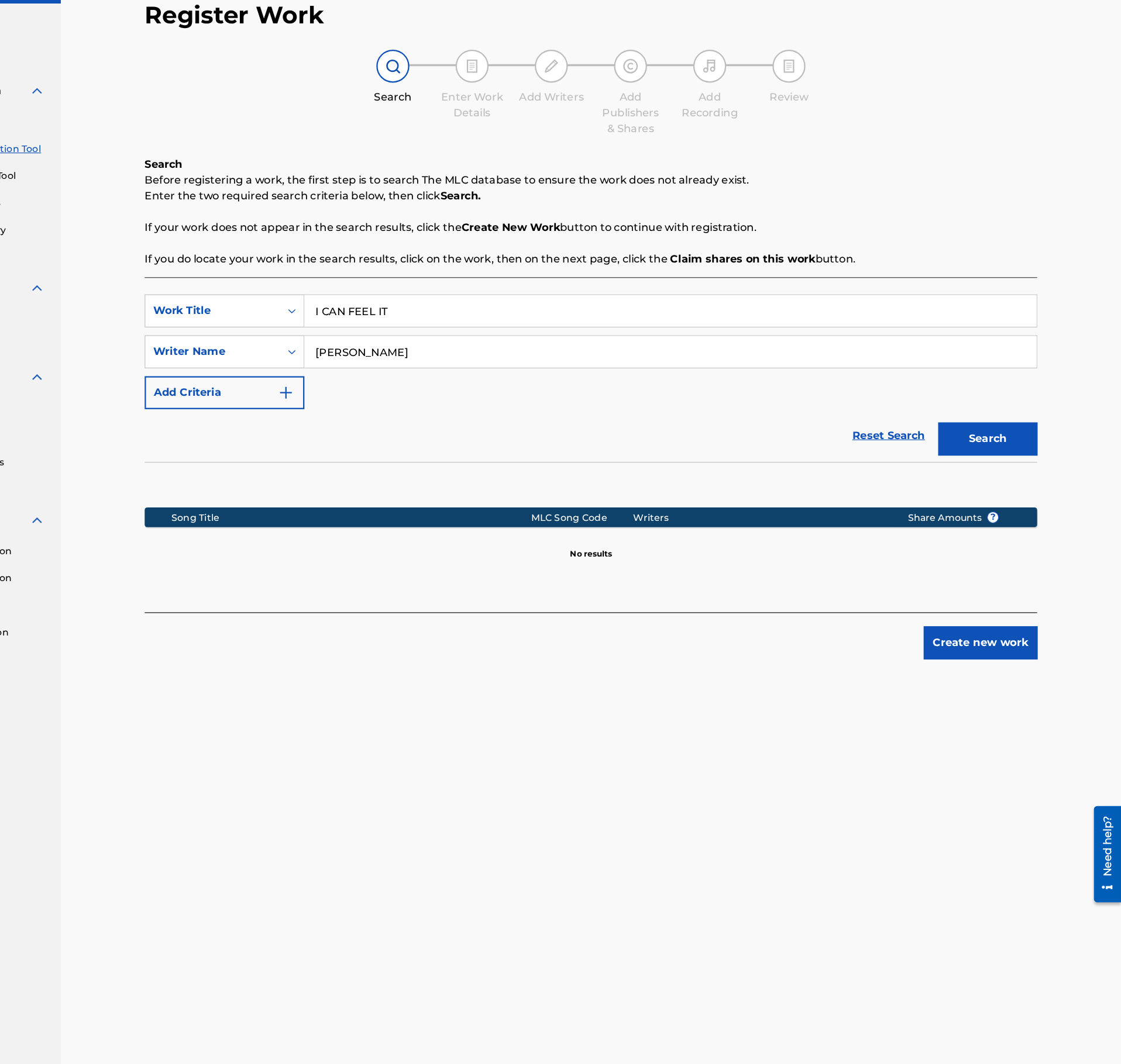
click at [494, 384] on input "JESSY AYMON" at bounding box center [721, 375] width 648 height 28
click at [959, 439] on button "Search" at bounding box center [1003, 453] width 88 height 30
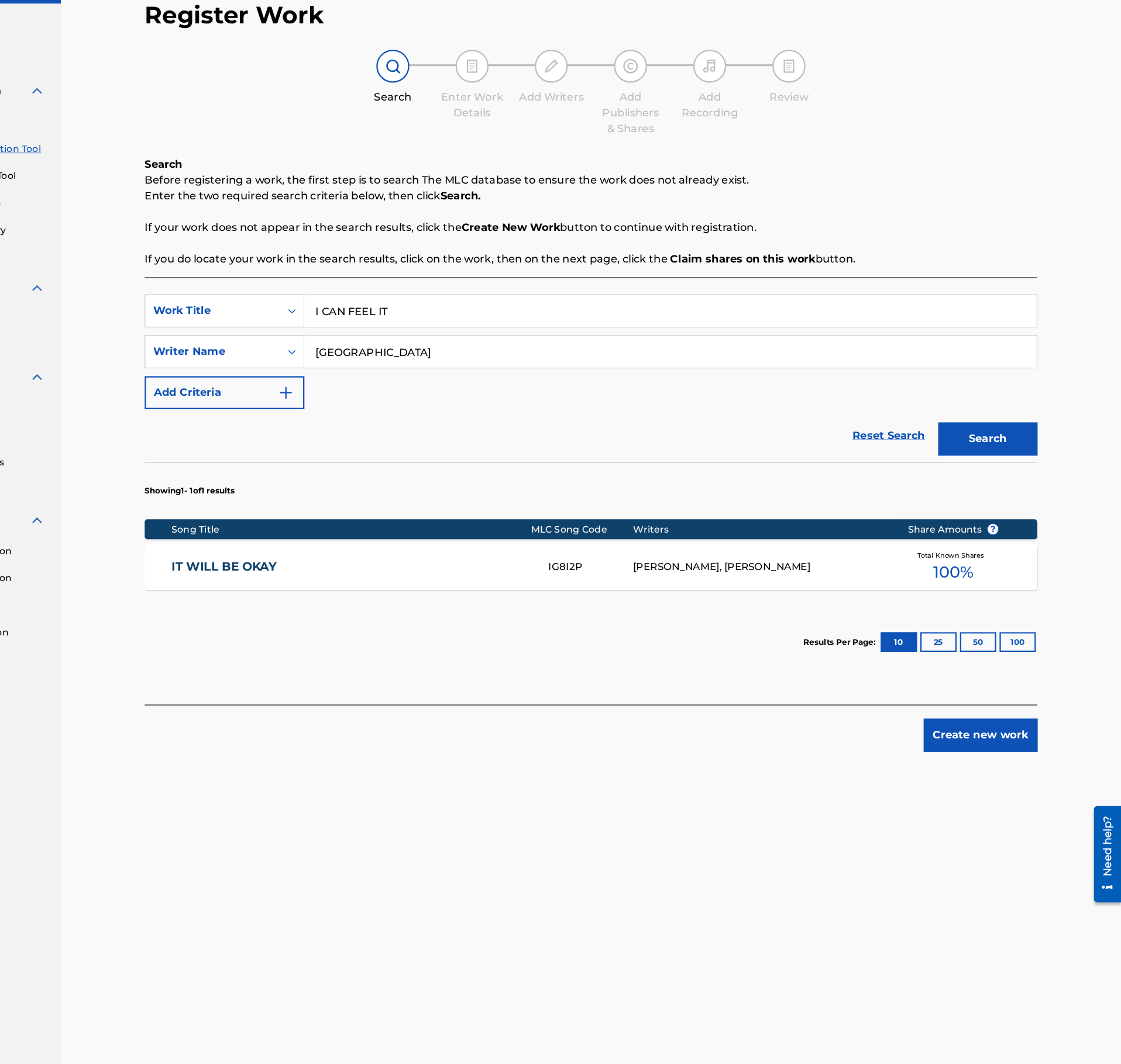
click at [470, 368] on input "SVEZIA" at bounding box center [721, 375] width 648 height 28
paste input "Alexandre"
type input "Alexandre SVEZIA"
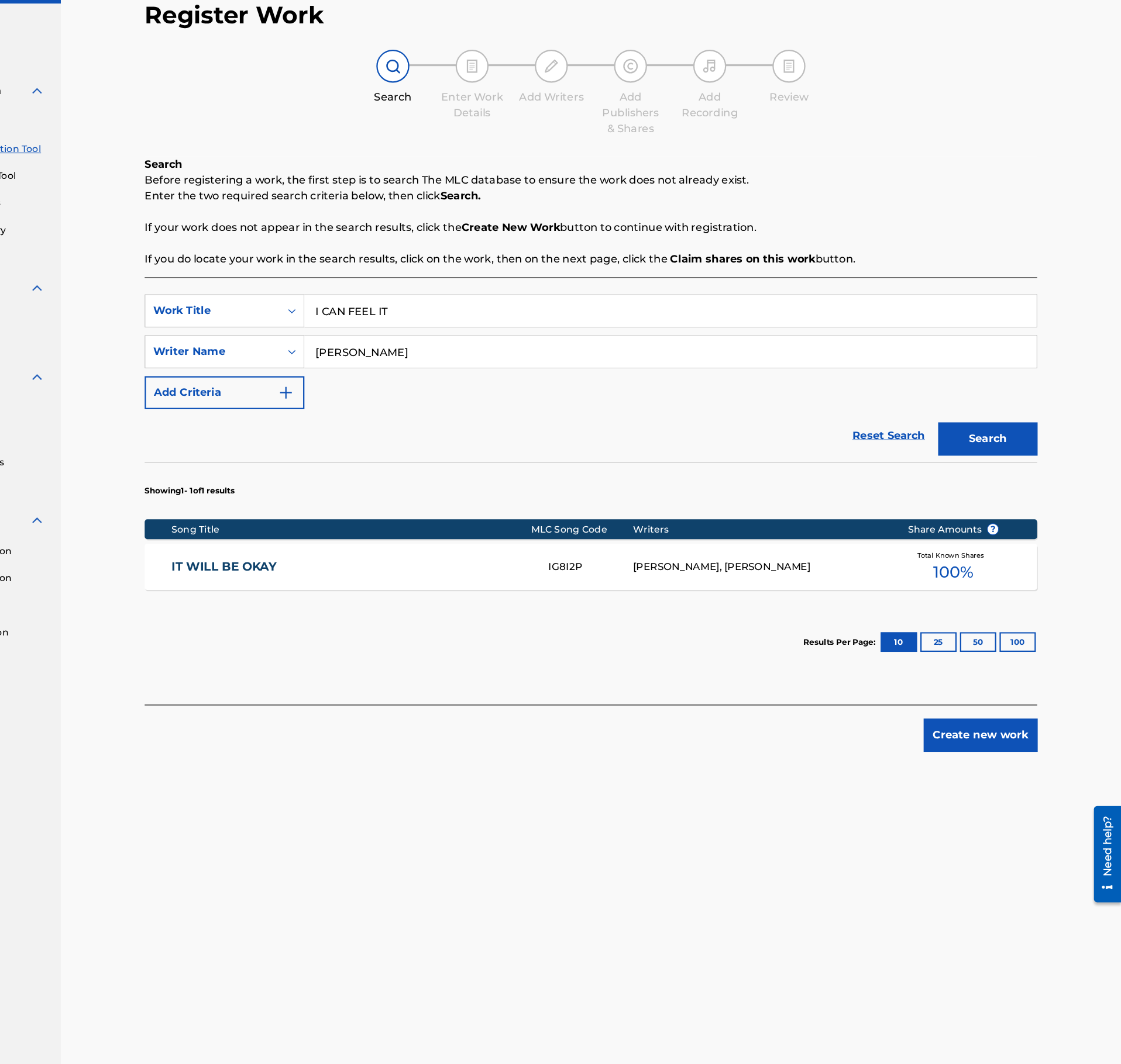
click at [1036, 477] on section "Showing 1 - 1 of 1 results" at bounding box center [651, 496] width 791 height 45
click at [1023, 462] on button "Search" at bounding box center [1003, 453] width 88 height 30
click at [517, 338] on input "I CAN FEEL IT" at bounding box center [721, 339] width 648 height 28
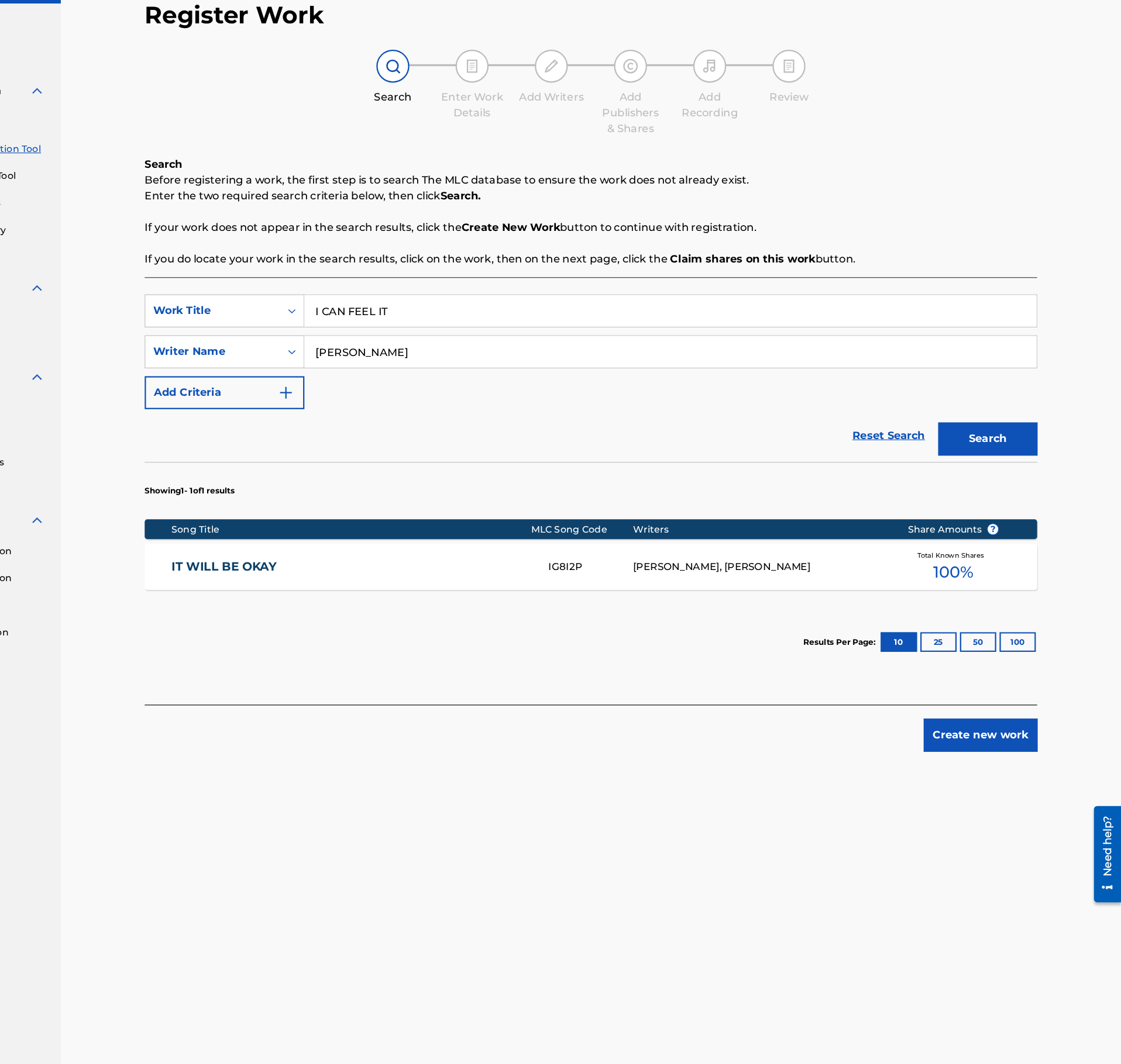
click at [517, 338] on input "I CAN FEEL IT" at bounding box center [721, 339] width 648 height 28
paste input "DYLAN'S DREAM"
click at [509, 352] on input "I CAN FEEL DYLAN'S DREAM" at bounding box center [721, 339] width 648 height 28
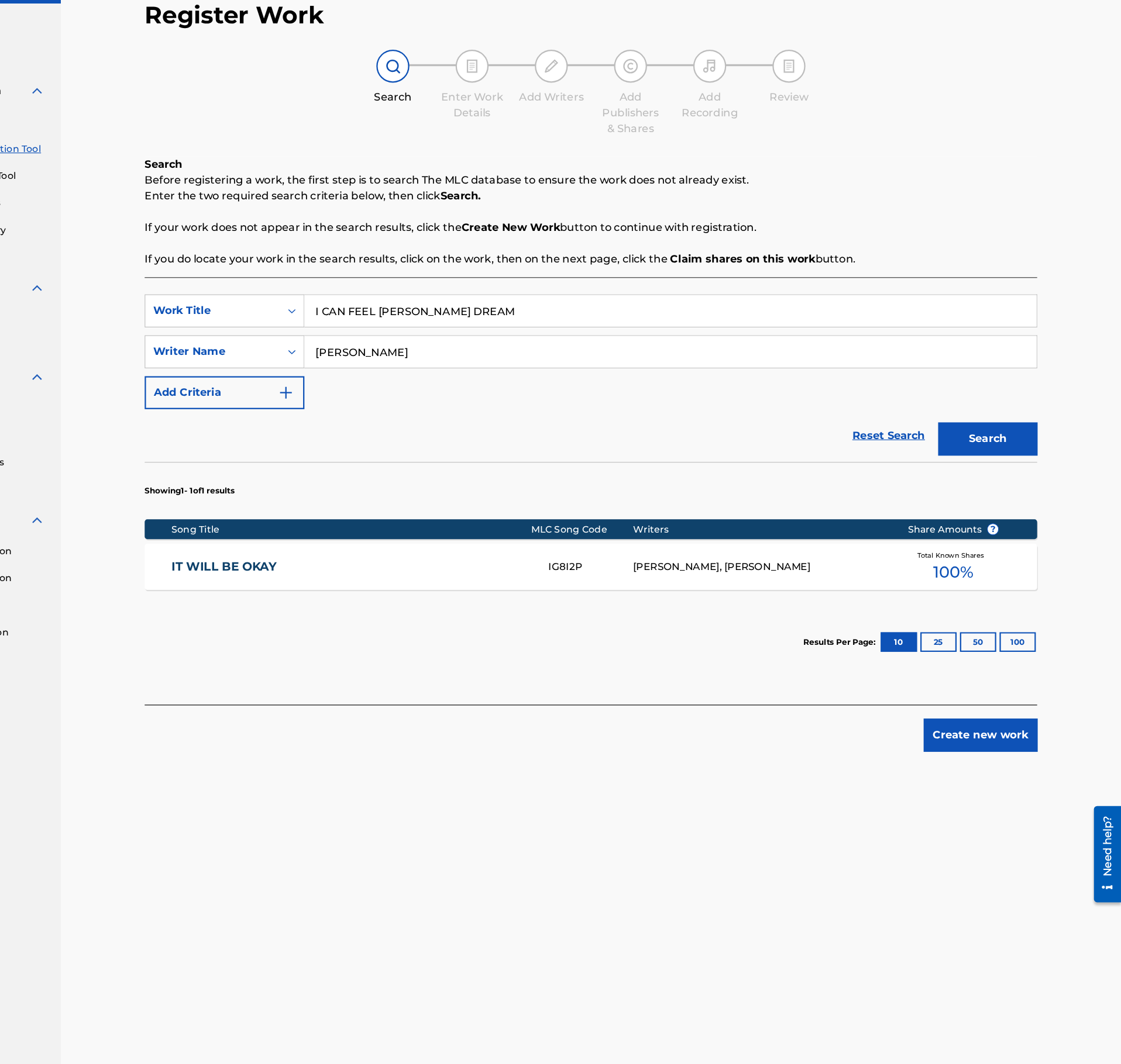
paste input "Search Form"
type input "DYLAN'S DREAM"
drag, startPoint x: 534, startPoint y: 375, endPoint x: 297, endPoint y: 385, distance: 237.2
click at [397, 385] on input "Alexandre SVEZIA" at bounding box center [721, 375] width 648 height 28
type input "JESSY"
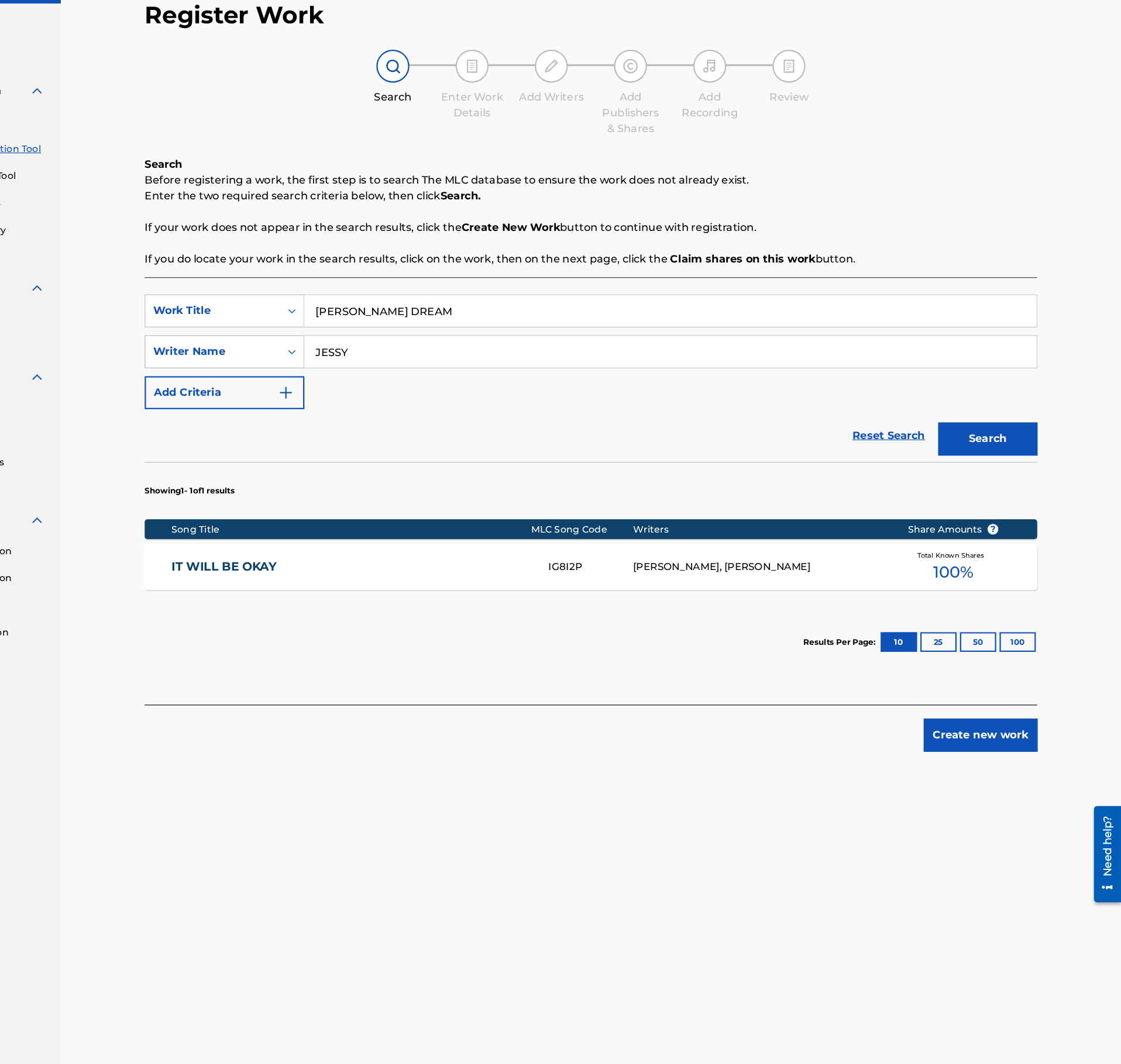
click at [959, 439] on button "Search" at bounding box center [1003, 453] width 88 height 30
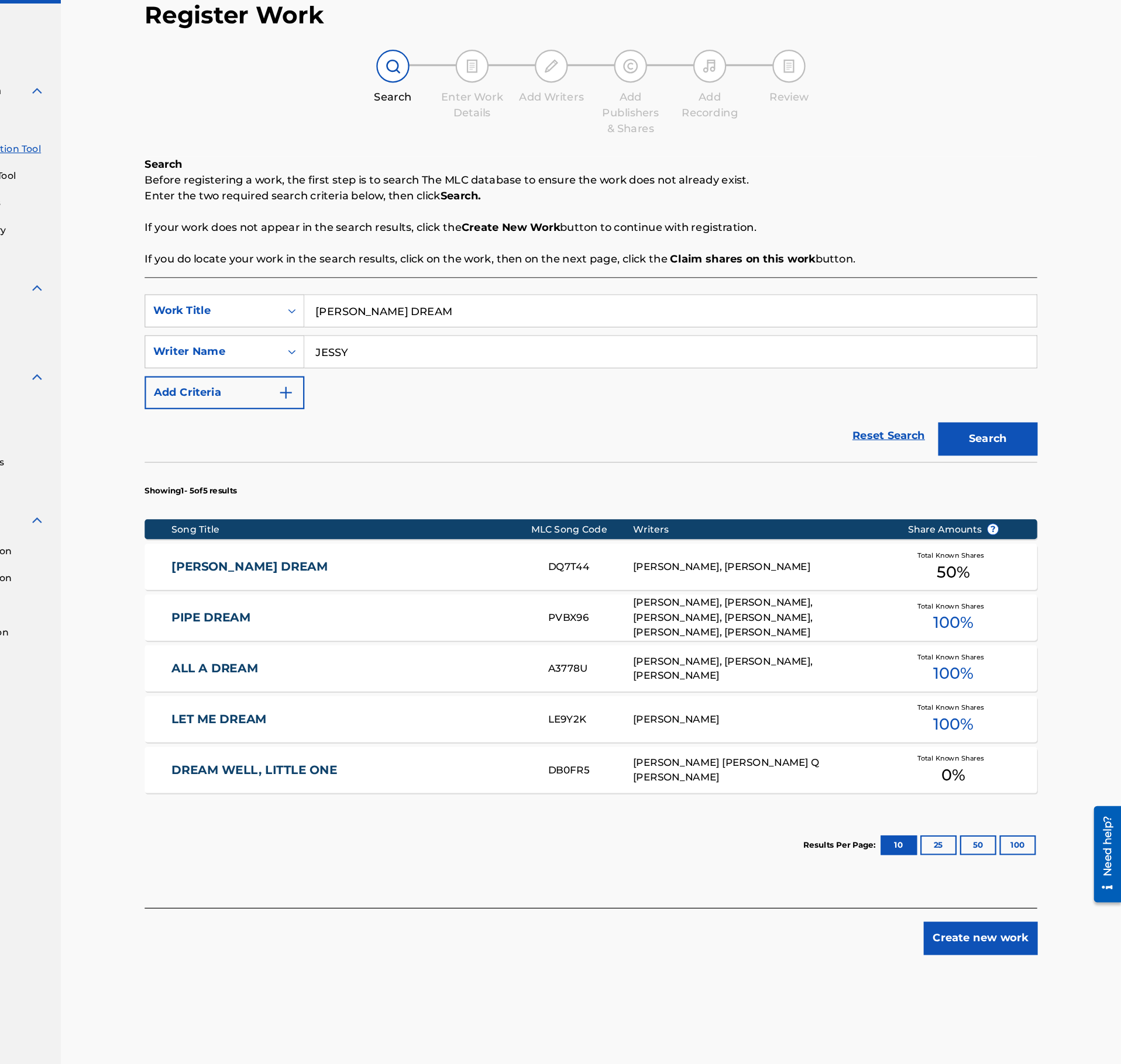
click at [468, 573] on link "DYLAN'S DREAM" at bounding box center [439, 567] width 318 height 14
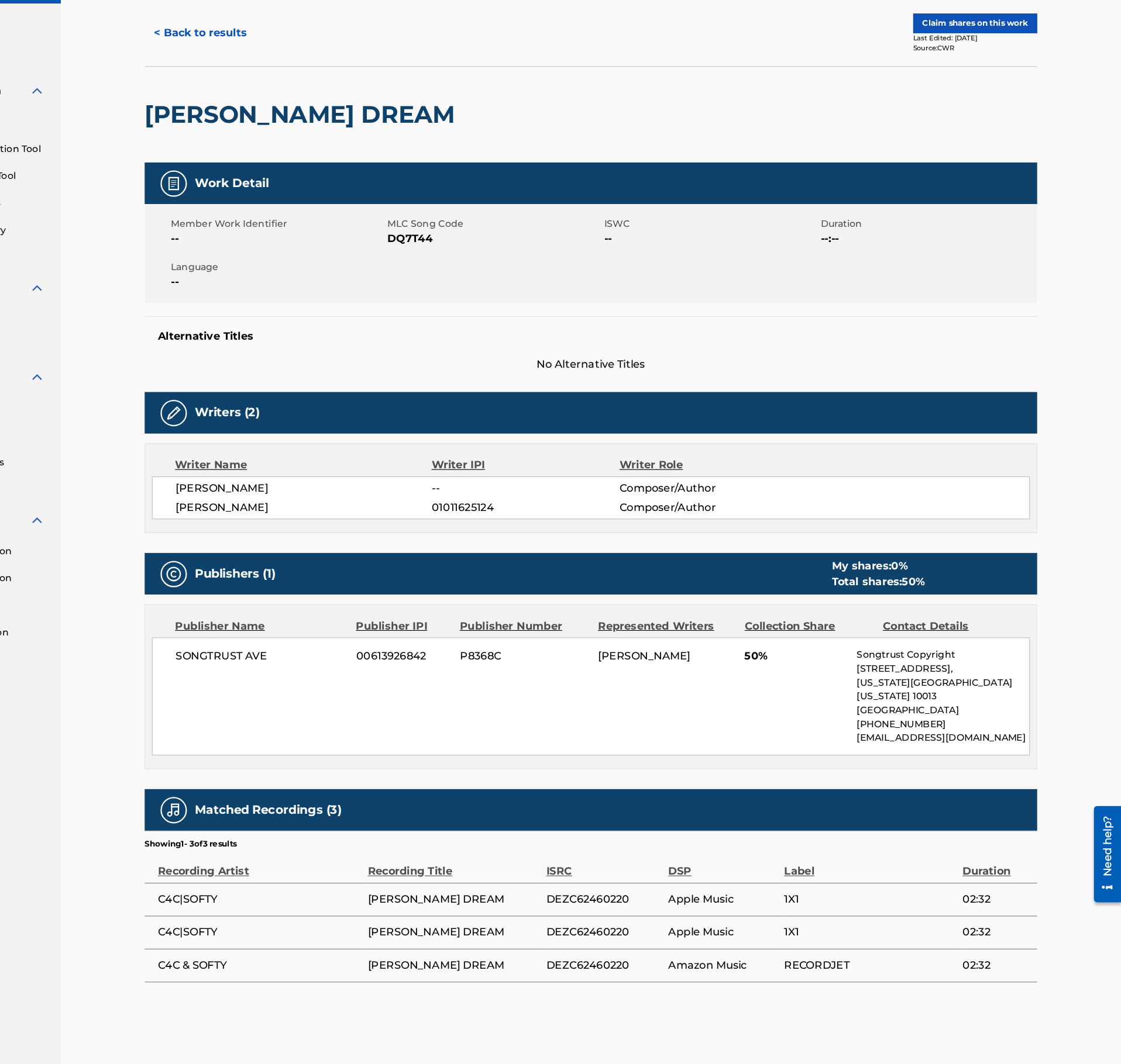
click at [293, 87] on button "< Back to results" at bounding box center [304, 93] width 99 height 30
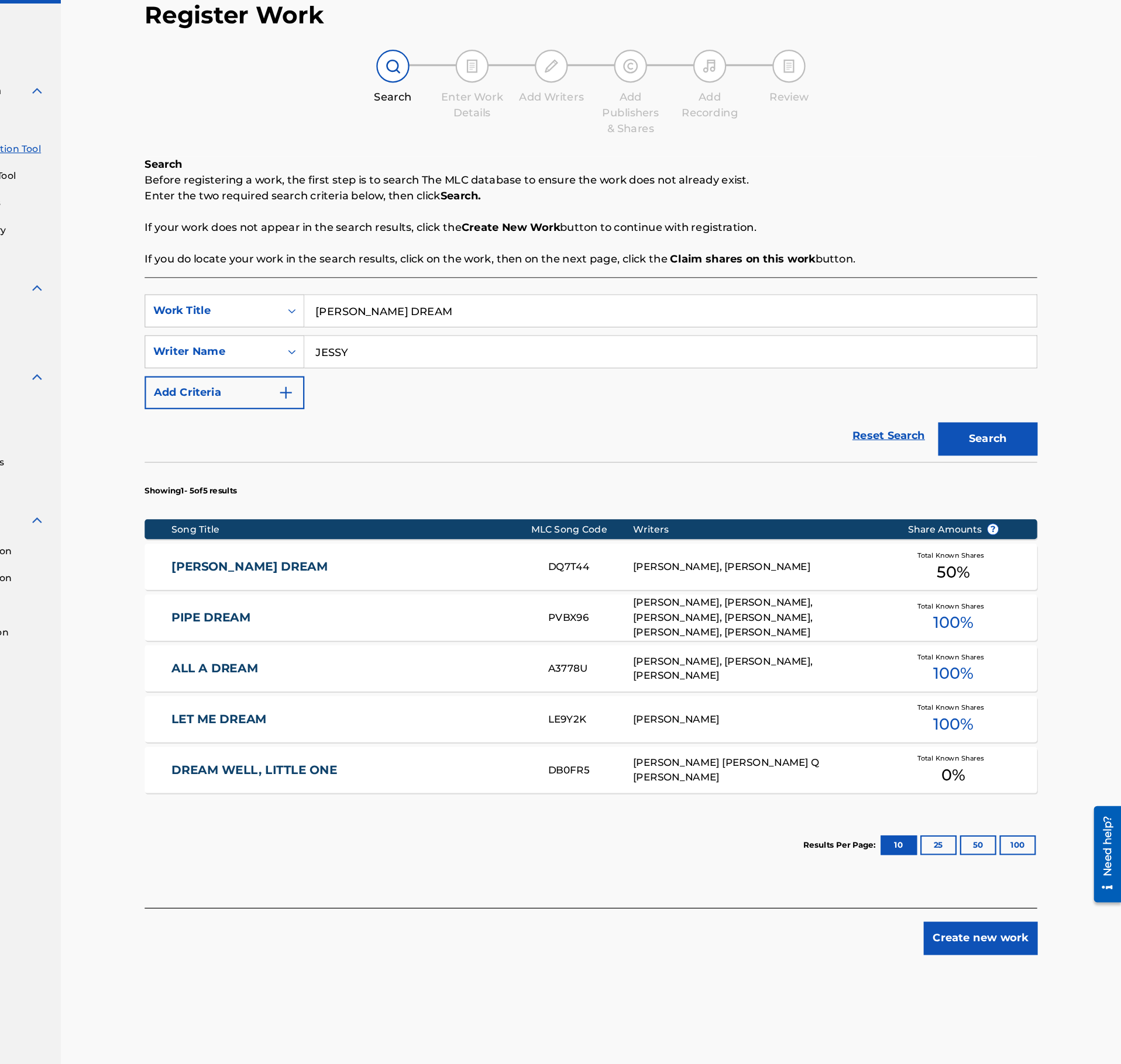
click at [464, 344] on input "DYLAN'S DREAM" at bounding box center [721, 339] width 648 height 28
paste input "PAPILLON"
type input "PAPILLON"
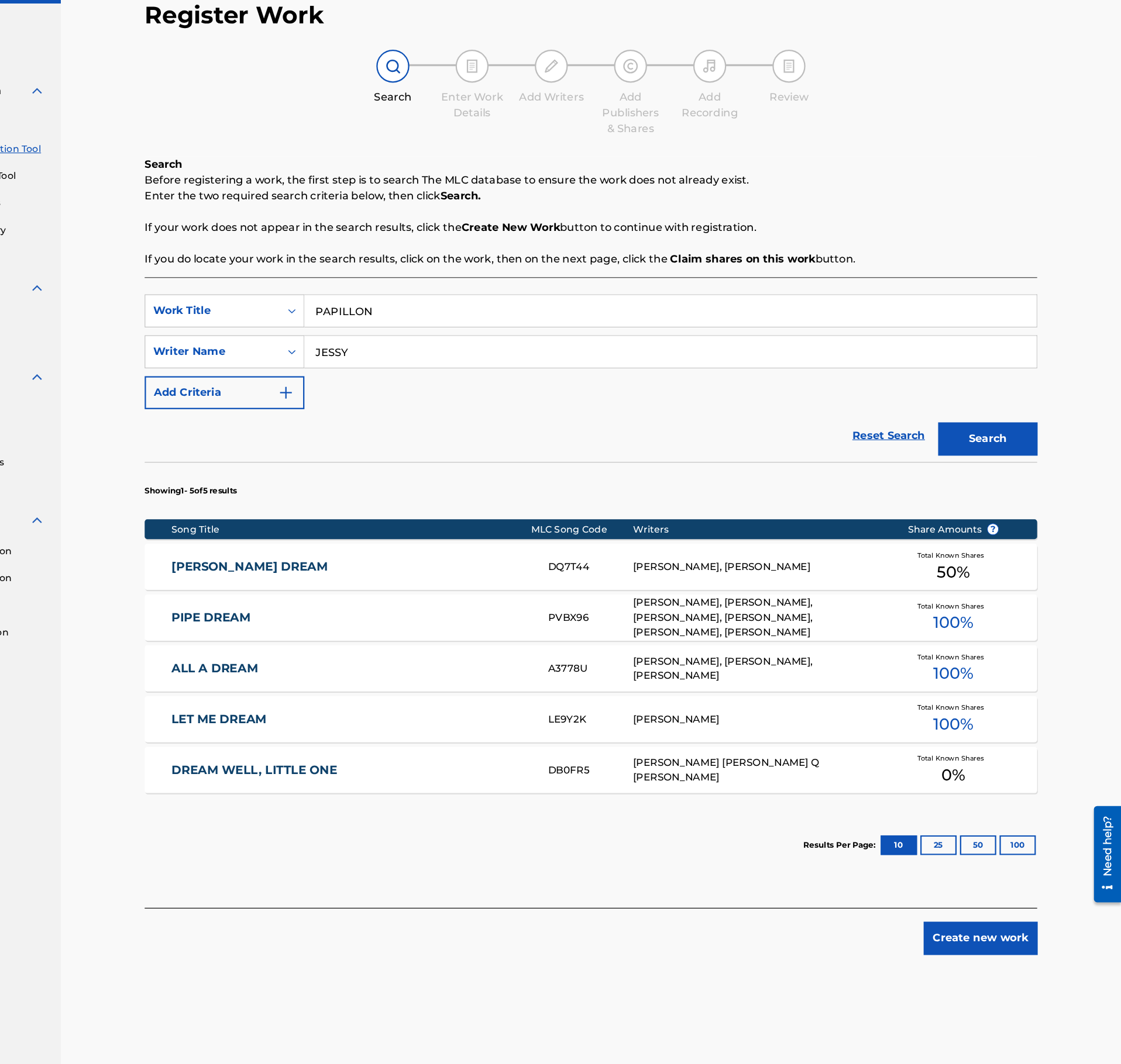
click at [452, 381] on input "JESSY" at bounding box center [721, 375] width 648 height 28
type input "nico ottmann"
click at [959, 439] on button "Search" at bounding box center [1003, 453] width 88 height 30
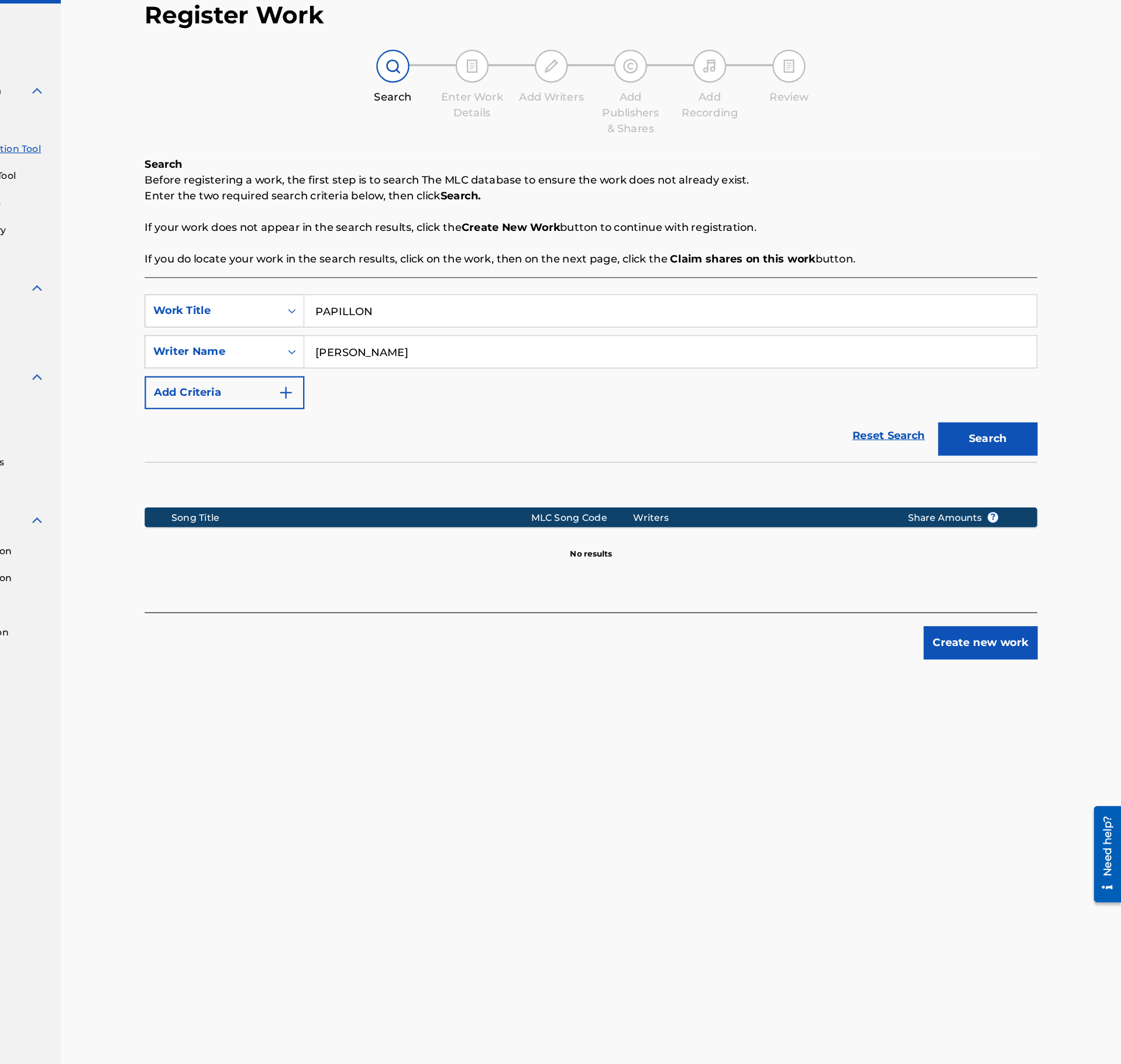
click at [472, 340] on input "PAPILLON" at bounding box center [721, 339] width 648 height 28
paste input "FOLK SPIRIT"
type input "FOLK SPIRIT"
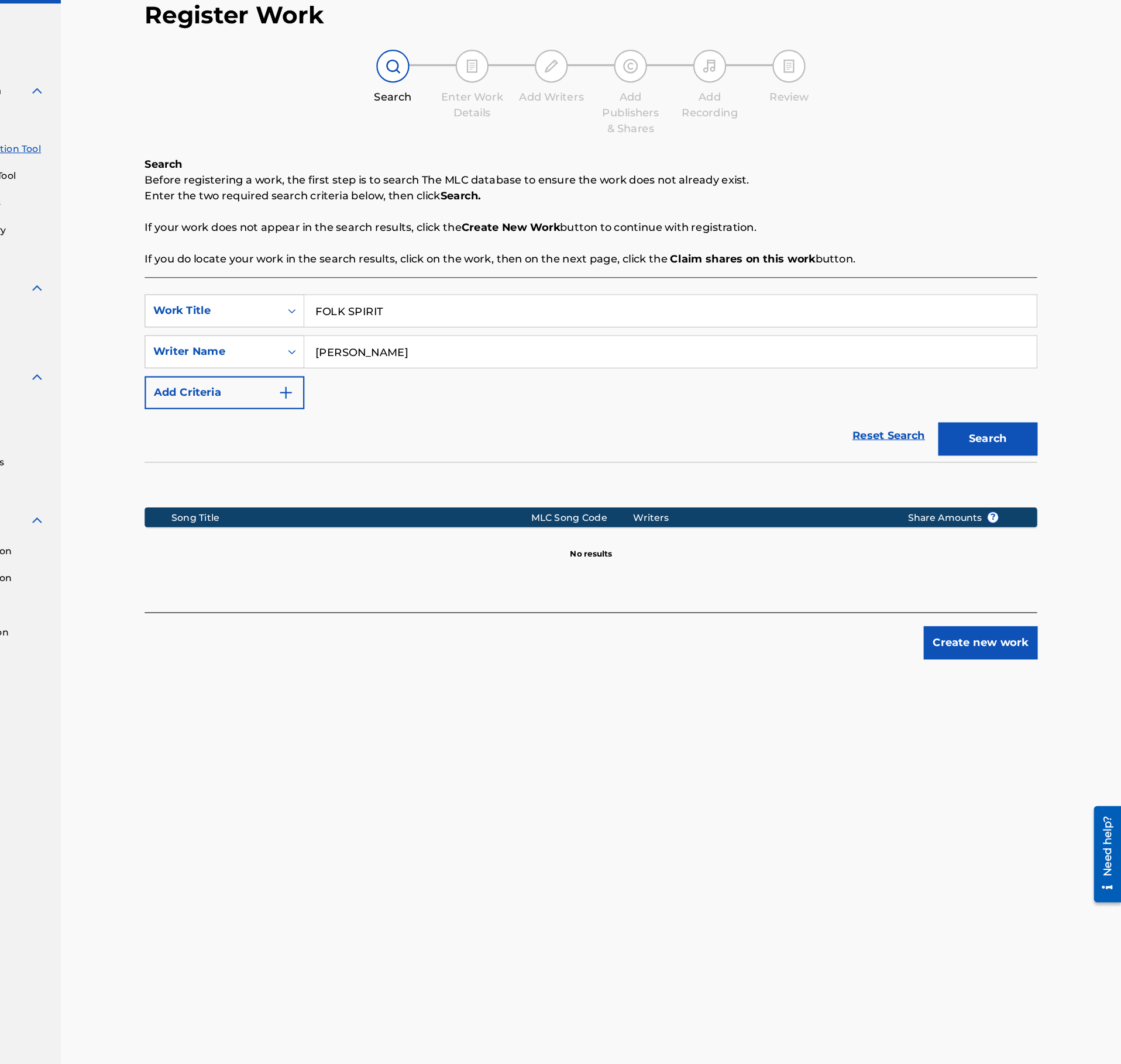
drag, startPoint x: 494, startPoint y: 376, endPoint x: 255, endPoint y: 375, distance: 239.0
click at [397, 375] on input "nico ottmann" at bounding box center [721, 375] width 648 height 28
type input "jessy aymon"
click at [959, 439] on button "Search" at bounding box center [1003, 453] width 88 height 30
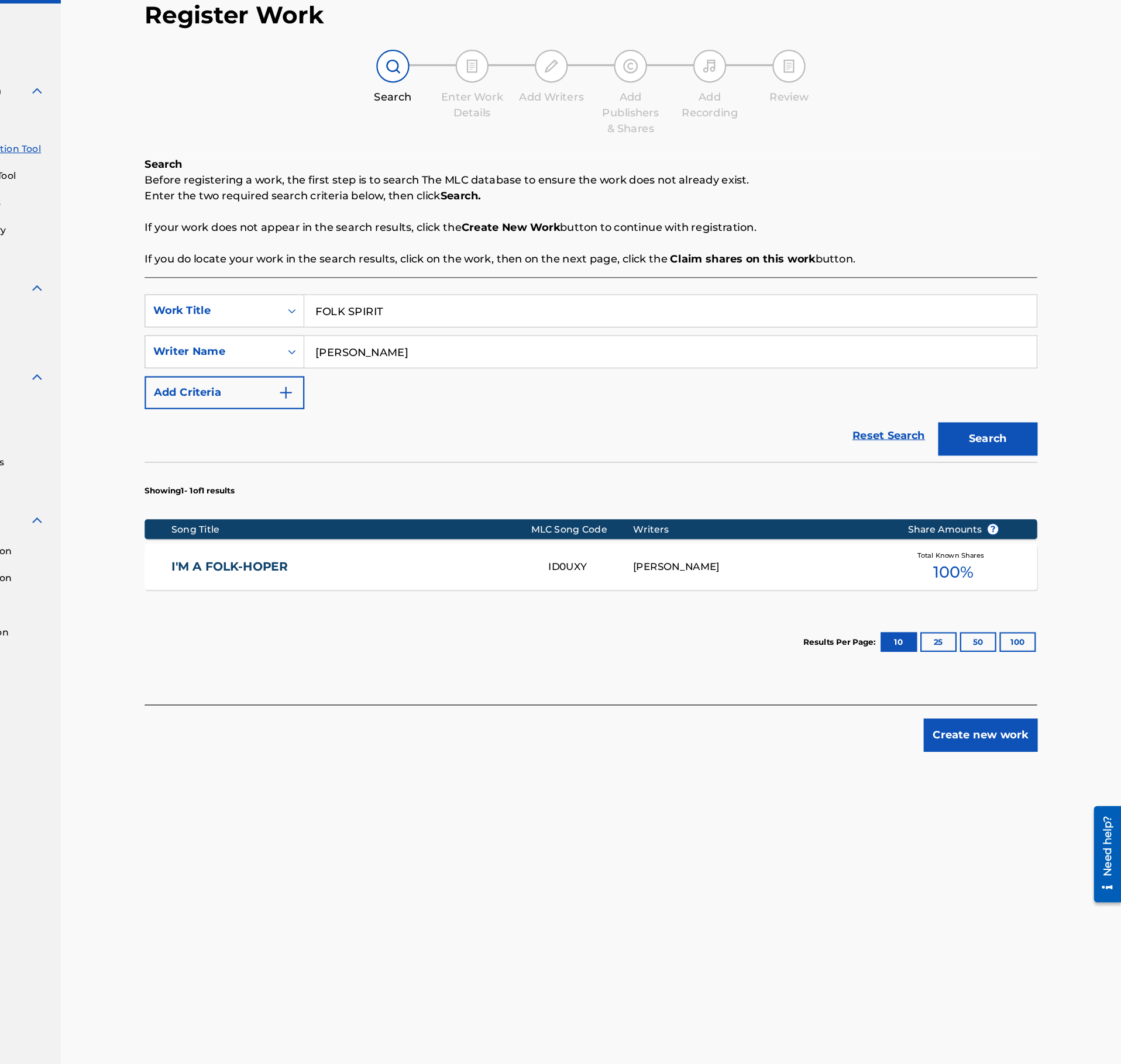
click at [487, 343] on input "FOLK SPIRIT" at bounding box center [721, 339] width 648 height 28
paste input "CREATING MEMORIES"
click at [1023, 456] on button "Search" at bounding box center [1003, 453] width 88 height 30
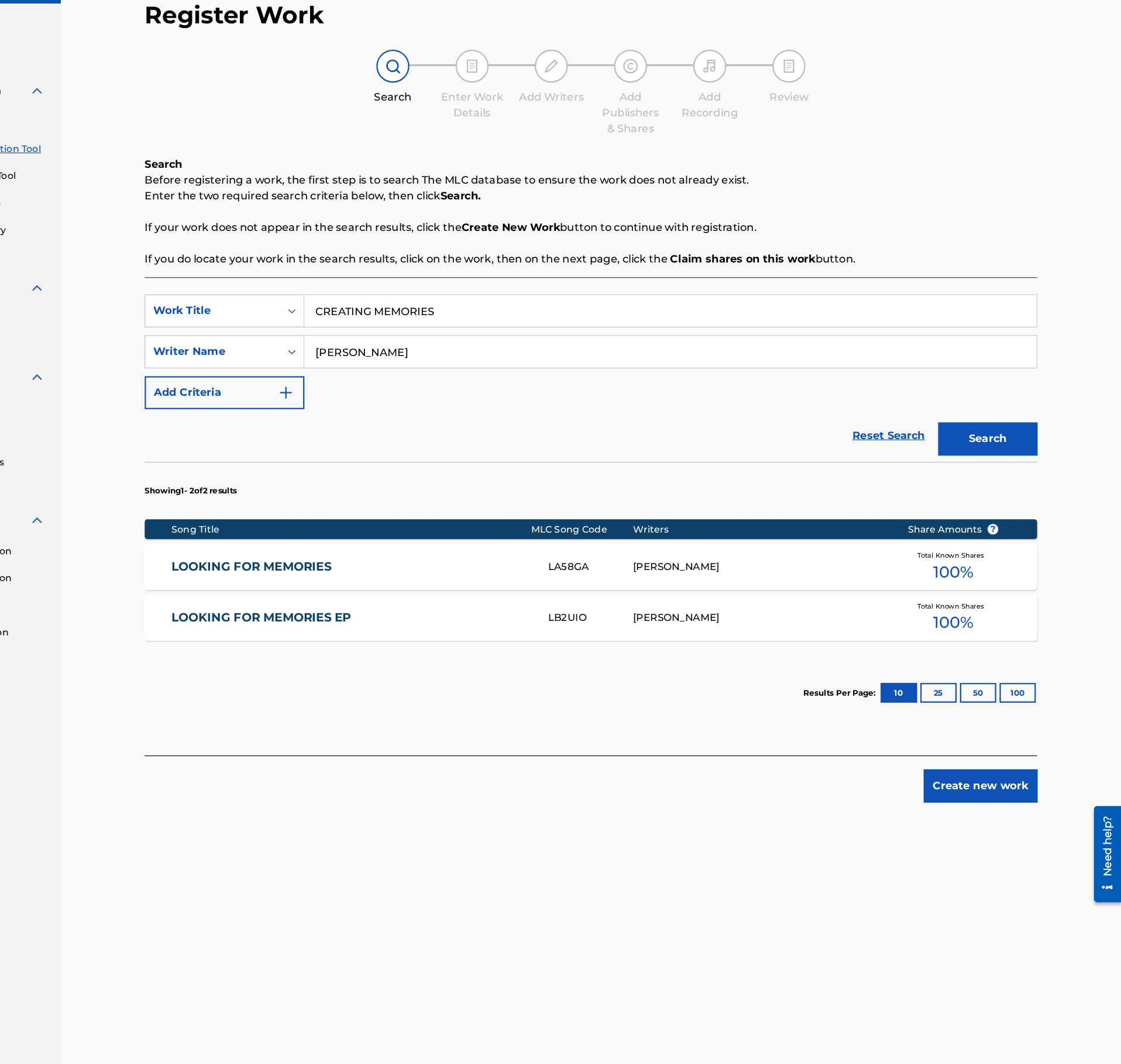
click at [486, 345] on input "CREATING MEMORIES" at bounding box center [721, 339] width 648 height 28
paste input "PATIO"
type input "PATIO"
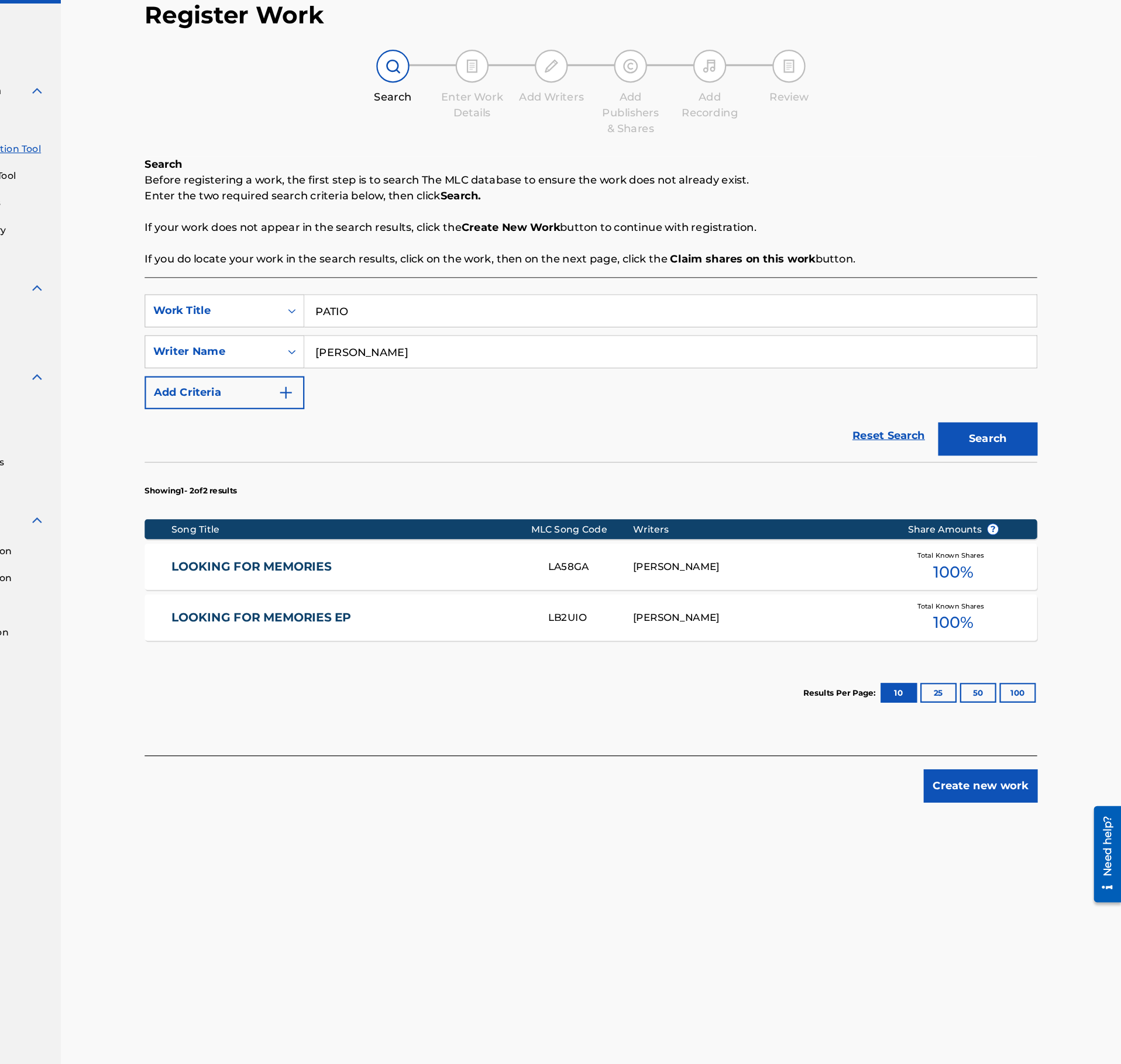
drag, startPoint x: 504, startPoint y: 388, endPoint x: 335, endPoint y: 383, distance: 169.1
click at [397, 383] on input "jessy aymon" at bounding box center [721, 375] width 648 height 28
type input "malte kuhn"
click at [959, 439] on button "Search" at bounding box center [1003, 453] width 88 height 30
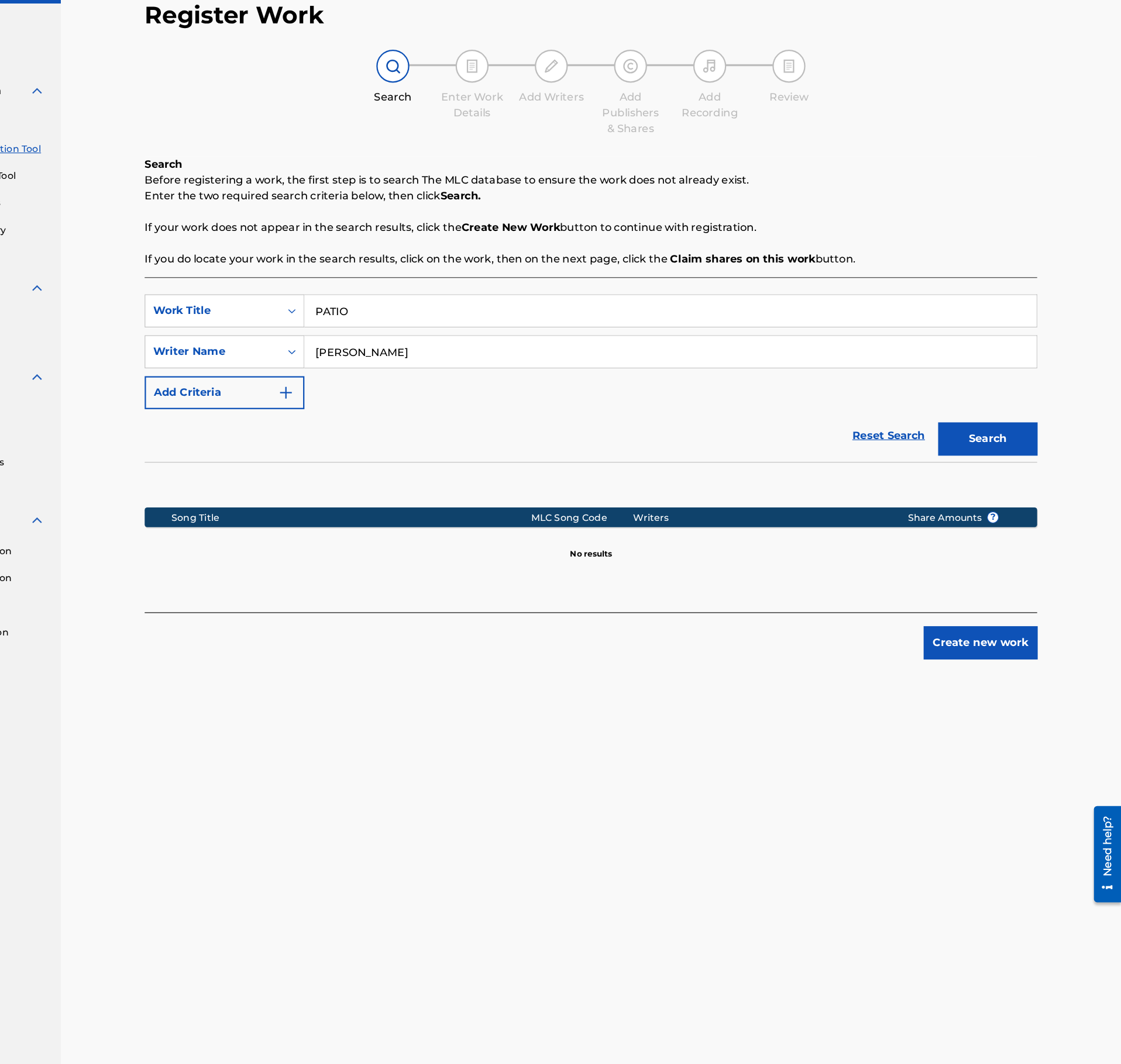
click at [446, 335] on input "PATIO" at bounding box center [721, 339] width 648 height 28
click at [446, 334] on input "PATIO" at bounding box center [721, 339] width 648 height 28
paste input "NO NEED"
type input "NO NEED"
drag, startPoint x: 498, startPoint y: 385, endPoint x: 339, endPoint y: 374, distance: 159.4
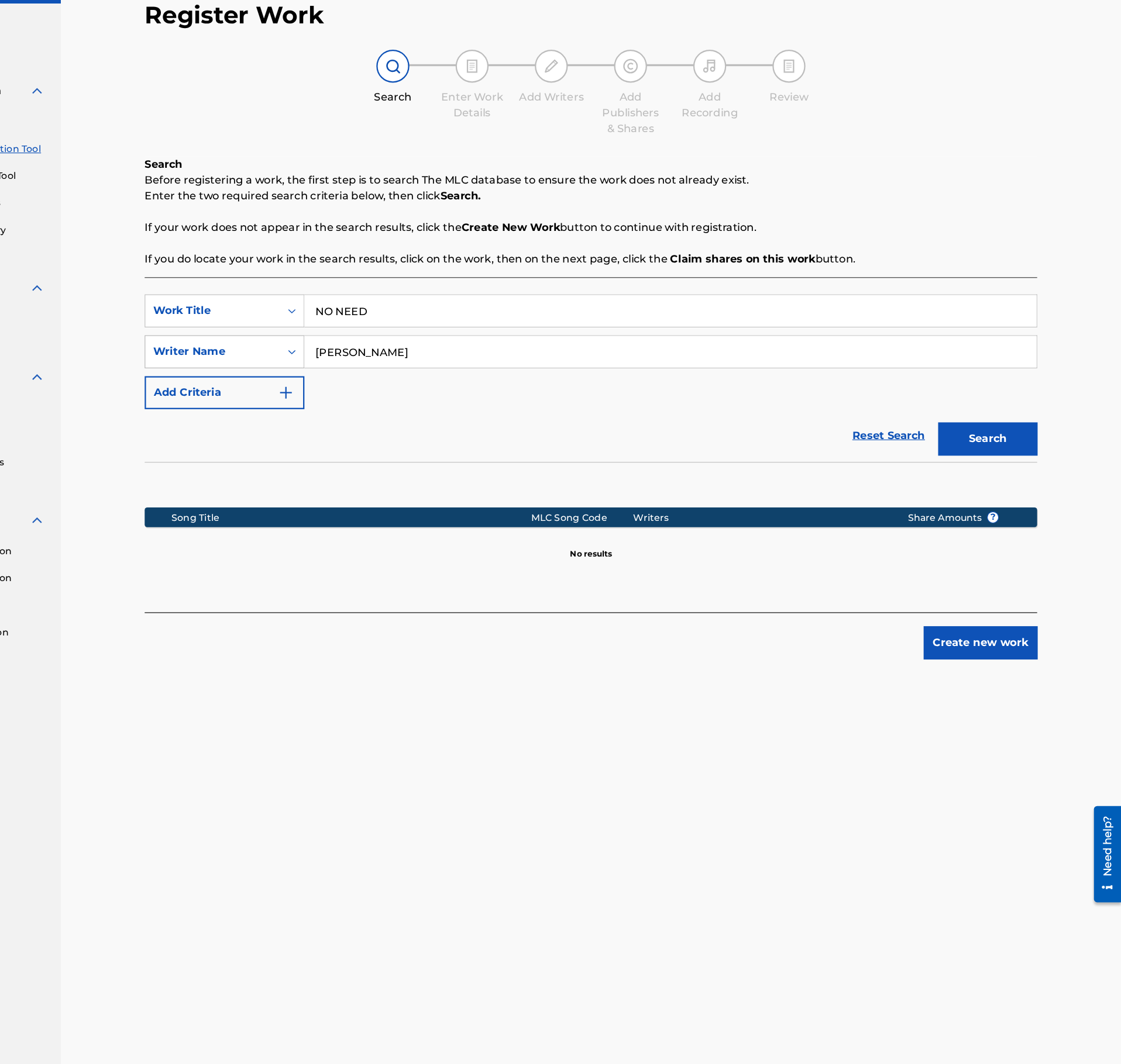
click at [397, 380] on input "malte kuhn" at bounding box center [721, 375] width 648 height 28
click at [959, 439] on button "Search" at bounding box center [1003, 453] width 88 height 30
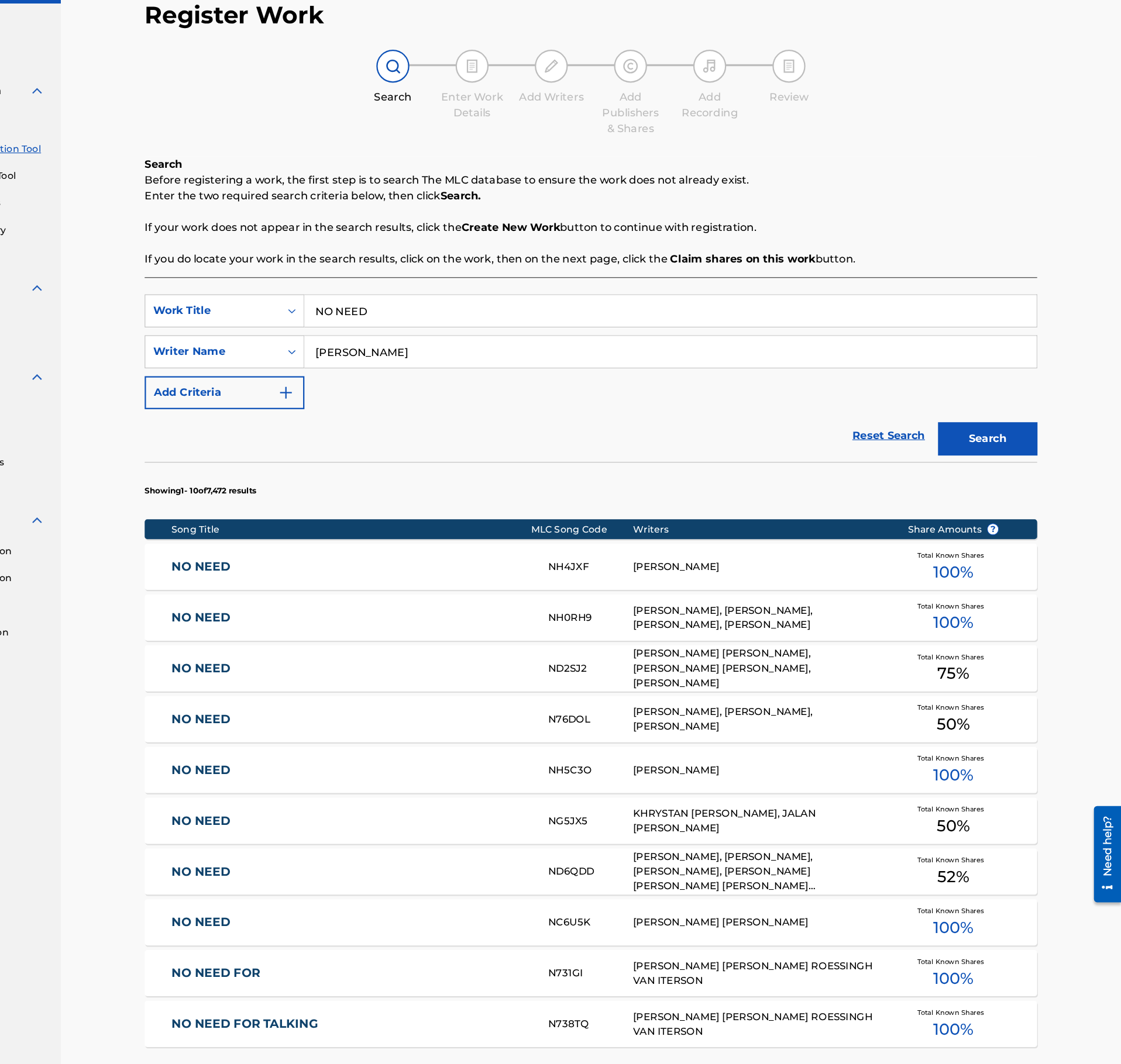
click at [466, 374] on input "alexander" at bounding box center [721, 375] width 648 height 28
paste input "Juarez"
type input "Juarez"
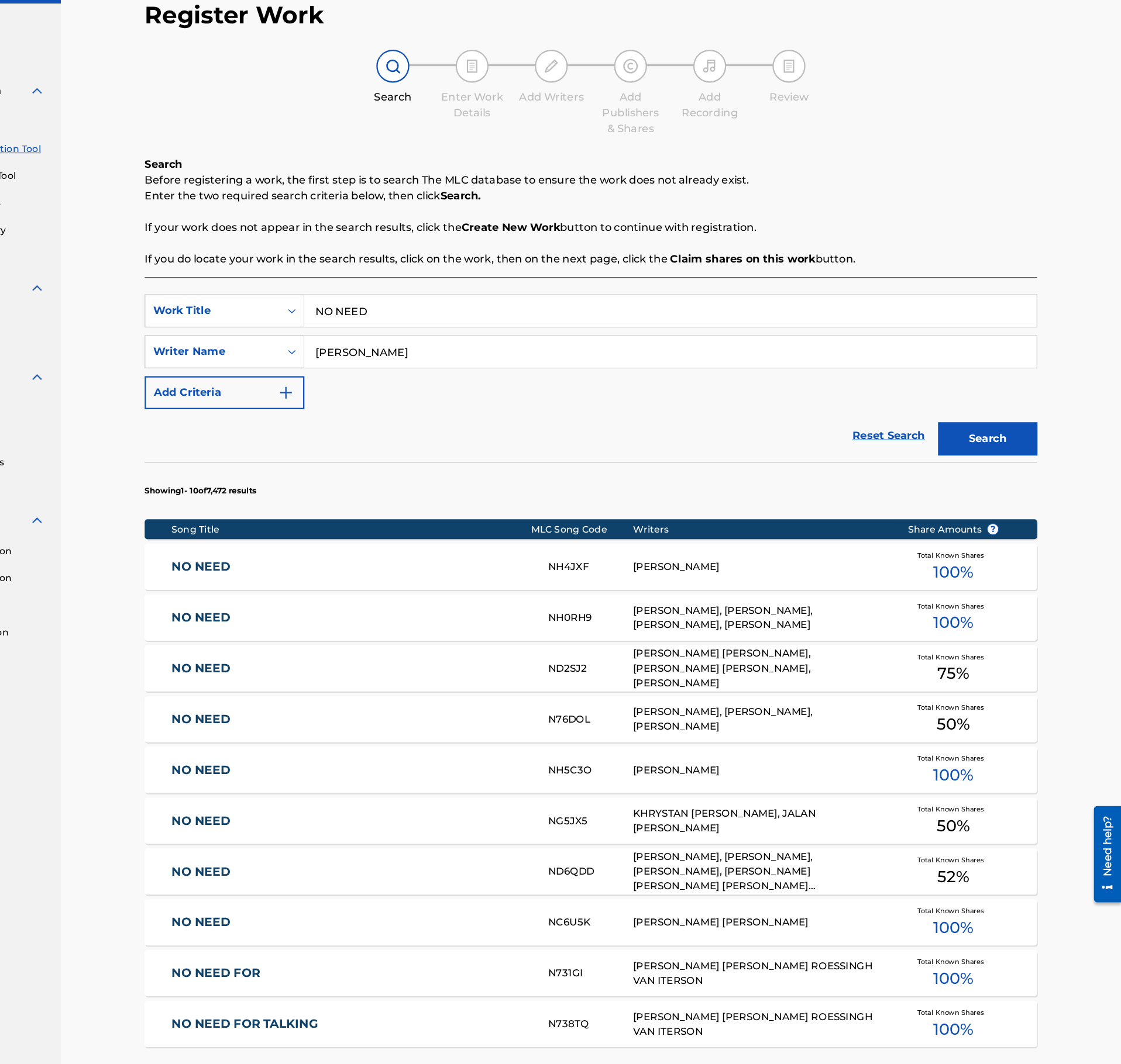
click at [1009, 434] on div "Search" at bounding box center [999, 450] width 94 height 46
click at [1009, 450] on button "Search" at bounding box center [1003, 453] width 88 height 30
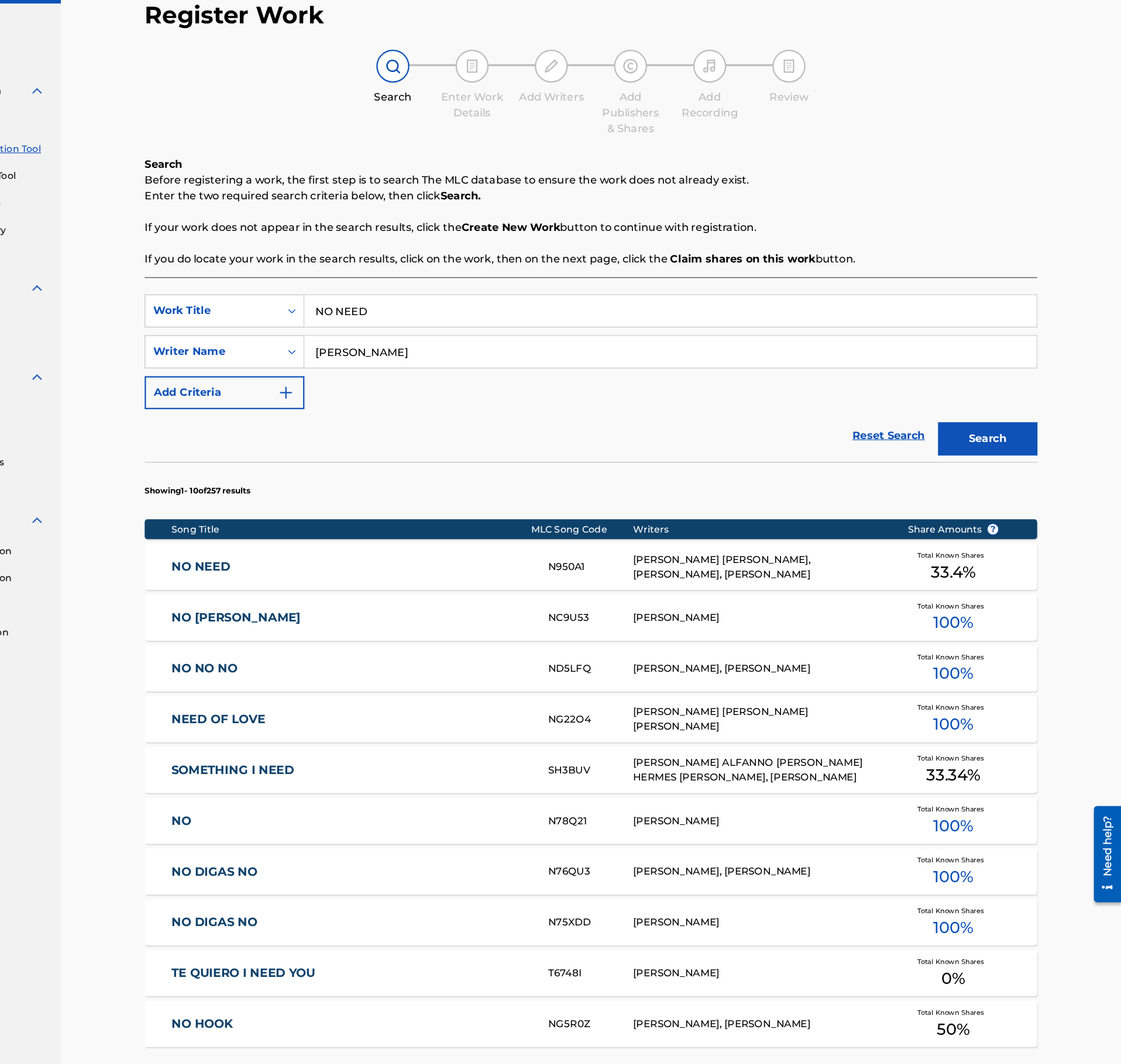
click at [435, 572] on link "NO NEED" at bounding box center [439, 567] width 318 height 14
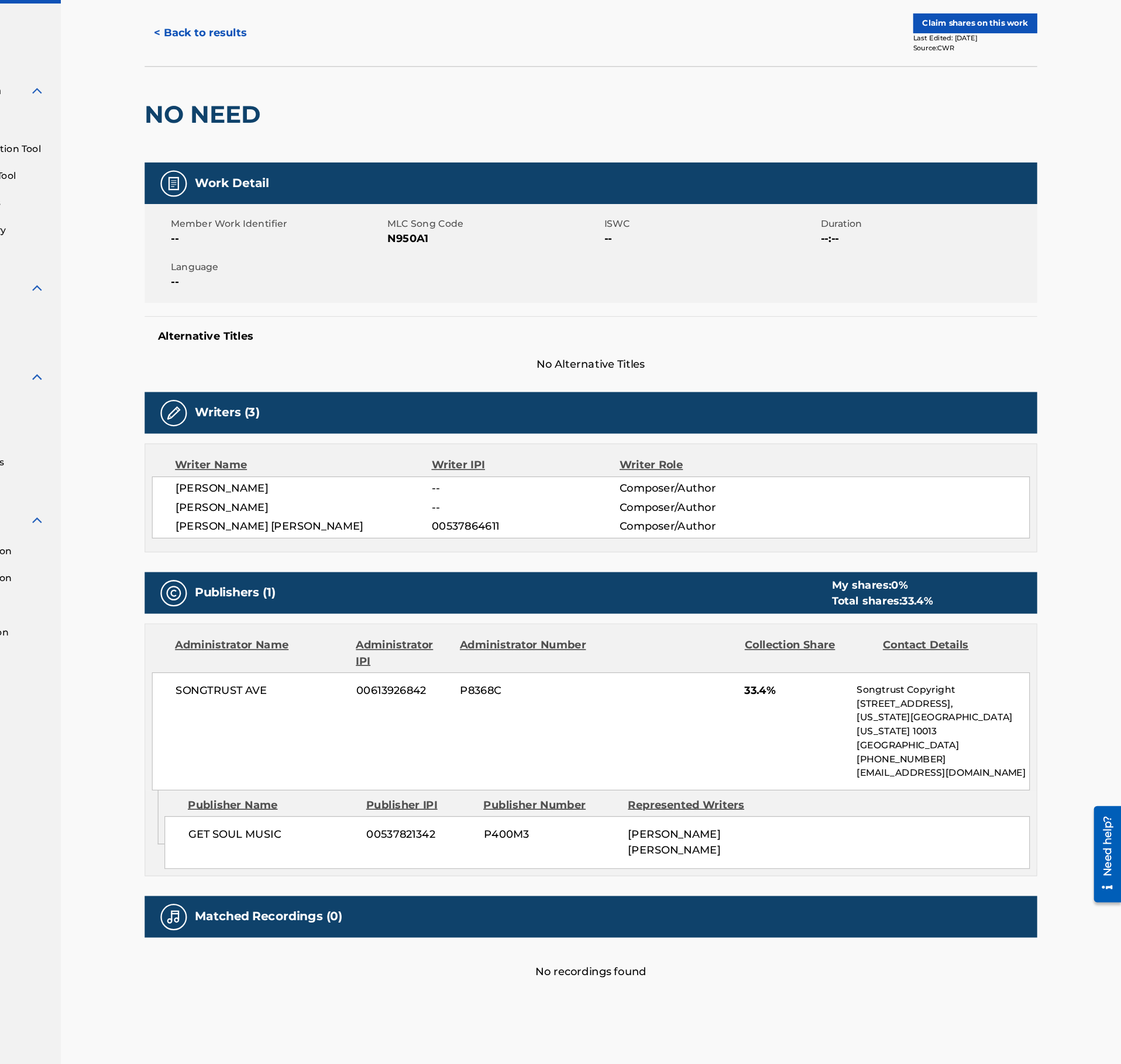
click at [306, 92] on button "< Back to results" at bounding box center [304, 93] width 99 height 30
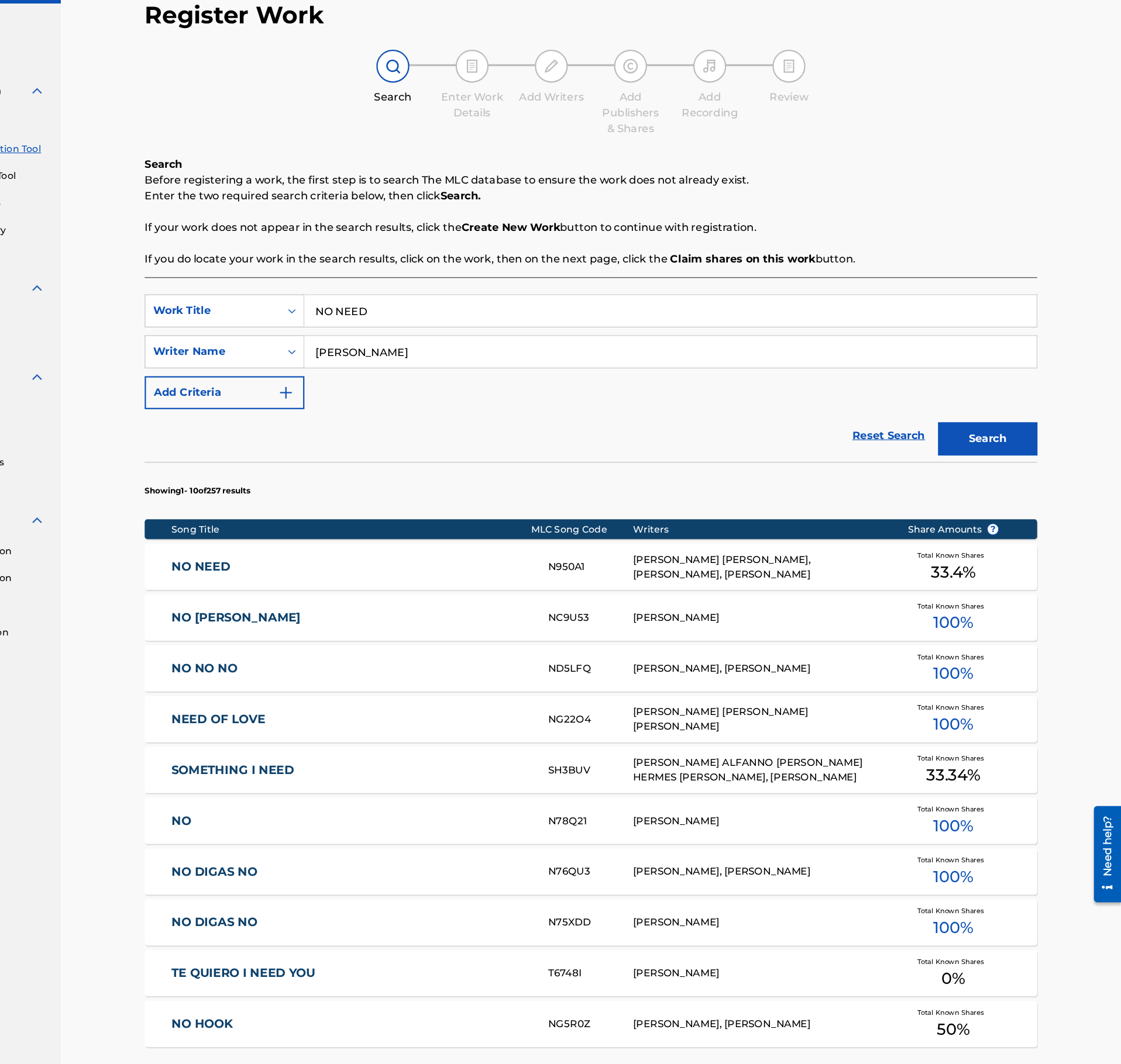
click at [476, 346] on input "NO NEED" at bounding box center [721, 339] width 648 height 28
paste input "BASEJUMP"
type input "BASEJUMP"
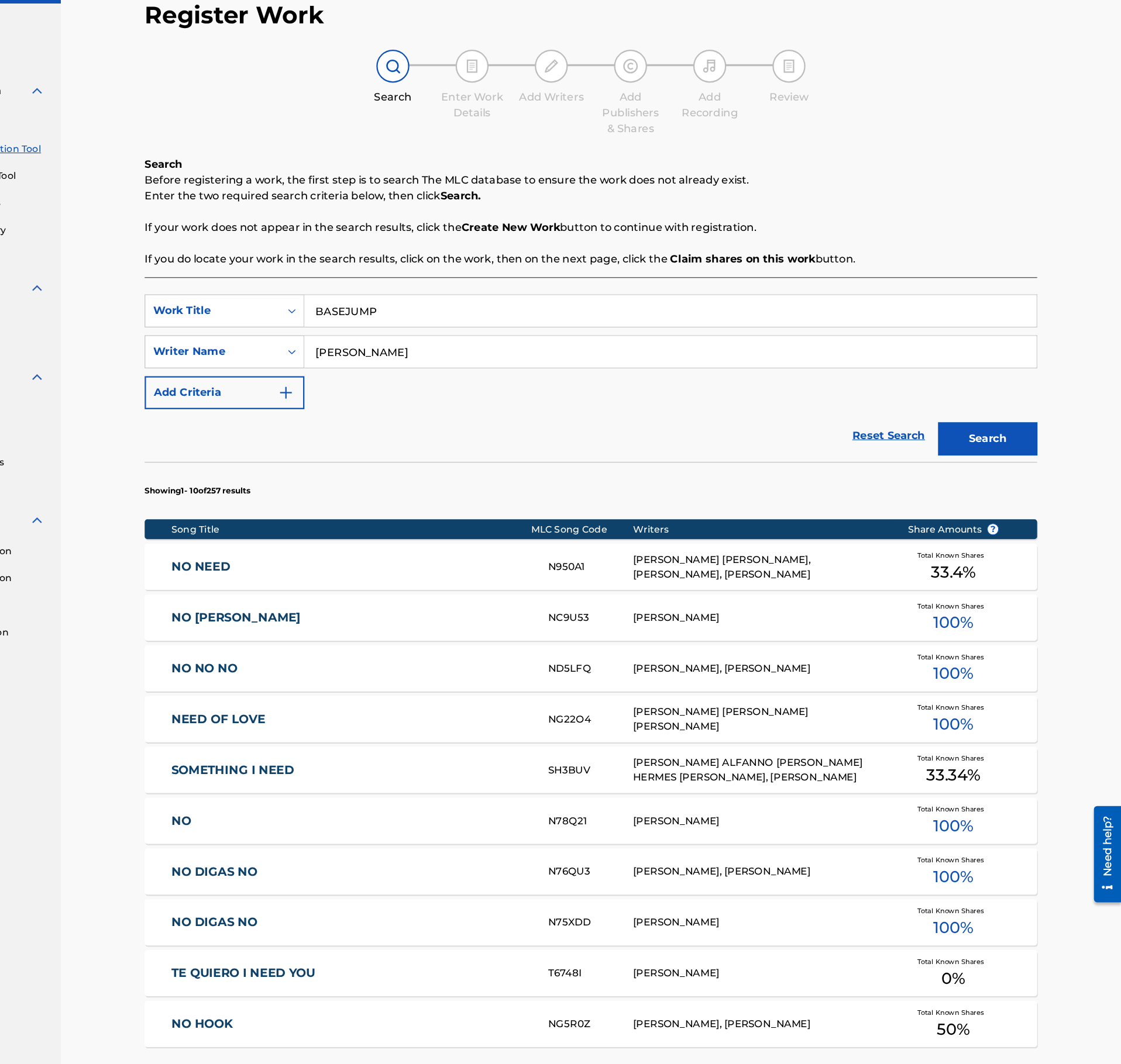
click at [445, 385] on input "Juarez" at bounding box center [721, 375] width 648 height 28
type input "GEITMANN"
click at [959, 439] on button "Search" at bounding box center [1003, 453] width 88 height 30
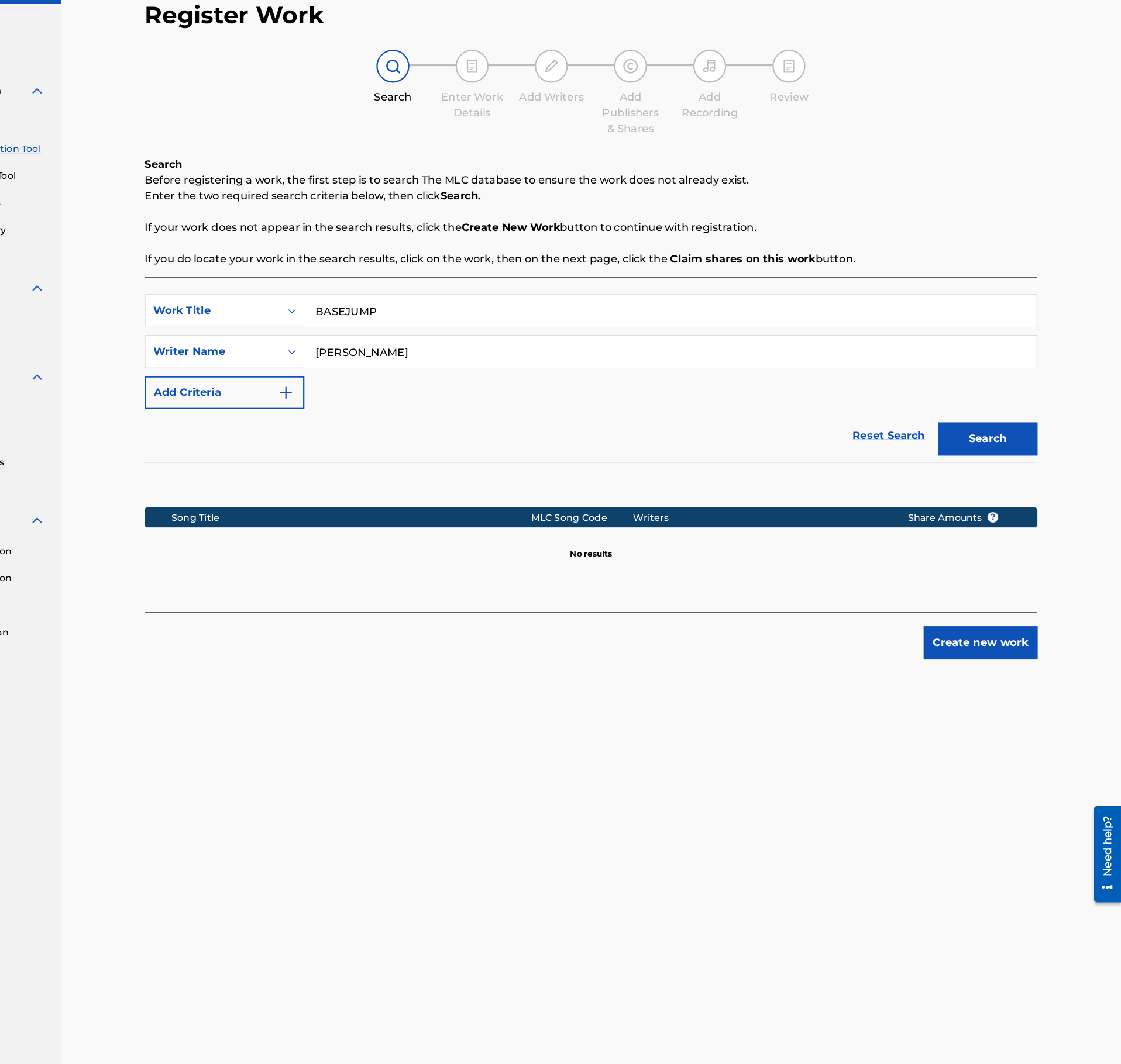
click at [498, 330] on input "BASEJUMP" at bounding box center [721, 339] width 648 height 28
paste input "RETREAT"
type input "RETREAT"
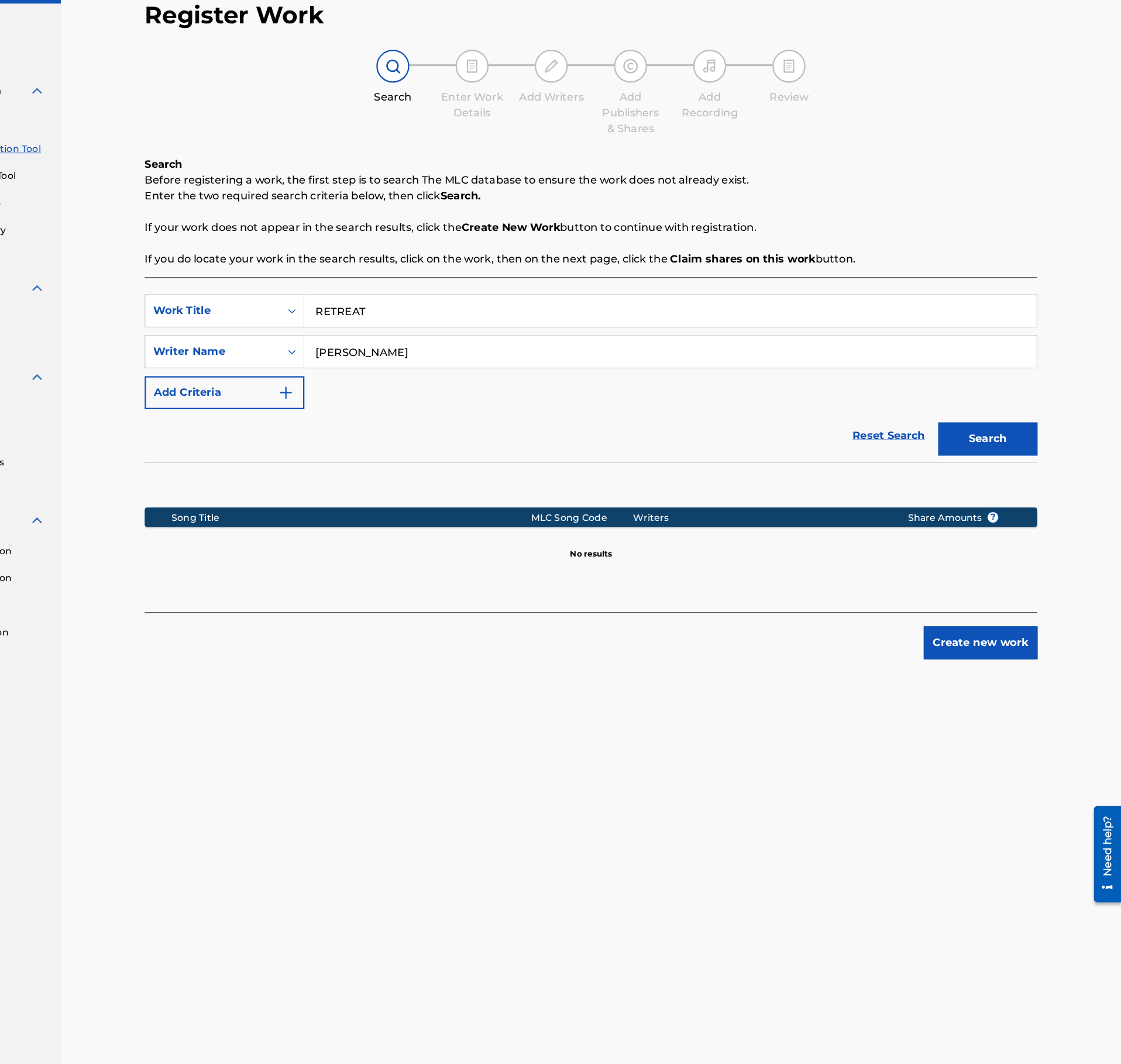
drag, startPoint x: 468, startPoint y: 383, endPoint x: 375, endPoint y: 377, distance: 93.2
click at [397, 377] on input "GEITMANN" at bounding box center [721, 375] width 648 height 28
type input "GINER"
click at [959, 439] on button "Search" at bounding box center [1003, 453] width 88 height 30
click at [462, 339] on input "RETREAT" at bounding box center [721, 339] width 648 height 28
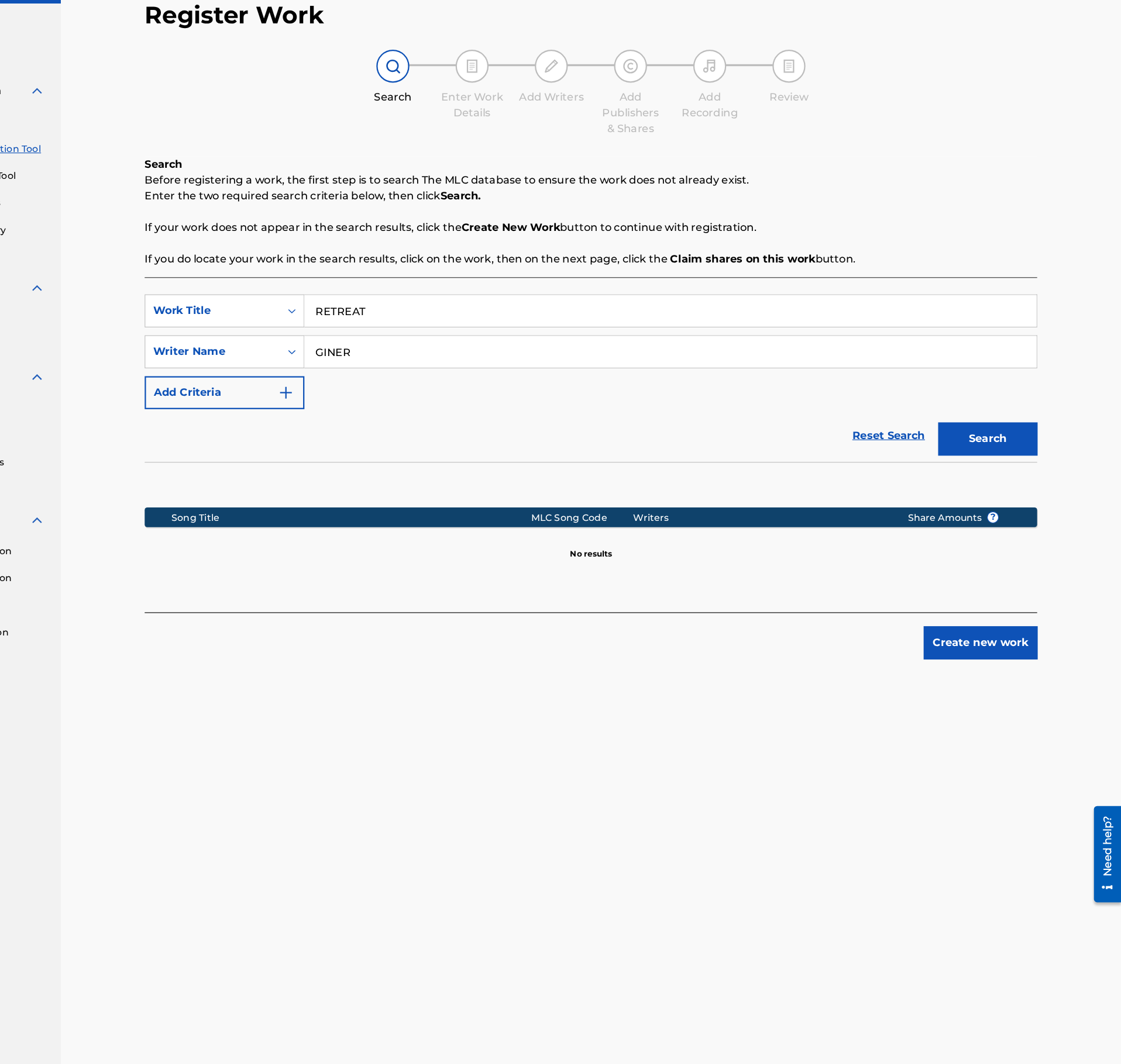
click at [462, 338] on input "RETREAT" at bounding box center [721, 339] width 648 height 28
paste input "DAY RIVER"
type input "DAY RIVER"
drag, startPoint x: 475, startPoint y: 376, endPoint x: 328, endPoint y: 383, distance: 147.2
click at [397, 383] on input "GINER" at bounding box center [721, 375] width 648 height 28
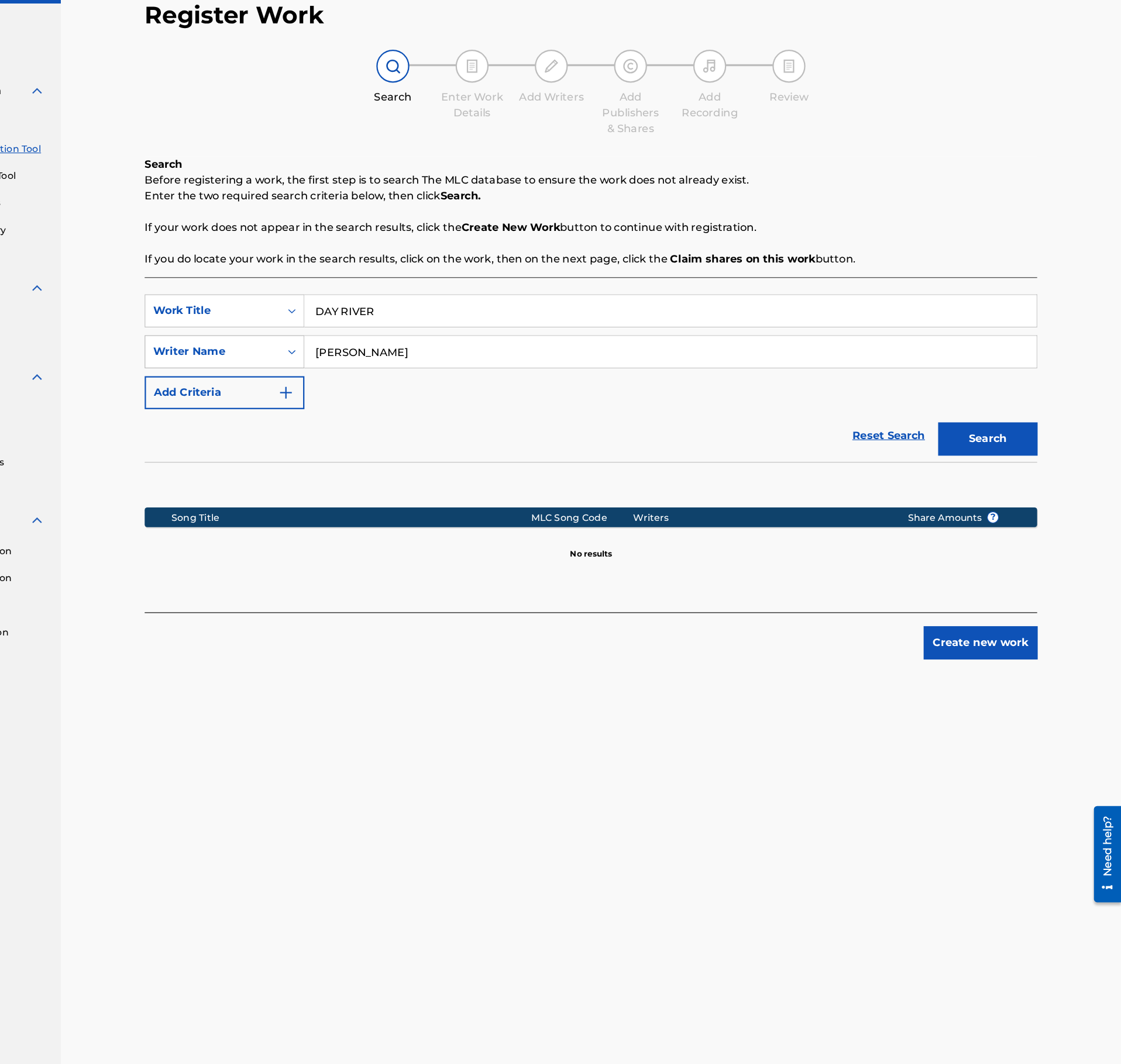
type input "LUKAS"
click at [959, 439] on button "Search" at bounding box center [1003, 453] width 88 height 30
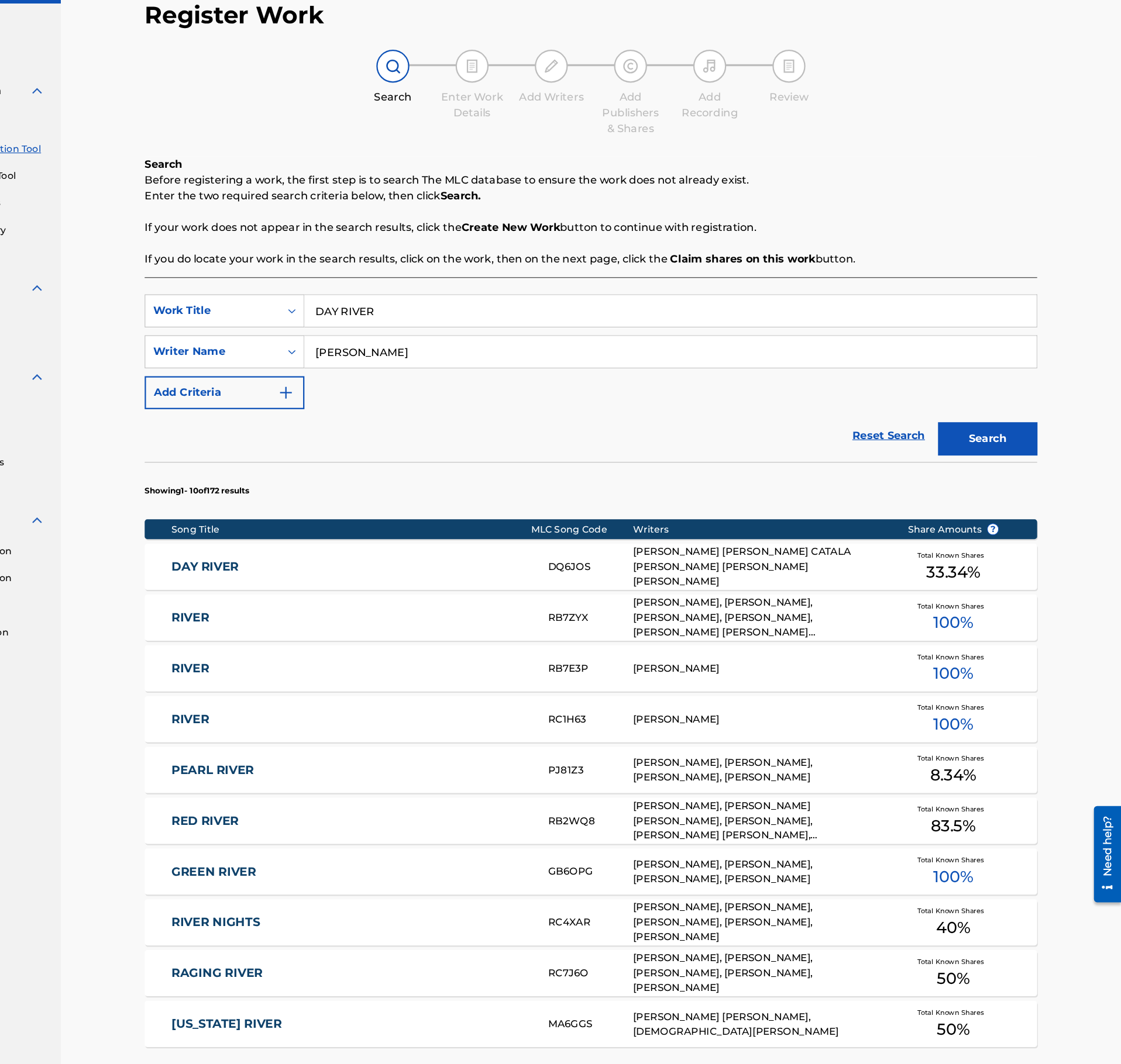
click at [530, 569] on link "DAY RIVER" at bounding box center [439, 567] width 318 height 14
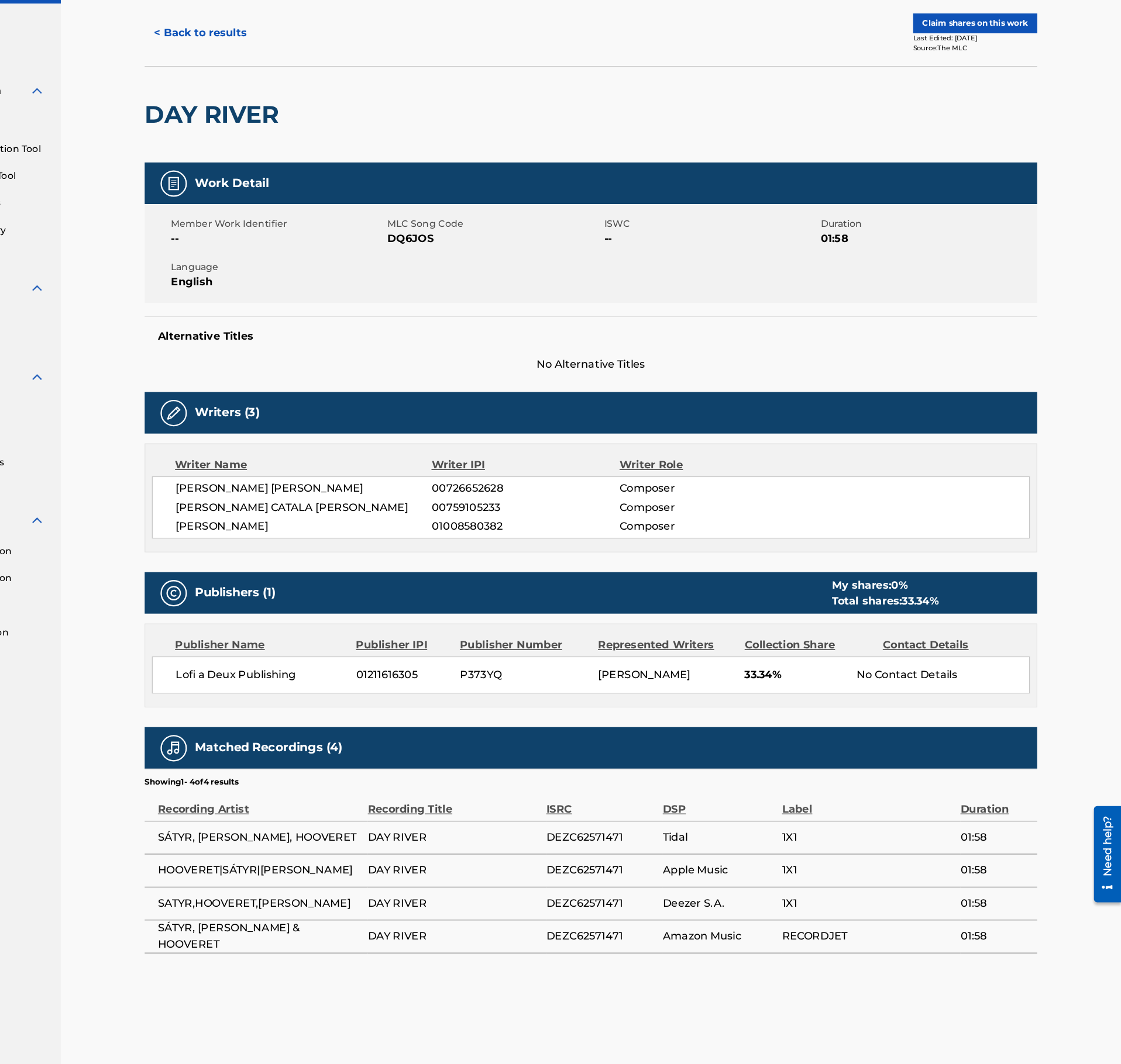
click at [340, 674] on div "Lofi a Deux Publishing 01211616305 P373YQ LUKAS STUETZ 33.34% No Contact Details" at bounding box center [651, 663] width 778 height 33
click at [340, 669] on span "Lofi a Deux Publishing" at bounding box center [358, 663] width 151 height 14
click at [307, 84] on button "< Back to results" at bounding box center [304, 93] width 99 height 30
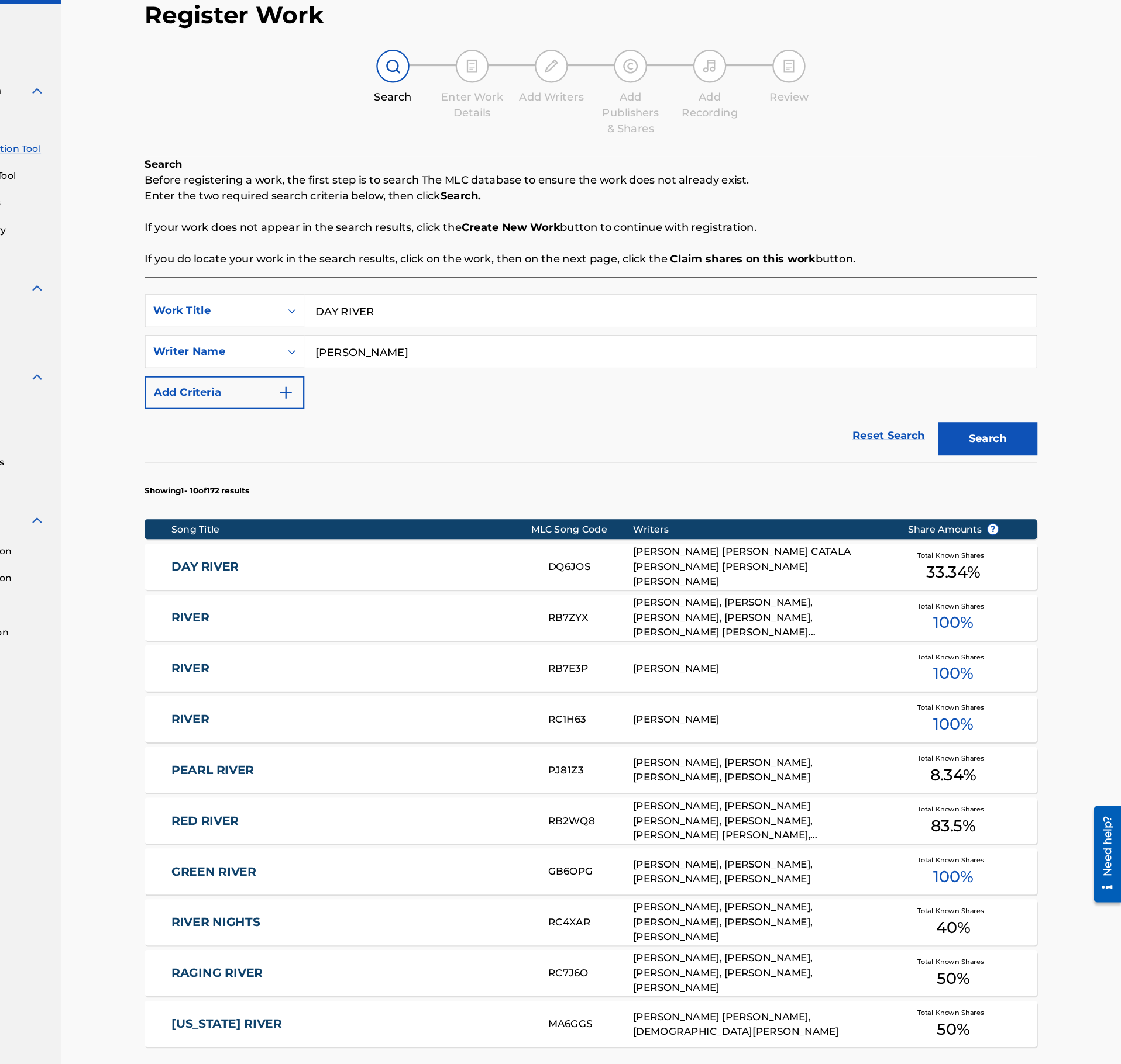
click at [482, 346] on input "DAY RIVER" at bounding box center [721, 339] width 648 height 28
click at [482, 345] on input "DAY RIVER" at bounding box center [721, 339] width 648 height 28
paste input "FIELD TRIP"
type input "FIELD TRIP"
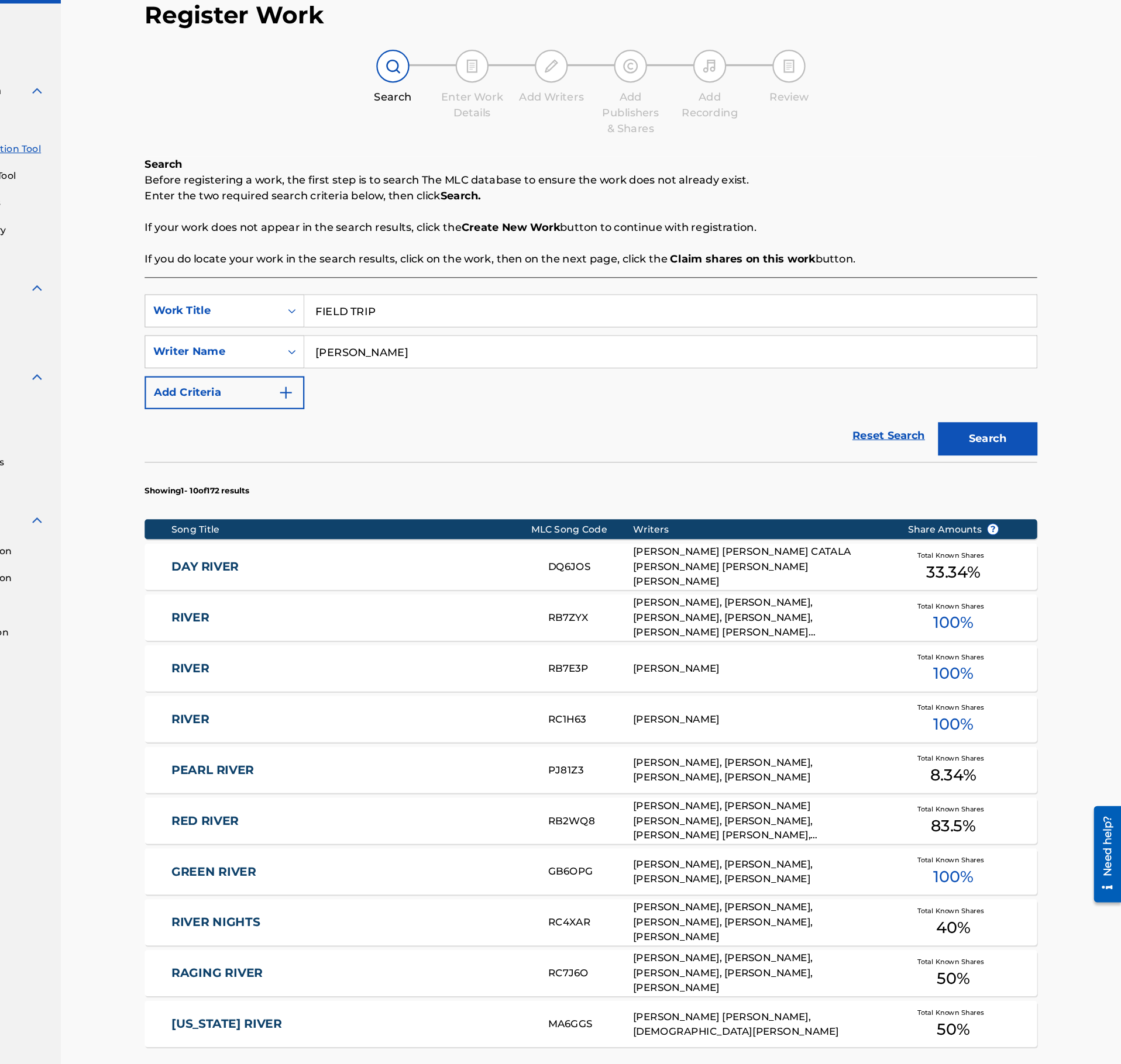
drag, startPoint x: 493, startPoint y: 379, endPoint x: 289, endPoint y: 363, distance: 204.6
click at [397, 363] on input "LUKAS" at bounding box center [721, 375] width 648 height 28
type input "MALTE KUHN"
click at [959, 439] on button "Search" at bounding box center [1003, 453] width 88 height 30
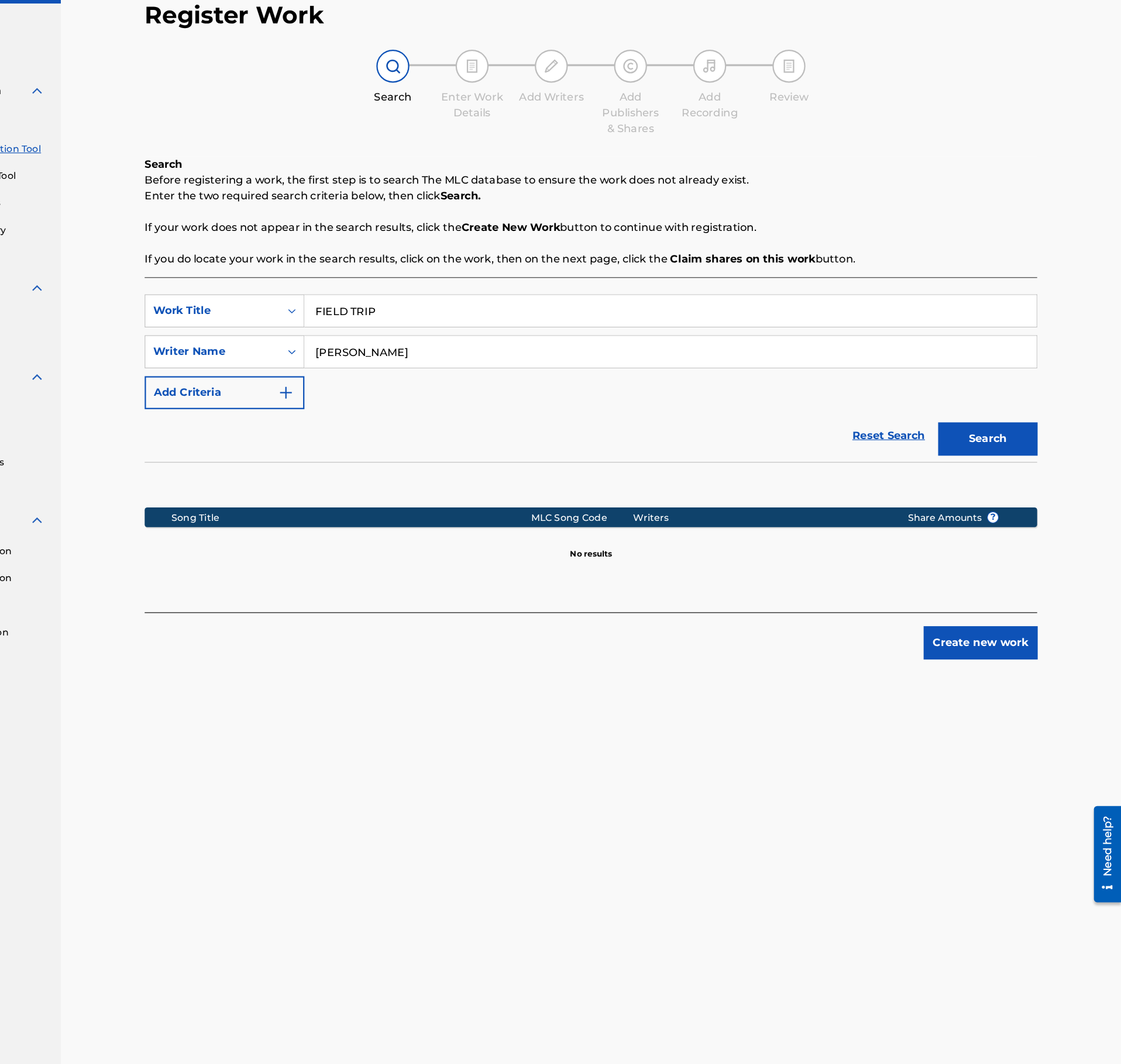
click at [444, 341] on input "FIELD TRIP" at bounding box center [721, 339] width 648 height 28
paste input "EMERALD"
type input "EMERALD"
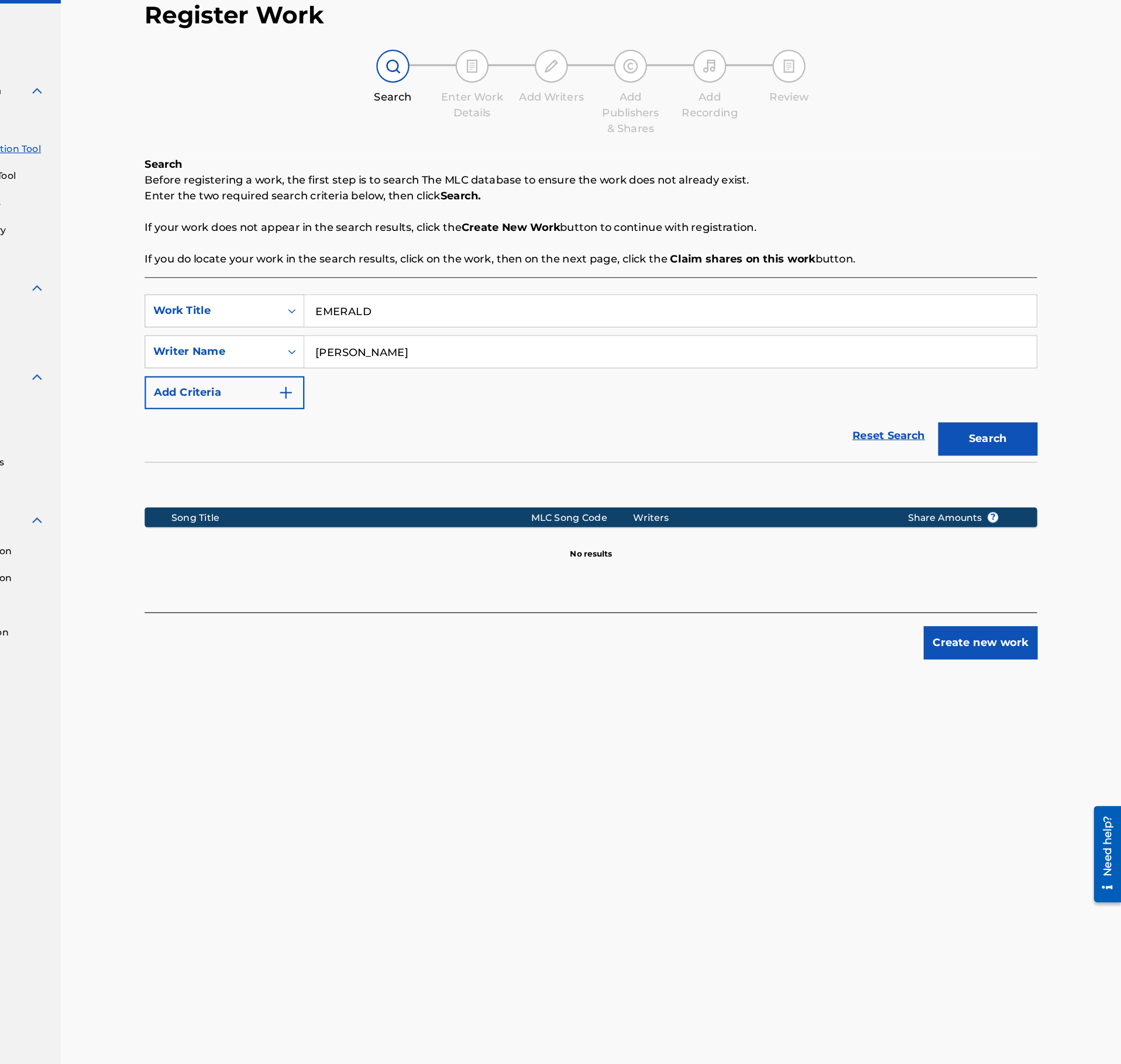
click at [477, 389] on div "MALTE KUHN" at bounding box center [722, 376] width 649 height 30
click at [477, 390] on input "MALTE KUHN" at bounding box center [721, 375] width 648 height 28
click at [479, 385] on input "MALTE KUHN" at bounding box center [721, 375] width 648 height 28
click at [480, 384] on input "MALTE KUHN" at bounding box center [721, 375] width 648 height 28
click at [491, 376] on input "MALTE KUHN" at bounding box center [721, 375] width 648 height 28
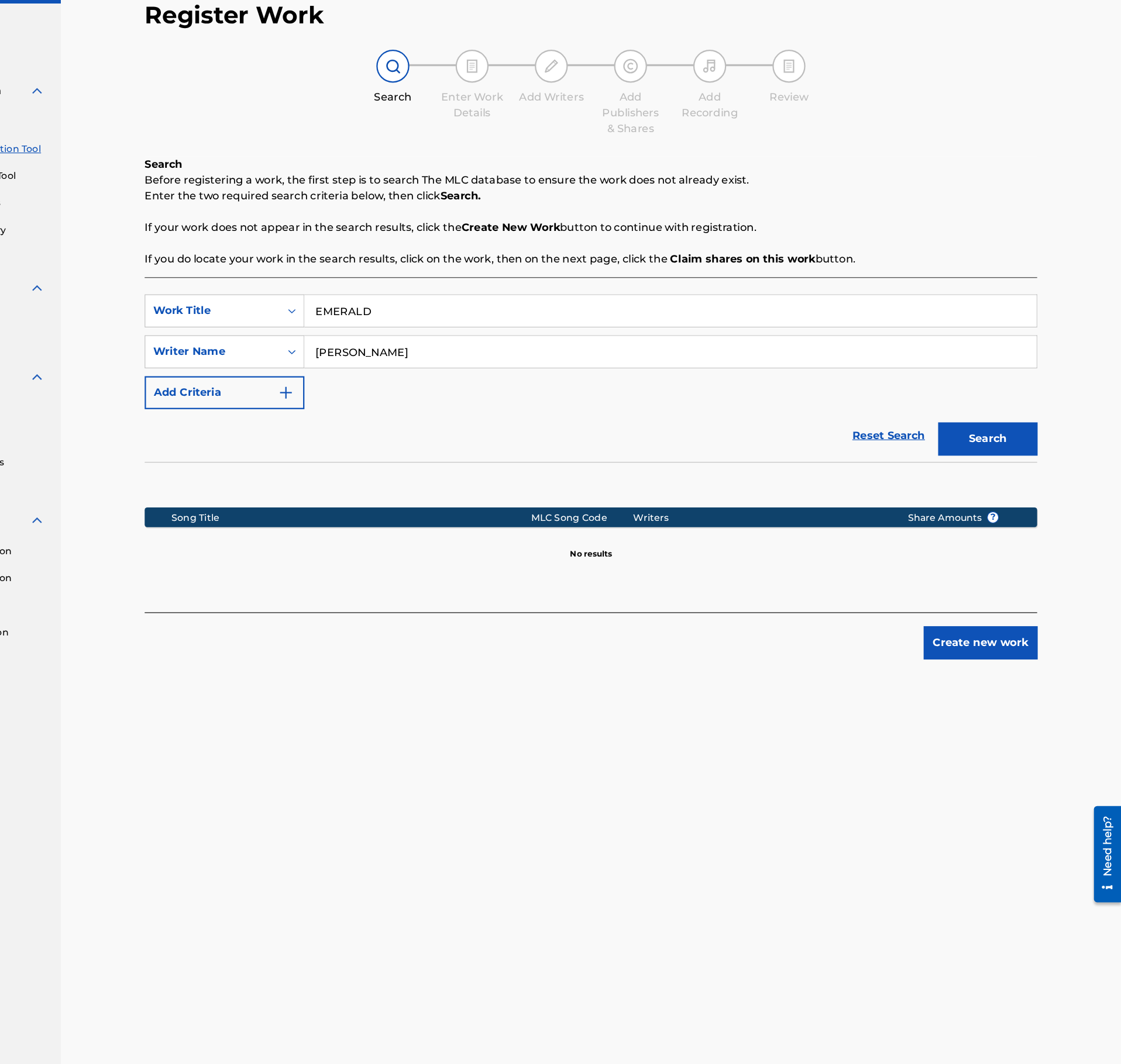
click at [491, 376] on input "MALTE KUHN" at bounding box center [721, 375] width 648 height 28
type input "MEINHOF"
click at [959, 439] on button "Search" at bounding box center [1003, 453] width 88 height 30
click at [468, 330] on input "EMERALD" at bounding box center [721, 339] width 648 height 28
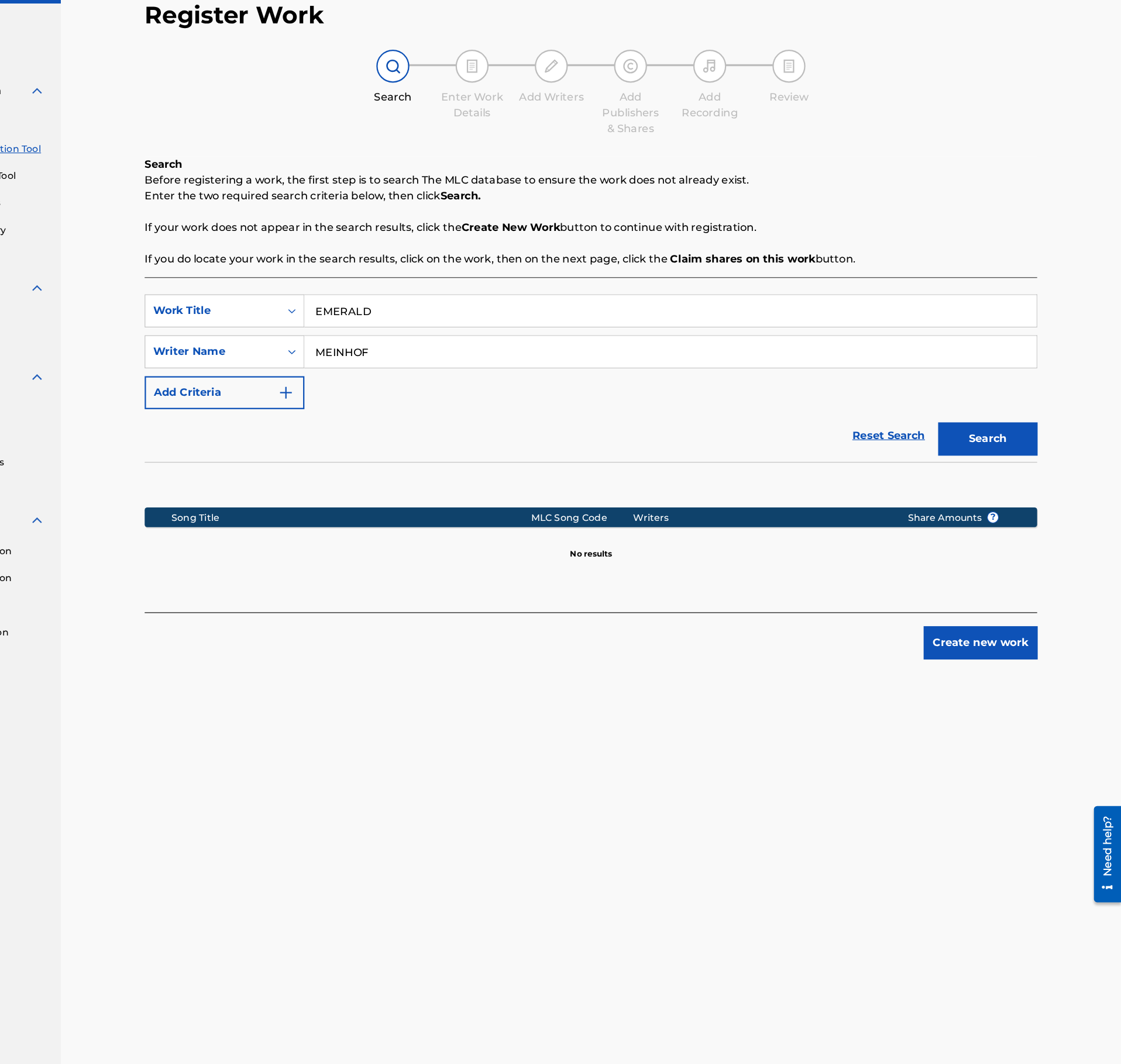
click at [468, 330] on input "EMERALD" at bounding box center [721, 339] width 648 height 28
paste input "CRUISE"
type input "CRUISE"
click at [470, 381] on input "MEINHOF" at bounding box center [721, 375] width 648 height 28
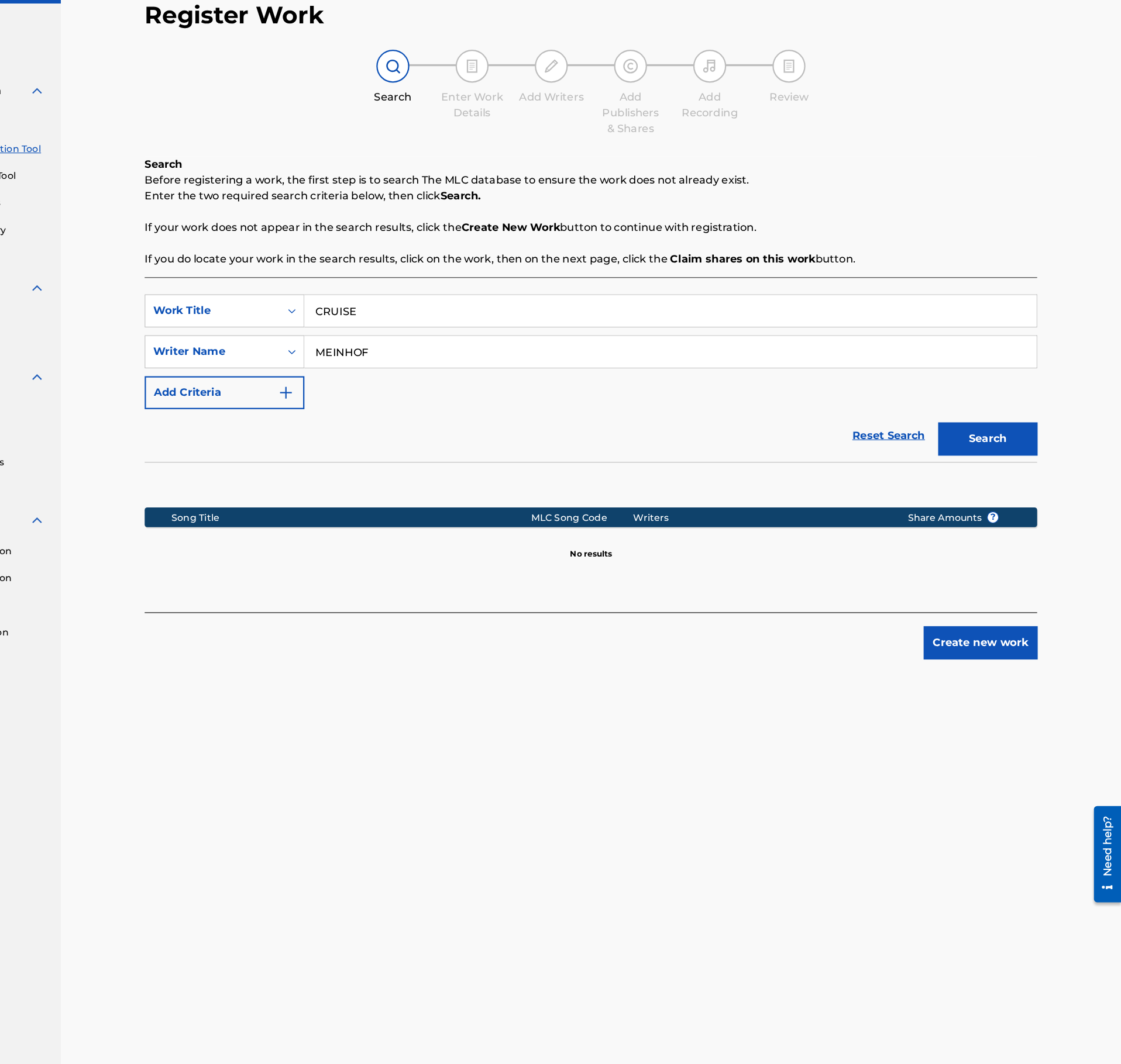
click at [470, 381] on input "MEINHOF" at bounding box center [721, 375] width 648 height 28
paste input "Felix Hien"
type input "Felix Hien"
click at [1003, 471] on div "Search" at bounding box center [999, 450] width 94 height 46
click at [1014, 455] on button "Search" at bounding box center [1003, 453] width 88 height 30
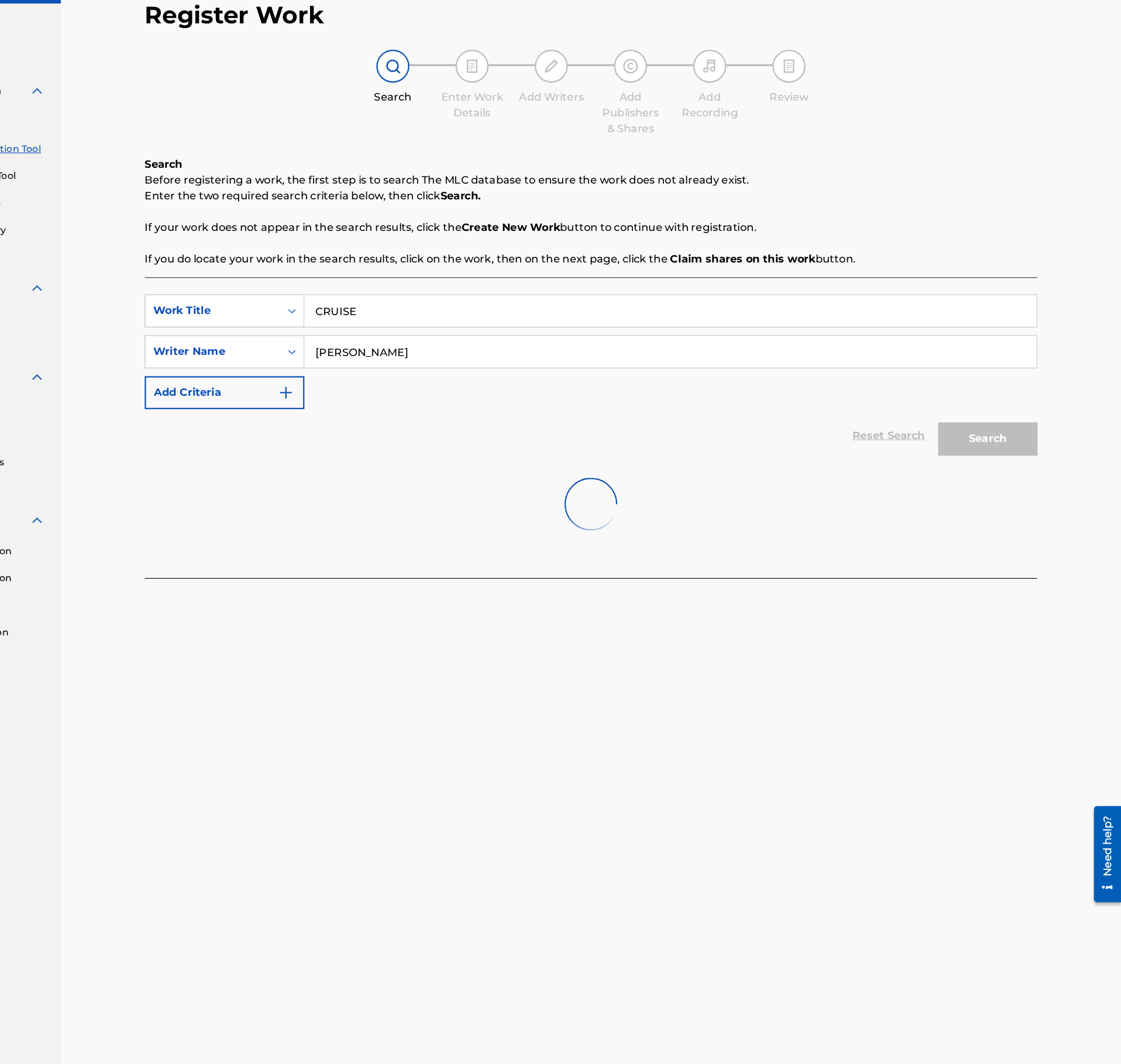
click at [585, 348] on input "CRUISE" at bounding box center [721, 339] width 648 height 28
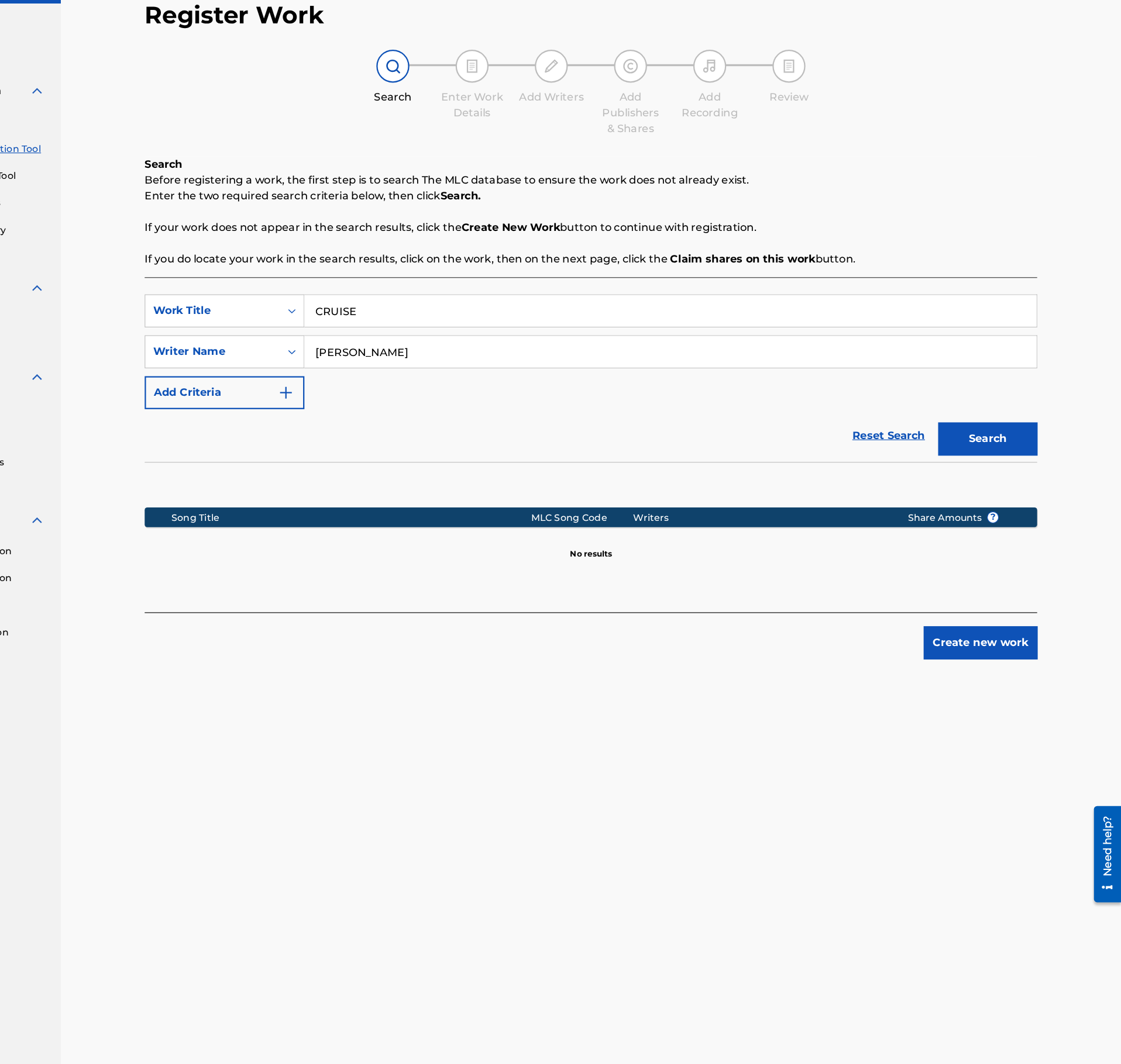
click at [426, 347] on input "CRUISE" at bounding box center [721, 339] width 648 height 28
paste input "NO WORRIES"
type input "NO WORRIES"
click at [561, 373] on input "Felix Hien" at bounding box center [721, 375] width 648 height 28
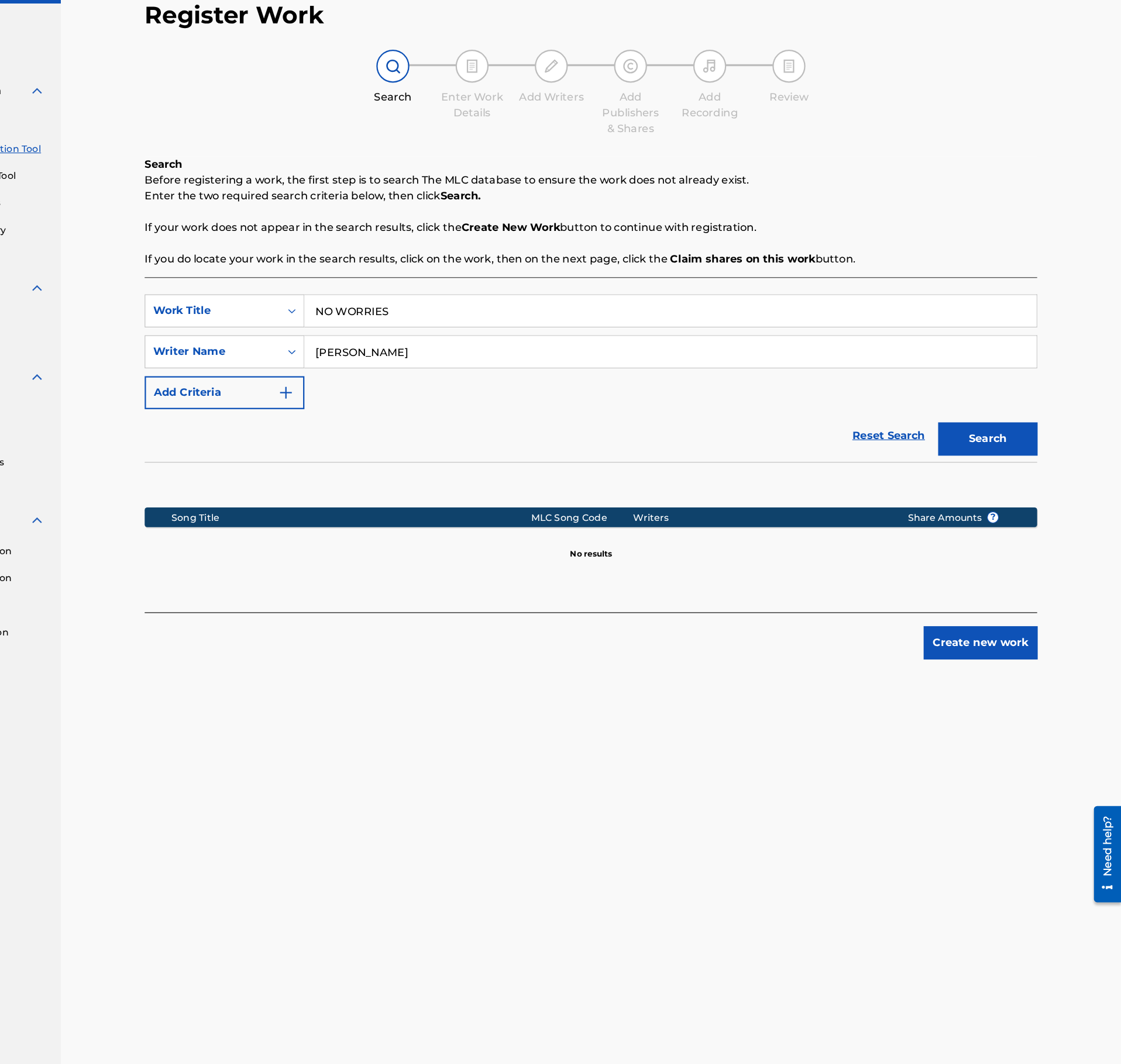
click at [561, 373] on input "Felix Hien" at bounding box center [721, 375] width 648 height 28
paste input "ason Masoud"
type input "Jason Masoud"
click at [959, 439] on button "Search" at bounding box center [1003, 453] width 88 height 30
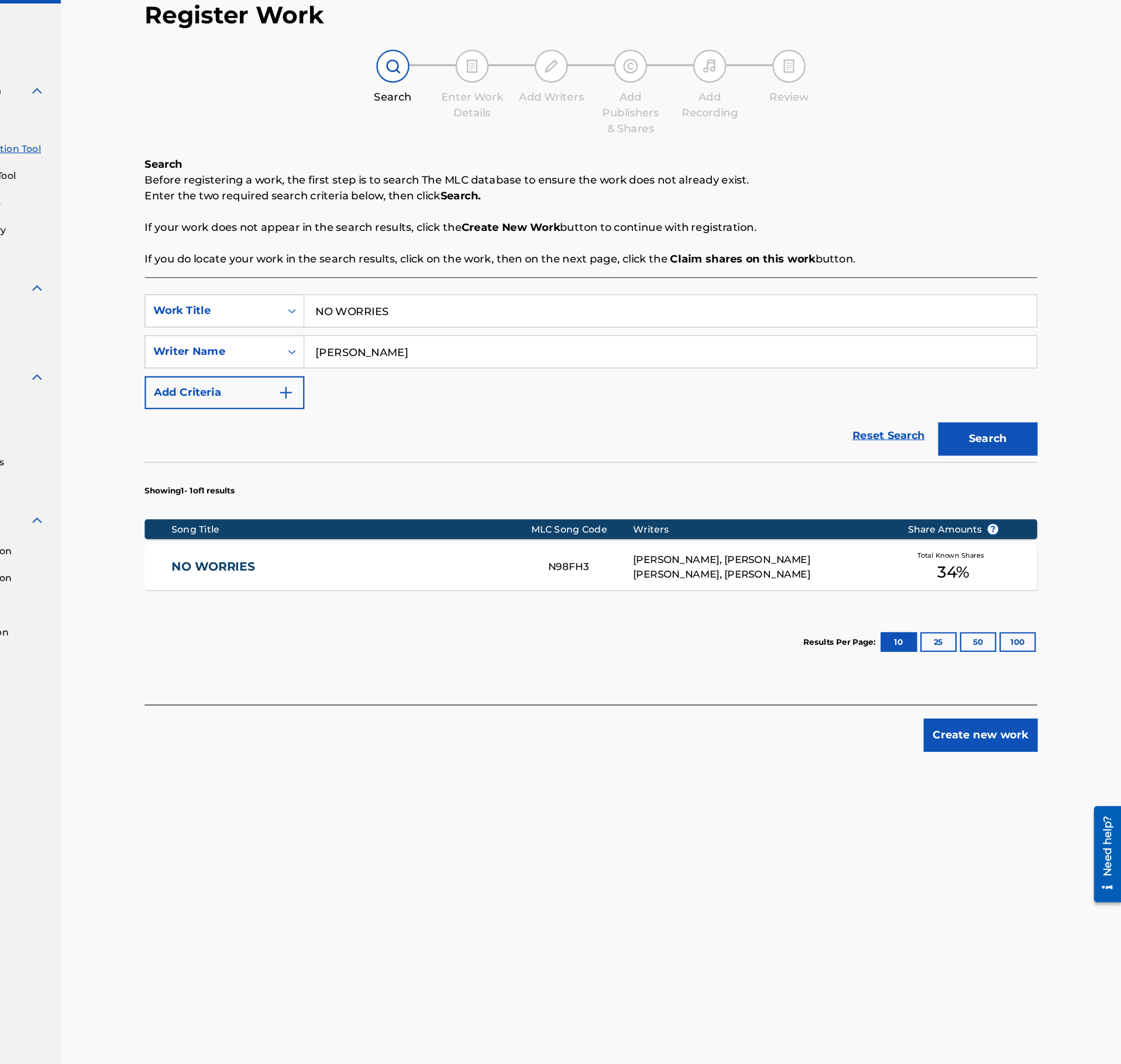
click at [452, 562] on link "NO WORRIES" at bounding box center [439, 567] width 318 height 14
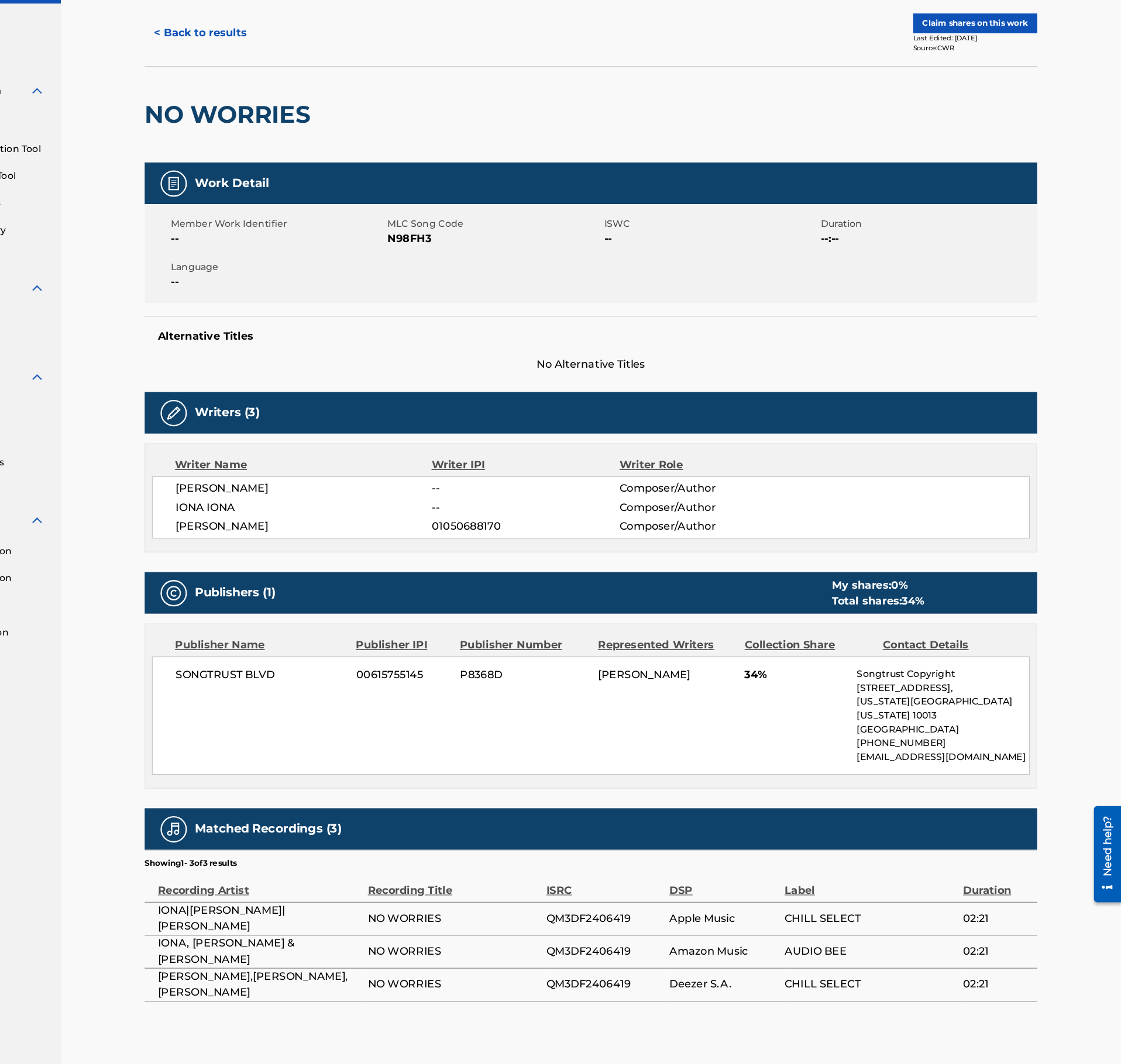
click at [306, 102] on button "< Back to results" at bounding box center [304, 93] width 99 height 30
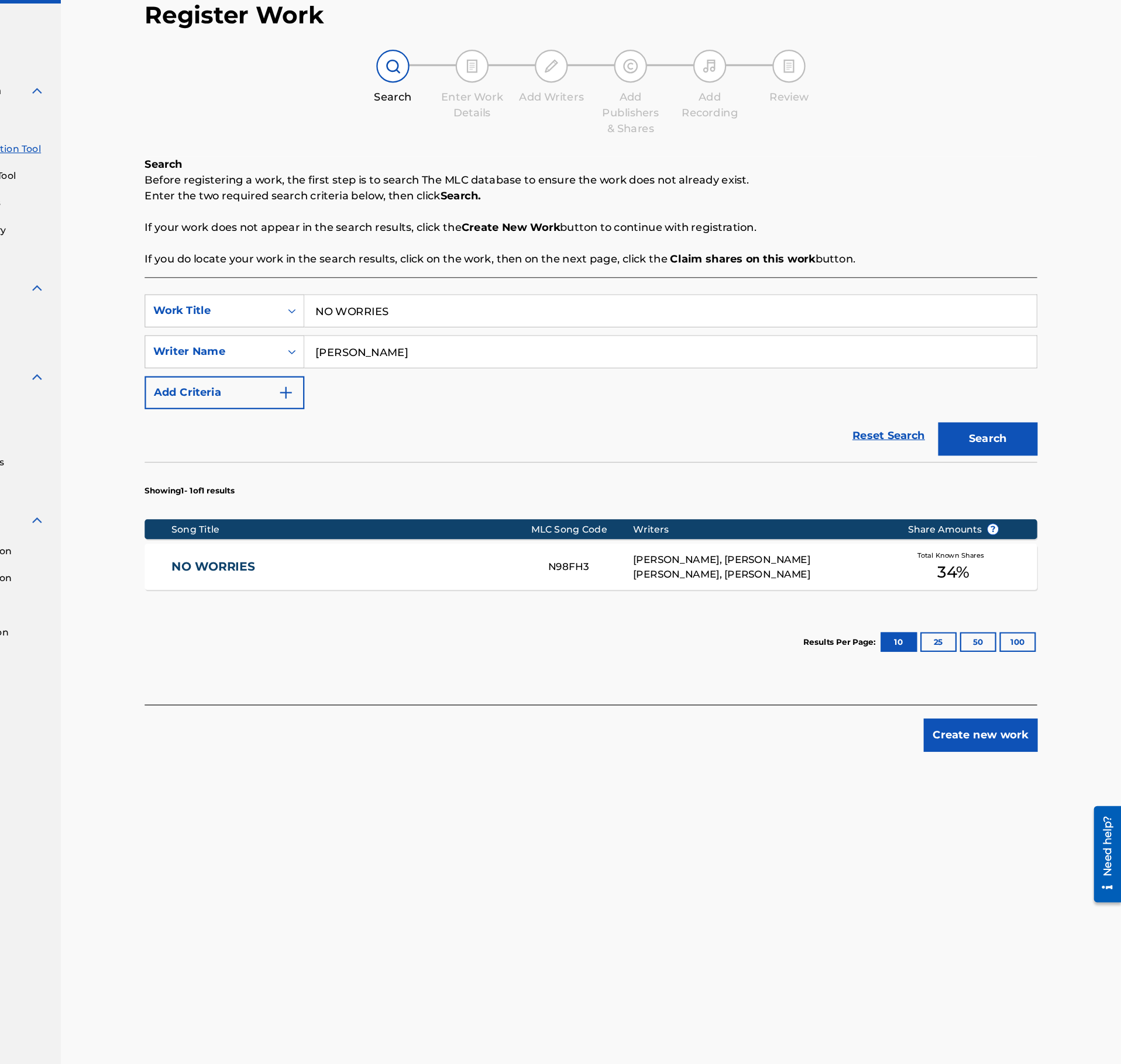
click at [455, 379] on input "Jason Masoud" at bounding box center [721, 375] width 648 height 28
paste input "osia Franz Pommer"
type input "Josia Franz Pommer"
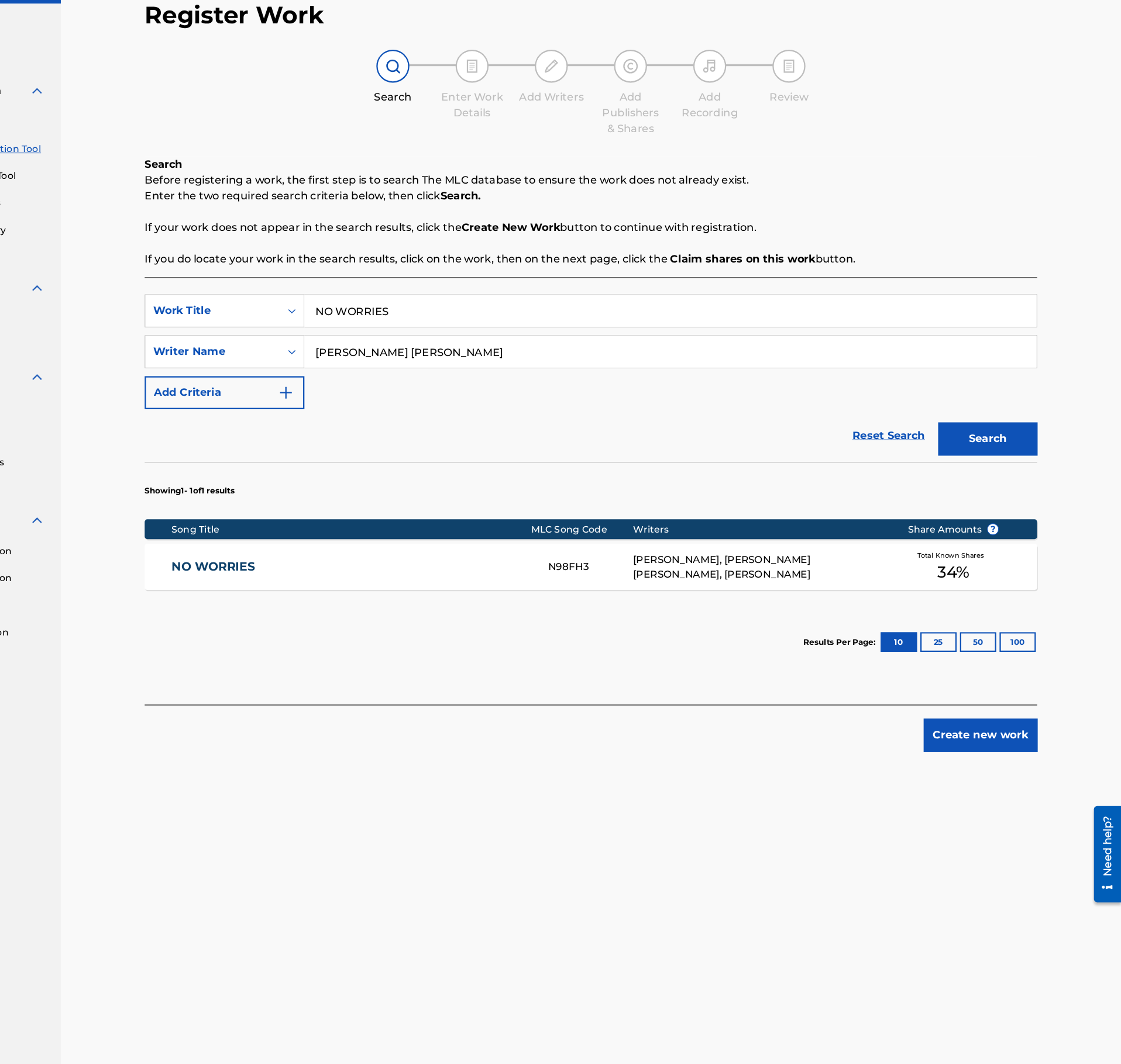
click at [495, 346] on input "NO WORRIES" at bounding box center [721, 339] width 648 height 28
paste input "FINDING COMFORT"
click at [1019, 461] on button "Search" at bounding box center [1003, 453] width 88 height 30
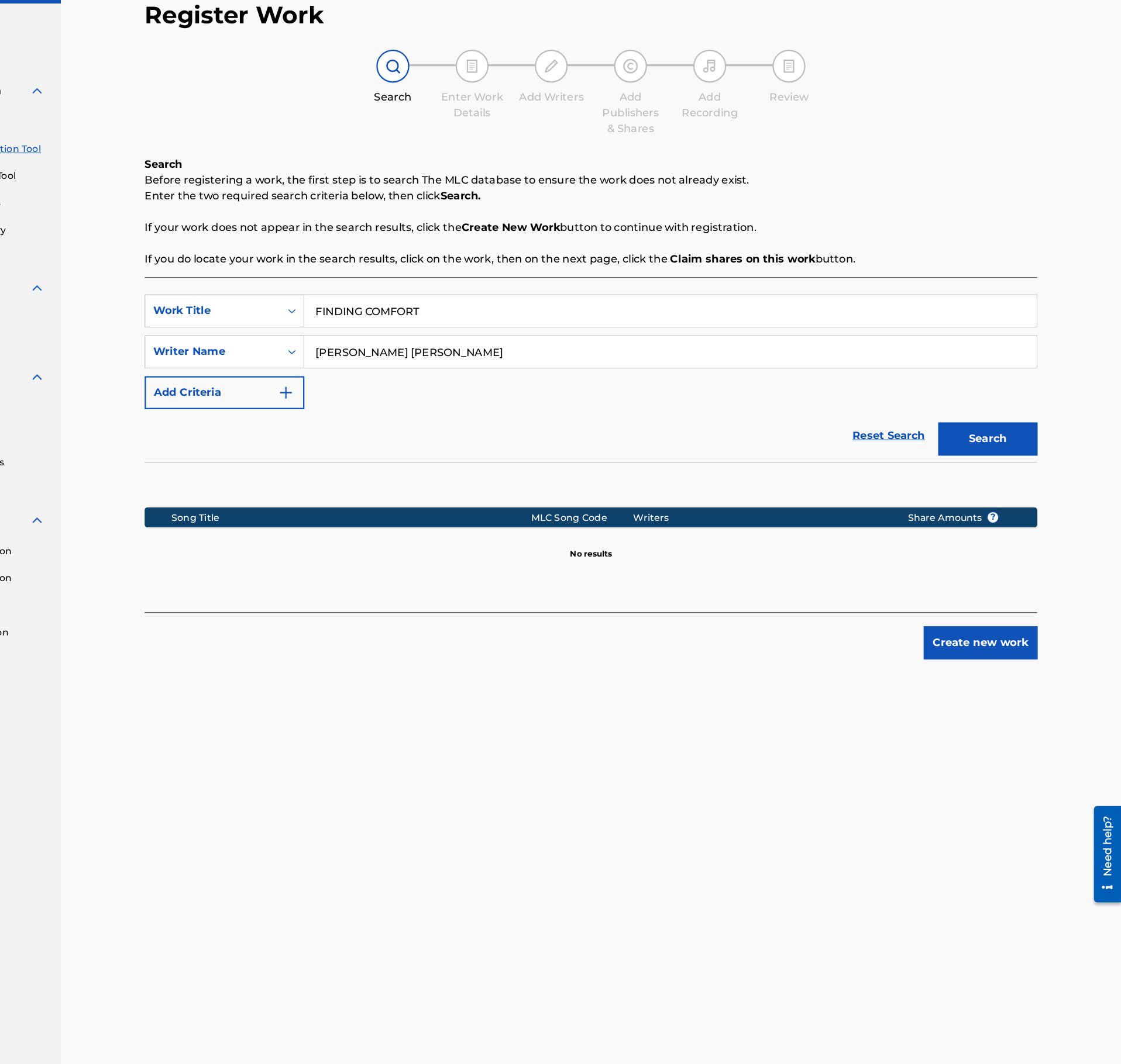
click at [474, 352] on input "FINDING COMFORT" at bounding box center [721, 339] width 648 height 28
paste input "LLUVIA DE VERANO"
type input "LLUVIA DE VERANO"
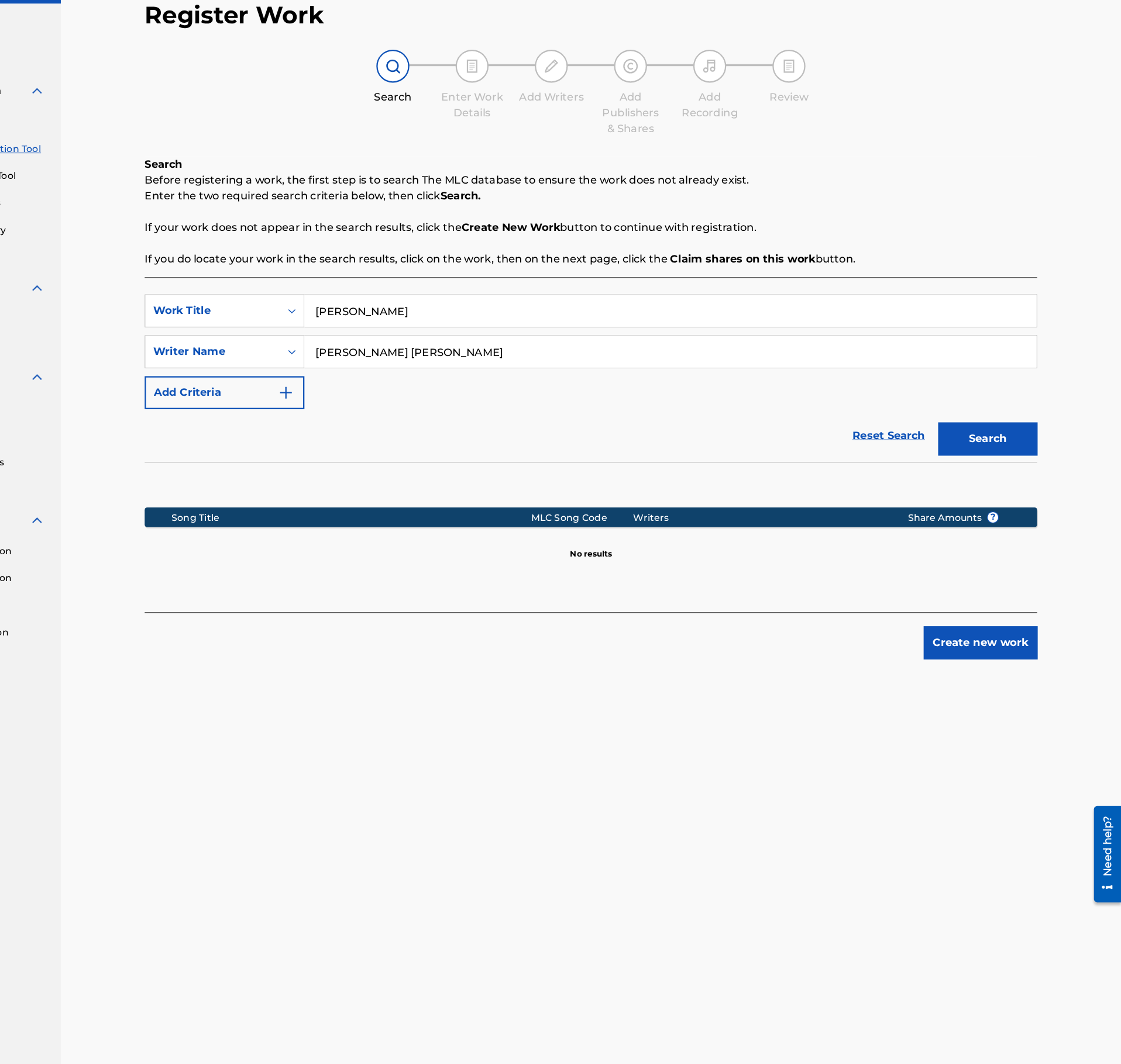
click at [472, 373] on input "Josia Franz Pommer" at bounding box center [721, 375] width 648 height 28
paste input "Antonio Ivorra Giner|George William Banks|Daniel Catalá"
click at [623, 375] on input "Josia Franz Antonio Ivorra Giner|George William Banks|Daniel Catalá" at bounding box center [721, 375] width 648 height 28
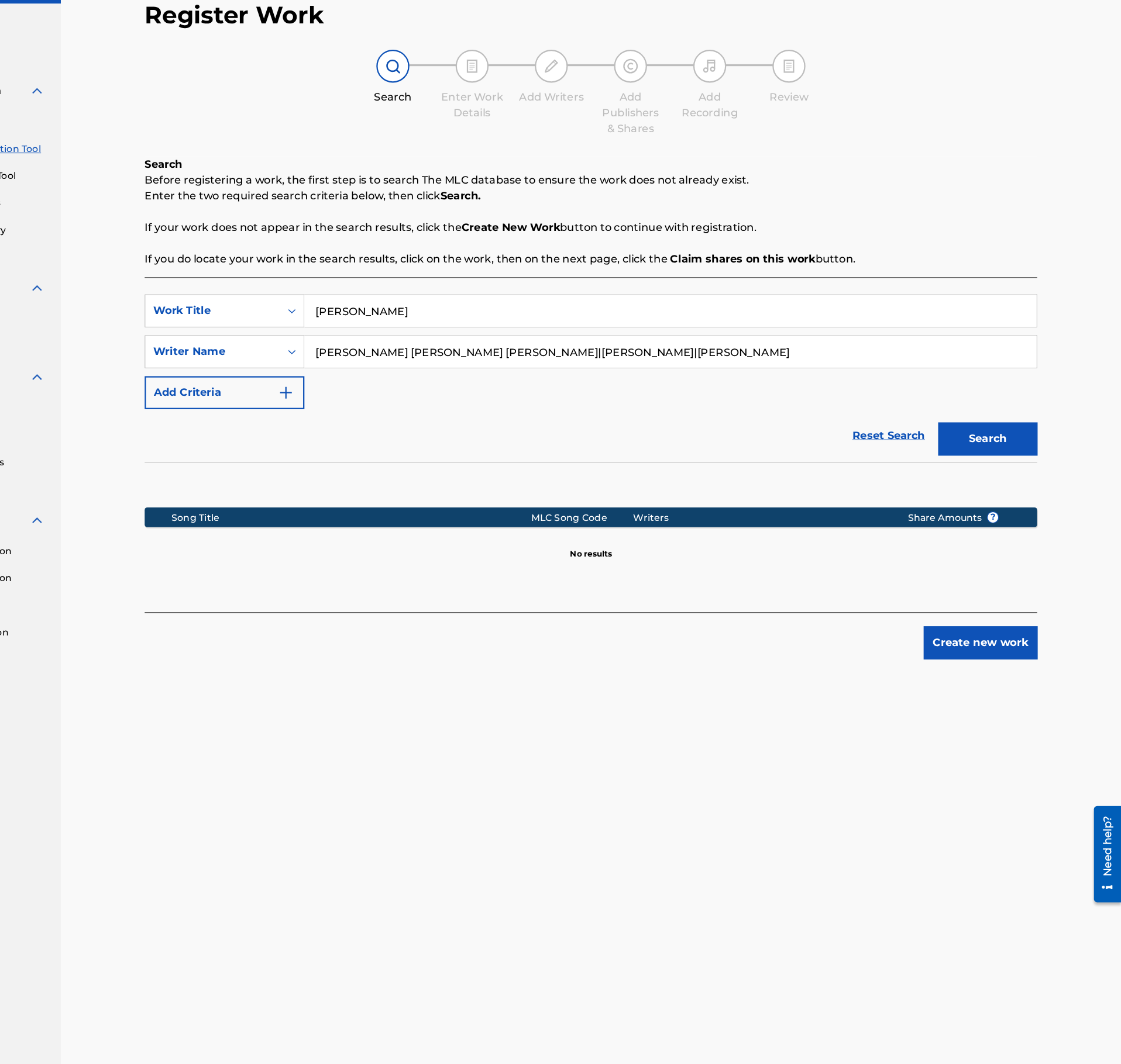
click at [623, 375] on input "Josia Franz Antonio Ivorra Giner|George William Banks|Daniel Catalá" at bounding box center [721, 375] width 648 height 28
paste input "Search Form"
click at [1023, 461] on button "Search" at bounding box center [1003, 453] width 88 height 30
drag, startPoint x: 725, startPoint y: 377, endPoint x: 361, endPoint y: 390, distance: 364.2
click at [397, 390] on input "Antonio Ivorra Giner|George William Banks|Daniel Catalá" at bounding box center [721, 375] width 648 height 28
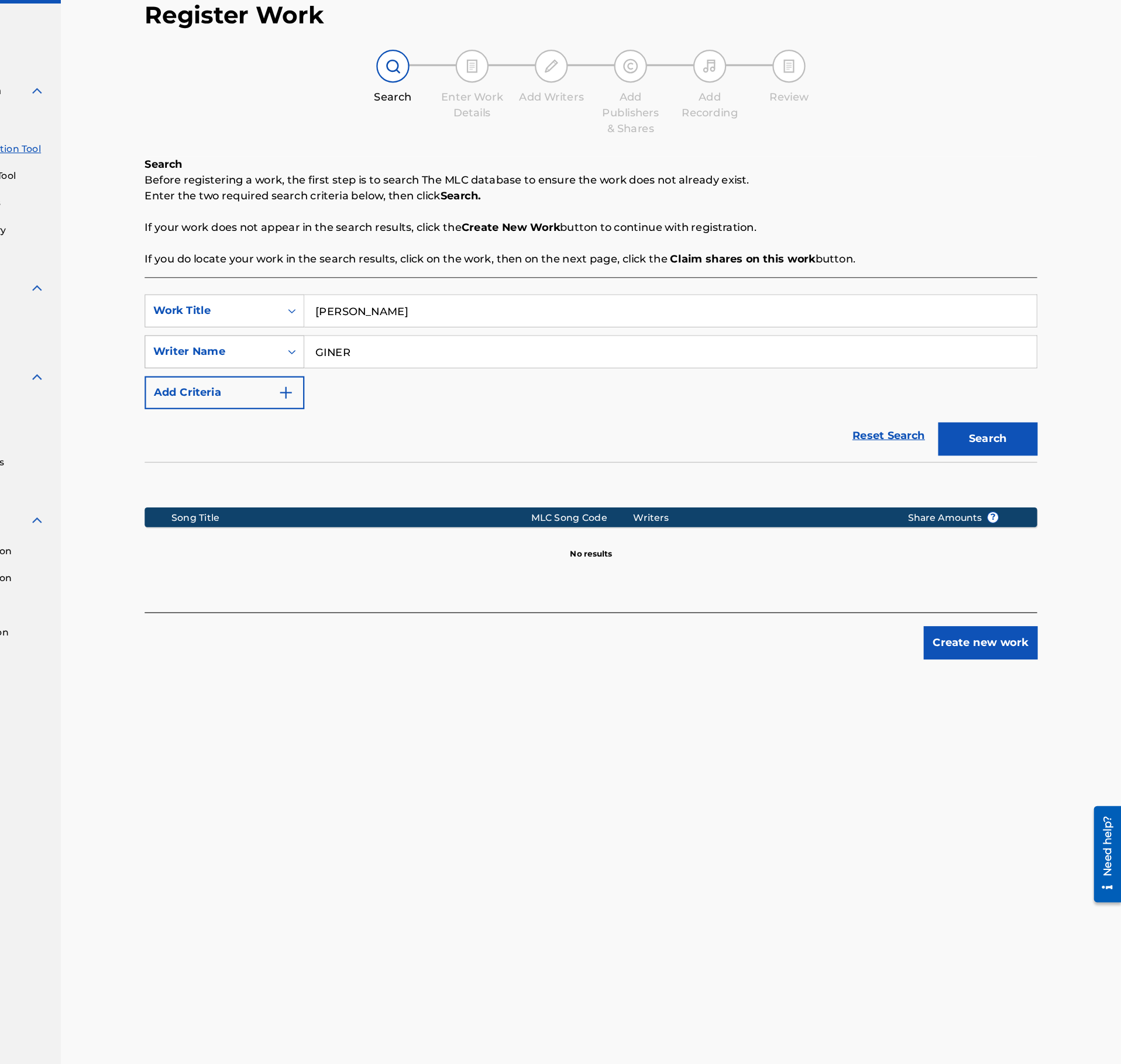
type input "GINER"
click at [959, 439] on button "Search" at bounding box center [1003, 453] width 88 height 30
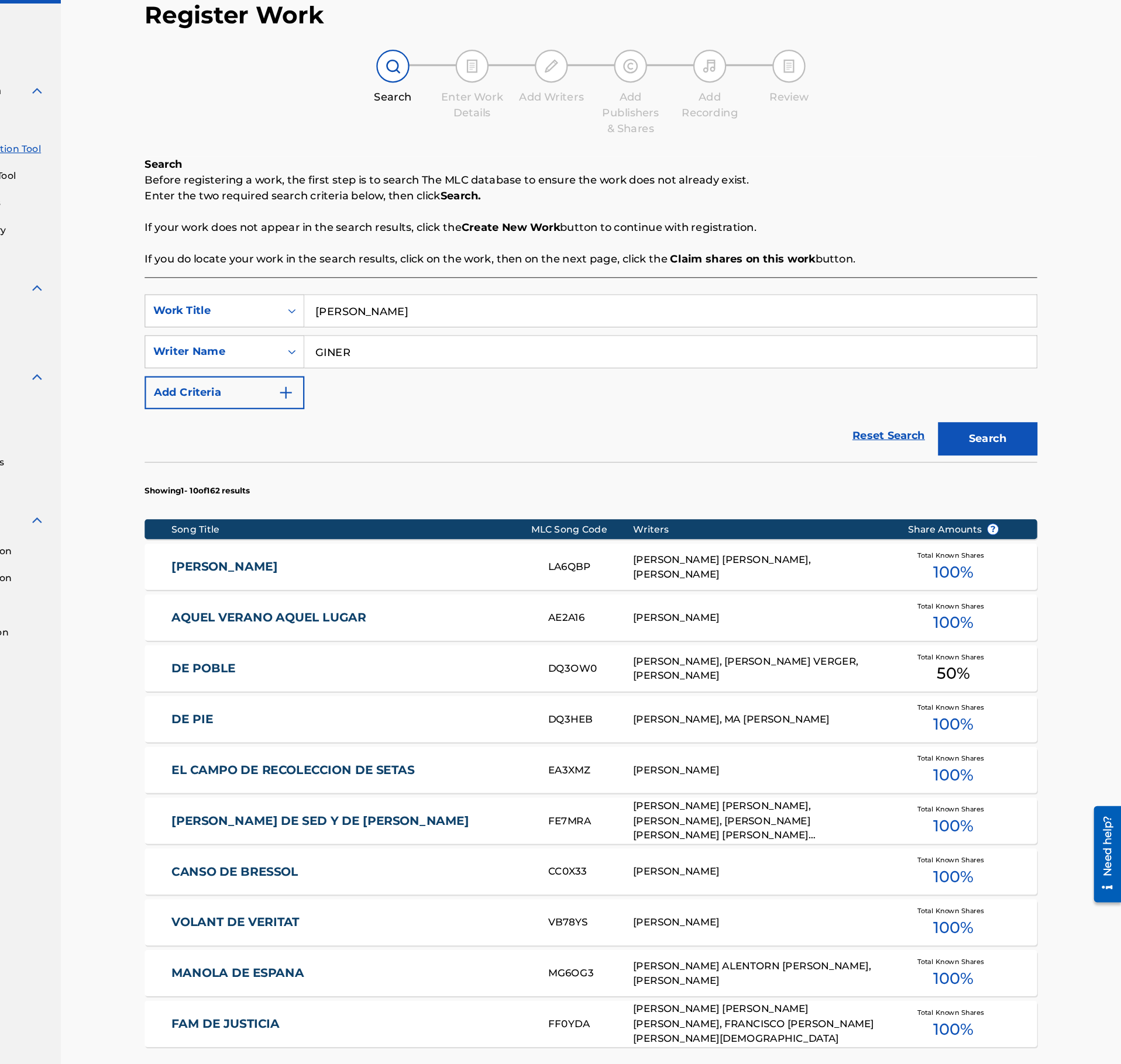
click at [502, 346] on input "LLUVIA DE VERANO" at bounding box center [721, 339] width 648 height 28
click at [500, 346] on input "LLUVIA DE VERANO" at bounding box center [721, 339] width 648 height 28
paste input "IL MOL"
type input "IL MOL"
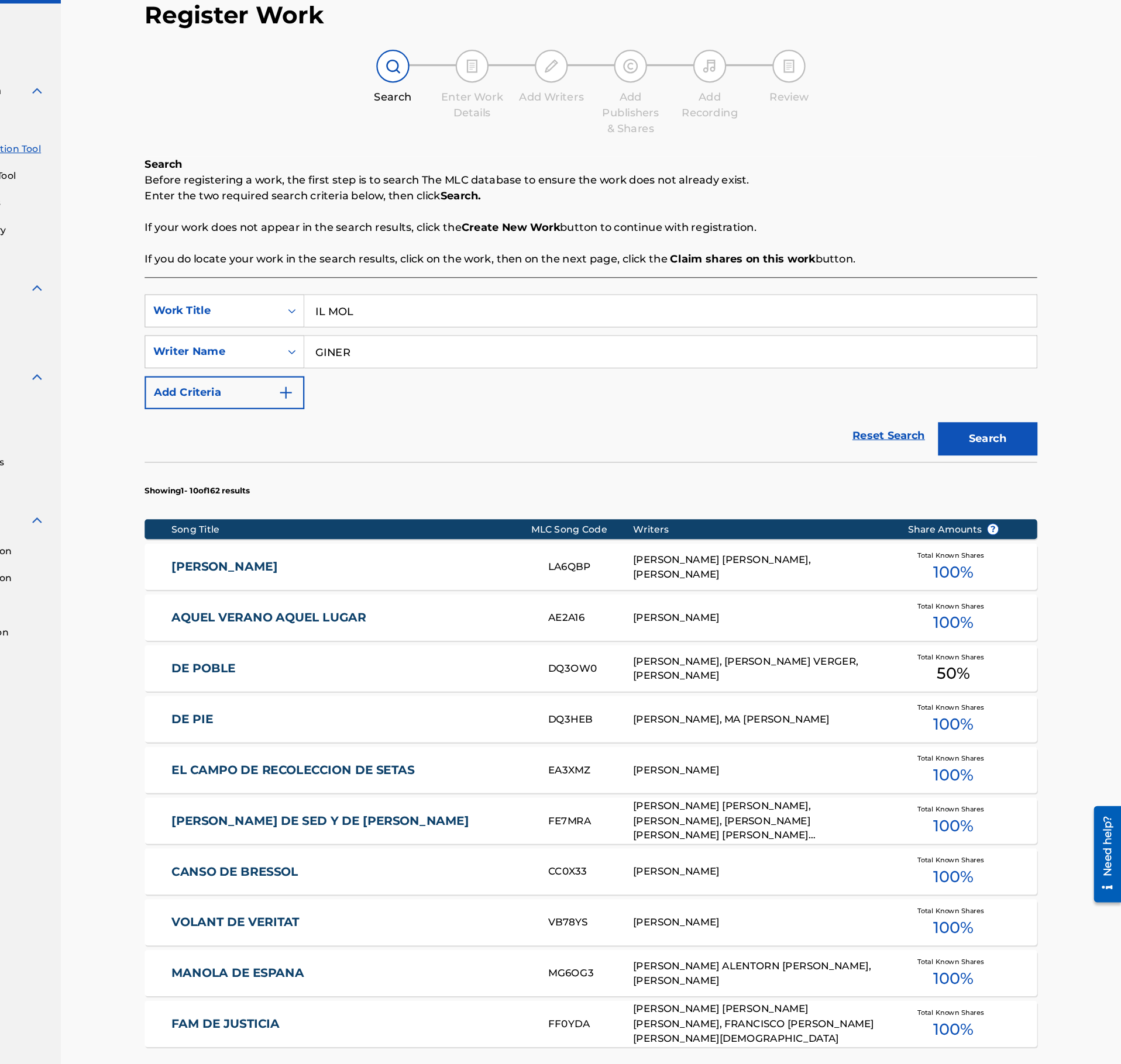
click at [458, 381] on input "GINER" at bounding box center [721, 375] width 648 height 28
paste input "Choi Junghan"
type input "Choi Junghan"
click at [1014, 466] on button "Search" at bounding box center [1003, 453] width 88 height 30
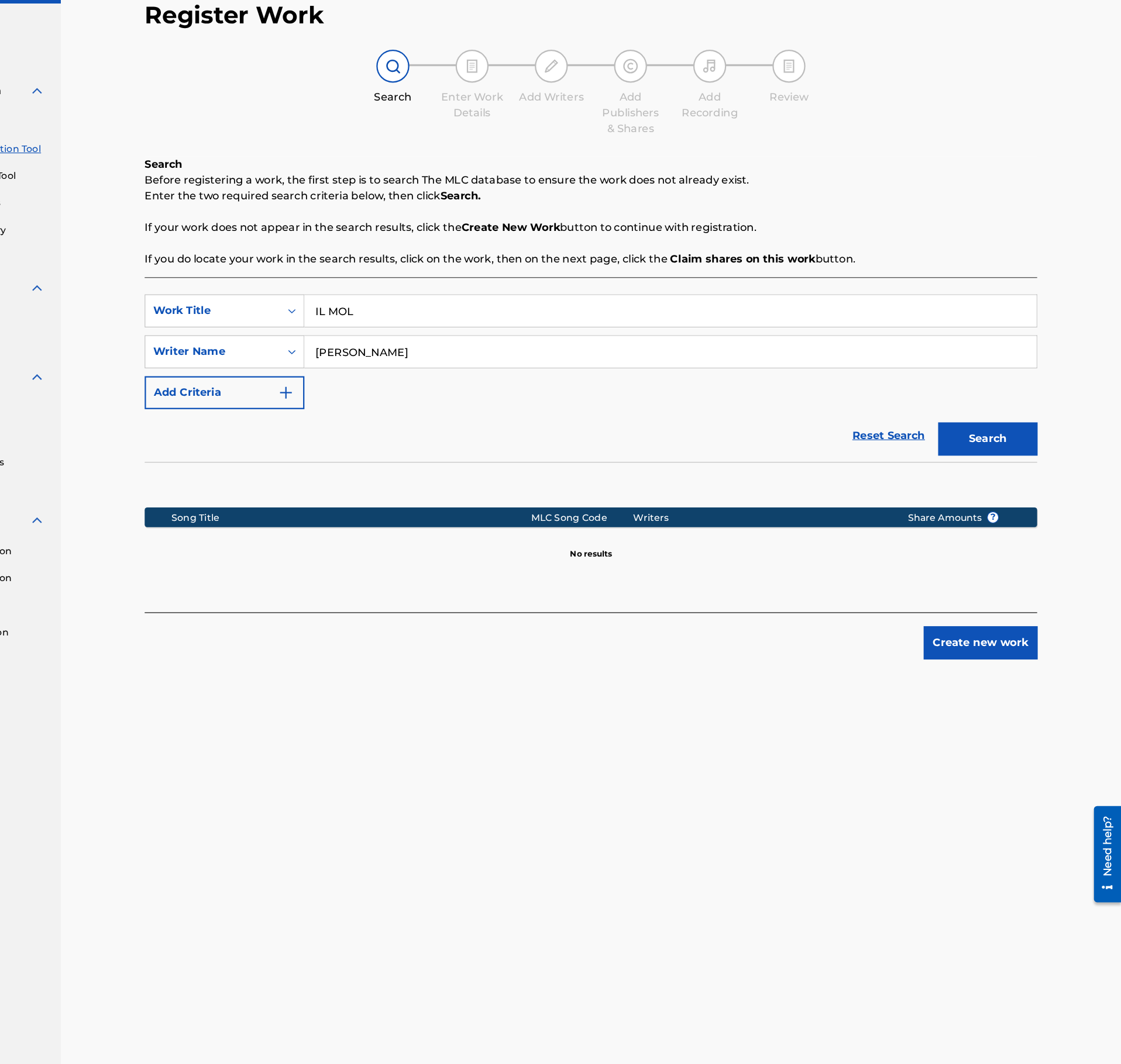
click at [468, 328] on input "IL MOL" at bounding box center [721, 339] width 648 height 28
paste input "WARM EYES"
type input "WARM EYES"
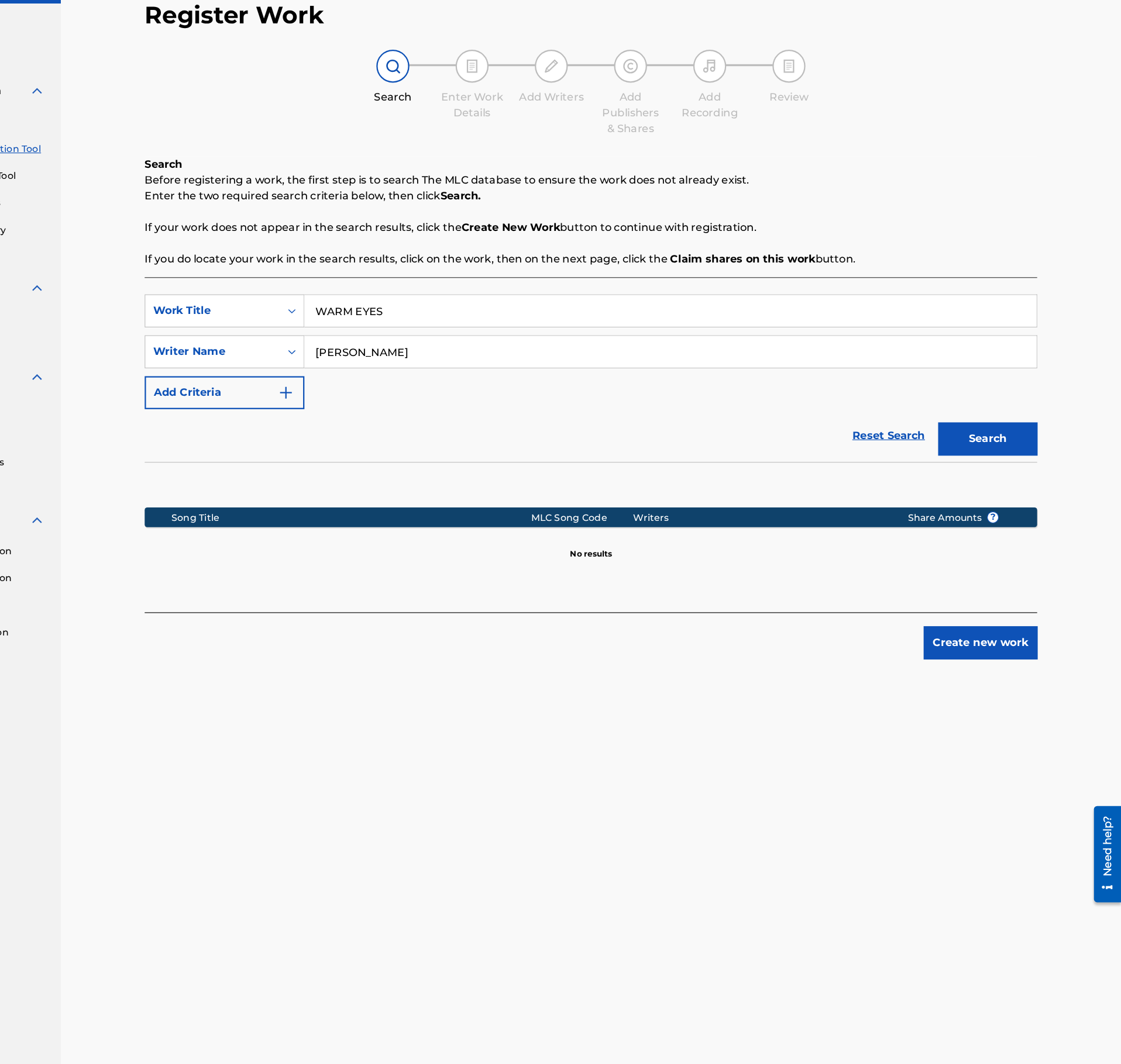
click at [503, 374] on input "Choi Junghan" at bounding box center [721, 375] width 648 height 28
click at [503, 375] on input "Choi Junghan" at bounding box center [721, 375] width 648 height 28
paste input "Philipp Agustin Sanchez Romero|Daniel Catalá|Malte Kuh"
drag, startPoint x: 719, startPoint y: 375, endPoint x: 305, endPoint y: 380, distance: 414.0
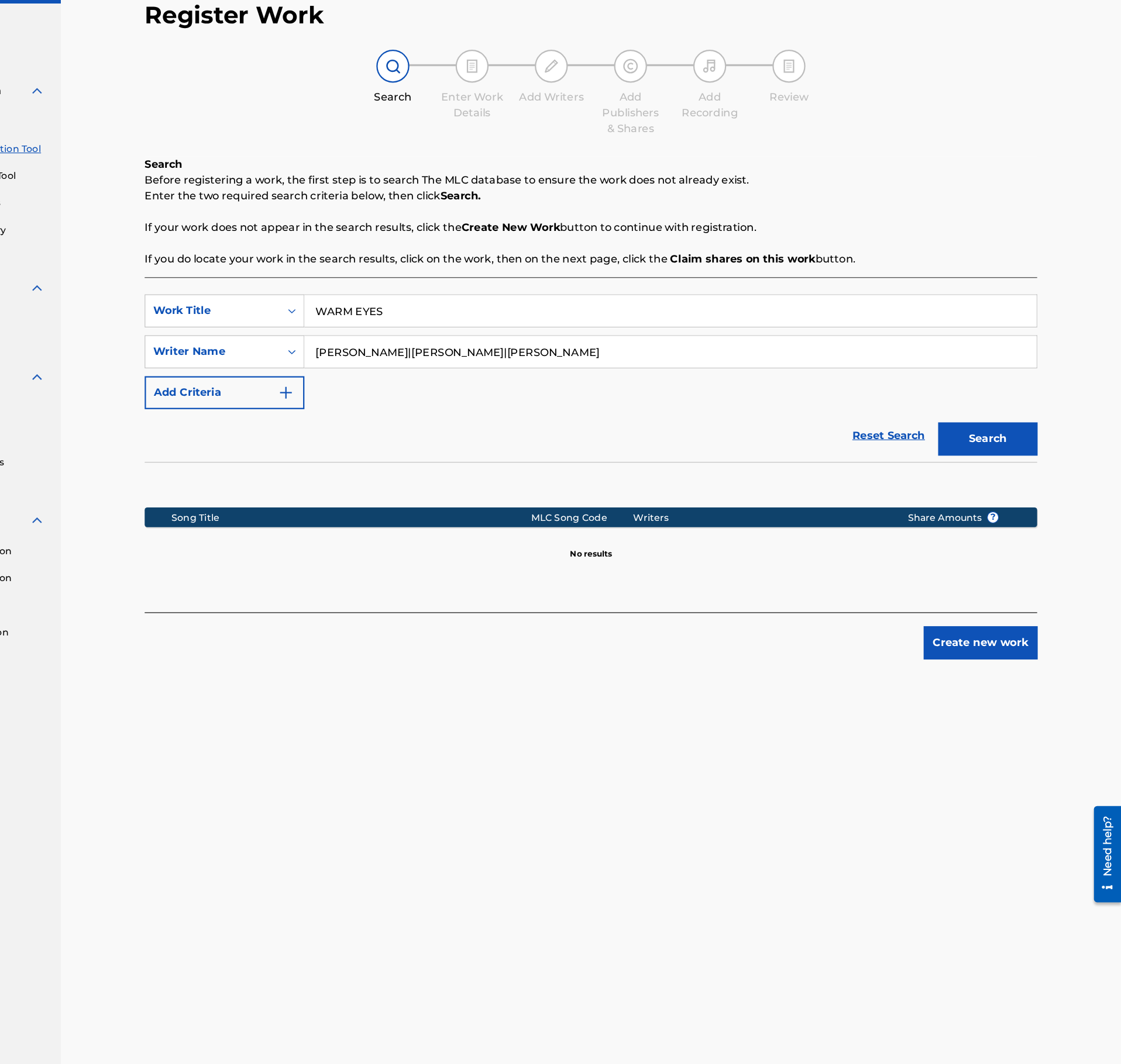
click at [397, 380] on input "Philipp Agustin Sanchez Romero|Daniel Catalá|Malte Kuhn" at bounding box center [721, 375] width 648 height 28
click at [959, 439] on button "Search" at bounding box center [1003, 453] width 88 height 30
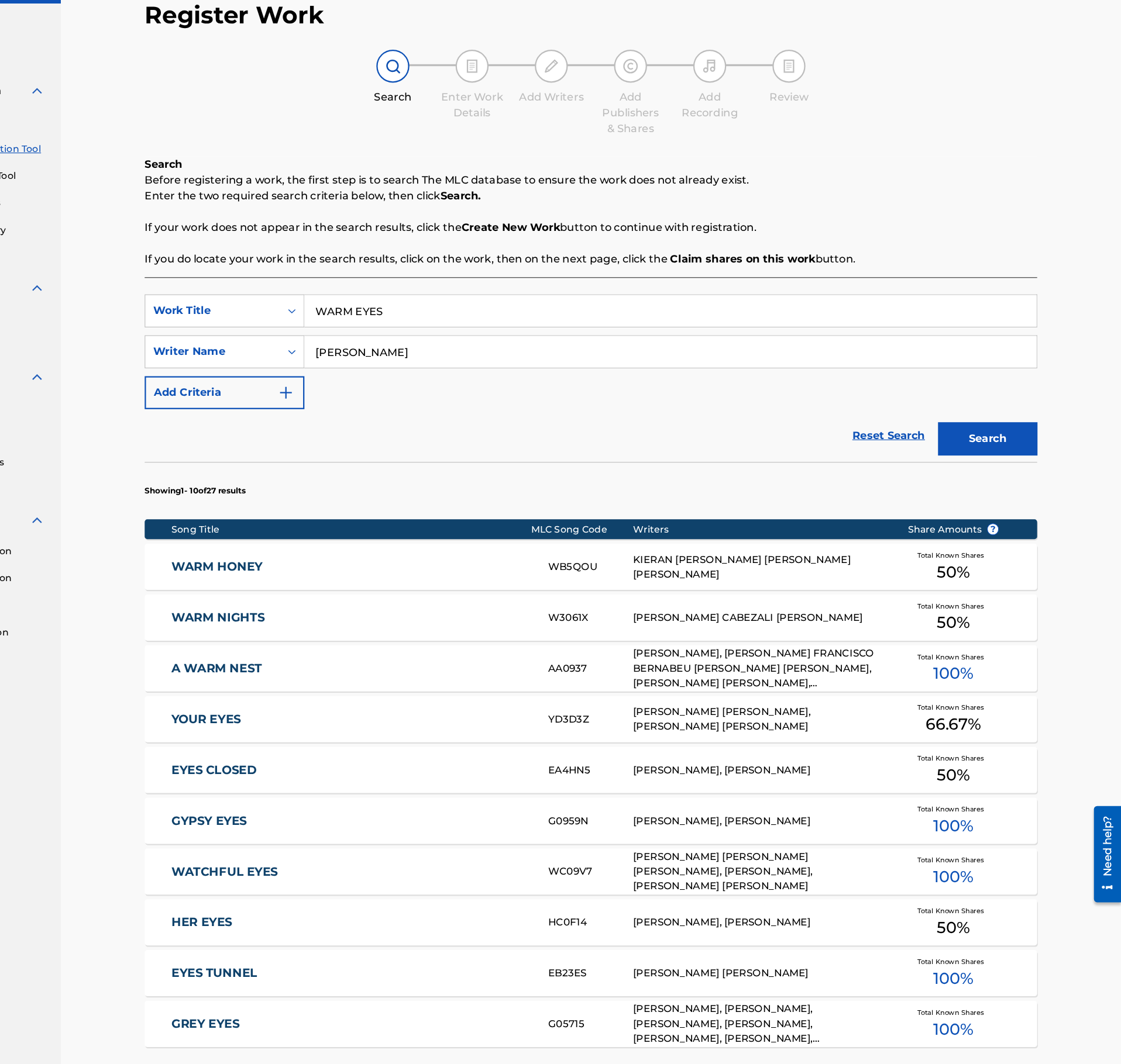
drag, startPoint x: 468, startPoint y: 379, endPoint x: 298, endPoint y: 386, distance: 170.1
click at [397, 386] on input "ROMERO" at bounding box center [721, 375] width 648 height 28
click at [959, 439] on button "Search" at bounding box center [1003, 453] width 88 height 30
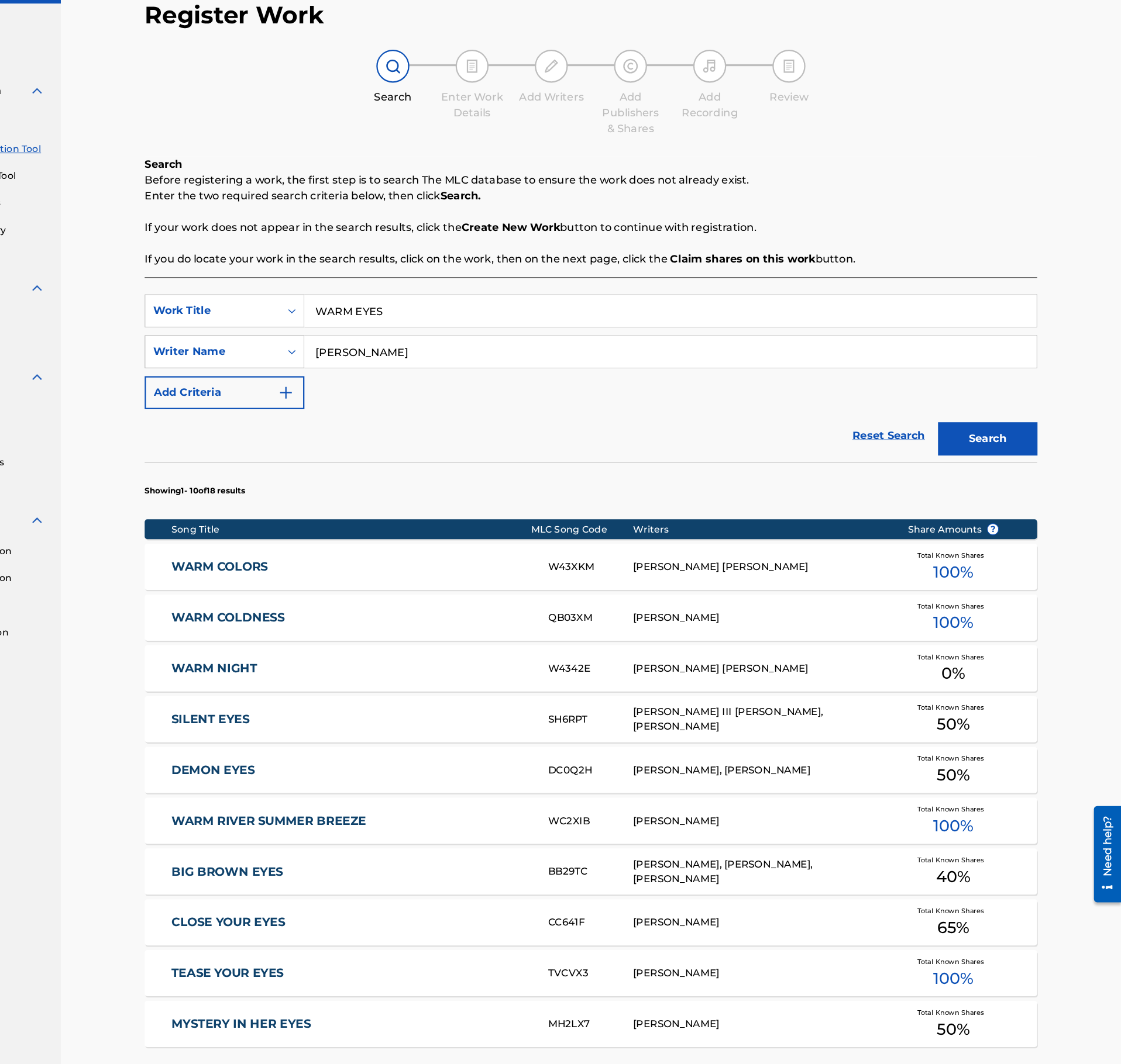
drag, startPoint x: 503, startPoint y: 379, endPoint x: 305, endPoint y: 381, distance: 198.0
click at [397, 379] on input "AGUSTIN" at bounding box center [721, 375] width 648 height 28
click at [959, 439] on button "Search" at bounding box center [1003, 453] width 88 height 30
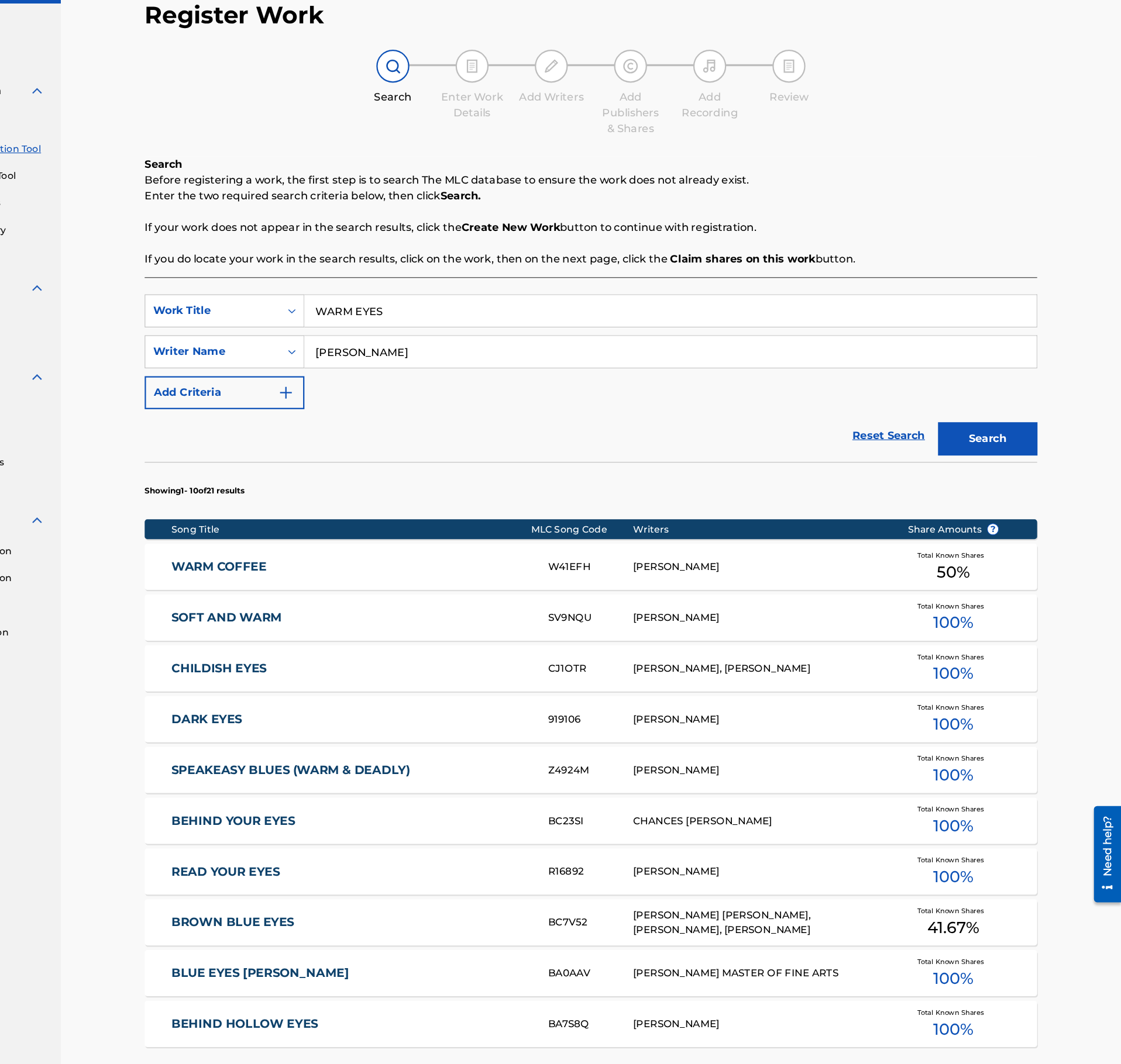
click at [403, 374] on input "KUHN" at bounding box center [721, 375] width 648 height 28
click at [959, 439] on button "Search" at bounding box center [1003, 453] width 88 height 30
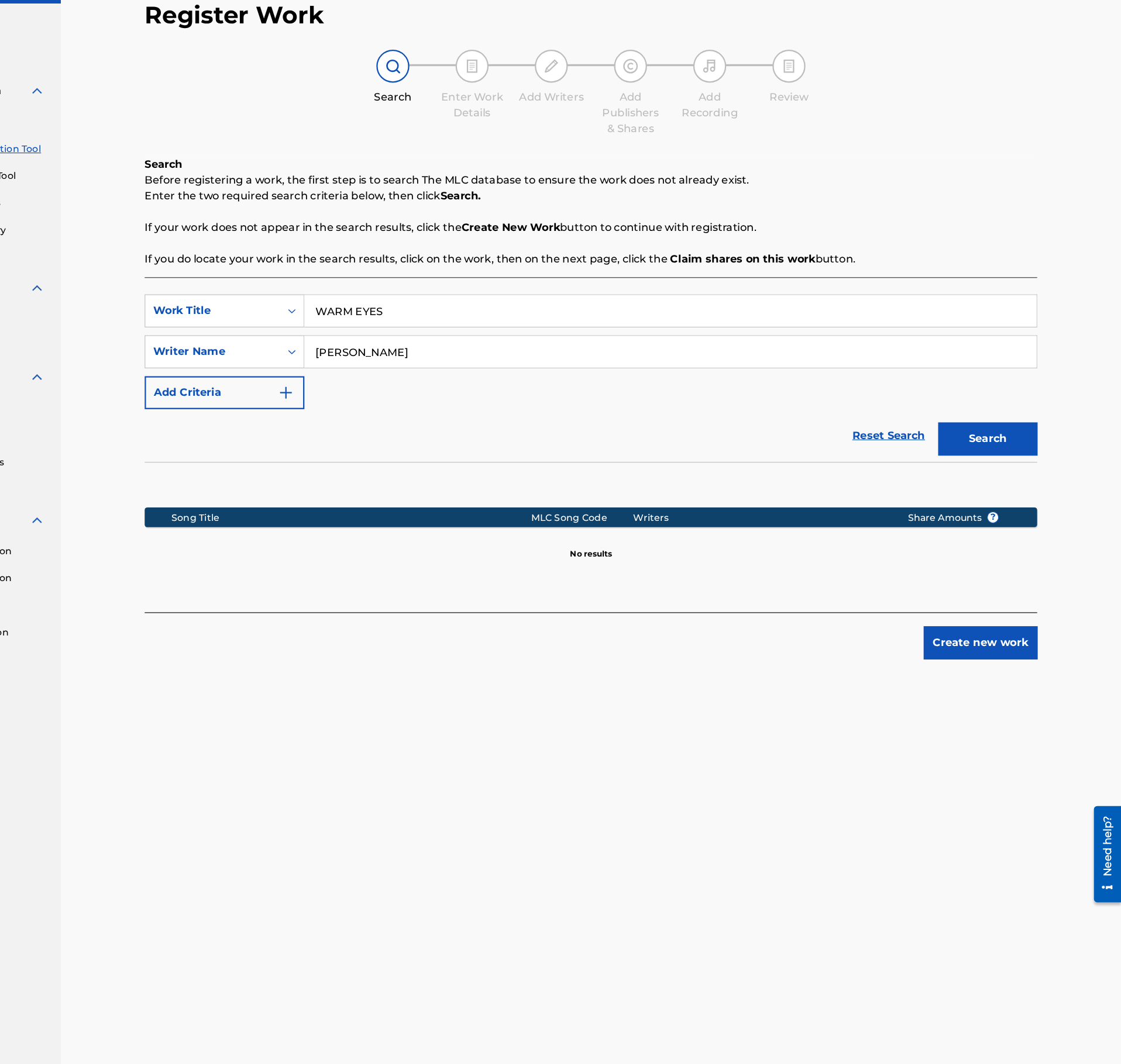
type input "MALTE KUHN"
click at [959, 439] on button "Search" at bounding box center [1003, 453] width 88 height 30
click at [482, 334] on input "WARM EYES" at bounding box center [721, 339] width 648 height 28
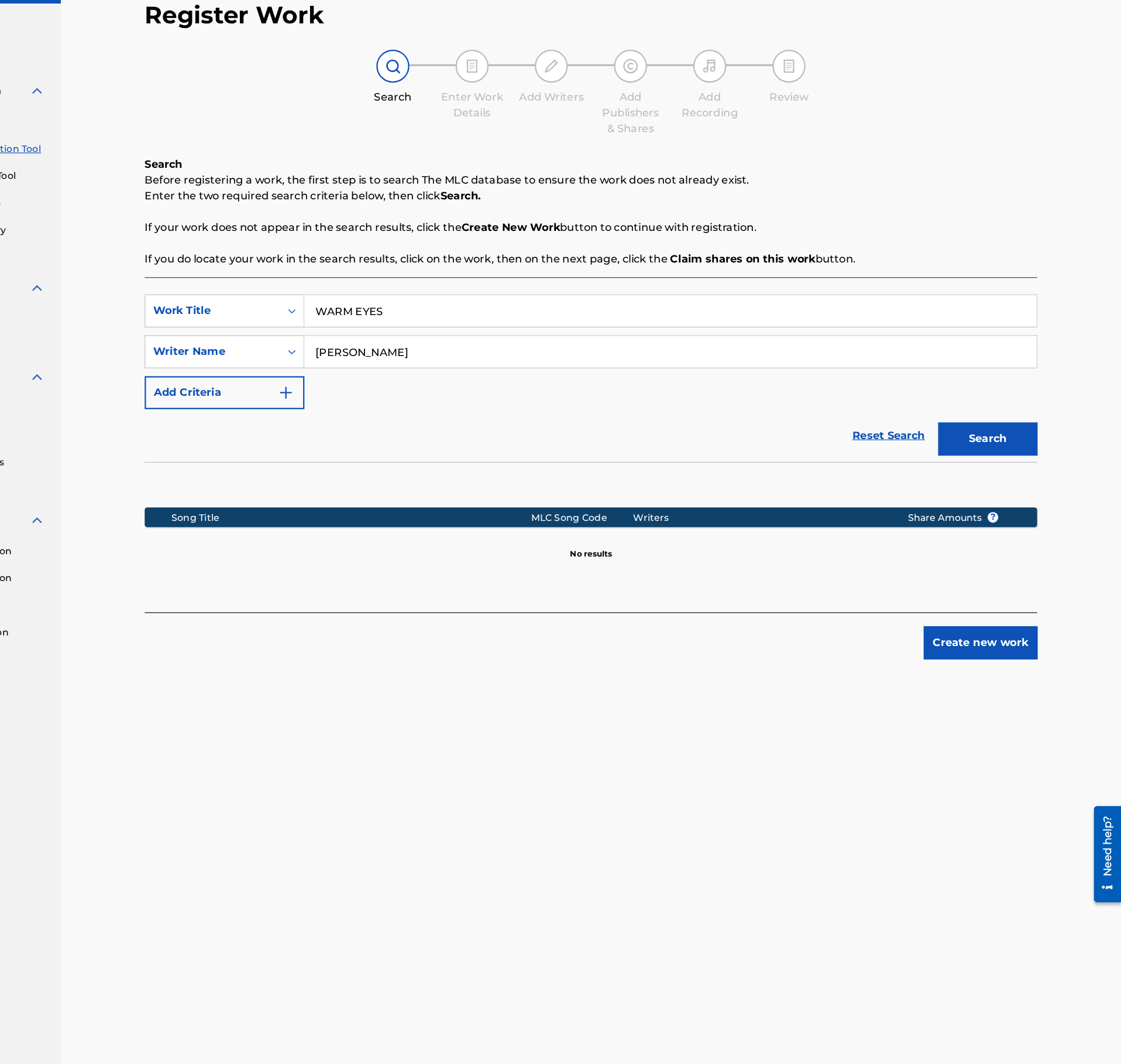
paste input "TWO"
type input "TWO"
drag, startPoint x: 506, startPoint y: 385, endPoint x: 362, endPoint y: 384, distance: 144.0
click at [397, 384] on input "MALTE KUHN" at bounding box center [721, 375] width 648 height 28
click at [959, 439] on button "Search" at bounding box center [1003, 453] width 88 height 30
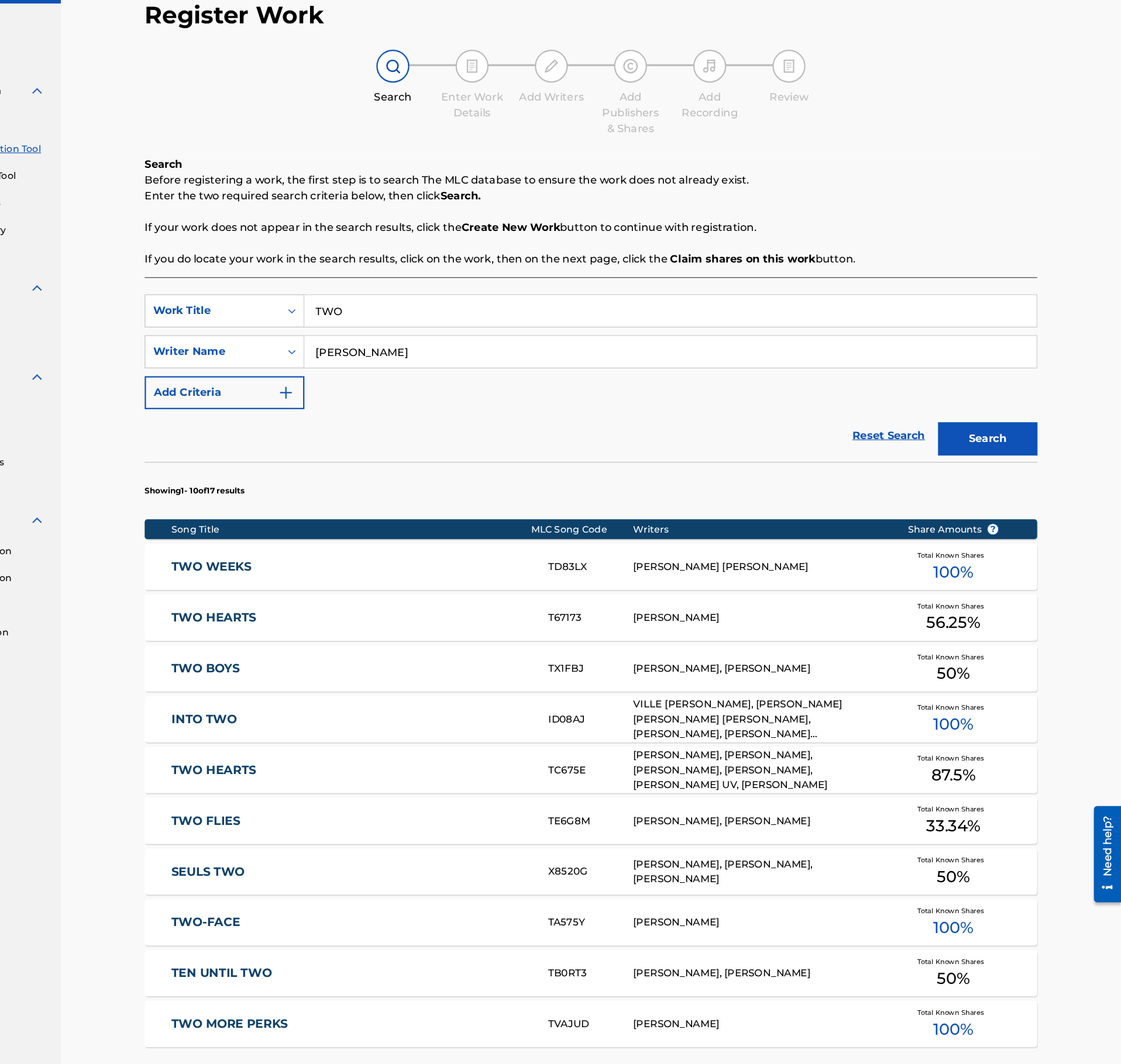
click at [461, 374] on input "PETERSEN" at bounding box center [721, 375] width 648 height 28
paste input "Hannibal"
type input "Hannibal"
click at [993, 436] on div "Search" at bounding box center [999, 450] width 94 height 46
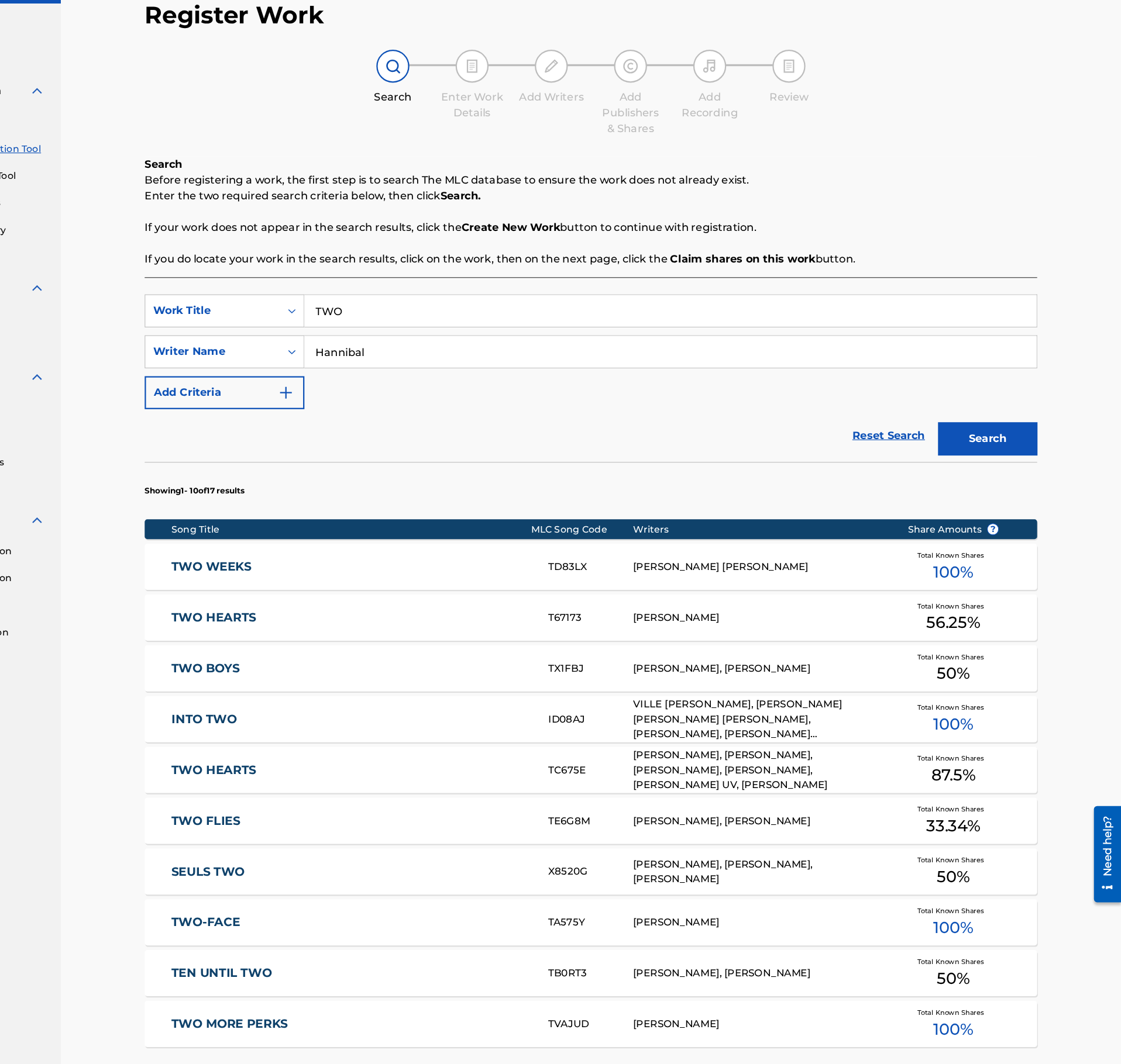
click at [996, 450] on button "Search" at bounding box center [1003, 453] width 88 height 30
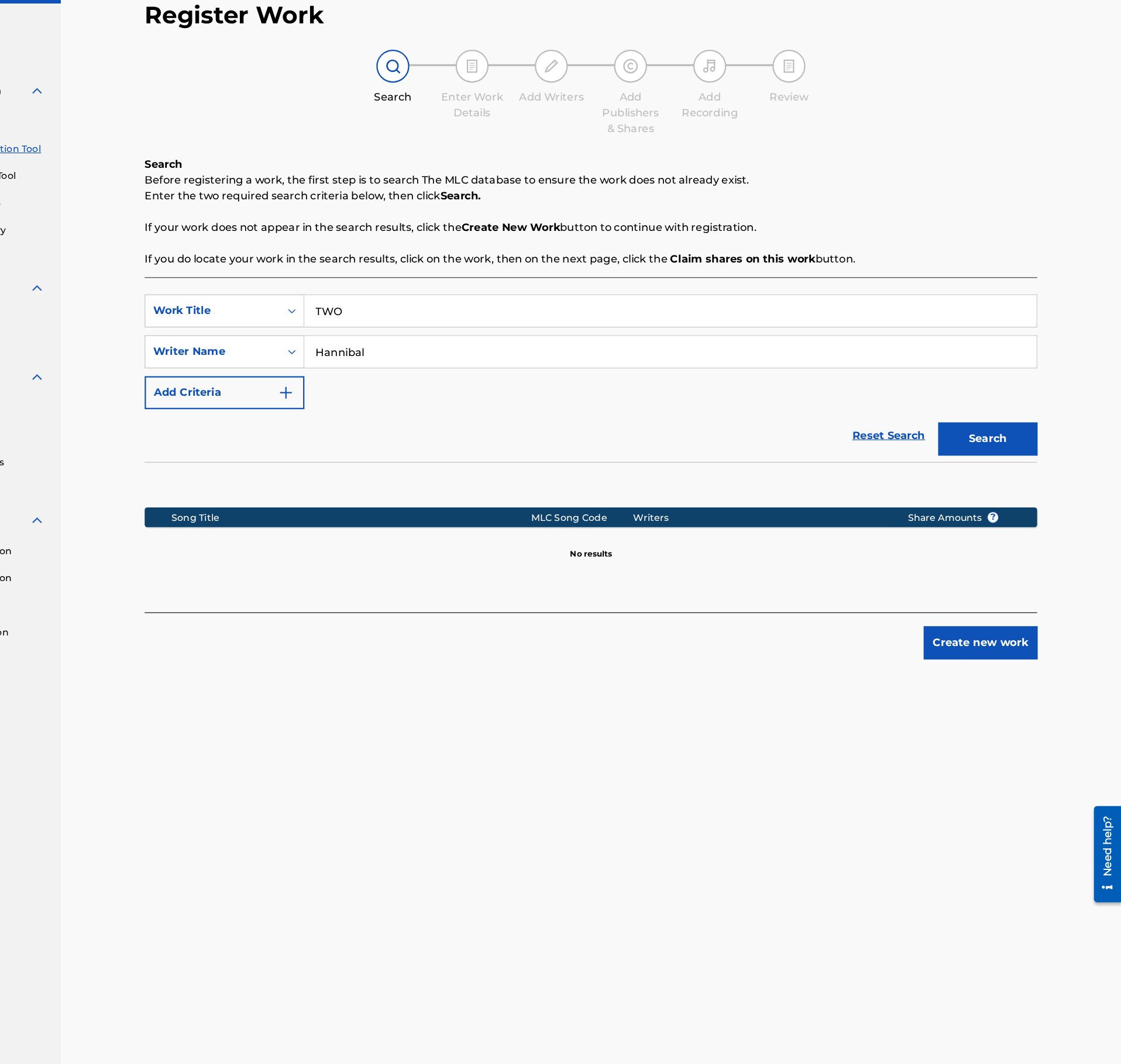
click at [480, 352] on input "TWO" at bounding box center [721, 339] width 648 height 28
click at [480, 351] on input "TWO" at bounding box center [721, 339] width 648 height 28
paste input "DANGEROUS WATERS"
type input "DANGEROUS WATERS"
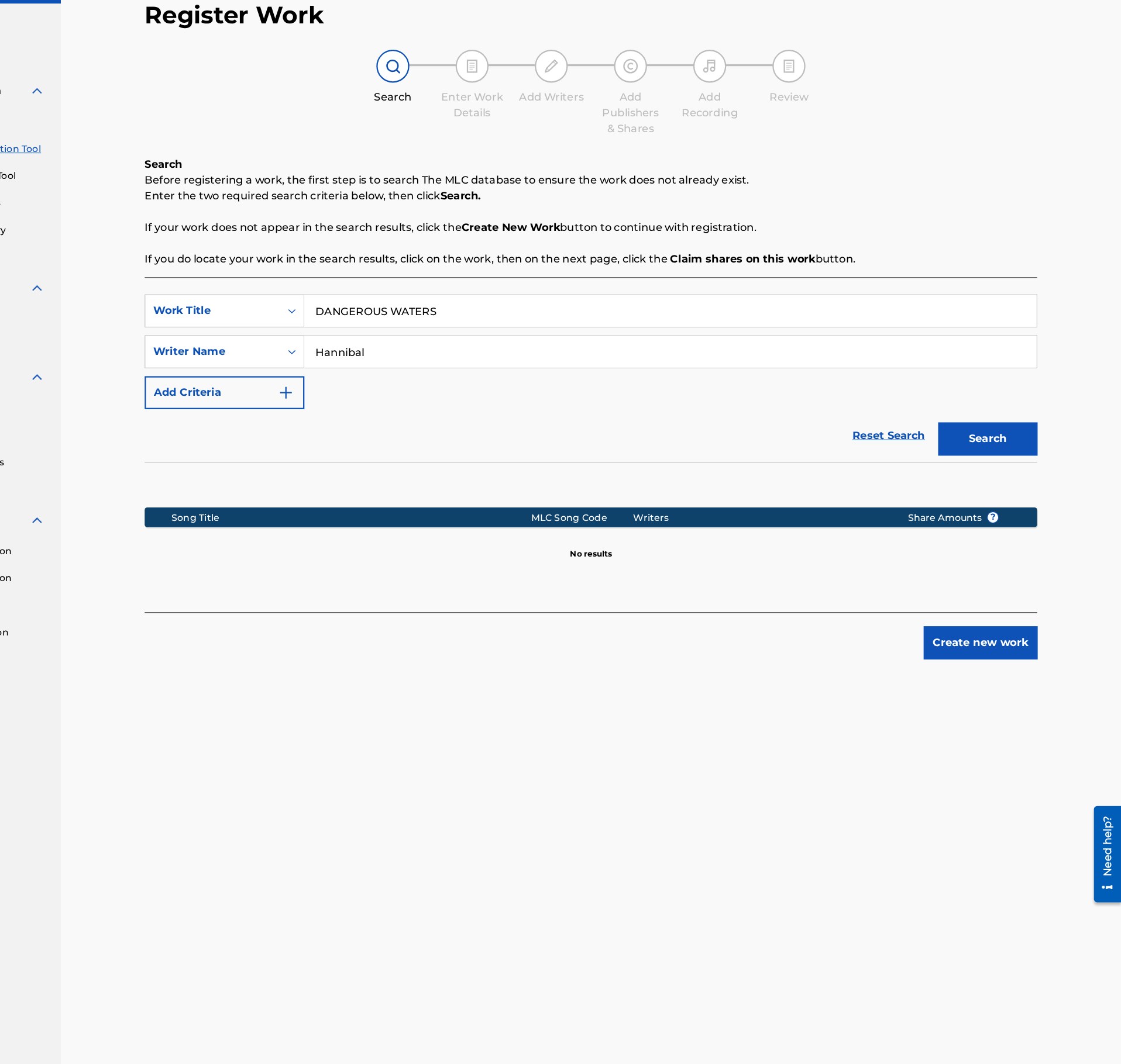
click at [508, 377] on input "Hannibal" at bounding box center [721, 375] width 648 height 28
paste input "Simon Riviere"
type input "Simon Riviere"
click at [992, 455] on button "Search" at bounding box center [1003, 453] width 88 height 30
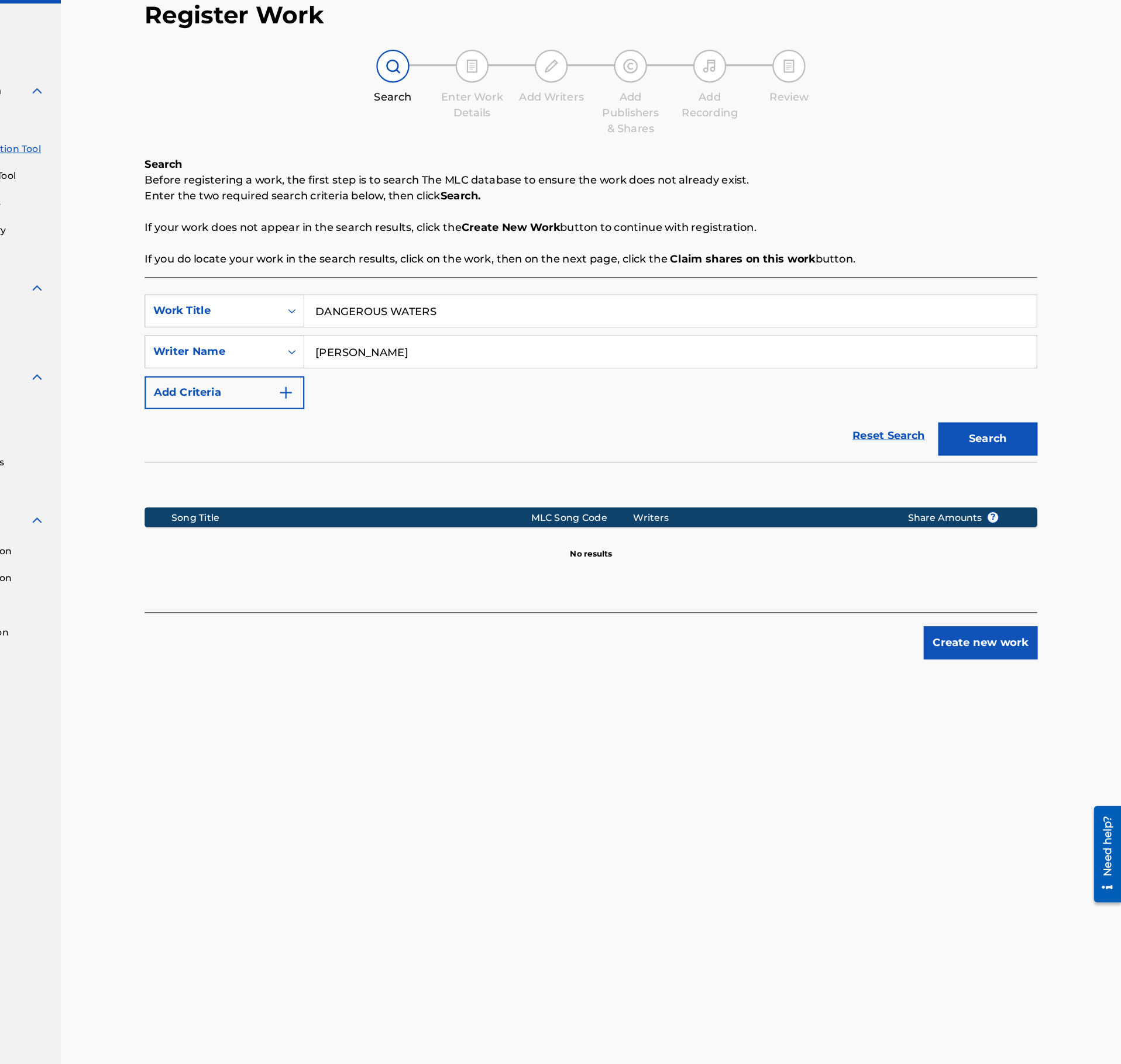
click at [539, 351] on input "DANGEROUS WATERS" at bounding box center [721, 339] width 648 height 28
click at [539, 349] on input "DANGEROUS WATERS" at bounding box center [721, 339] width 648 height 28
paste input "NEXT TO THE COAST"
type input "NEXT TO THE COAST"
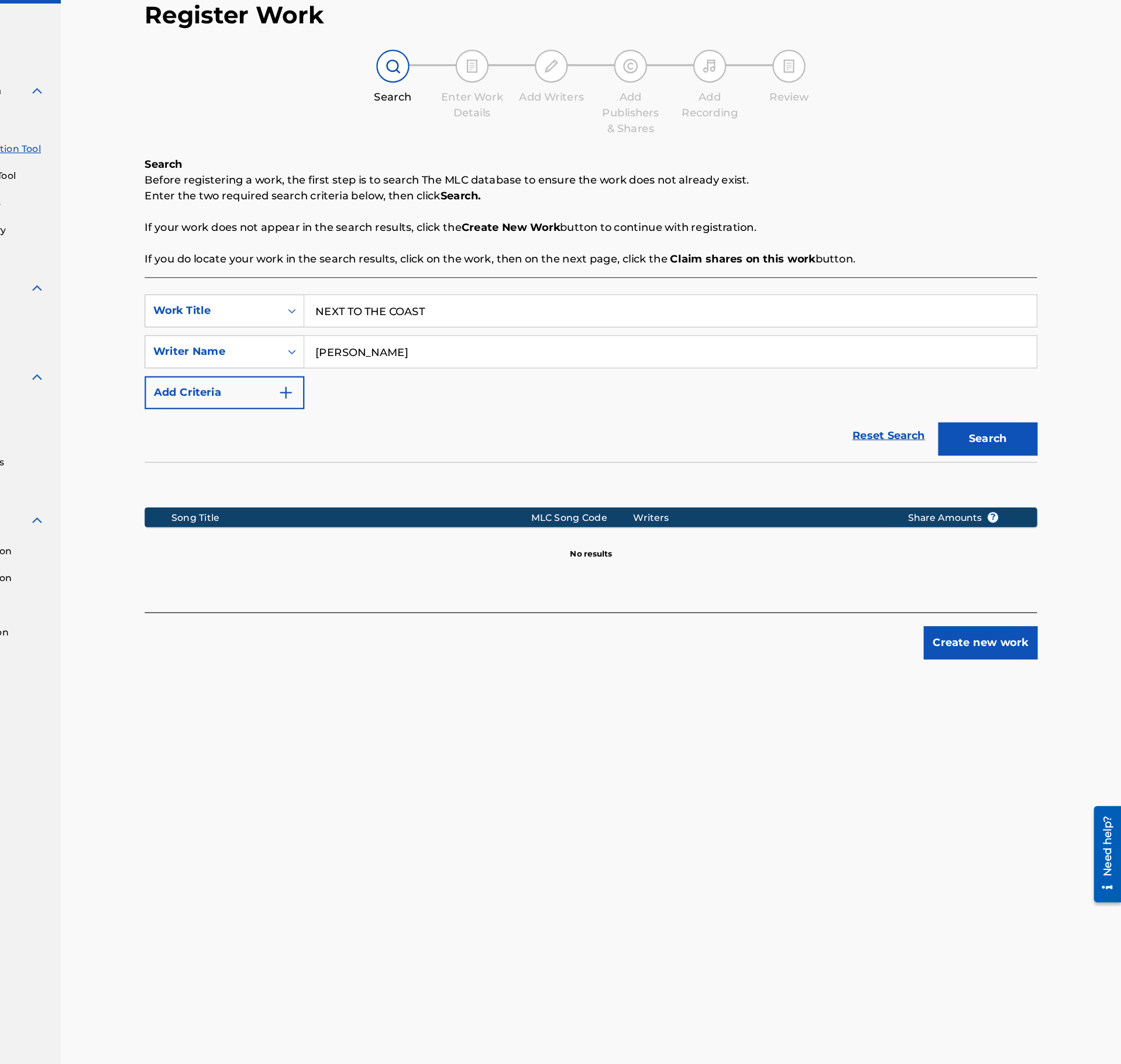
click at [461, 374] on input "Simon Riviere" at bounding box center [721, 375] width 648 height 28
type input "S"
type input "I"
click at [959, 439] on button "Search" at bounding box center [1003, 453] width 88 height 30
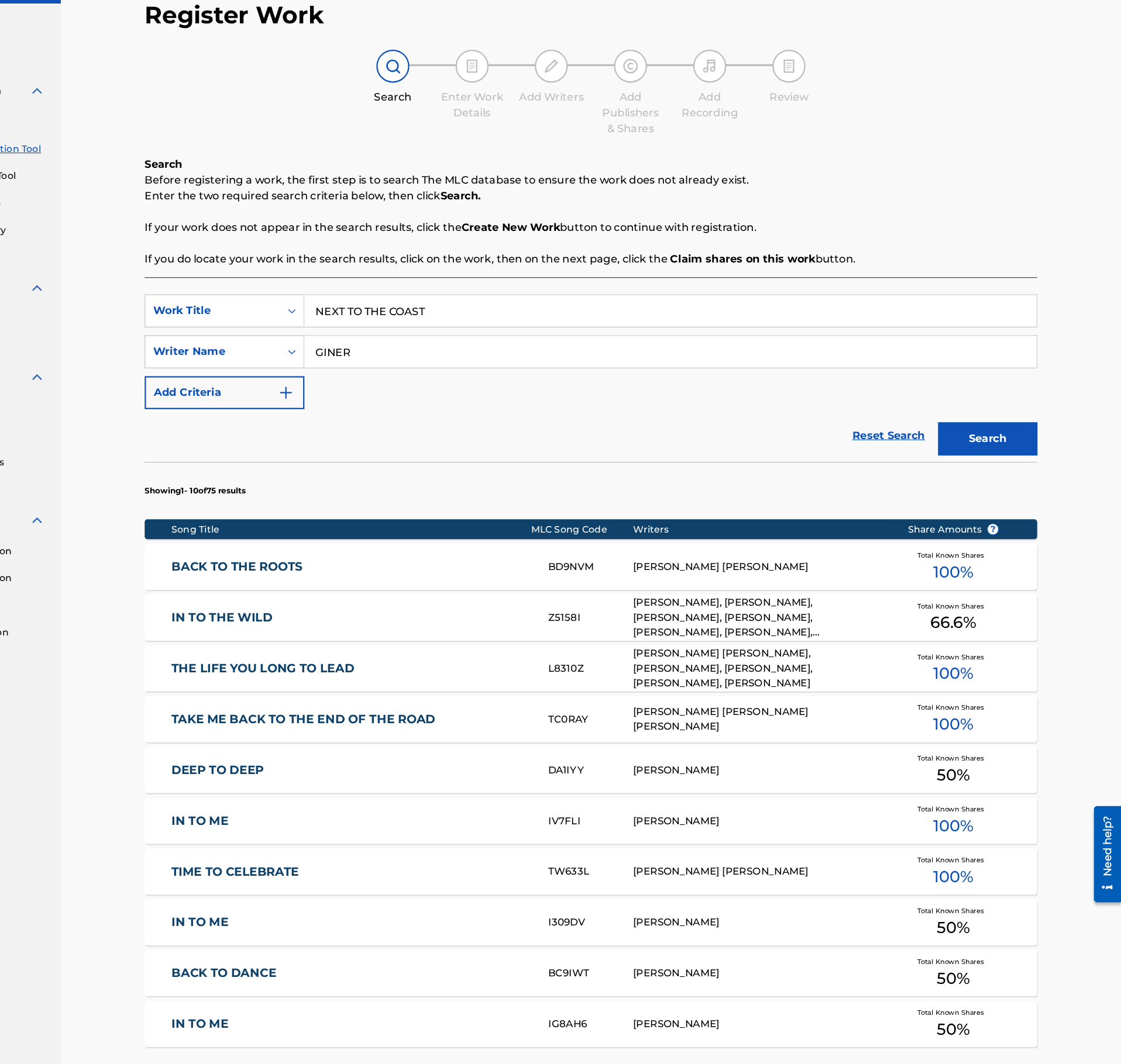
click at [477, 380] on input "GINER" at bounding box center [721, 375] width 648 height 28
click at [959, 439] on button "Search" at bounding box center [1003, 453] width 88 height 30
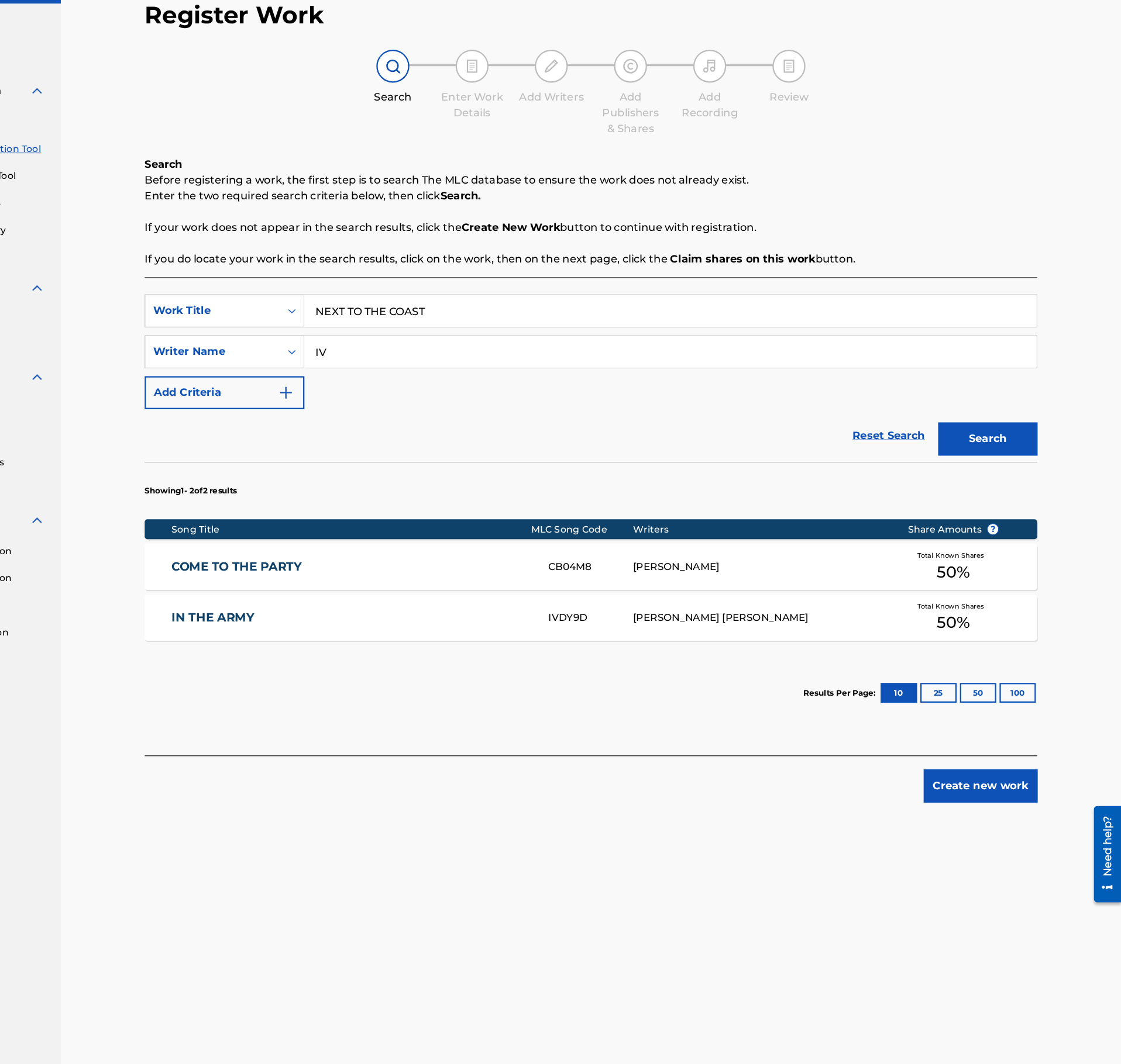
type input "I"
type input "ANTONIO"
click at [959, 439] on button "Search" at bounding box center [1003, 453] width 88 height 30
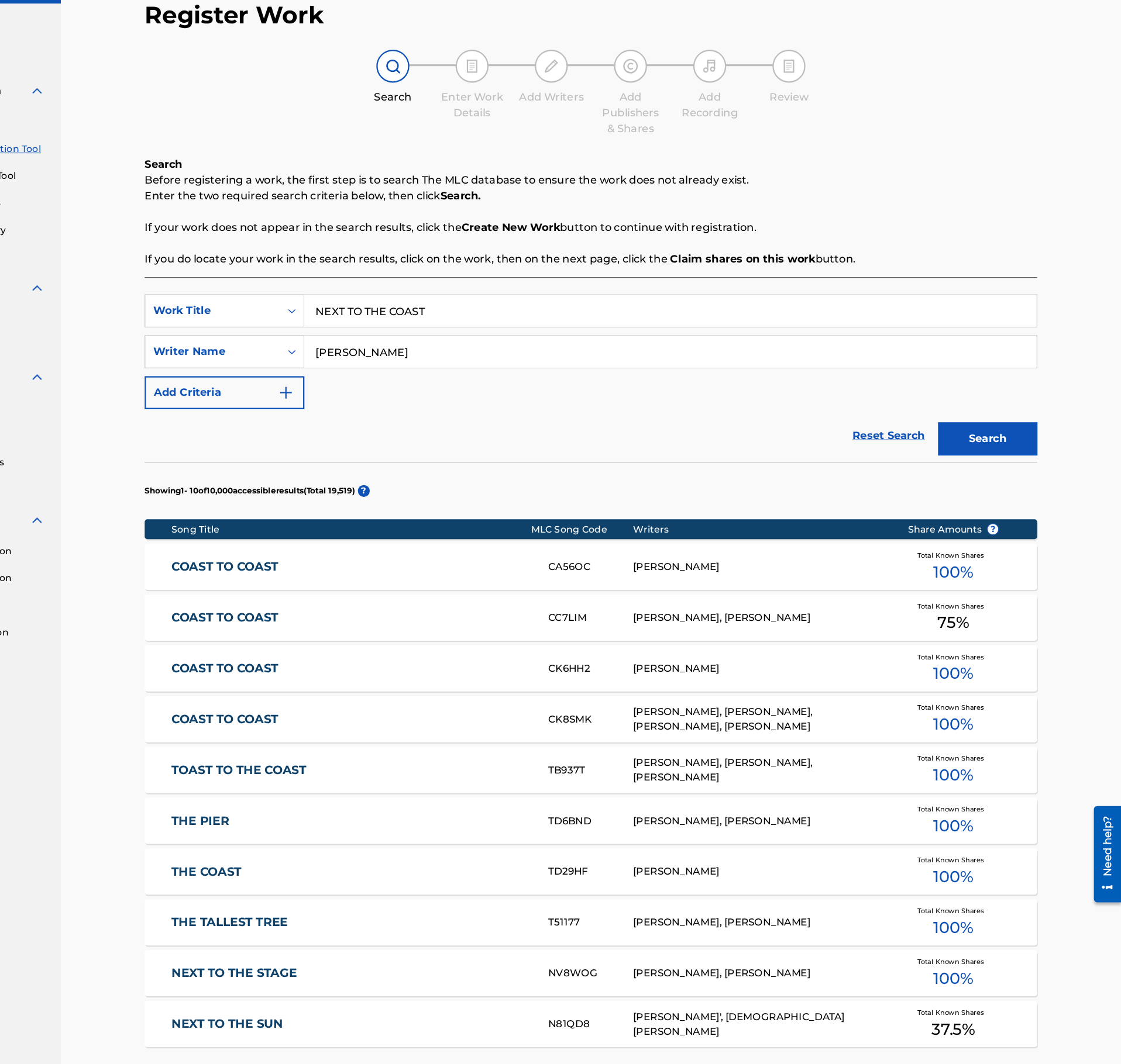
click at [521, 346] on input "NEXT TO THE COAST" at bounding box center [721, 339] width 648 height 28
paste input "LOWER EAST SIDE"
type input "LOWER EAST SIDE"
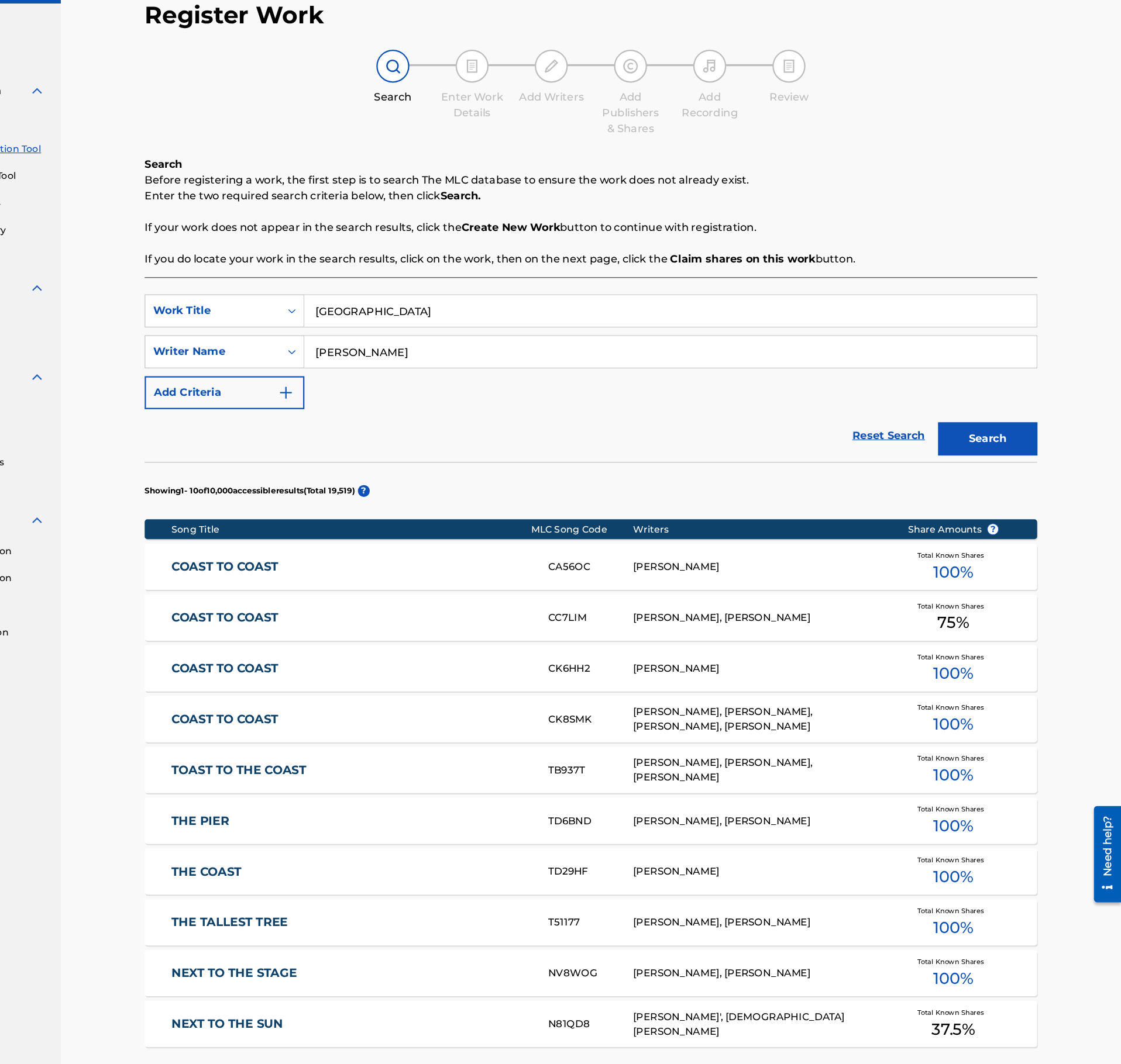
click at [477, 380] on input "ANTONIO" at bounding box center [721, 375] width 648 height 28
type input "CHASE"
click at [959, 439] on button "Search" at bounding box center [1003, 453] width 88 height 30
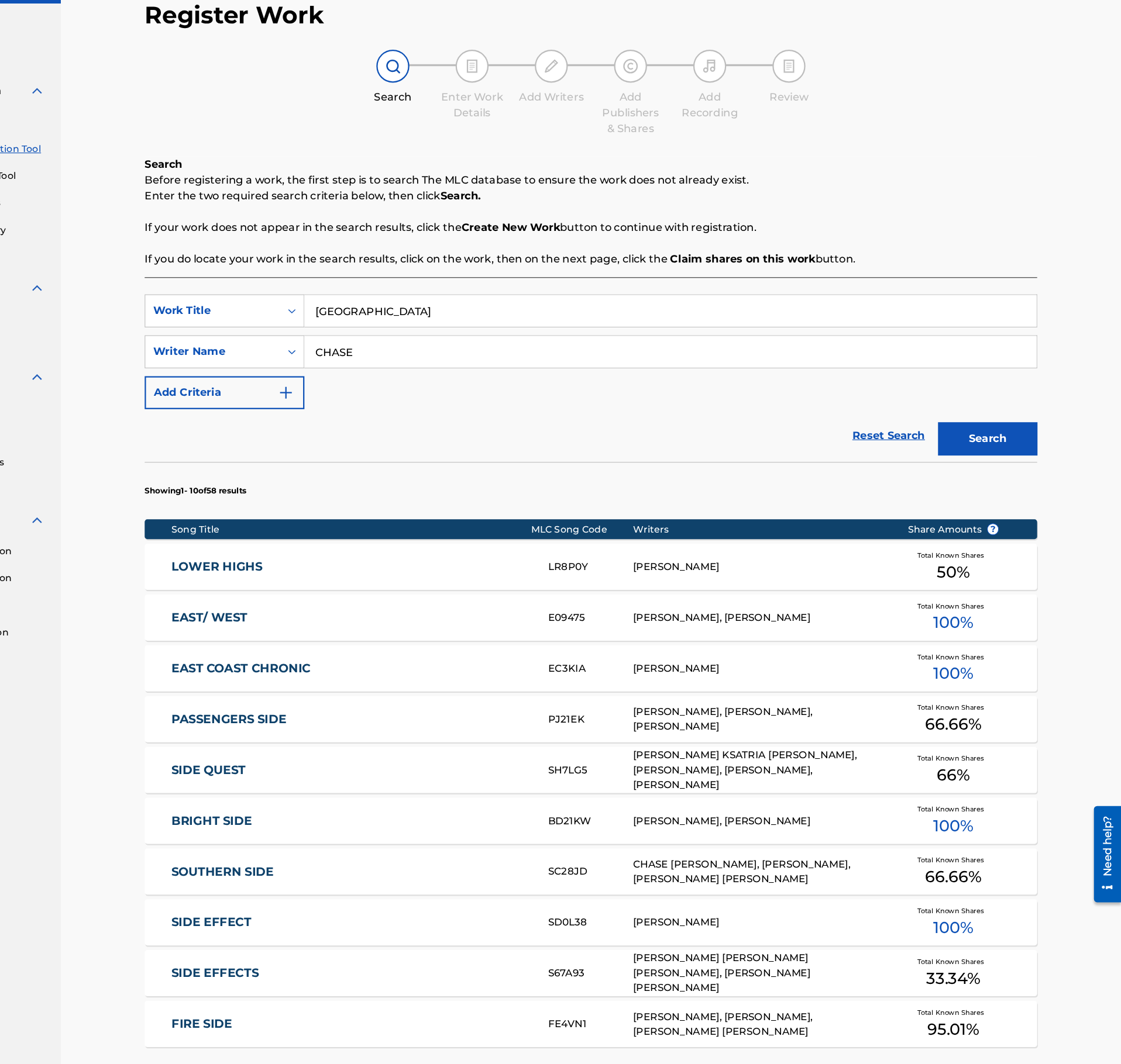
click at [531, 330] on input "LOWER EAST SIDE" at bounding box center [721, 339] width 648 height 28
click at [530, 330] on input "LOWER EAST SIDE" at bounding box center [721, 339] width 648 height 28
paste
type input "SMOOTH SAILING"
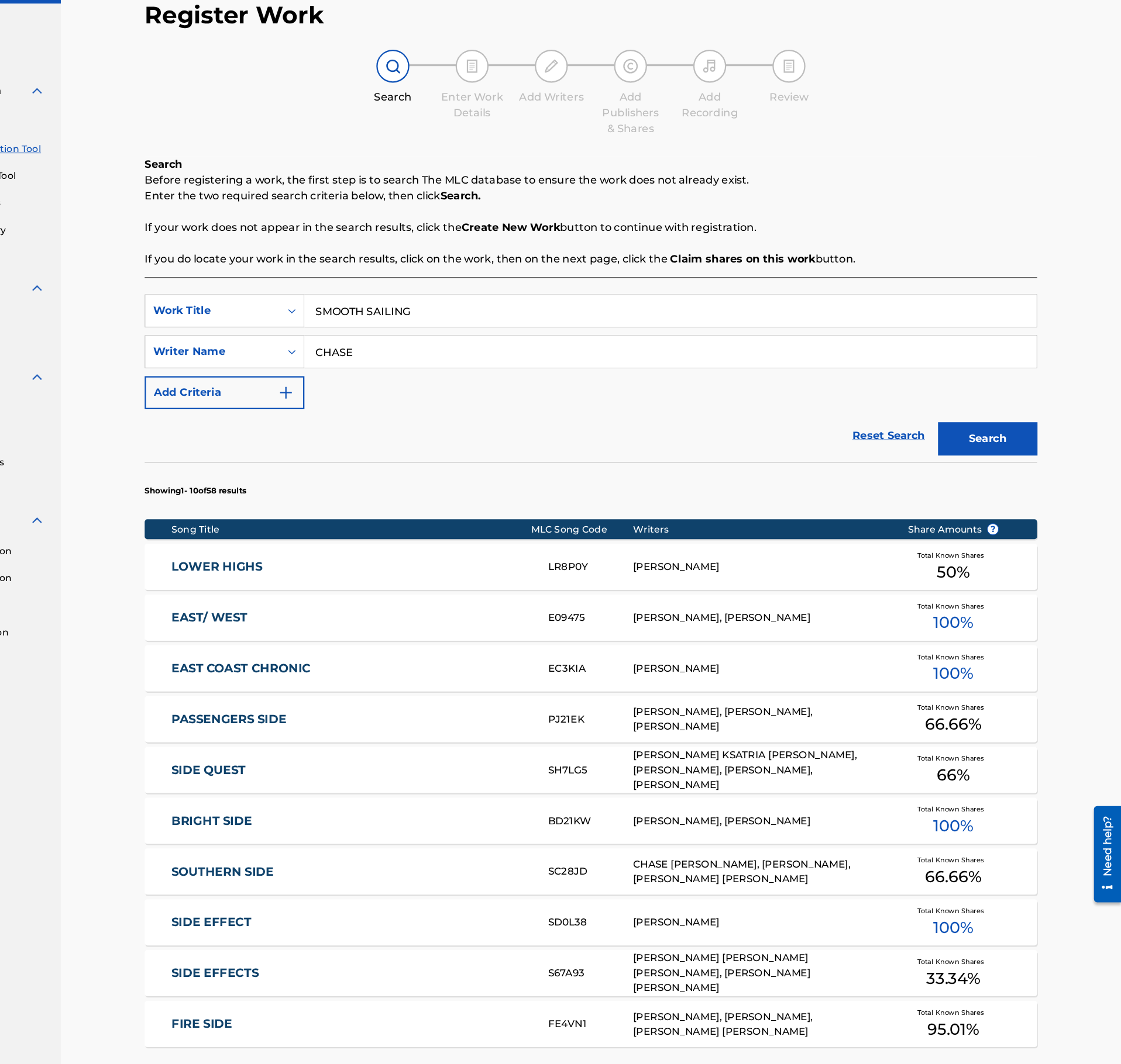
click at [477, 383] on input "CHASE" at bounding box center [721, 375] width 648 height 28
type input "MULDER"
click at [959, 439] on button "Search" at bounding box center [1003, 453] width 88 height 30
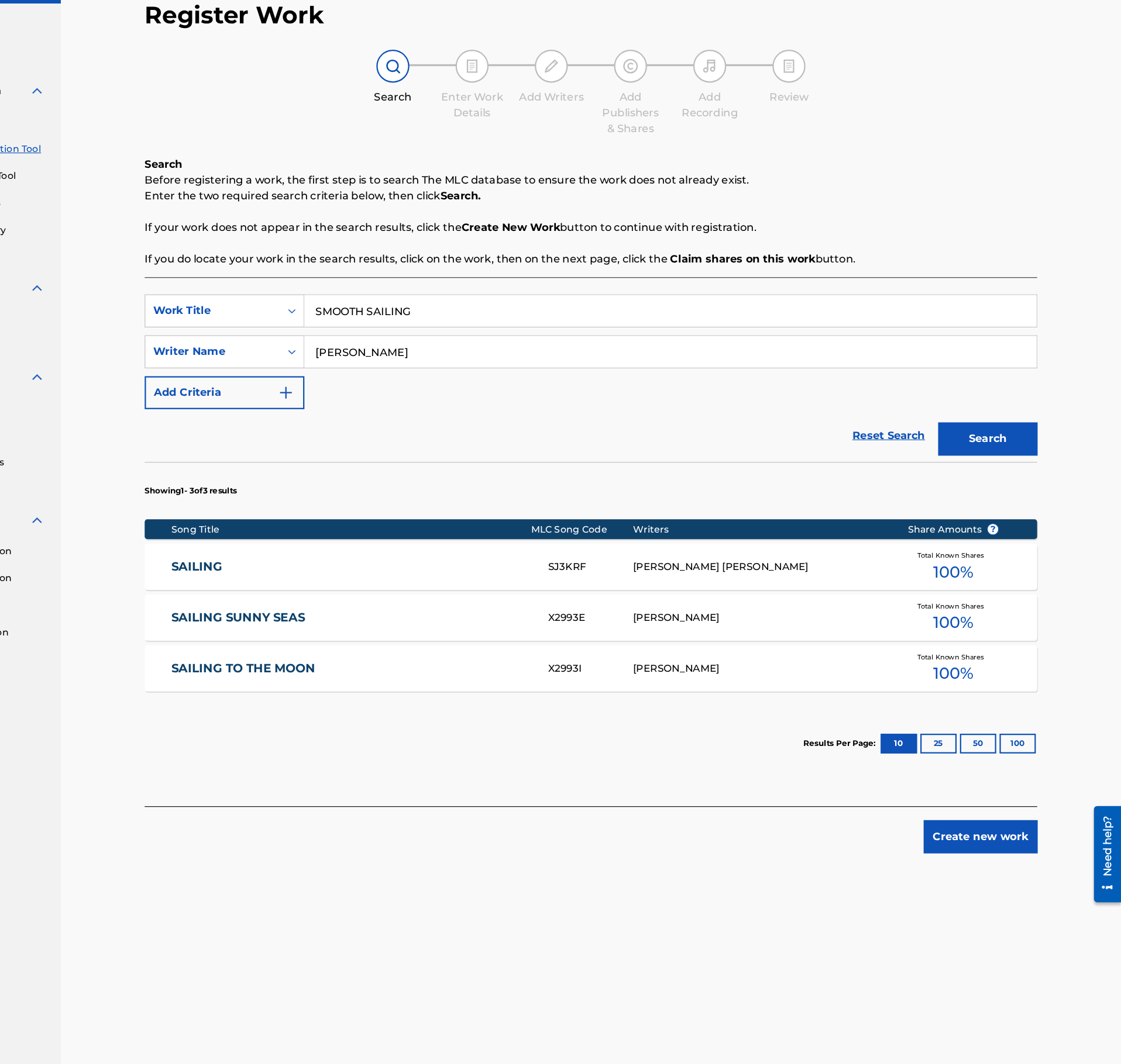
click at [451, 343] on input "SMOOTH SAILING" at bounding box center [721, 339] width 648 height 28
click at [451, 341] on input "SMOOTH SAILING" at bounding box center [721, 339] width 648 height 28
type input "UMAMI"
click at [482, 385] on input "MULDER" at bounding box center [721, 375] width 648 height 28
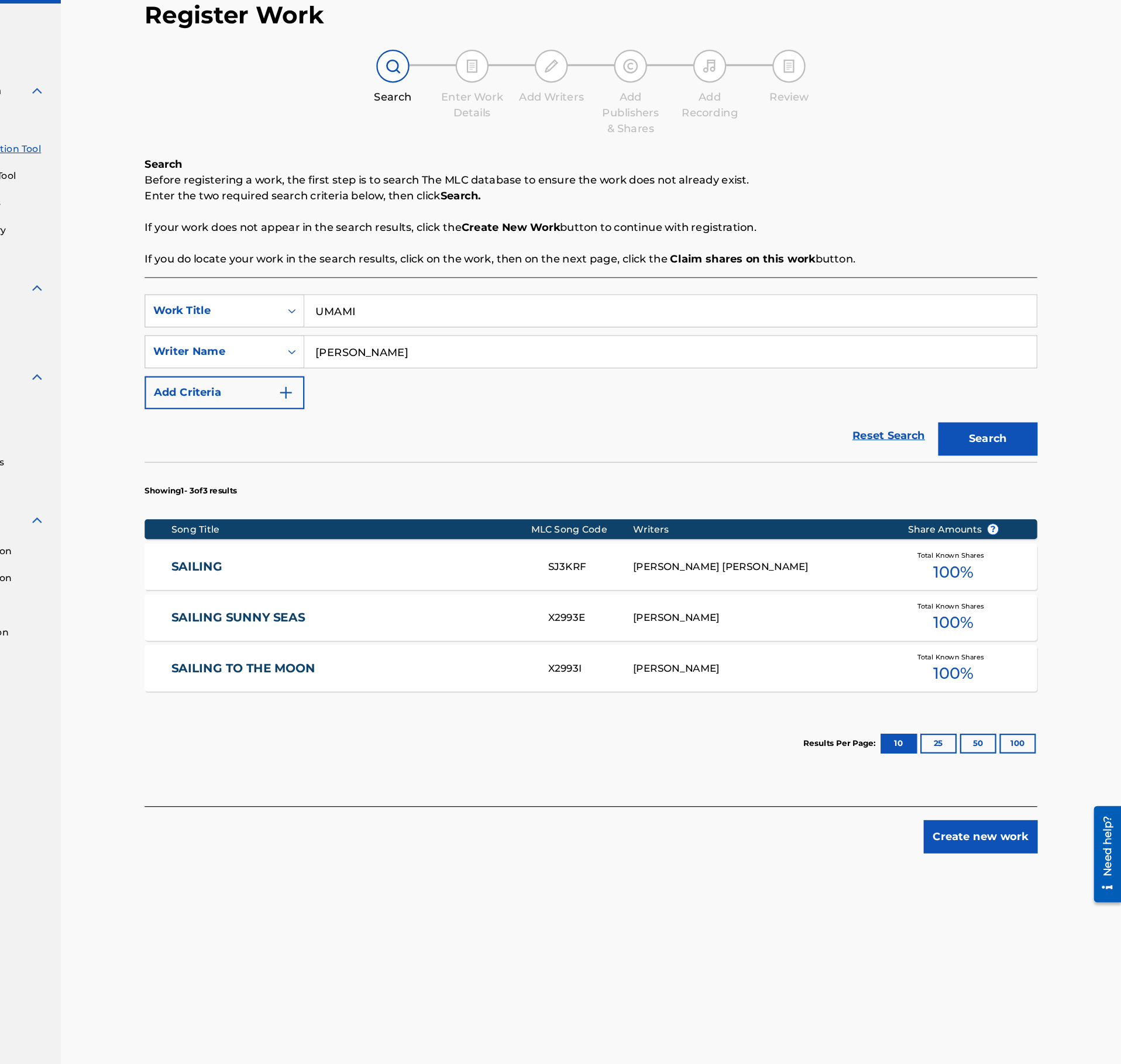
click at [482, 385] on input "MULDER" at bounding box center [721, 375] width 648 height 28
click at [959, 439] on button "Search" at bounding box center [1003, 453] width 88 height 30
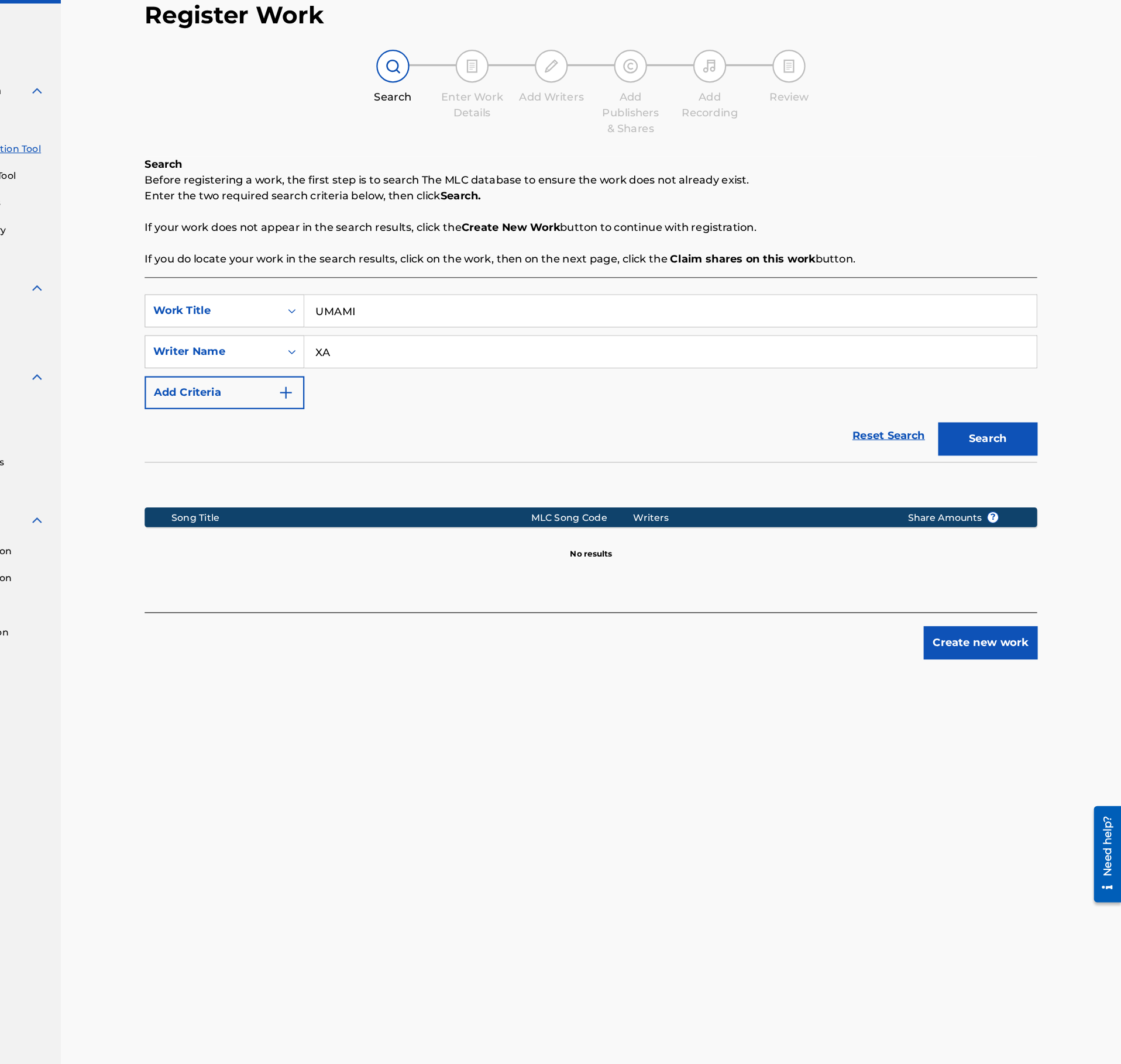
type input "X"
type input "ZACK"
click at [959, 439] on button "Search" at bounding box center [1003, 453] width 88 height 30
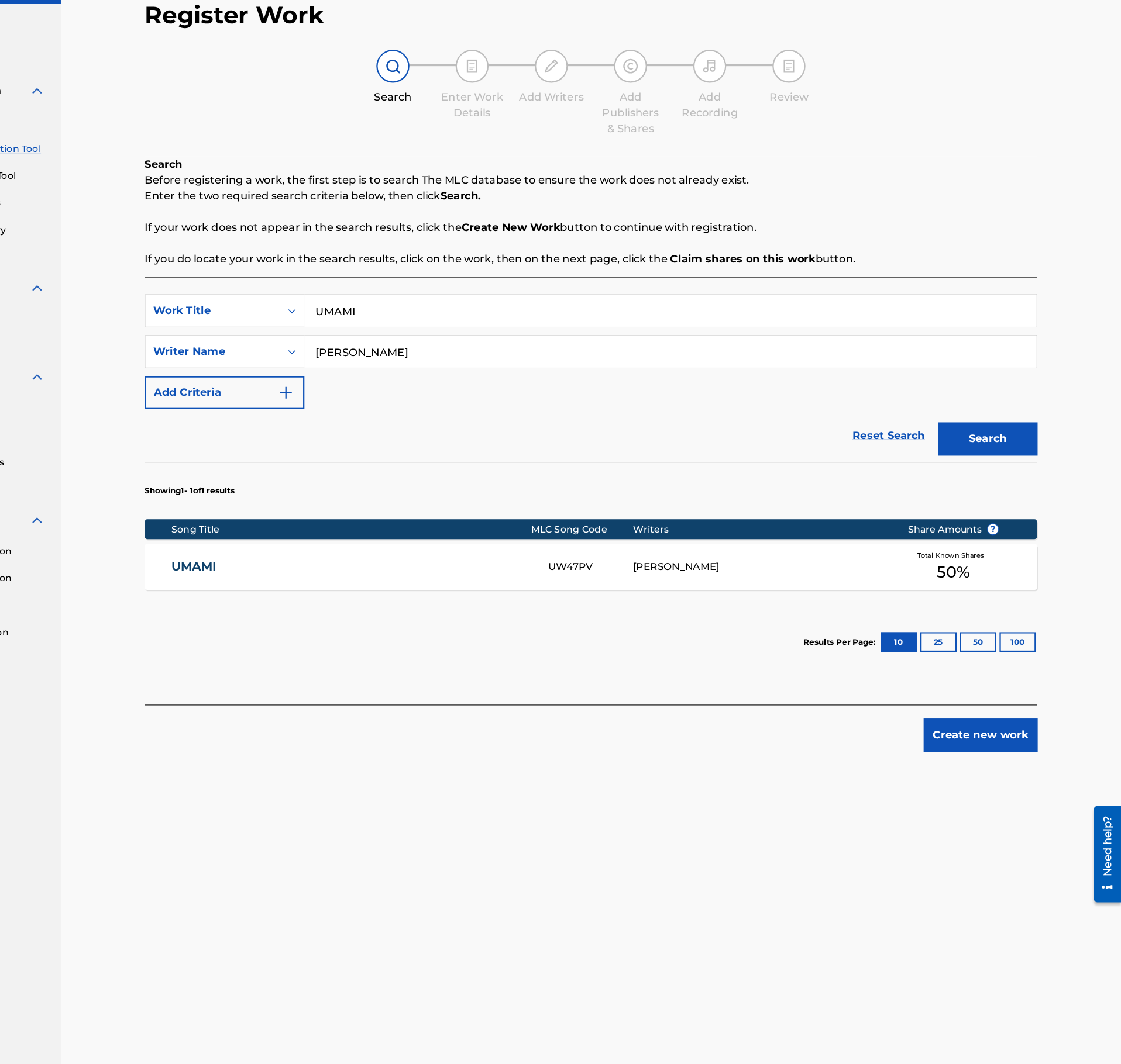
click at [624, 570] on div "UW47PV" at bounding box center [650, 567] width 75 height 14
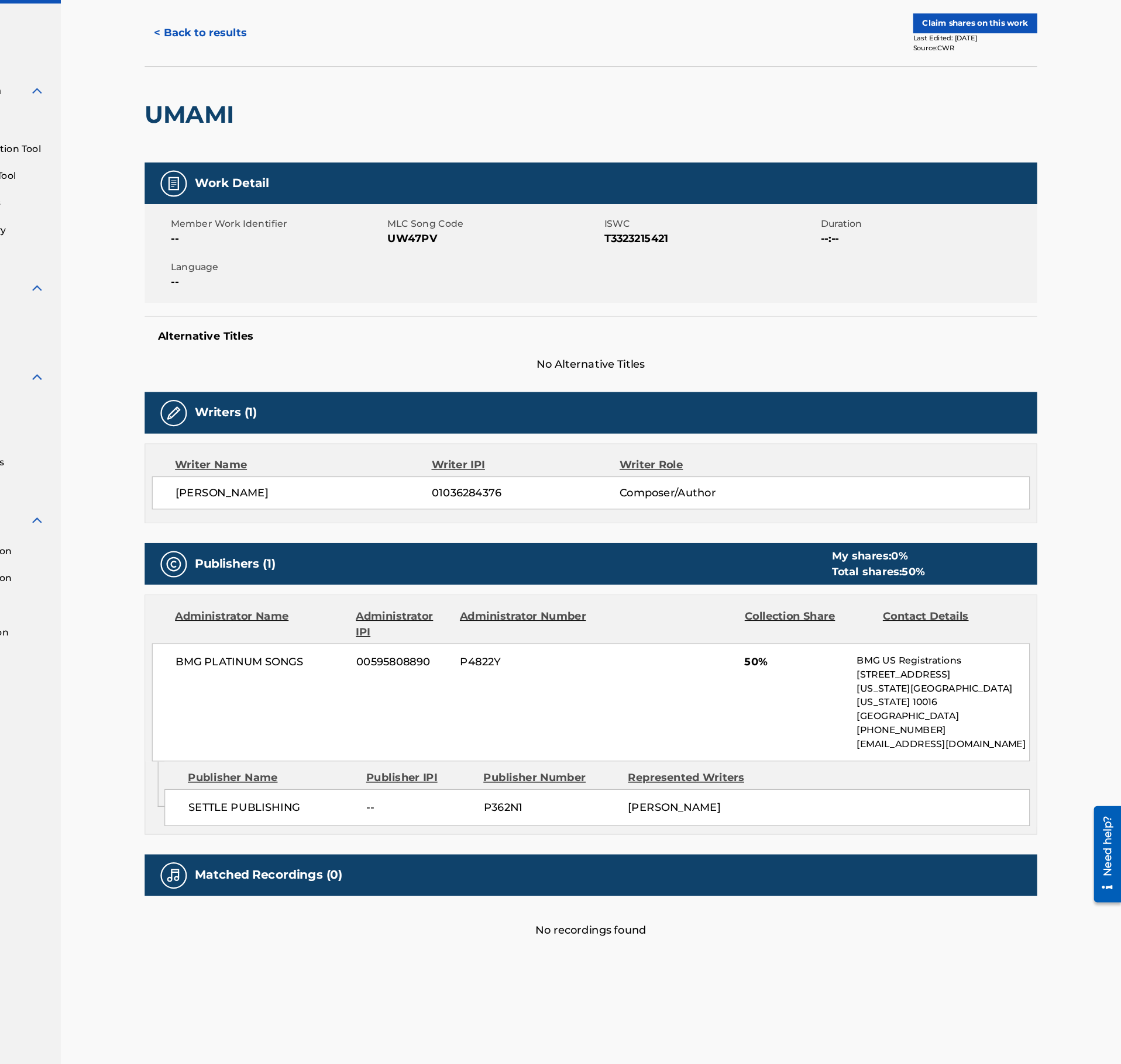
click at [294, 113] on div "< Back to results Claim shares on this work Last Edited: July 11, 2025 Source: …" at bounding box center [651, 93] width 791 height 58
click at [299, 101] on button "< Back to results" at bounding box center [304, 93] width 99 height 30
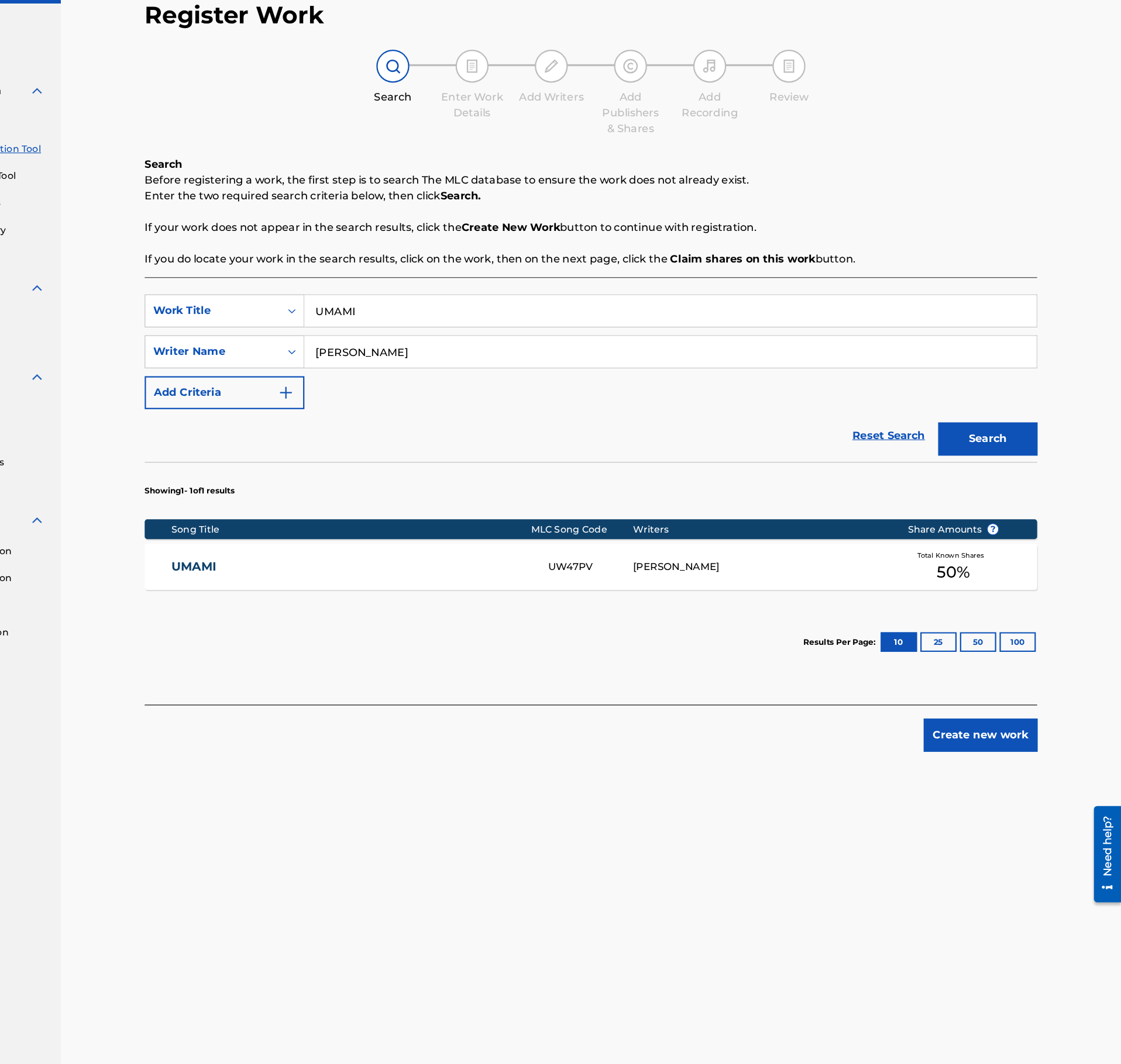
click at [472, 334] on input "UMAMI" at bounding box center [721, 339] width 648 height 28
type input "OUT OF THE SHADOWS"
drag, startPoint x: 477, startPoint y: 390, endPoint x: 450, endPoint y: 383, distance: 27.9
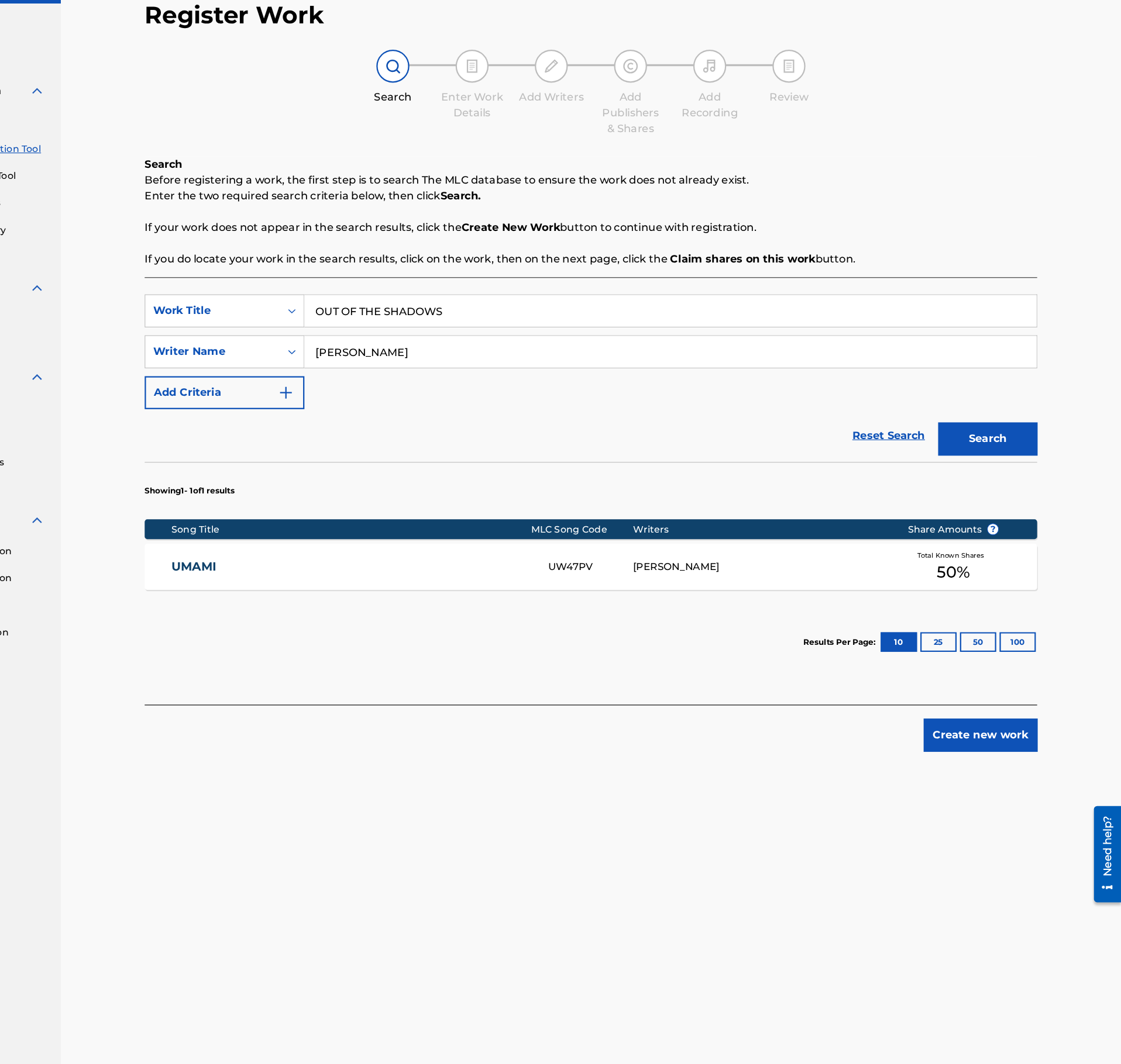
click at [452, 385] on input "ZACK" at bounding box center [721, 375] width 648 height 28
drag, startPoint x: 450, startPoint y: 383, endPoint x: 385, endPoint y: 375, distance: 65.5
click at [397, 375] on input "ZACK" at bounding box center [721, 375] width 648 height 28
type input "CATALA"
click at [959, 439] on button "Search" at bounding box center [1003, 453] width 88 height 30
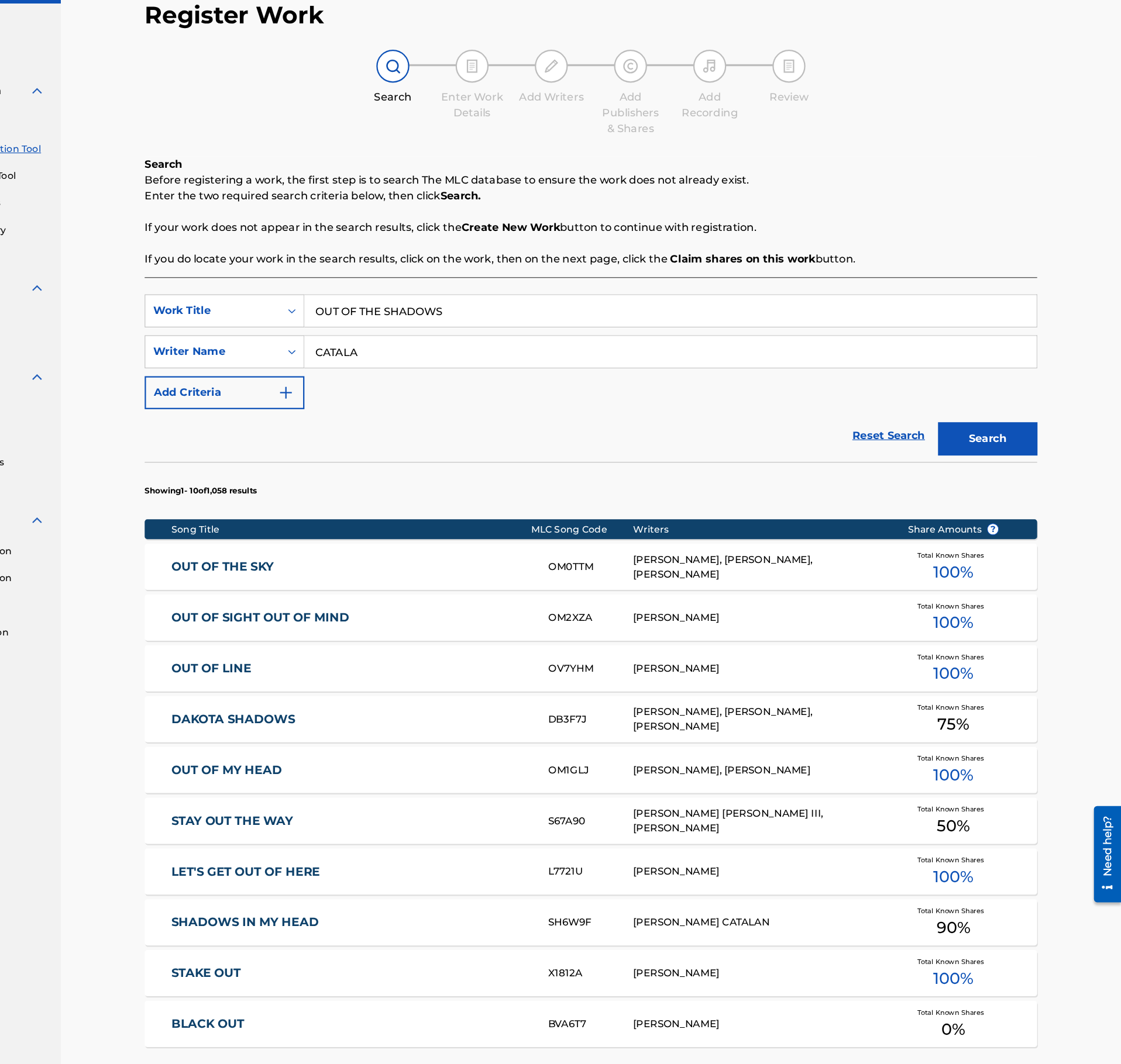
click at [470, 339] on input "OUT OF THE SHADOWS" at bounding box center [721, 339] width 648 height 28
type input "LET GO"
drag, startPoint x: 479, startPoint y: 373, endPoint x: 347, endPoint y: 375, distance: 132.0
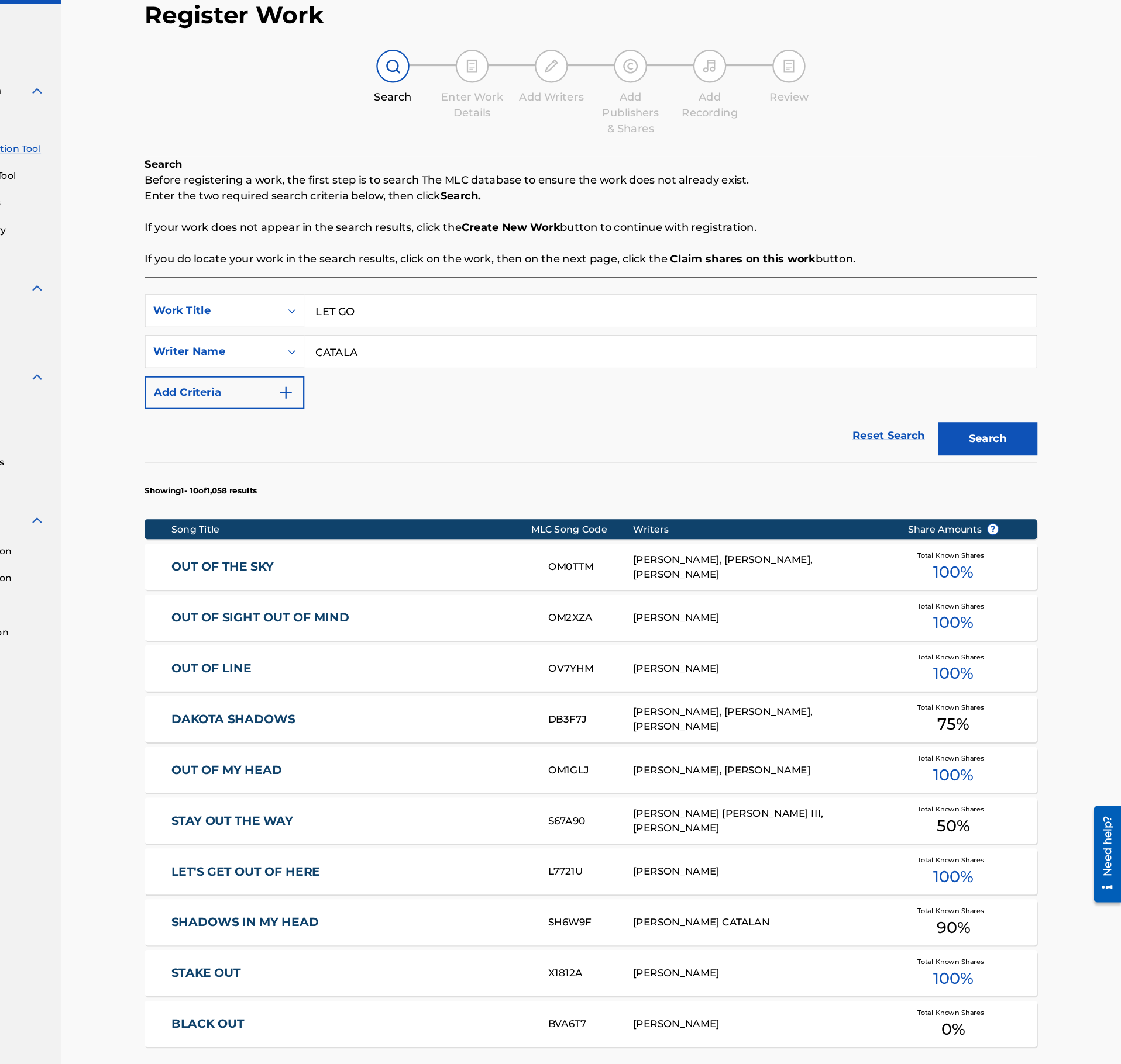
click at [397, 375] on input "CATALA" at bounding box center [721, 375] width 648 height 28
click at [959, 439] on button "Search" at bounding box center [1003, 453] width 88 height 30
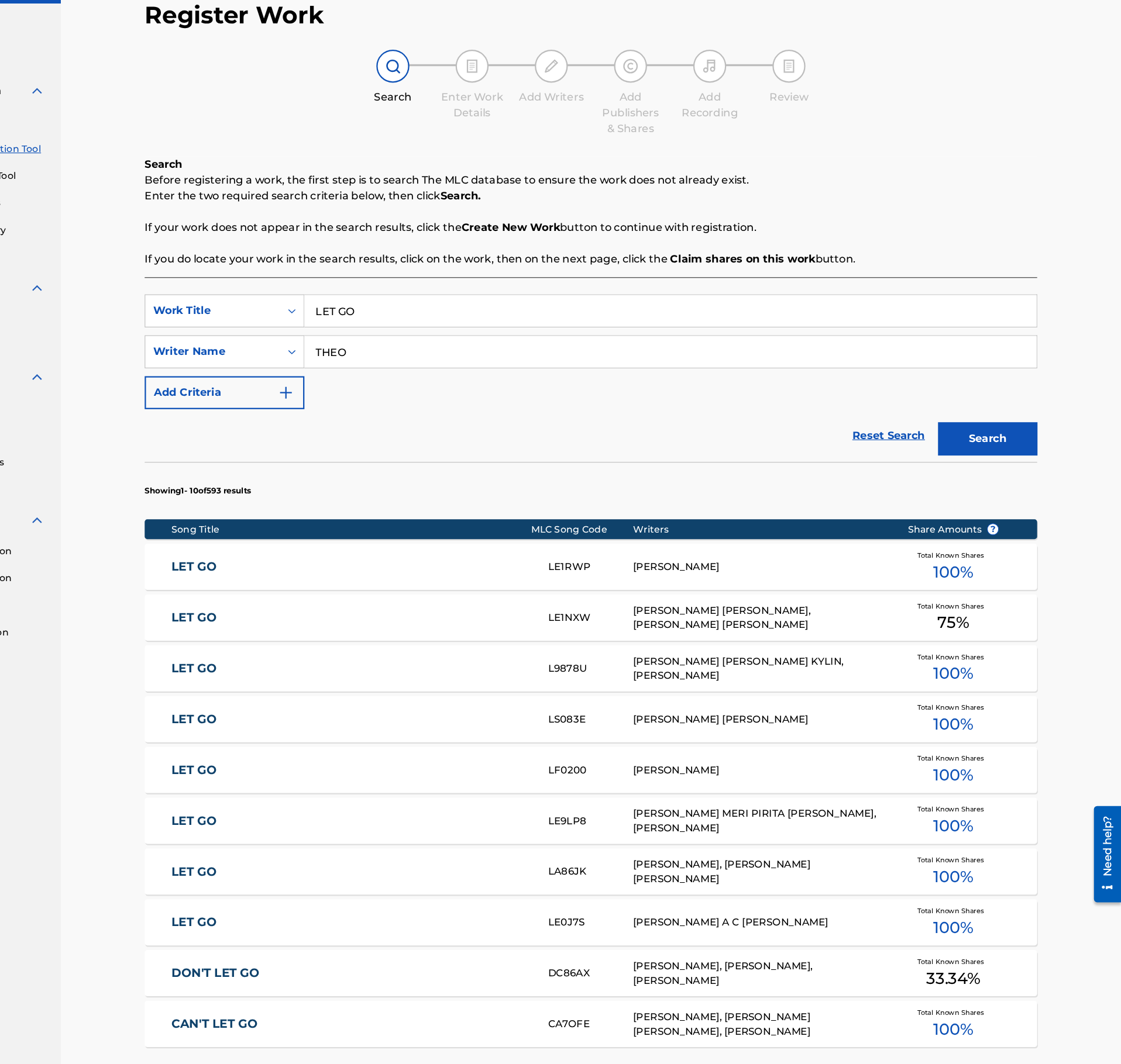
drag, startPoint x: 505, startPoint y: 373, endPoint x: 244, endPoint y: 360, distance: 261.3
click at [397, 362] on input "THEO" at bounding box center [721, 375] width 648 height 28
type input "GEITMANN"
click at [959, 439] on button "Search" at bounding box center [1003, 453] width 88 height 30
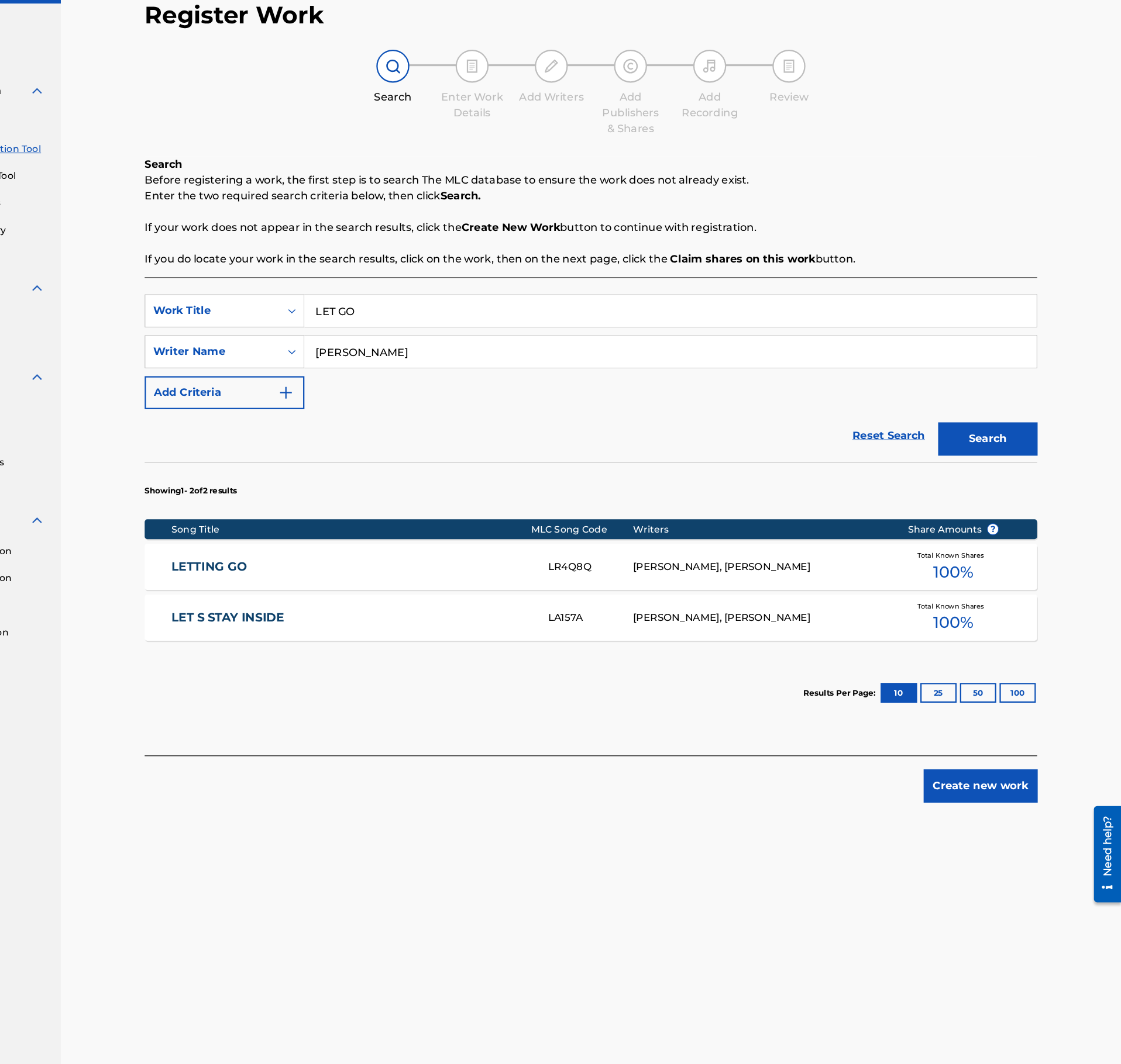
click at [511, 564] on link "LETTING GO" at bounding box center [439, 567] width 318 height 14
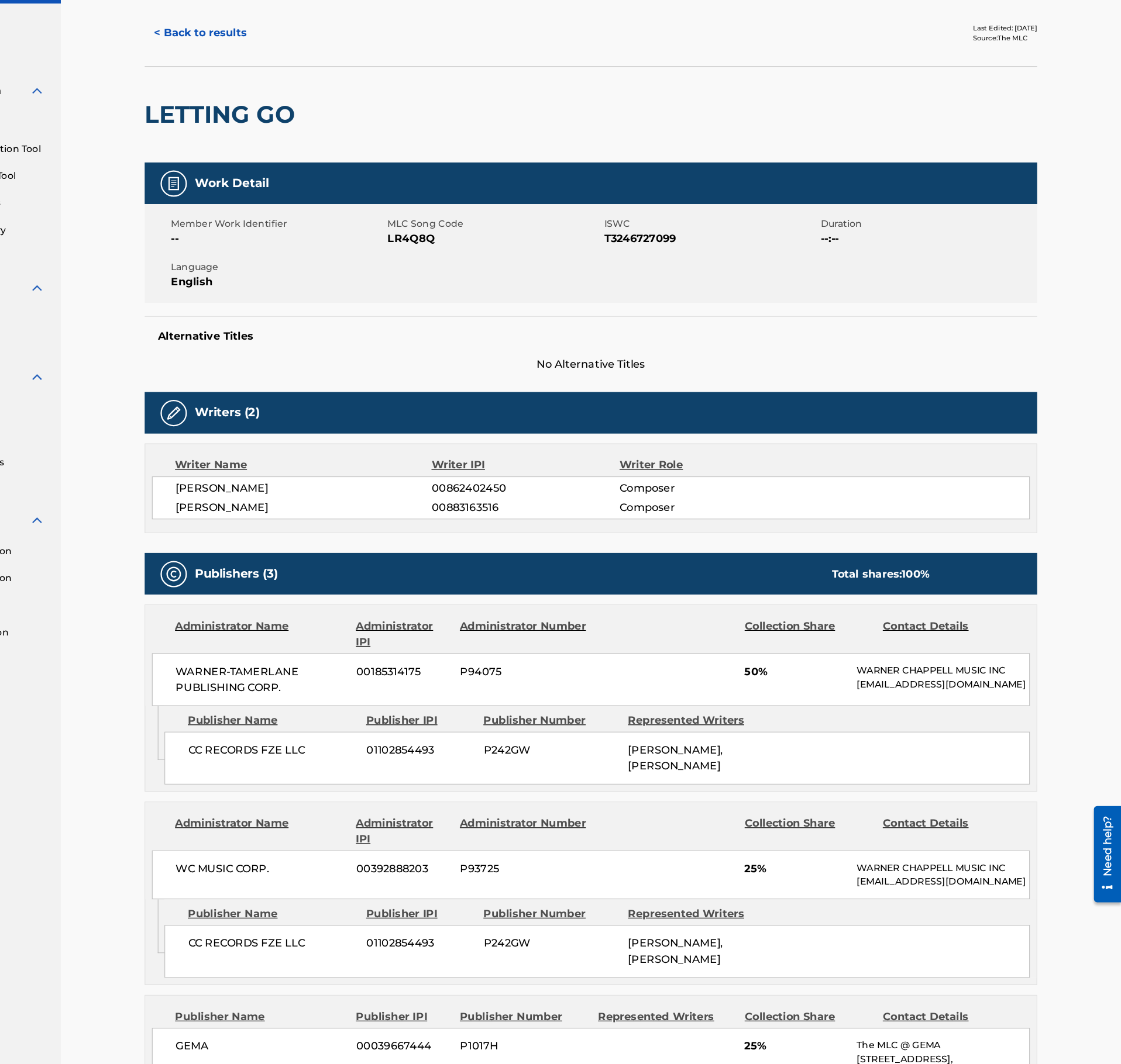
click at [500, 682] on div "WARNER-TAMERLANE PUBLISHING CORP. 00185314175 P94075 50% WARNER CHAPPELL MUSIC …" at bounding box center [651, 666] width 778 height 46
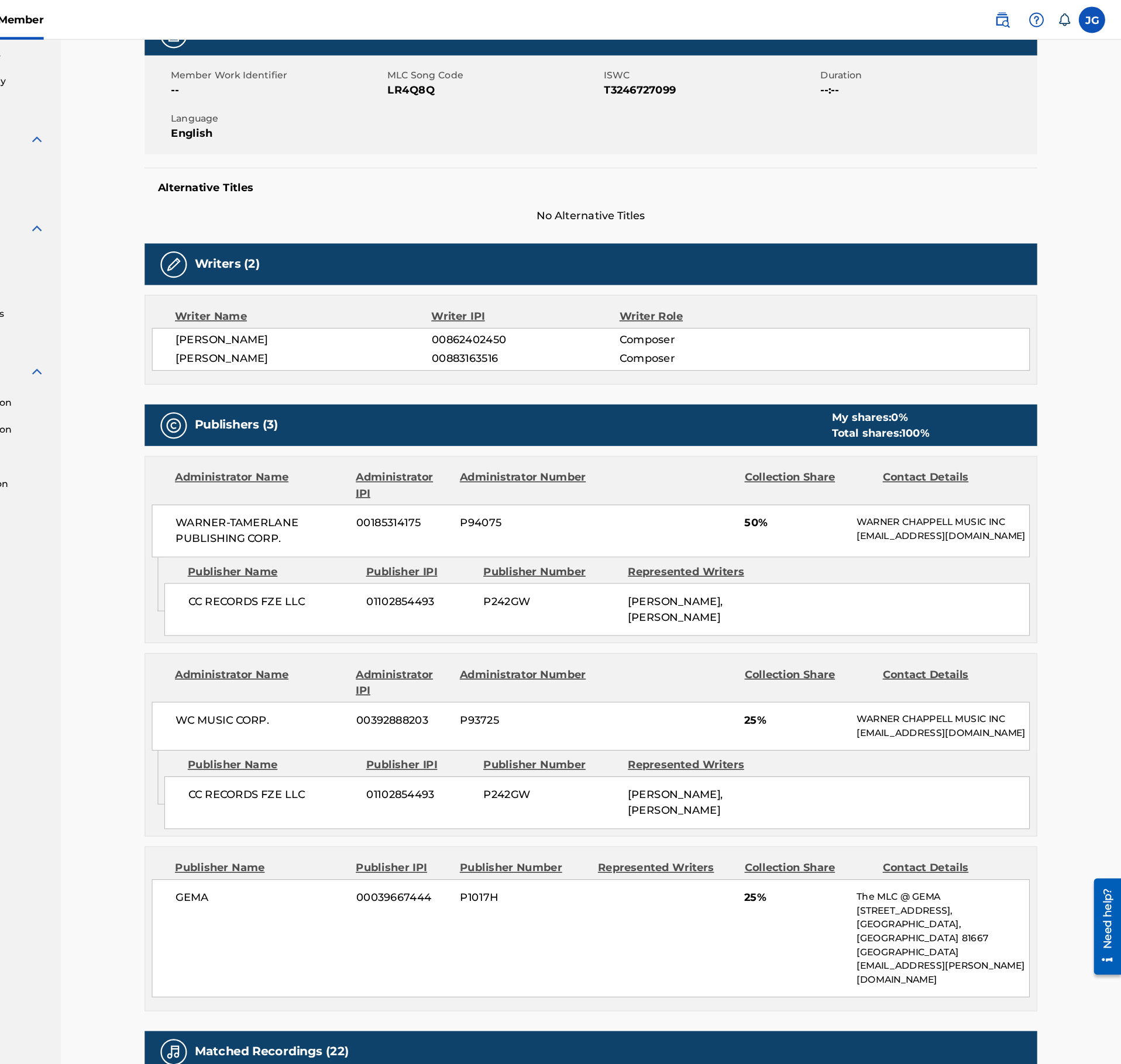
scroll to position [191, 0]
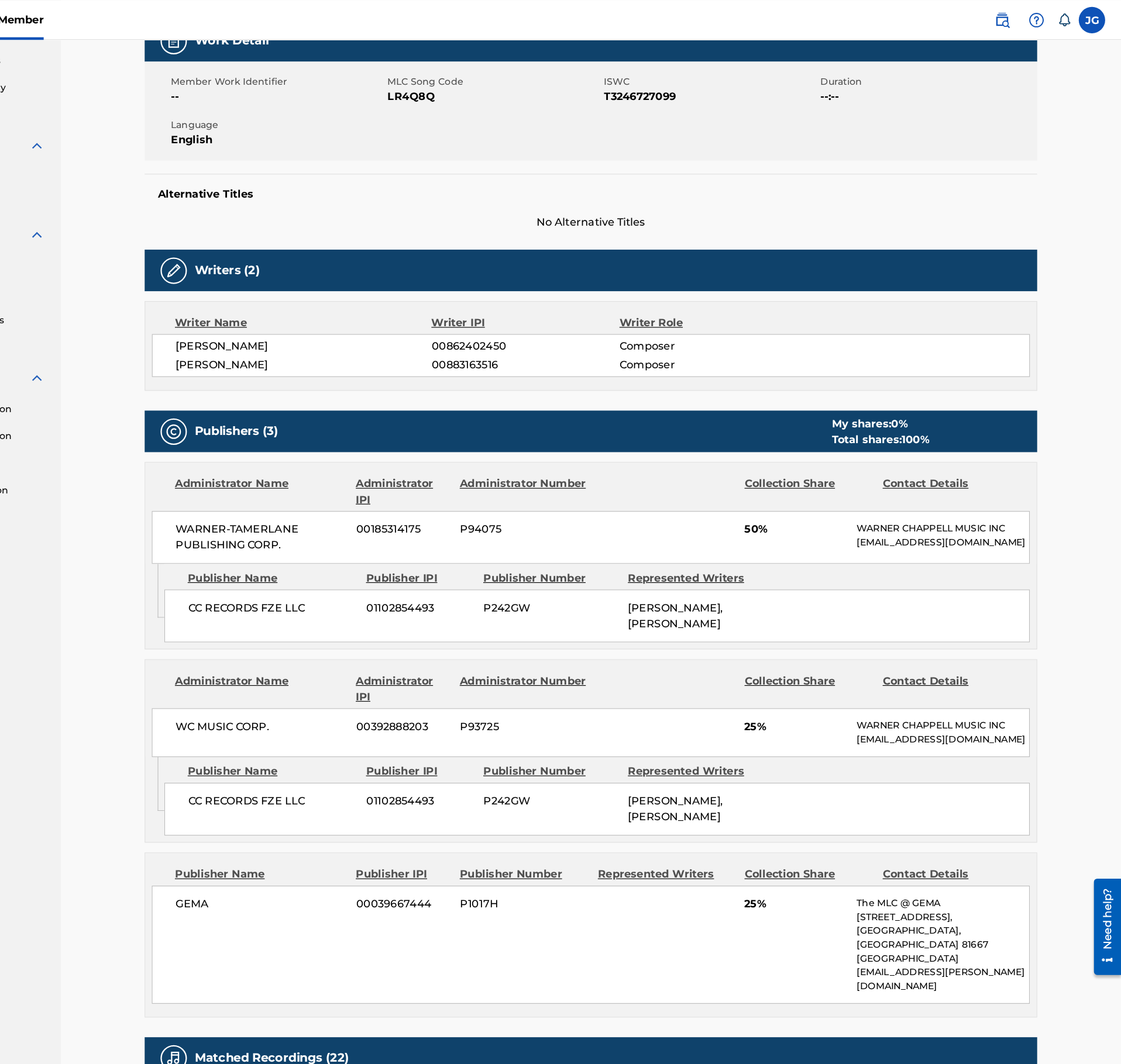
click at [216, 354] on div "< Back to results Last Edited: October 10, 2024 Source: The MLC LETTING GO Work…" at bounding box center [651, 614] width 939 height 1541
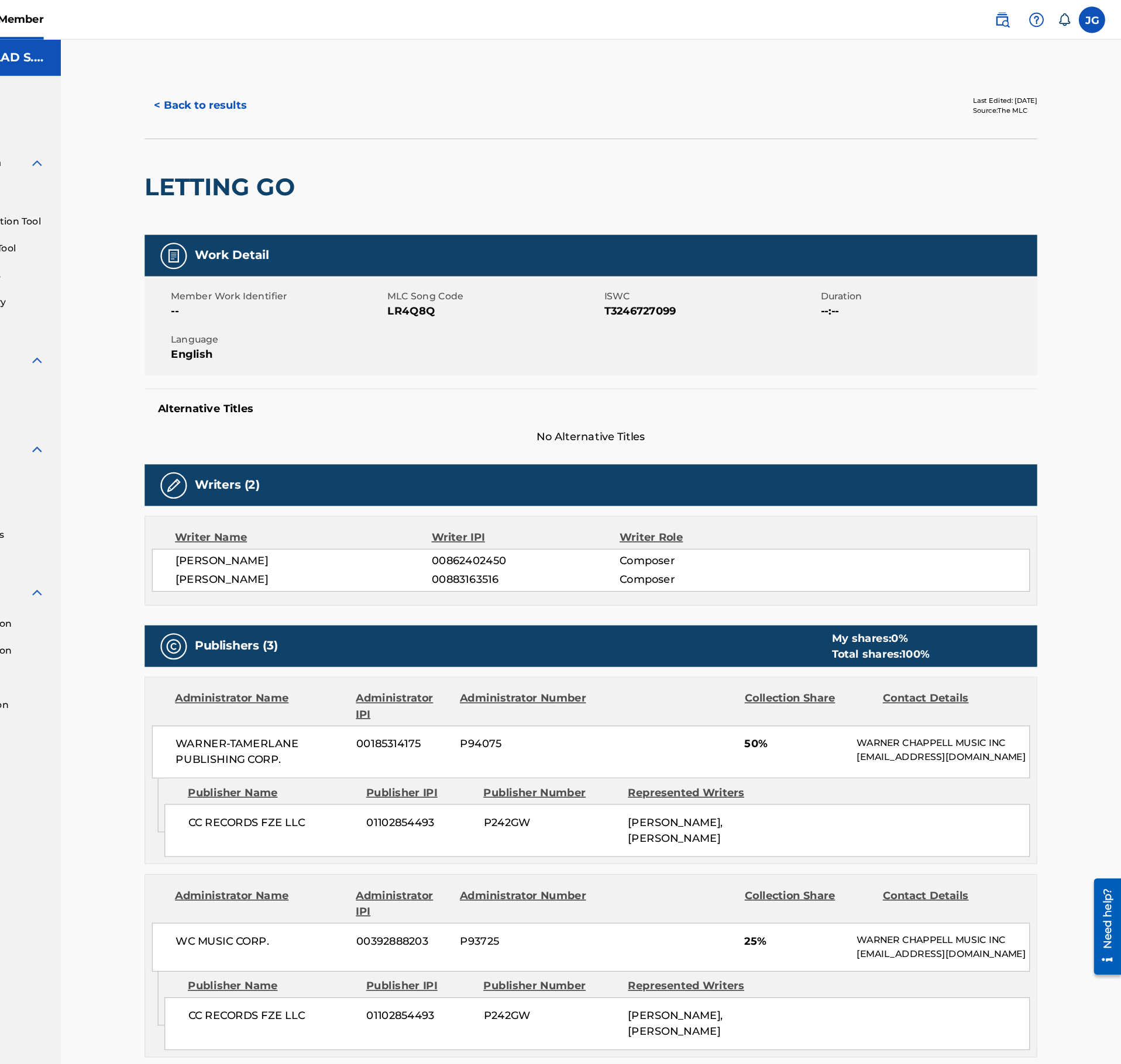
click at [278, 89] on button "< Back to results" at bounding box center [304, 93] width 99 height 30
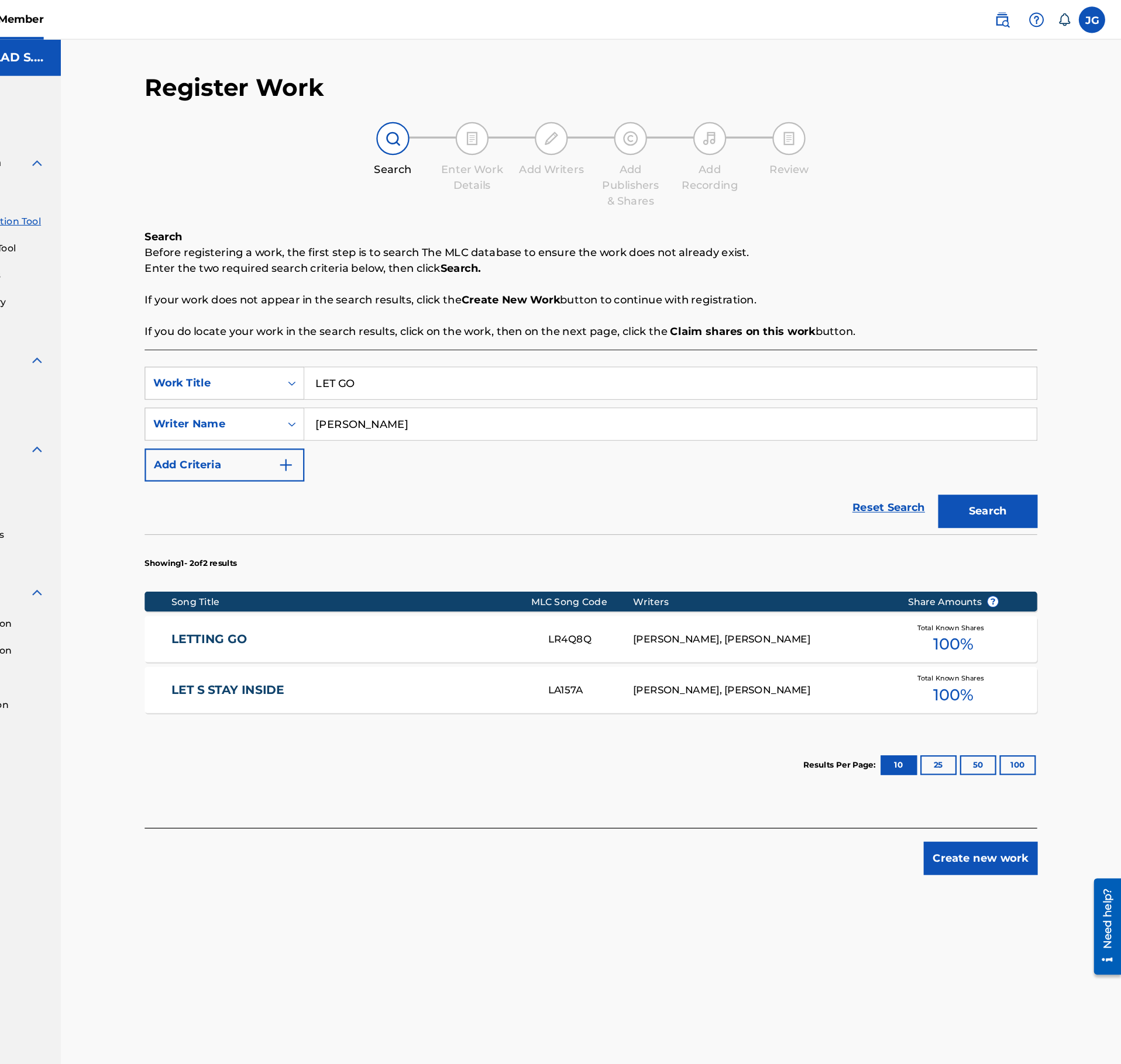
click at [443, 356] on div "SearchWithCriteriab7f932d8-1794-4ae7-b0b3-249be9656f8c Work Title LET GO Search…" at bounding box center [651, 376] width 791 height 101
click at [449, 343] on input "LET GO" at bounding box center [721, 339] width 648 height 28
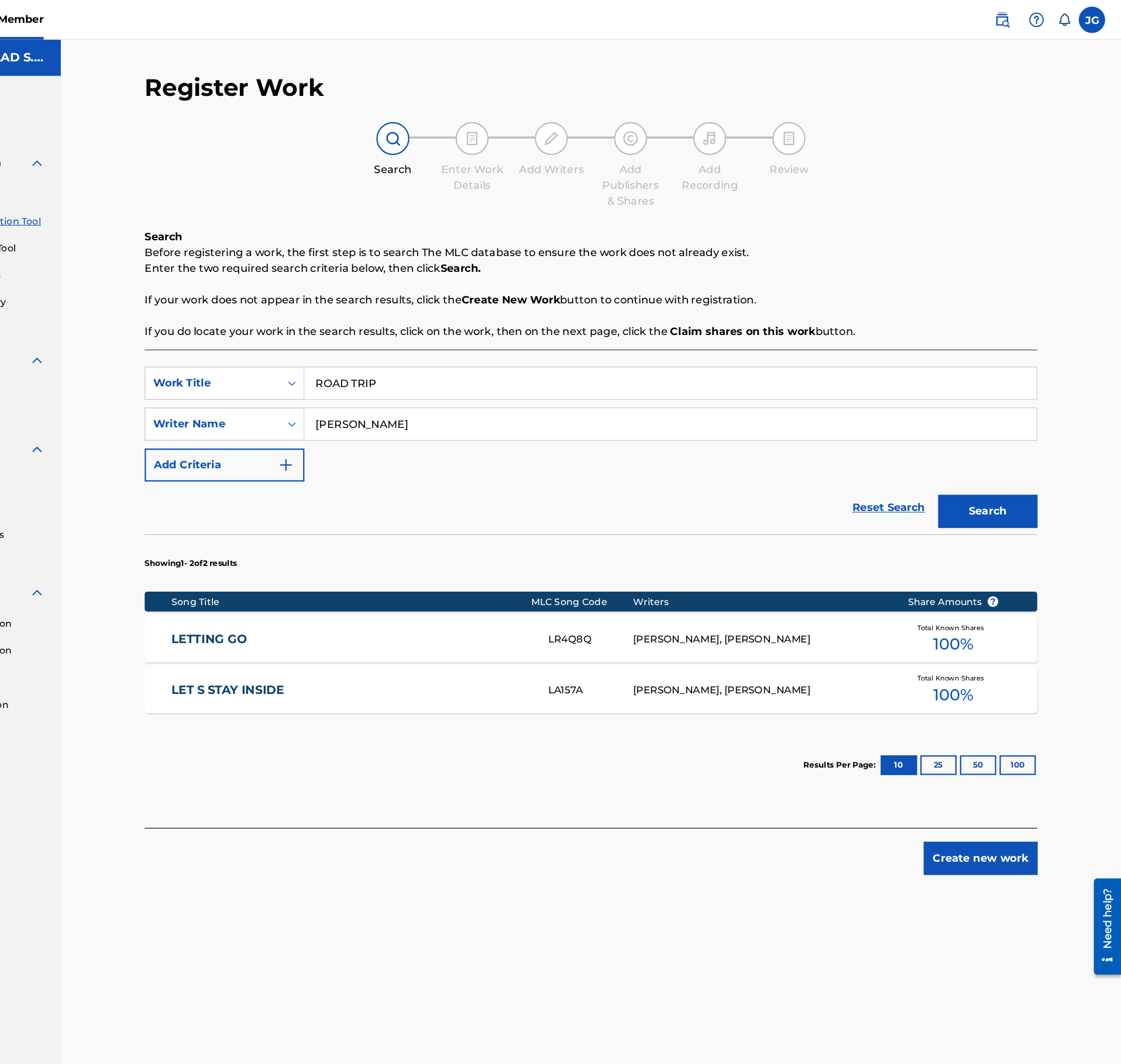
type input "ROAD TRIP"
click at [485, 390] on input "GEITMANN" at bounding box center [721, 375] width 648 height 28
type input "MALTE KUHN"
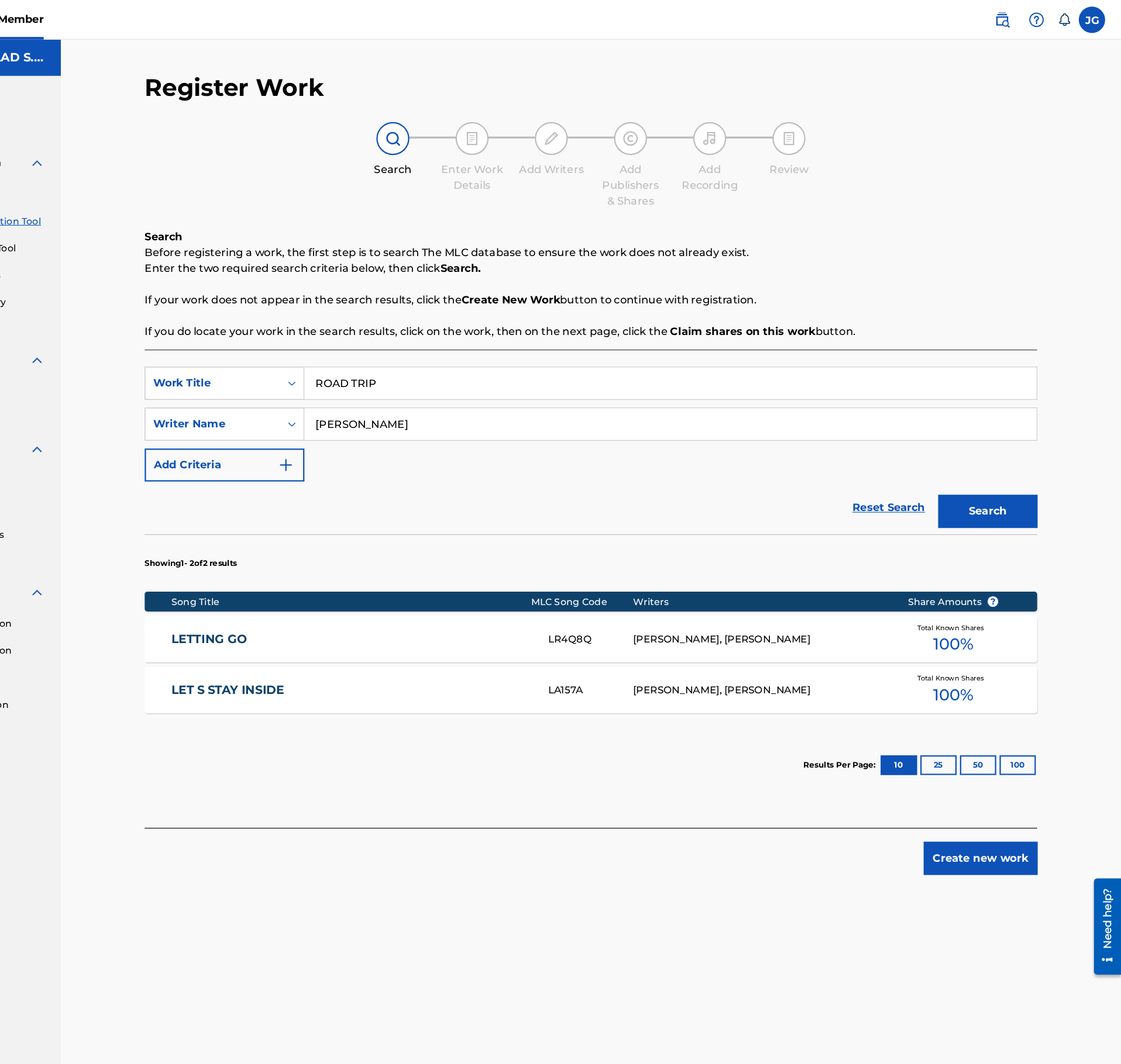
click at [959, 439] on button "Search" at bounding box center [1003, 453] width 88 height 30
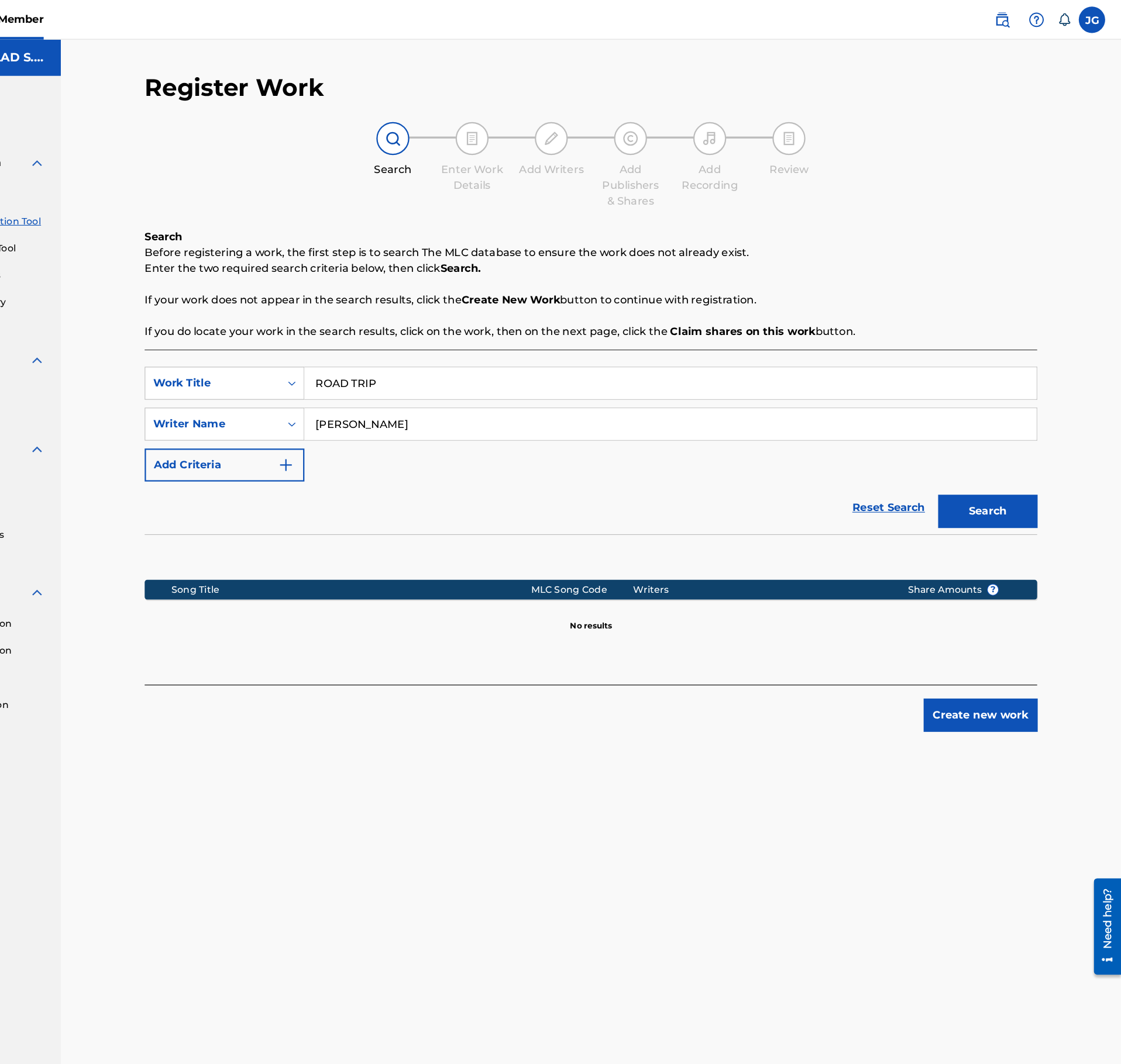
click at [210, 30] on nav "Member JG JG Jens Geitmann innerverse@fettmusic.com Notification Preferences Pr…" at bounding box center [560, 18] width 1121 height 35
click at [468, 343] on input "ROAD TRIP" at bounding box center [721, 339] width 648 height 28
type input "TAKE IT SLOW"
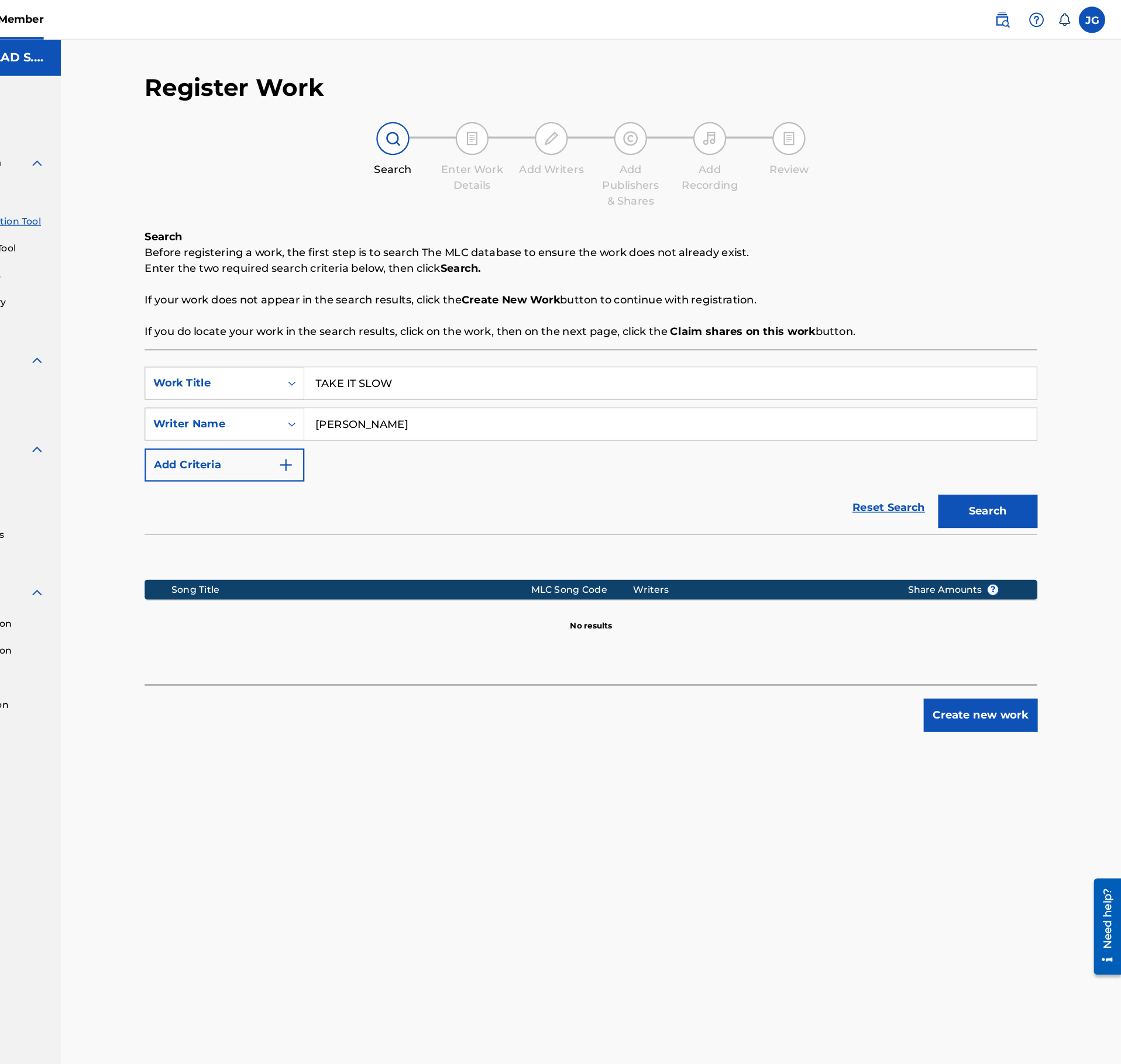
click at [486, 372] on input "MALTE KUHN" at bounding box center [721, 375] width 648 height 28
click at [633, 389] on input "MALTE Michael Delfosse" at bounding box center [721, 375] width 648 height 28
click at [631, 380] on input "MALTE Michael Delfosse" at bounding box center [721, 375] width 648 height 28
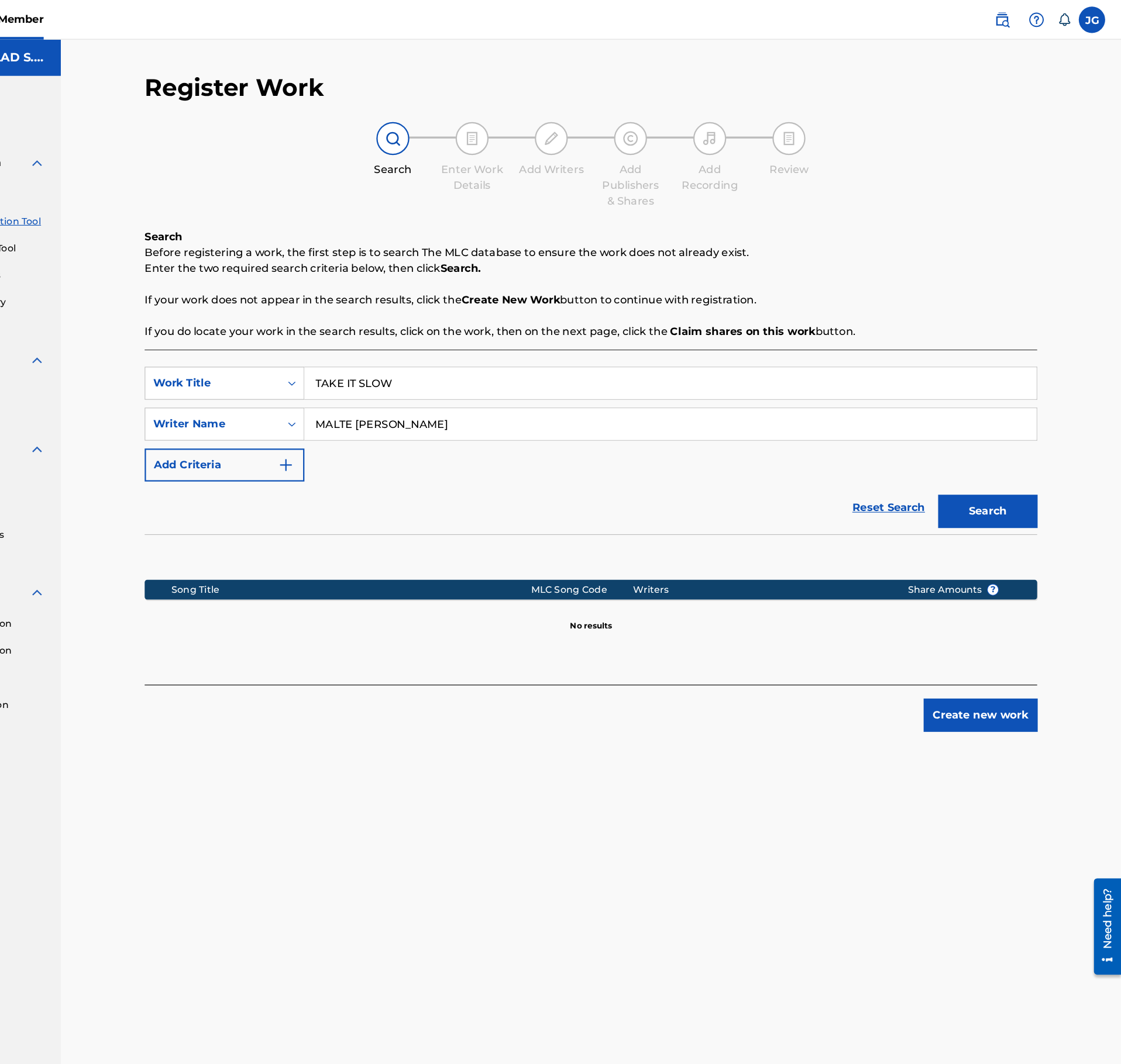
click at [631, 379] on input "MALTE Michael Delfosse" at bounding box center [721, 375] width 648 height 28
type input "Michael Delfosse"
click at [960, 453] on button "Search" at bounding box center [1003, 453] width 88 height 30
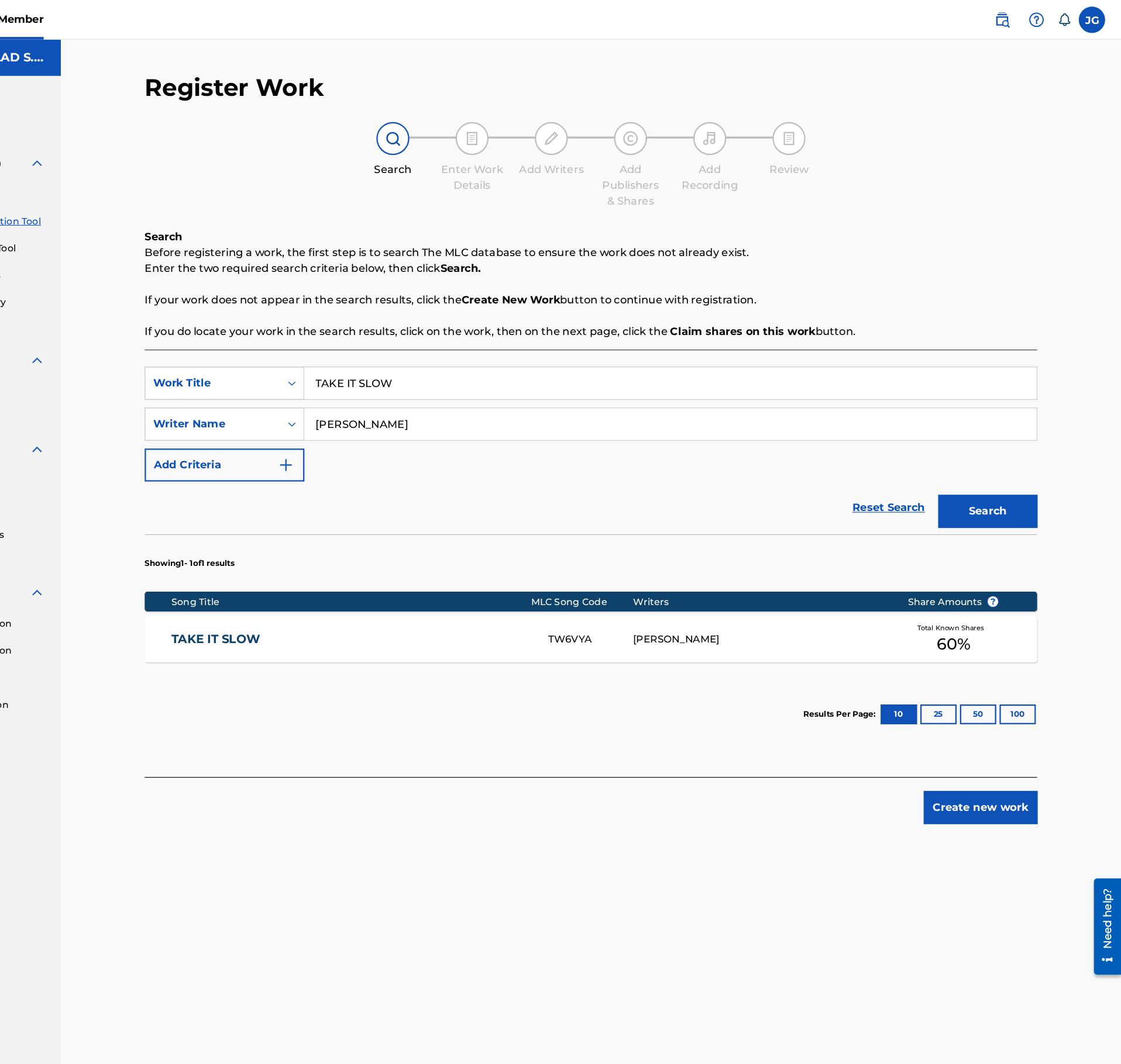
click at [617, 576] on div "TAKE IT SLOW TW6VYA MICHAEL DELFOSSE Total Known Shares 60 %" at bounding box center [651, 566] width 791 height 41
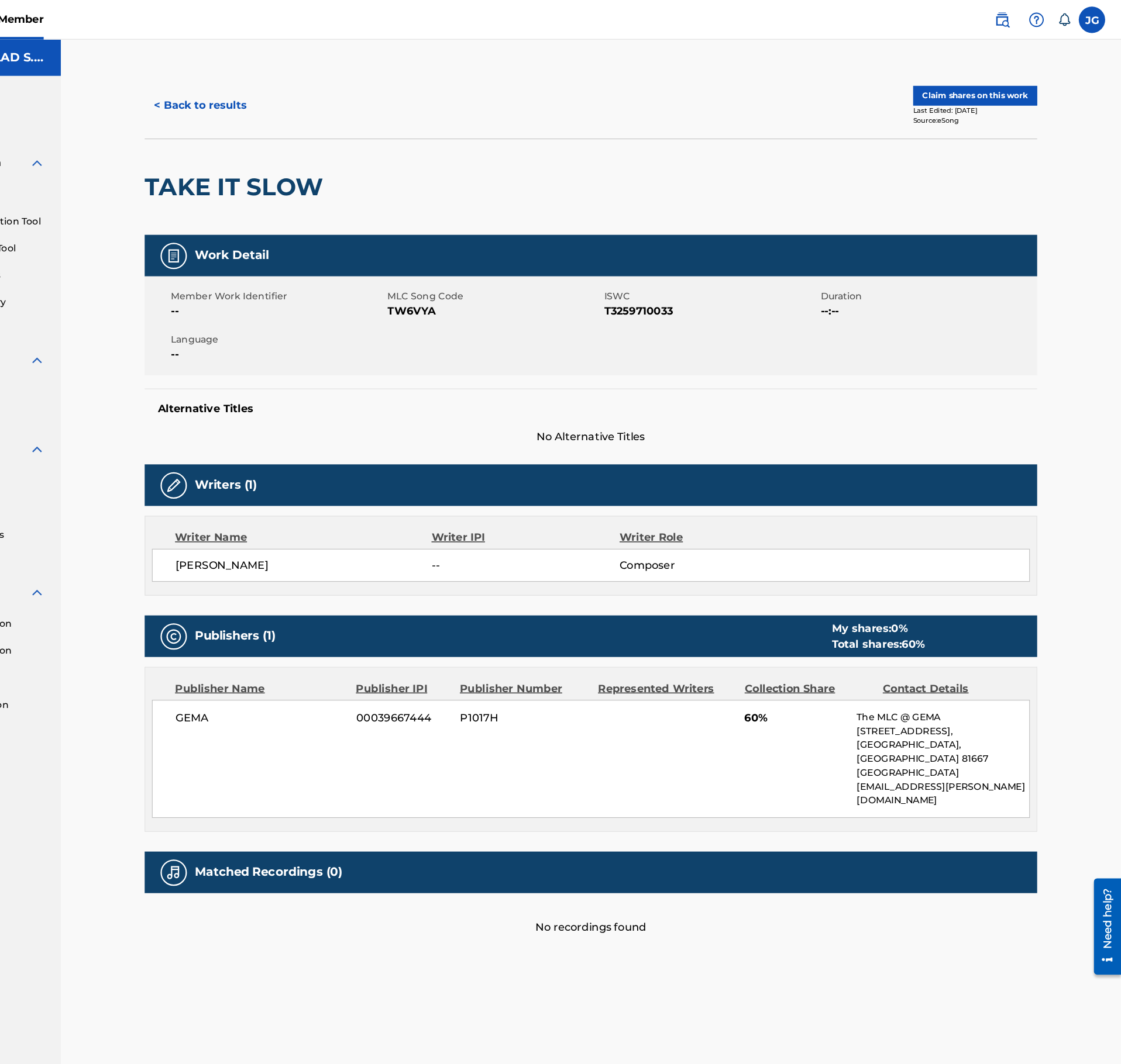
click at [284, 85] on button "< Back to results" at bounding box center [304, 93] width 99 height 30
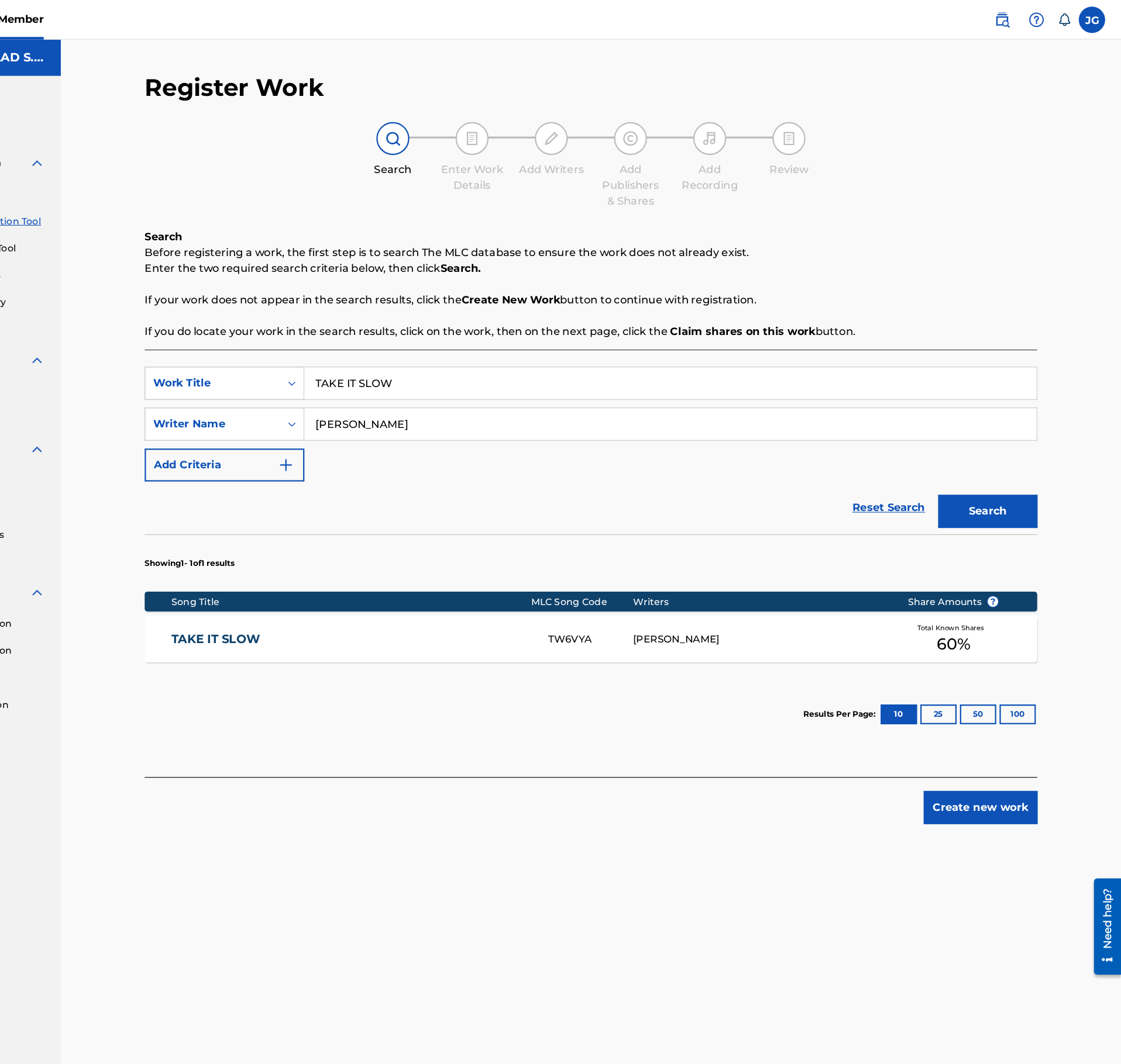
click at [490, 345] on input "TAKE IT SLOW" at bounding box center [721, 339] width 648 height 28
type input "COLLECTING MEMORIES"
click at [490, 392] on div "SearchWithCriteriab7f932d8-1794-4ae7-b0b3-249be9656f8c Work Title COLLECTING ME…" at bounding box center [651, 376] width 791 height 101
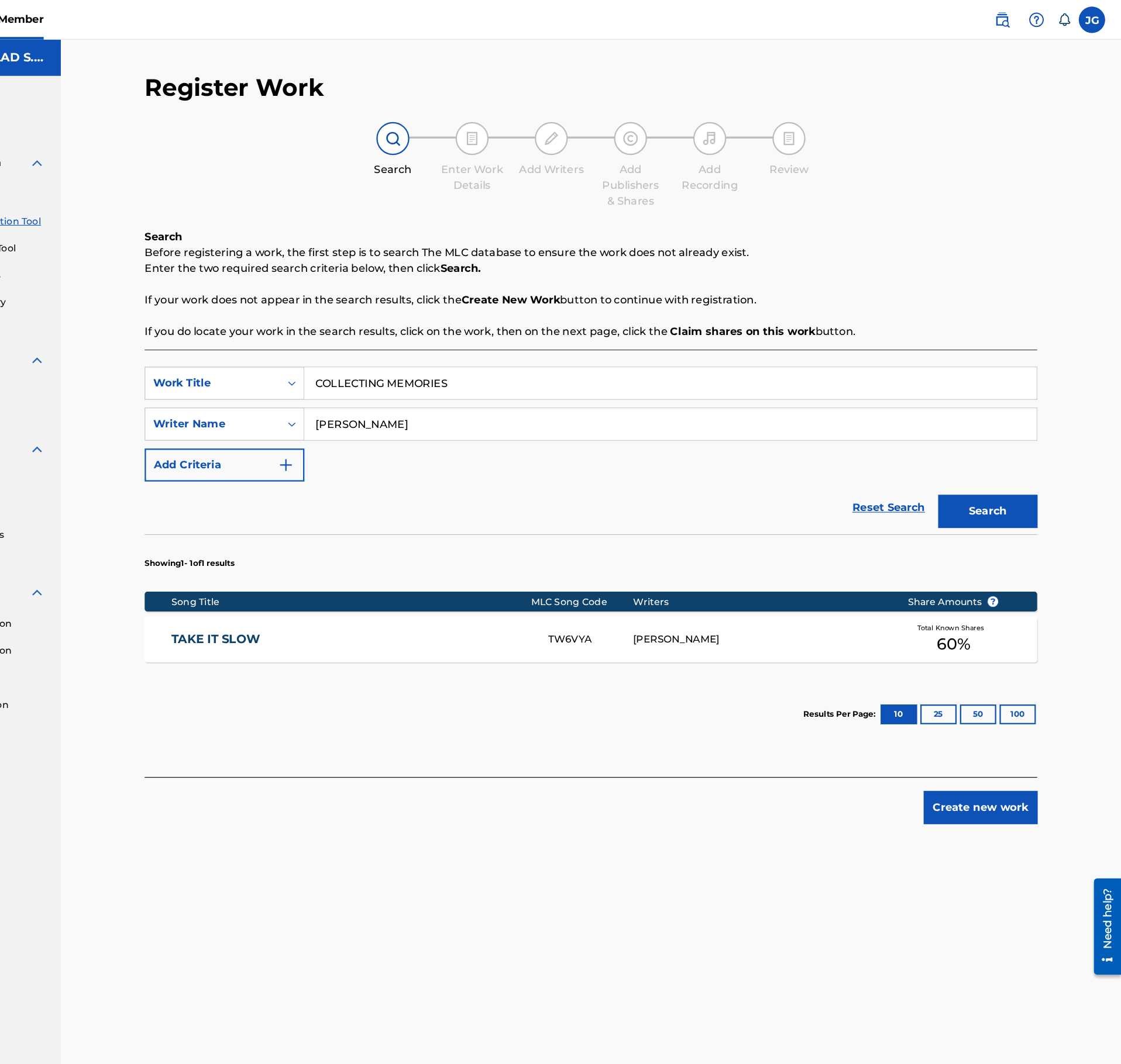
click at [499, 377] on input "Michael Delfosse" at bounding box center [721, 375] width 648 height 28
click at [959, 439] on button "Search" at bounding box center [1003, 453] width 88 height 30
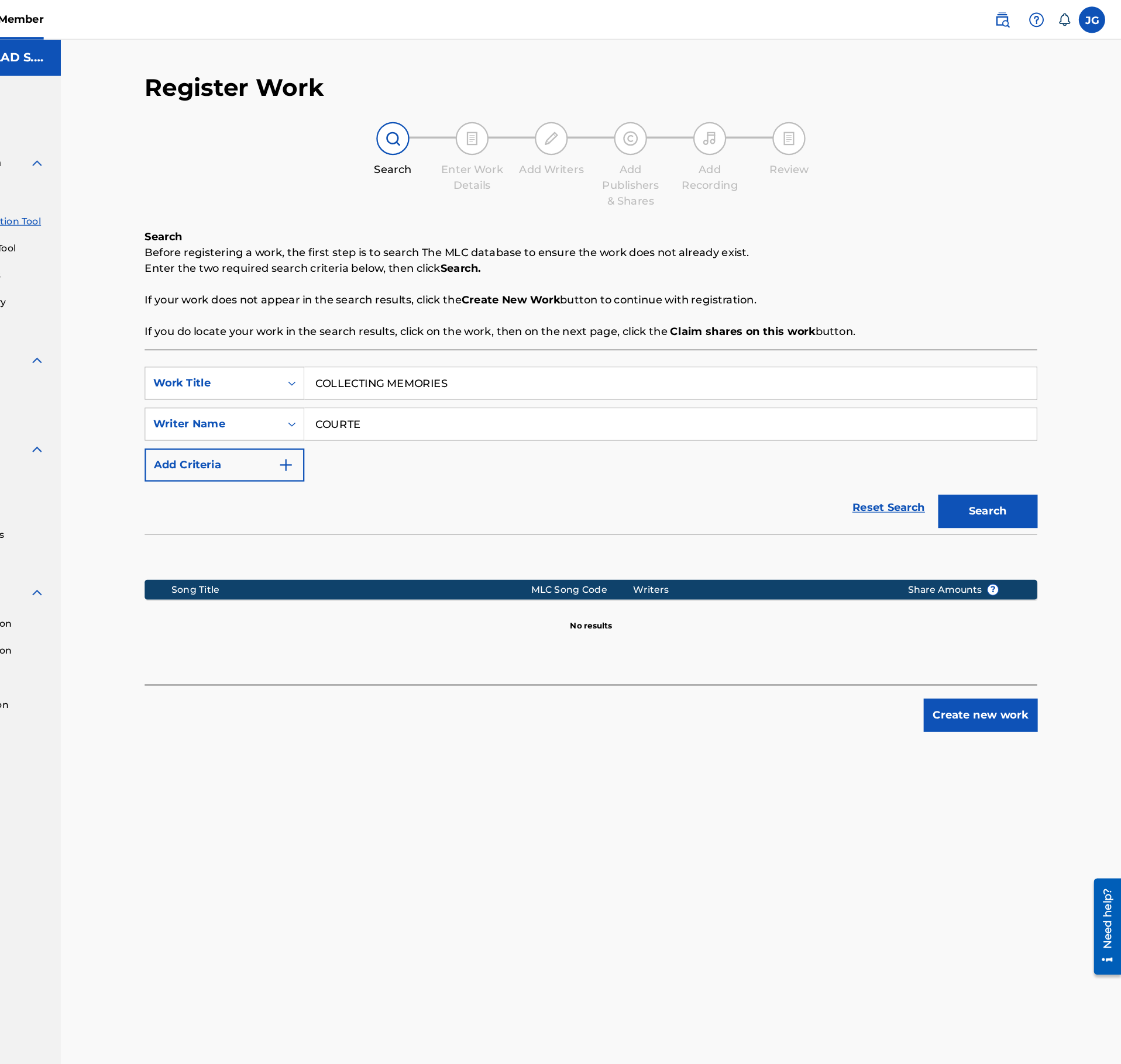
click at [464, 385] on input "COURTE" at bounding box center [721, 375] width 648 height 28
type input "LEN"
click at [959, 439] on button "Search" at bounding box center [1003, 453] width 88 height 30
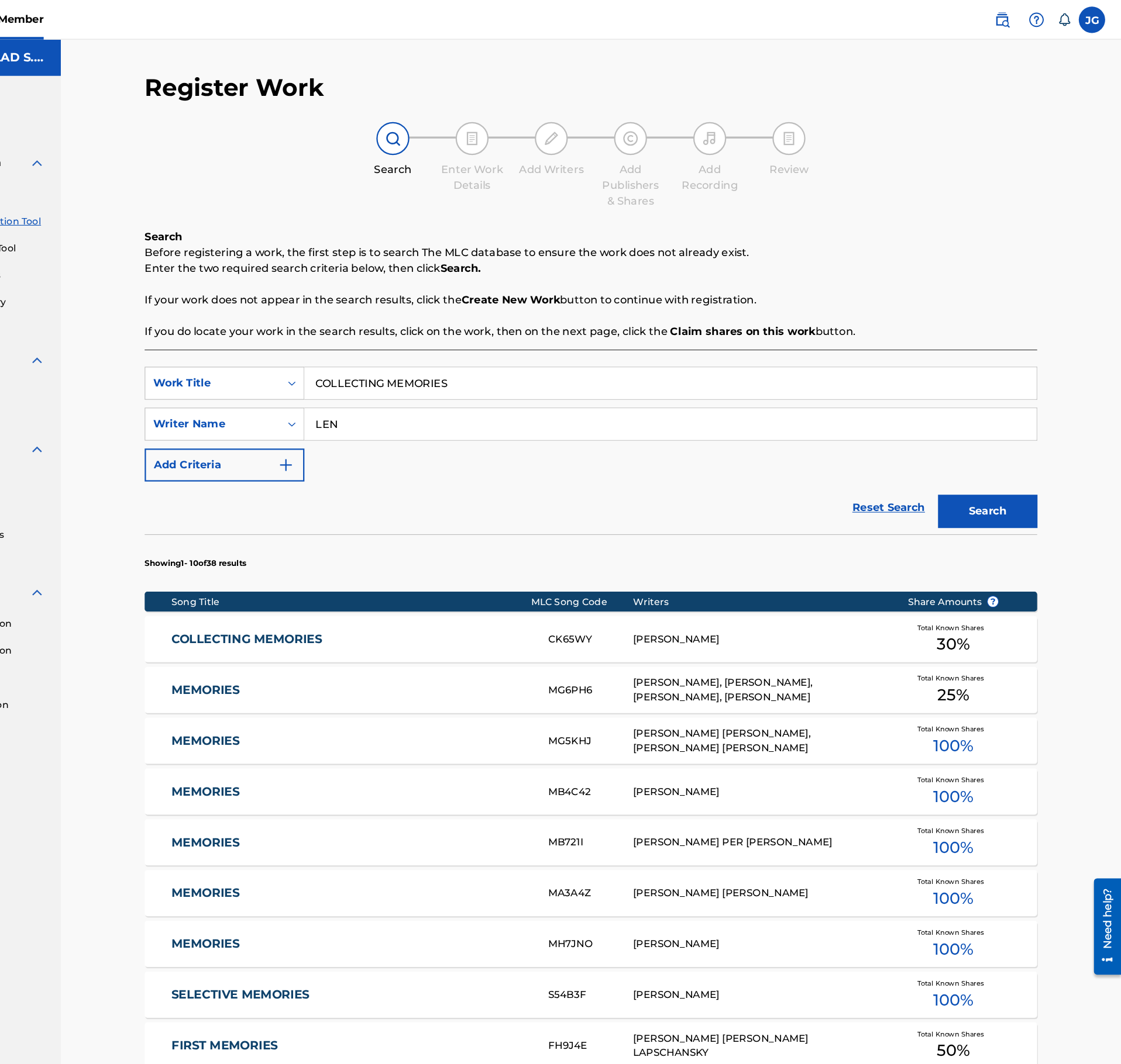
click at [536, 561] on div "COLLECTING MEMORIES CK65WY LEN BROECKER Total Known Shares 30 %" at bounding box center [651, 566] width 791 height 41
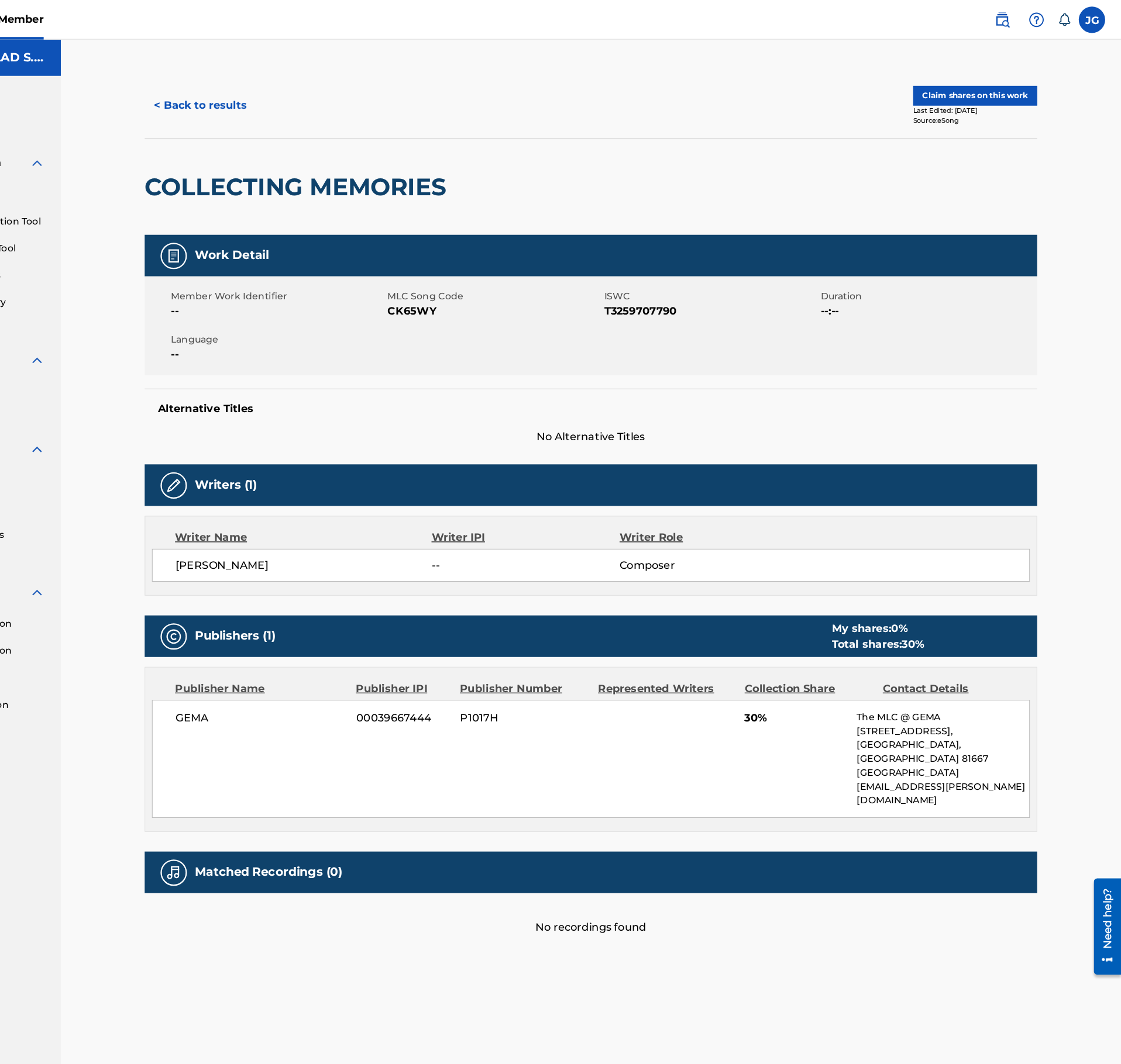
click at [280, 82] on button "< Back to results" at bounding box center [304, 93] width 99 height 30
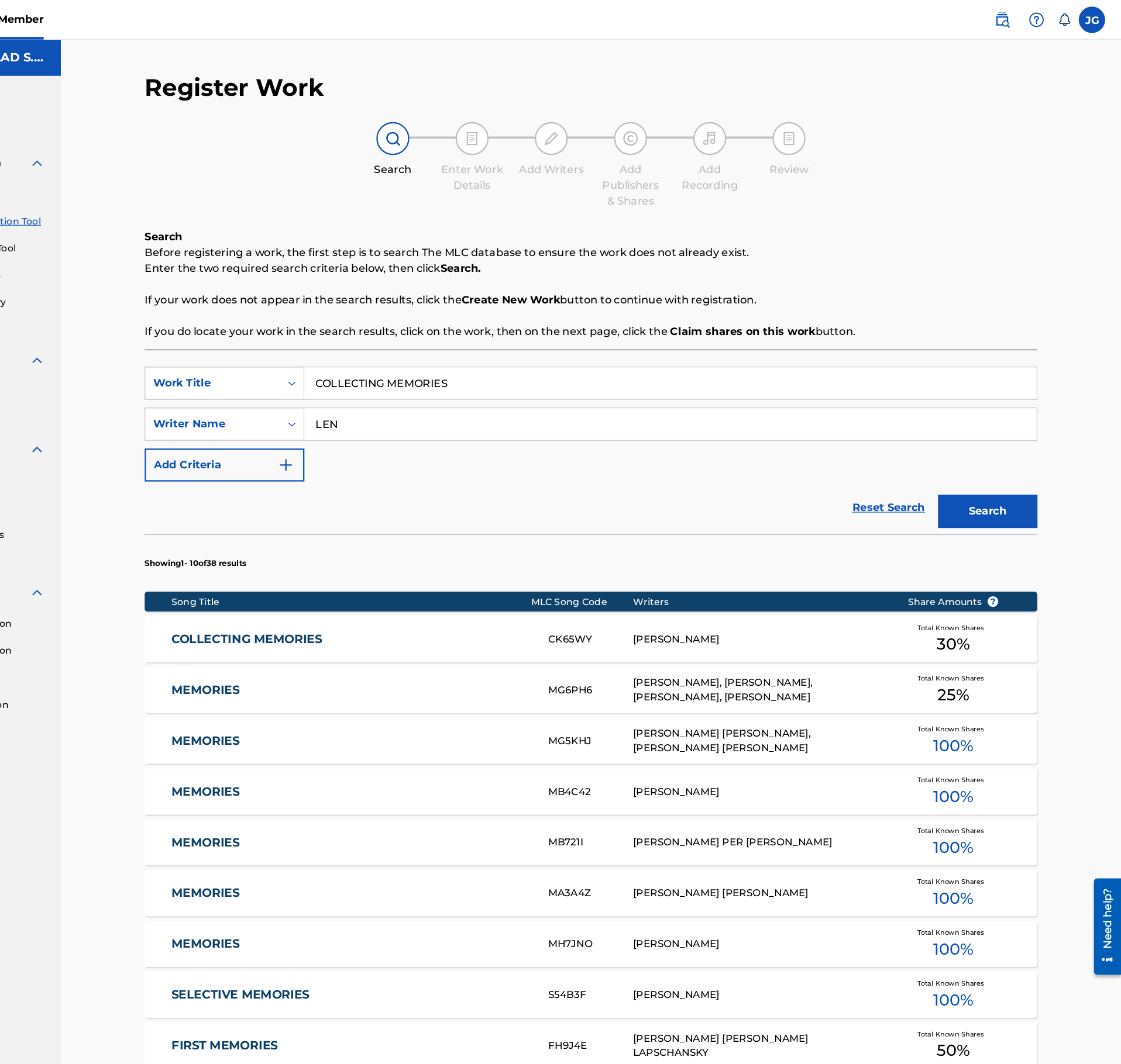
click at [476, 345] on input "COLLECTING MEMORIES" at bounding box center [721, 339] width 648 height 28
type input "COASTAL FIZZ"
click at [1069, 455] on div "Register Work Search Enter Work Details Add Writers Add Publishers & Shares Add…" at bounding box center [651, 588] width 939 height 1106
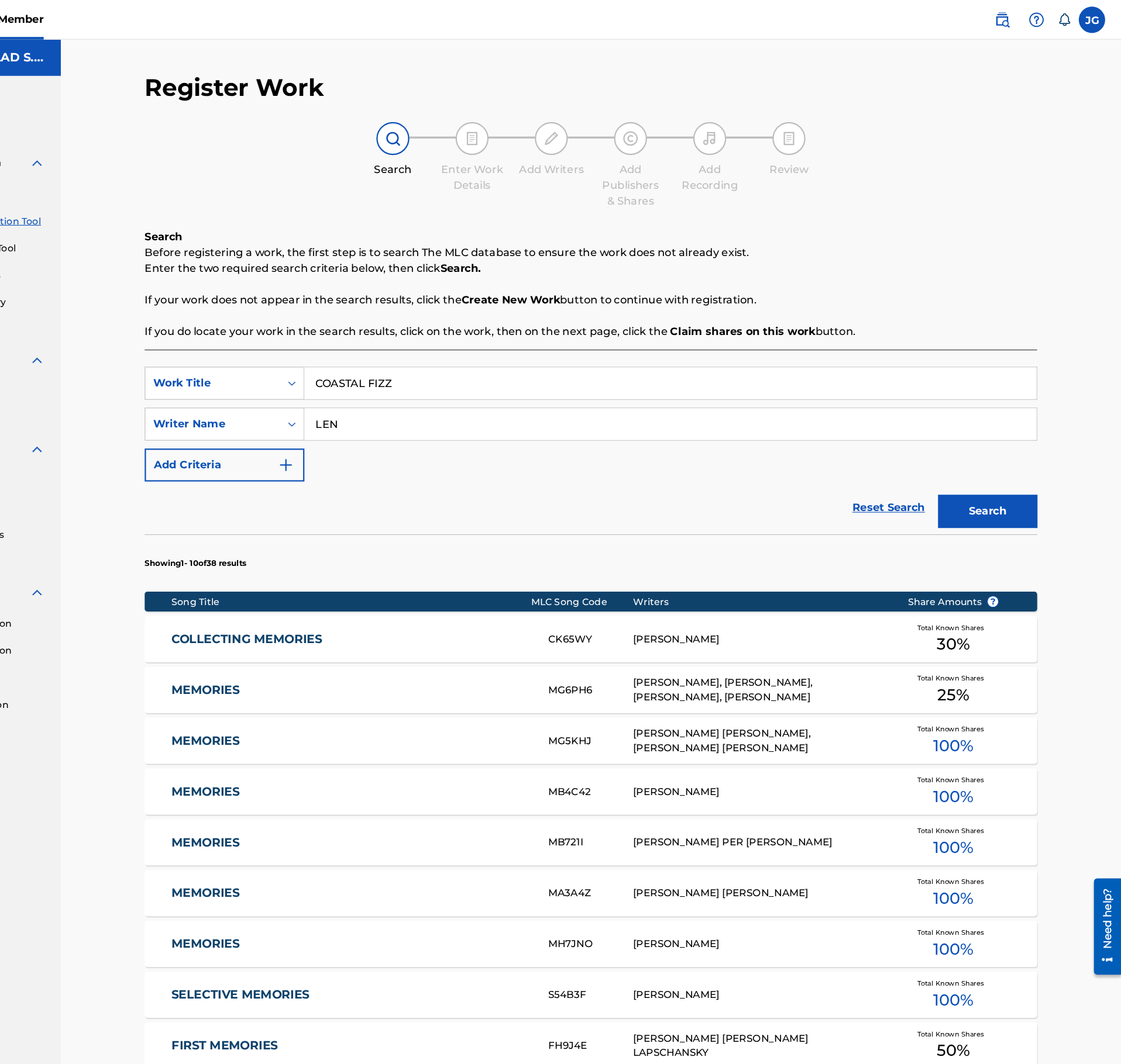
click at [983, 438] on div "Search" at bounding box center [999, 450] width 94 height 46
click at [1003, 459] on button "Search" at bounding box center [1003, 453] width 88 height 30
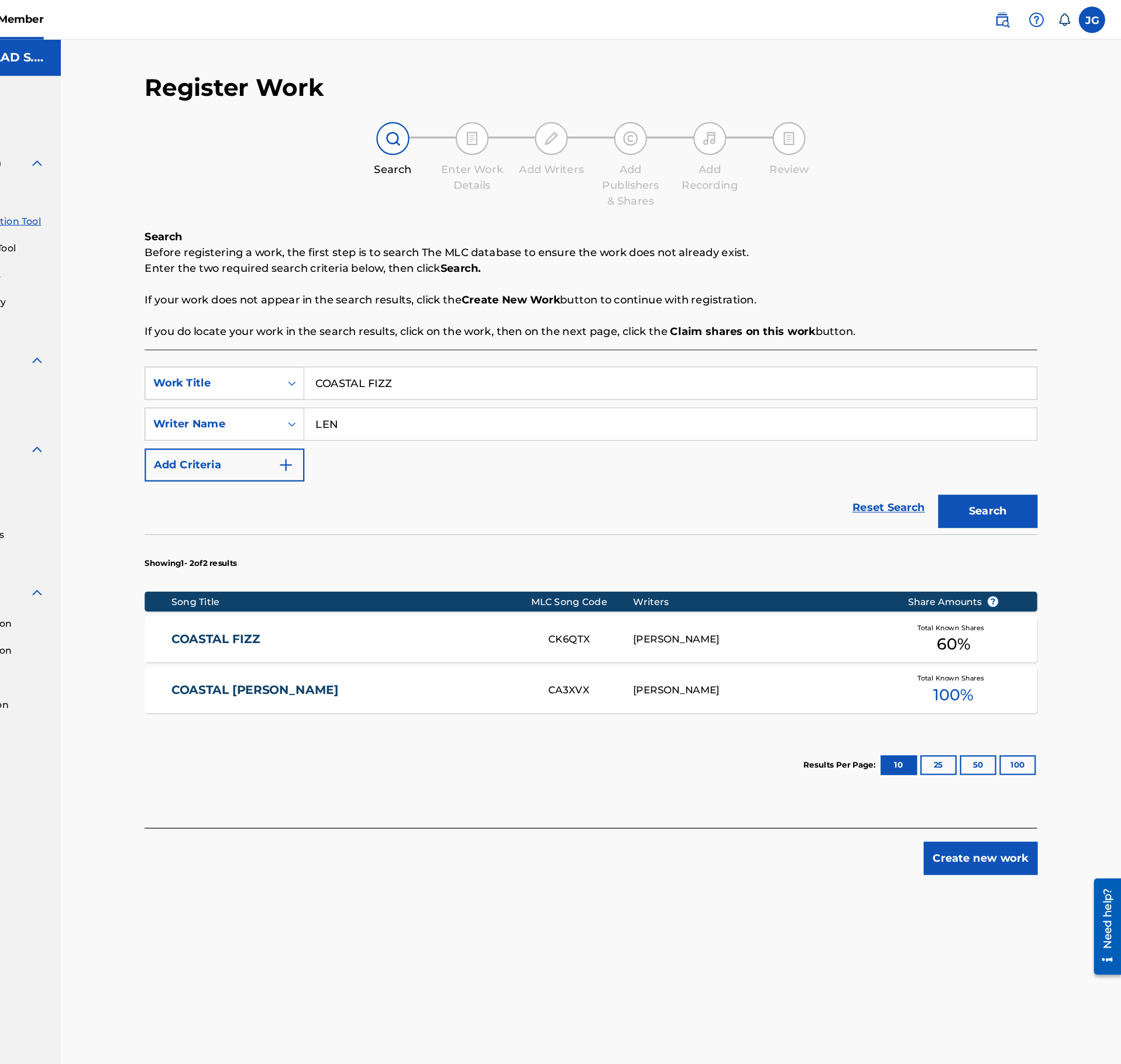
click at [434, 577] on div "COASTAL FIZZ CK6QTX LEN BROECKER Total Known Shares 60 %" at bounding box center [651, 566] width 791 height 41
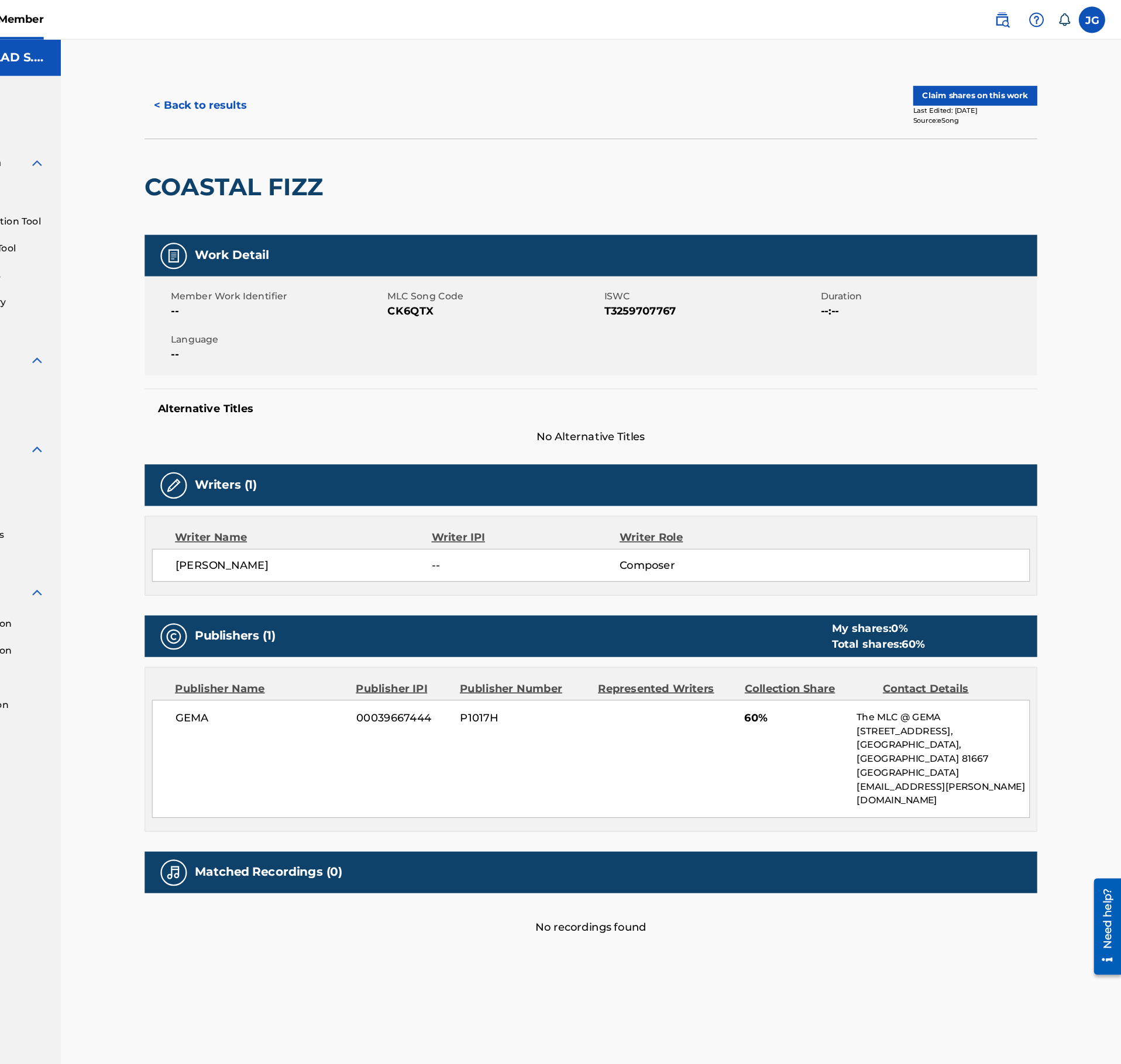
click at [403, 368] on h5 "Alternative Titles" at bounding box center [651, 363] width 768 height 12
click at [394, 173] on h2 "COASTAL FIZZ" at bounding box center [337, 166] width 164 height 26
click at [393, 172] on h2 "COASTAL FIZZ" at bounding box center [337, 166] width 164 height 26
click at [393, 171] on h2 "COASTAL FIZZ" at bounding box center [337, 166] width 164 height 26
click at [292, 94] on button "< Back to results" at bounding box center [304, 93] width 99 height 30
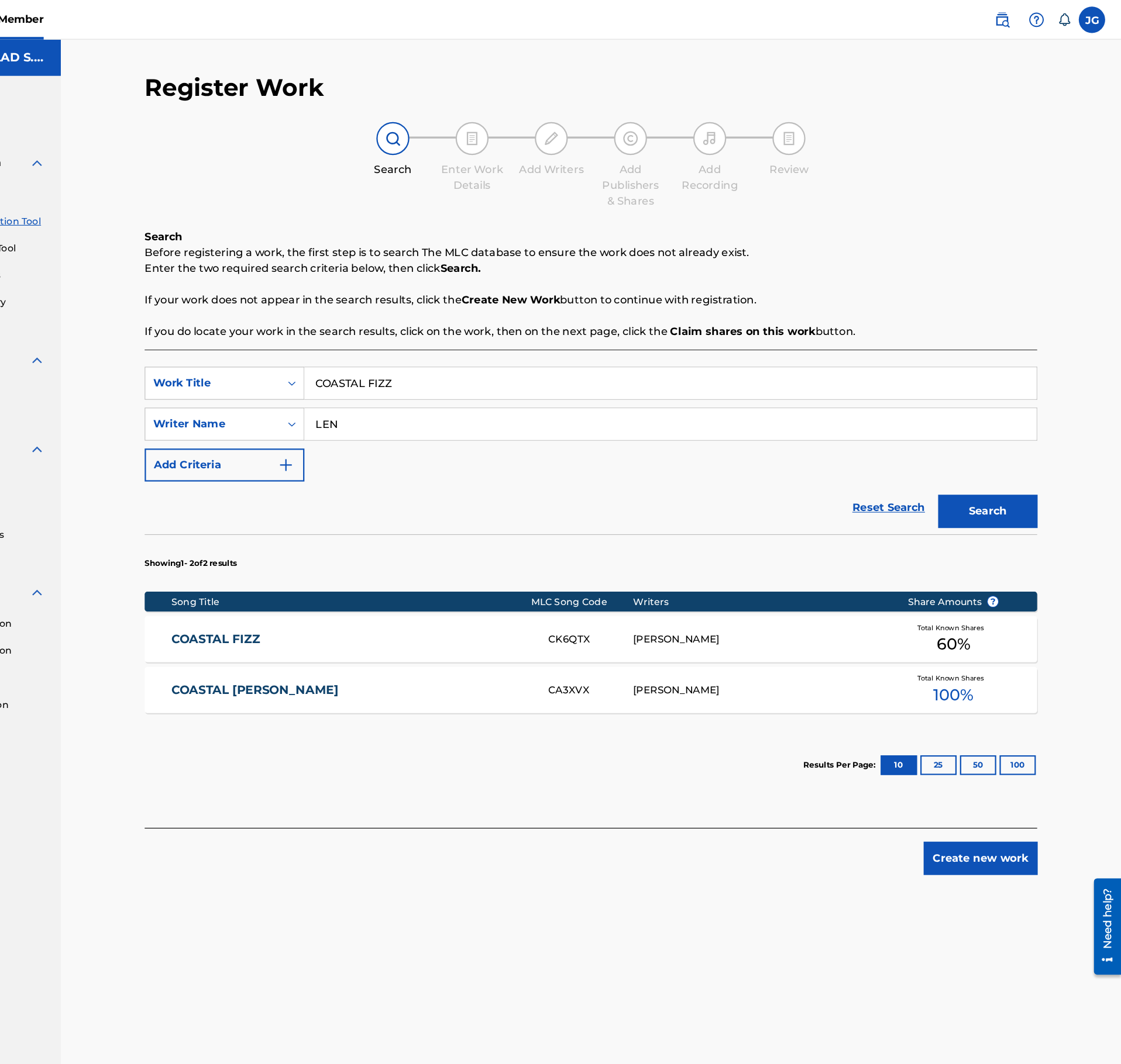
click at [450, 351] on input "COASTAL FIZZ" at bounding box center [721, 339] width 648 height 28
type input "COLLECTING MEMORIES"
click at [434, 372] on input "LEN" at bounding box center [721, 375] width 648 height 28
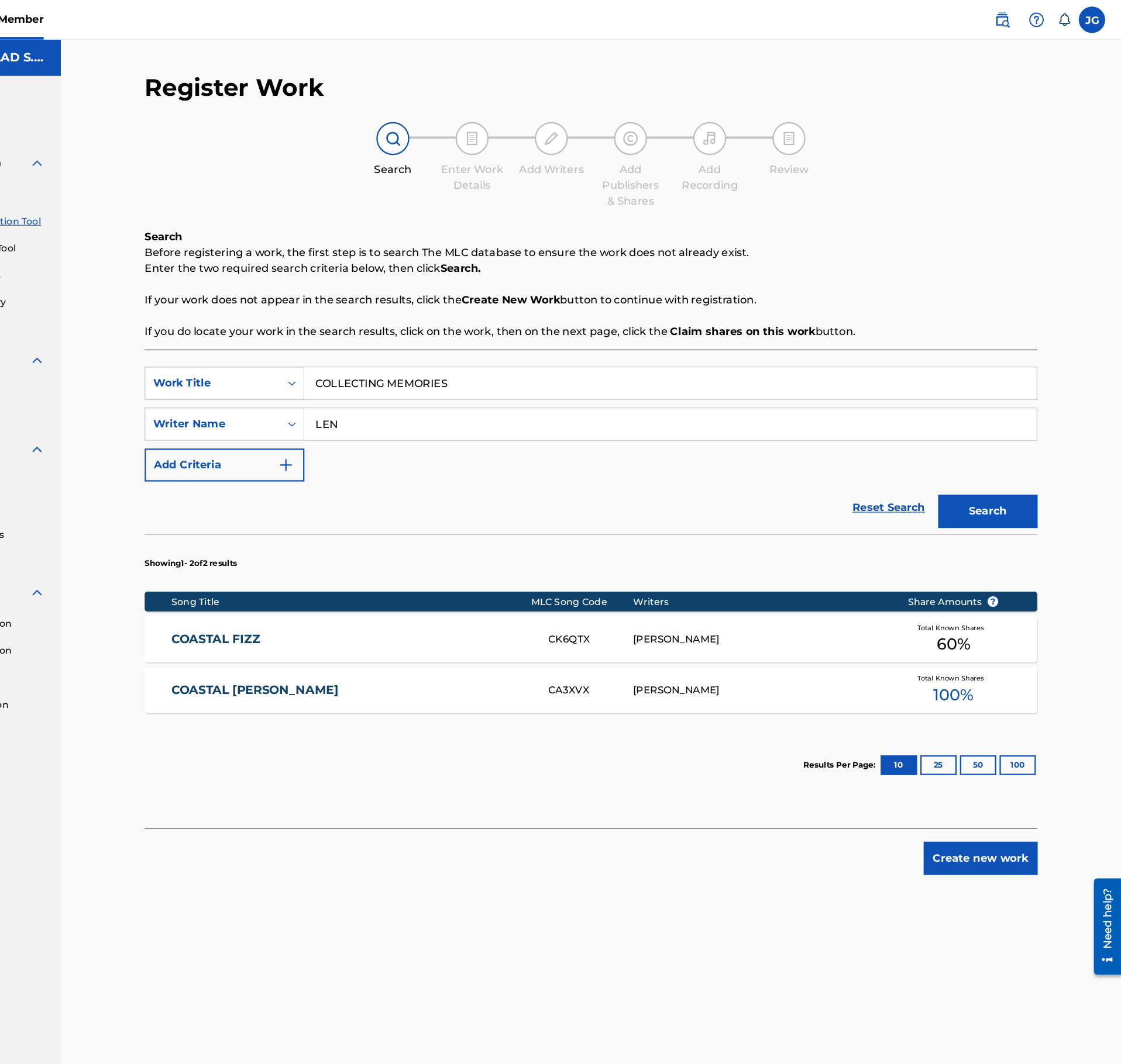
click at [434, 372] on input "LEN" at bounding box center [721, 375] width 648 height 28
click at [1026, 456] on button "Search" at bounding box center [1003, 453] width 88 height 30
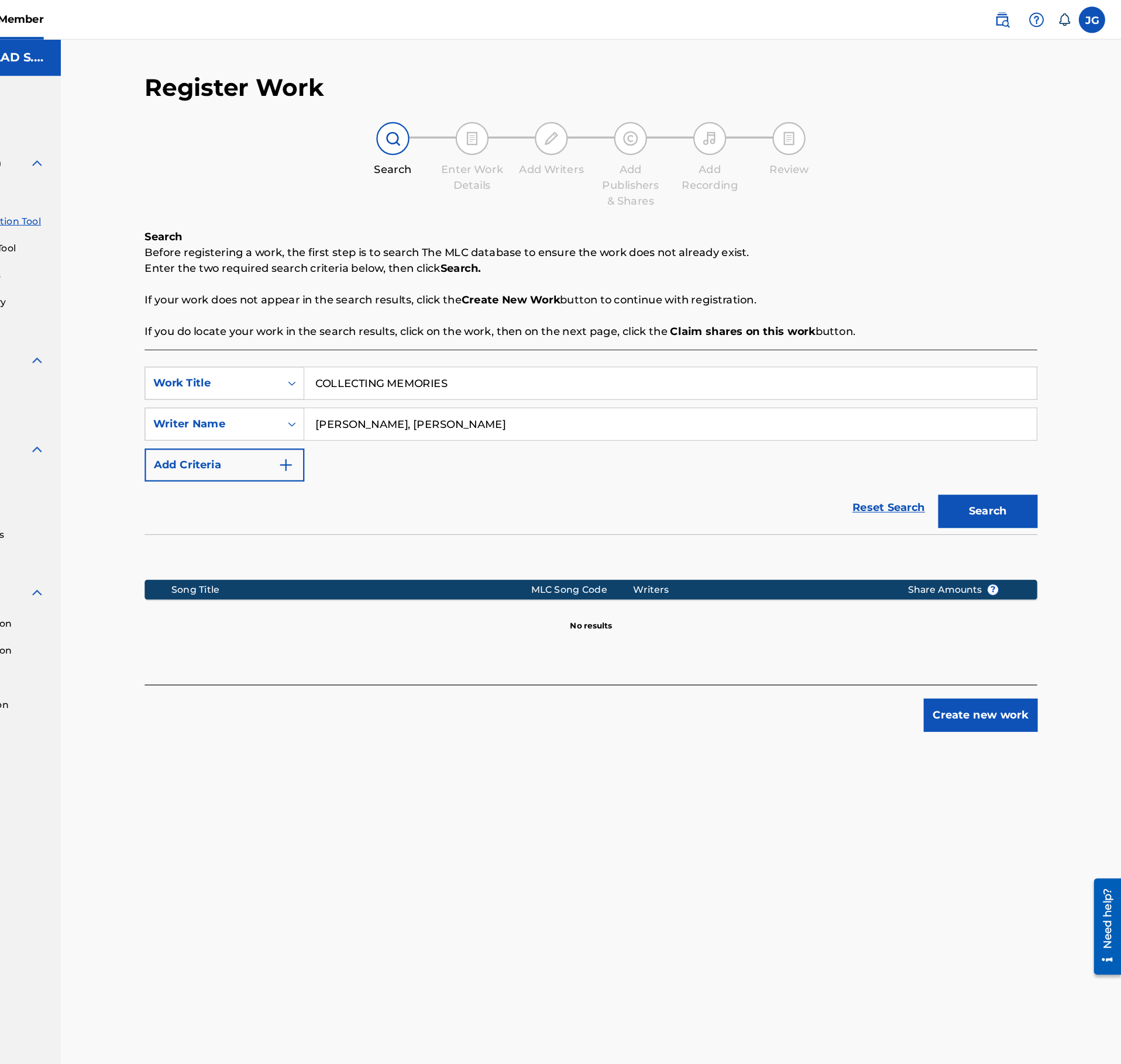
drag, startPoint x: 594, startPoint y: 379, endPoint x: 362, endPoint y: 385, distance: 232.1
click at [397, 385] on input "Len Bröcker, Antoine Courte" at bounding box center [721, 375] width 648 height 28
click at [557, 389] on input "Len Bröcker, Antoine Courte" at bounding box center [721, 375] width 648 height 28
click at [576, 417] on div "SearchWithCriteriab7f932d8-1794-4ae7-b0b3-249be9656f8c Work Title COLLECTING ME…" at bounding box center [651, 376] width 791 height 101
drag, startPoint x: 562, startPoint y: 377, endPoint x: 462, endPoint y: 372, distance: 100.1
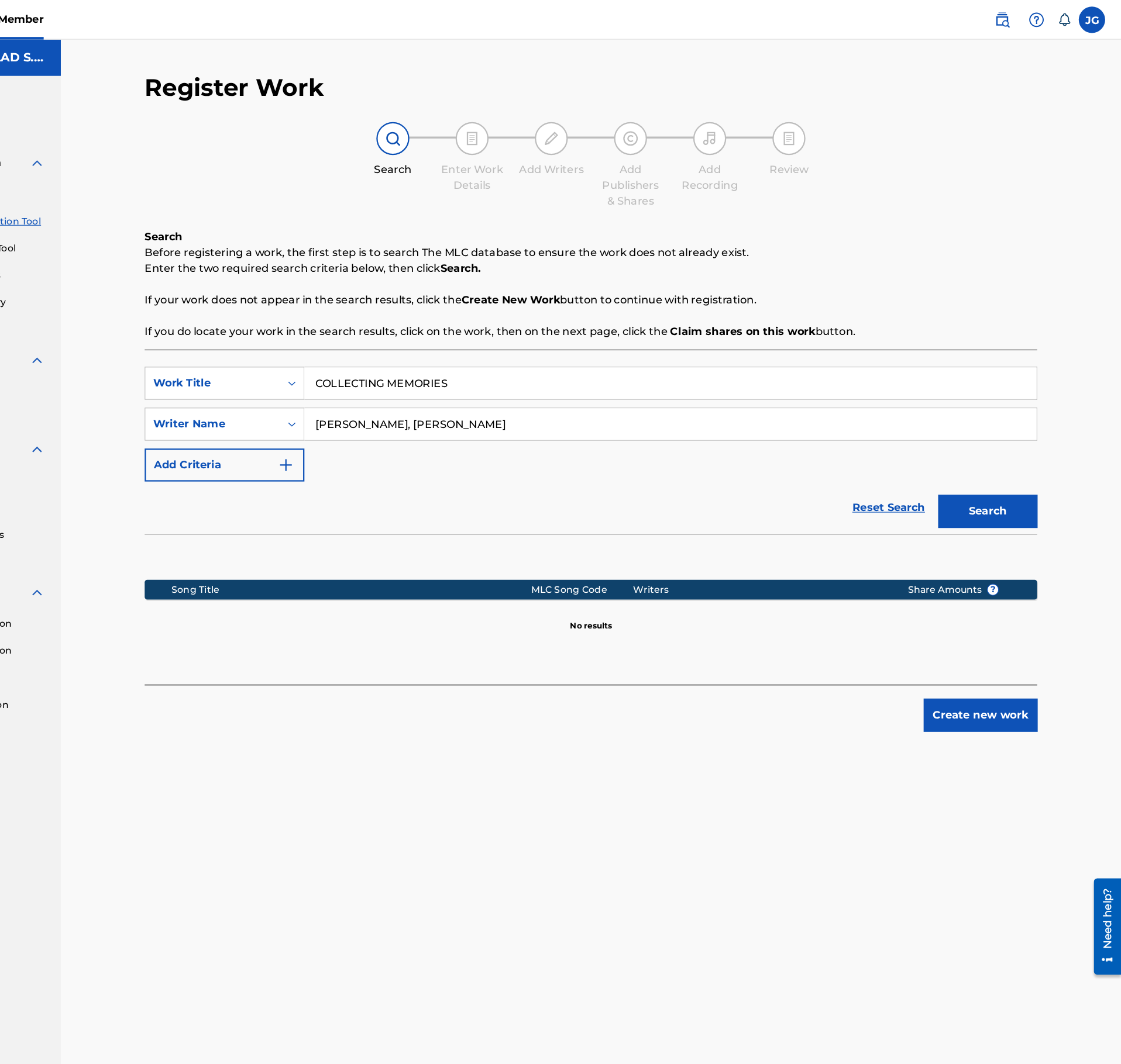
click at [462, 372] on input "Len Bröcker, Antoine Courte" at bounding box center [721, 375] width 648 height 28
click at [959, 439] on button "Search" at bounding box center [1003, 453] width 88 height 30
drag, startPoint x: 423, startPoint y: 379, endPoint x: 464, endPoint y: 482, distance: 110.9
click at [423, 376] on input "Bröcker" at bounding box center [721, 375] width 648 height 28
type input "Broecker"
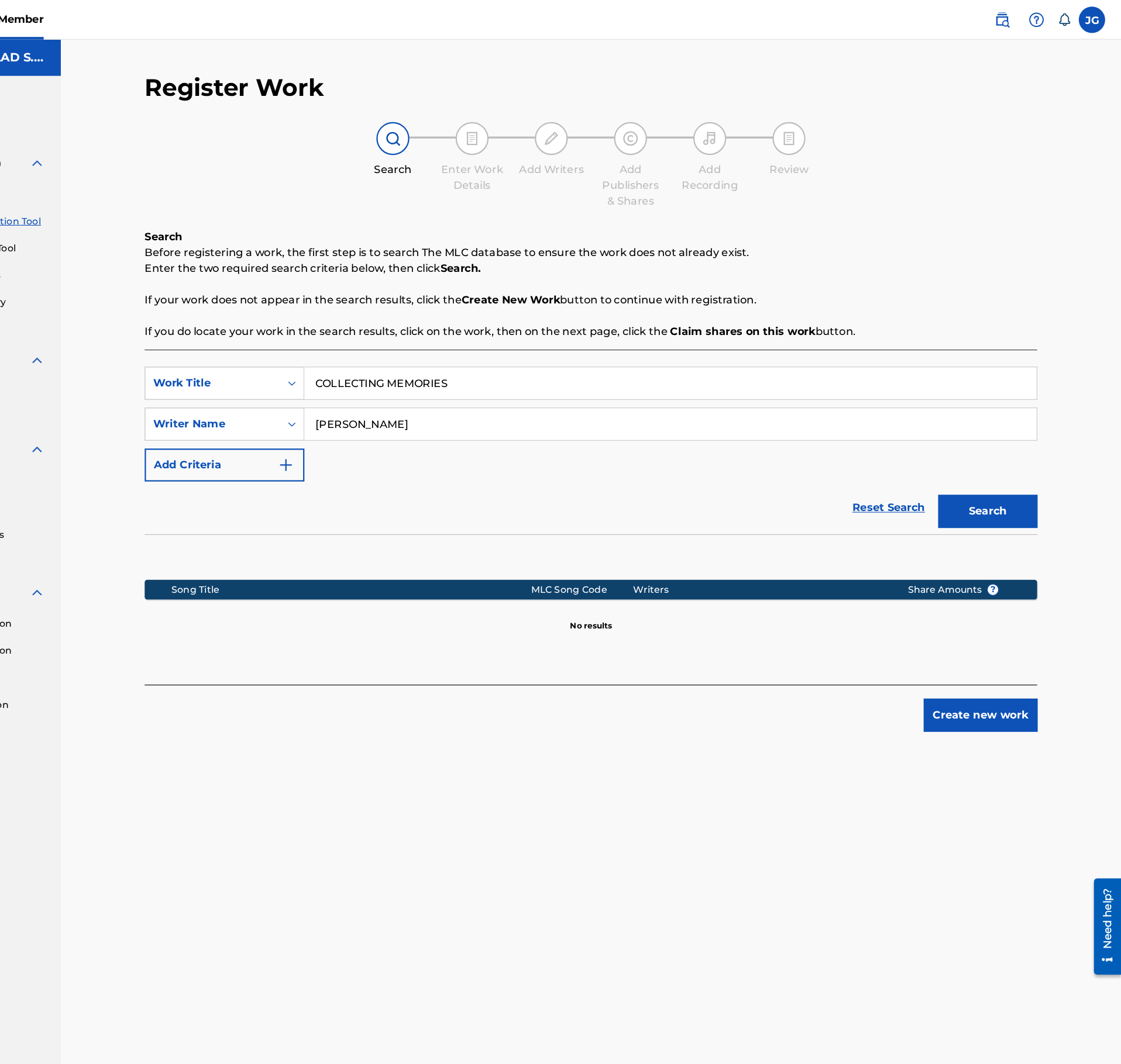
click at [959, 439] on button "Search" at bounding box center [1003, 453] width 88 height 30
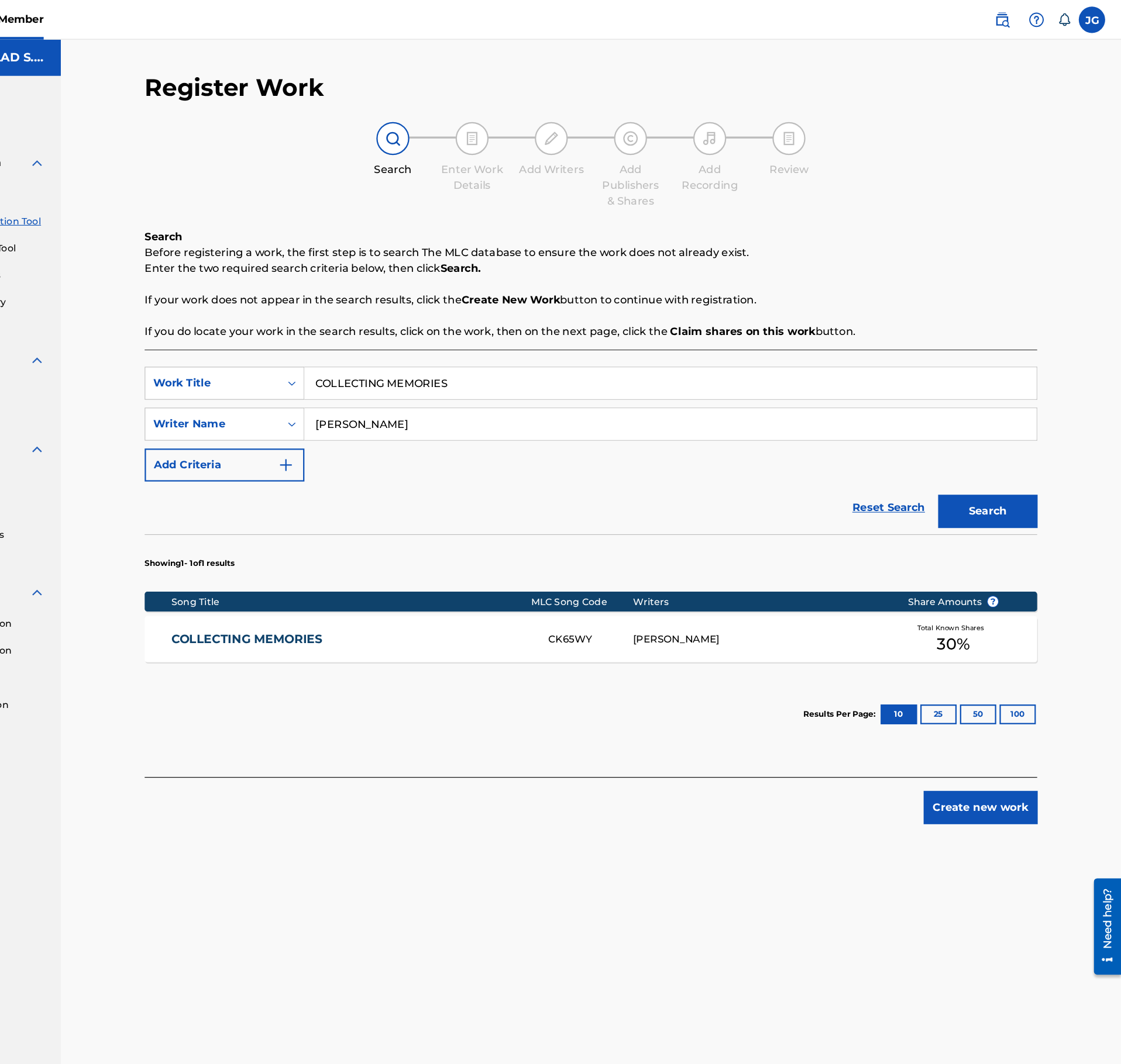
click at [575, 663] on div "SearchWithCriteriab7f932d8-1794-4ae7-b0b3-249be9656f8c Work Title COLLECTING ME…" at bounding box center [651, 499] width 791 height 379
